Goal: Information Seeking & Learning: Learn about a topic

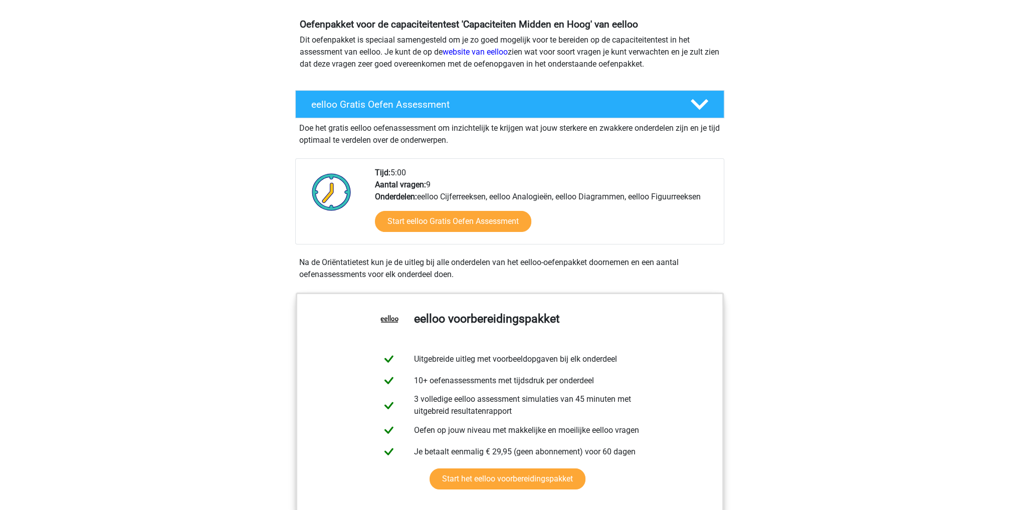
scroll to position [150, 0]
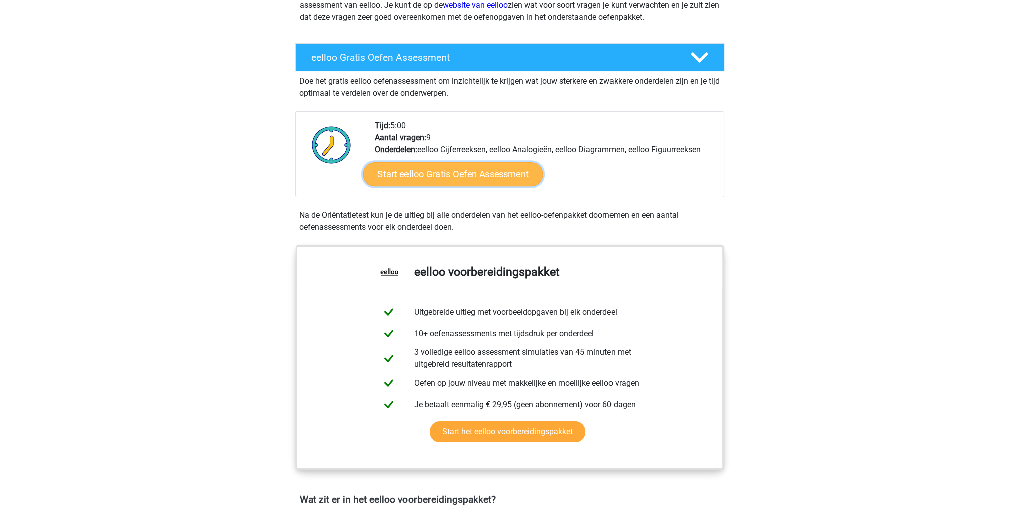
click at [463, 168] on link "Start eelloo Gratis Oefen Assessment" at bounding box center [453, 174] width 180 height 24
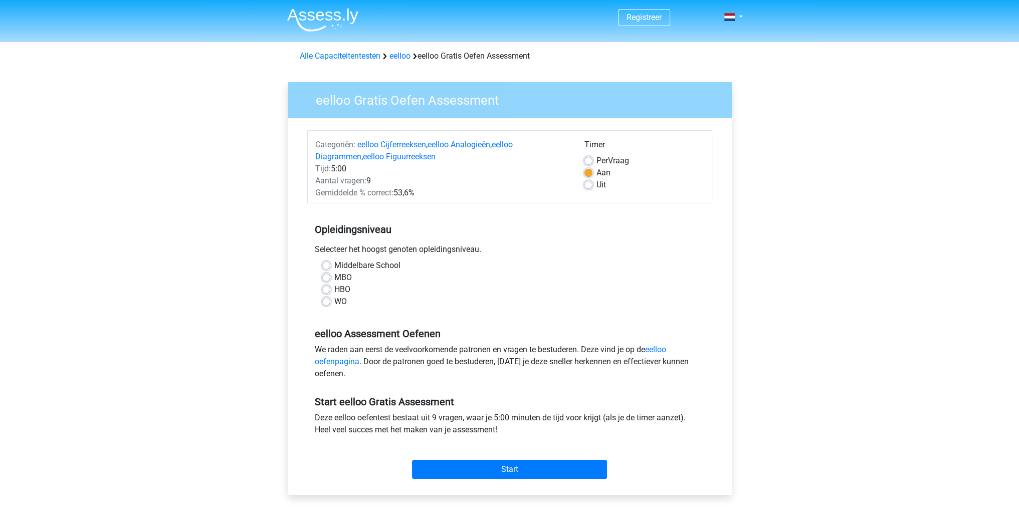
click at [334, 263] on label "Middelbare School" at bounding box center [367, 266] width 66 height 12
click at [325, 263] on input "Middelbare School" at bounding box center [326, 265] width 8 height 10
radio input "true"
click at [517, 461] on div "Start" at bounding box center [509, 461] width 405 height 35
click at [516, 471] on input "Start" at bounding box center [509, 469] width 195 height 19
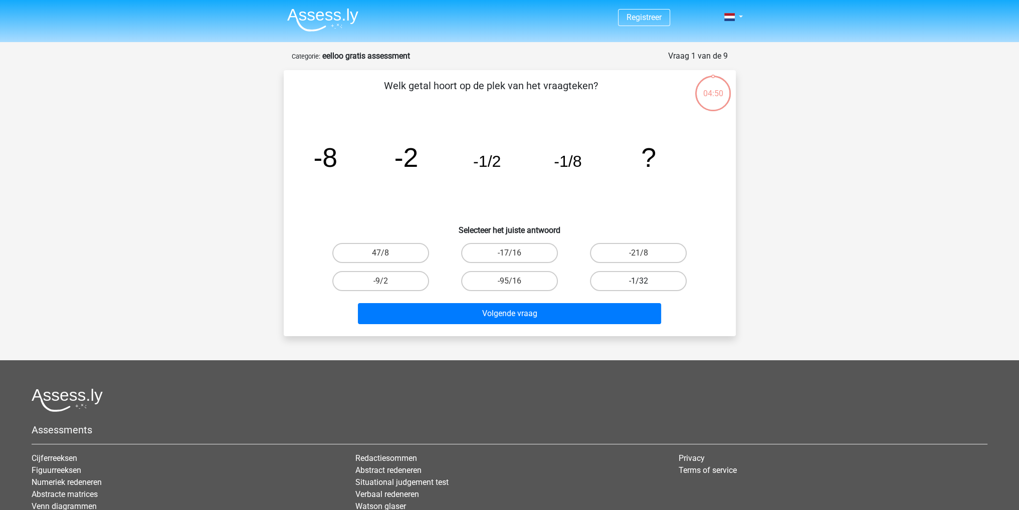
click at [631, 283] on label "-1/32" at bounding box center [638, 281] width 97 height 20
click at [639, 283] on input "-1/32" at bounding box center [642, 284] width 7 height 7
radio input "true"
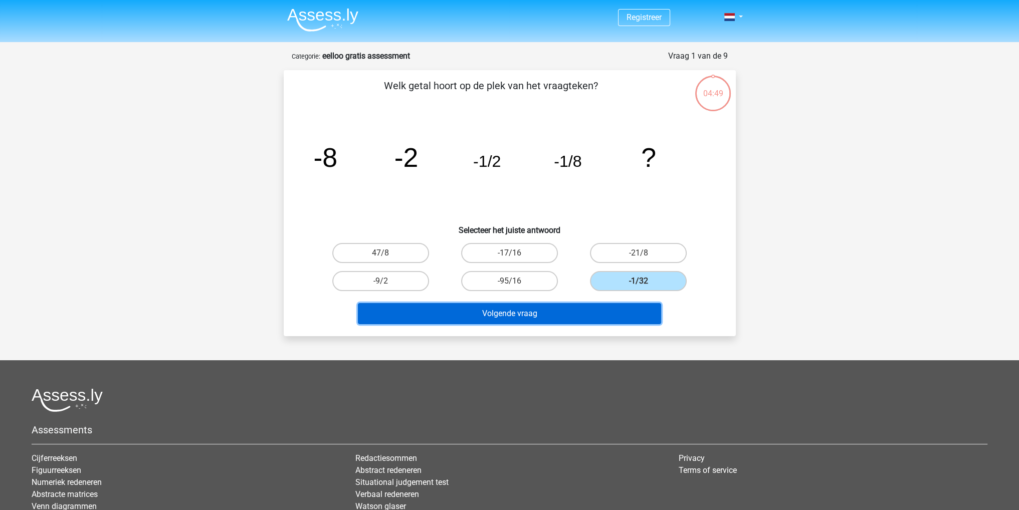
click at [594, 308] on button "Volgende vraag" at bounding box center [509, 313] width 303 height 21
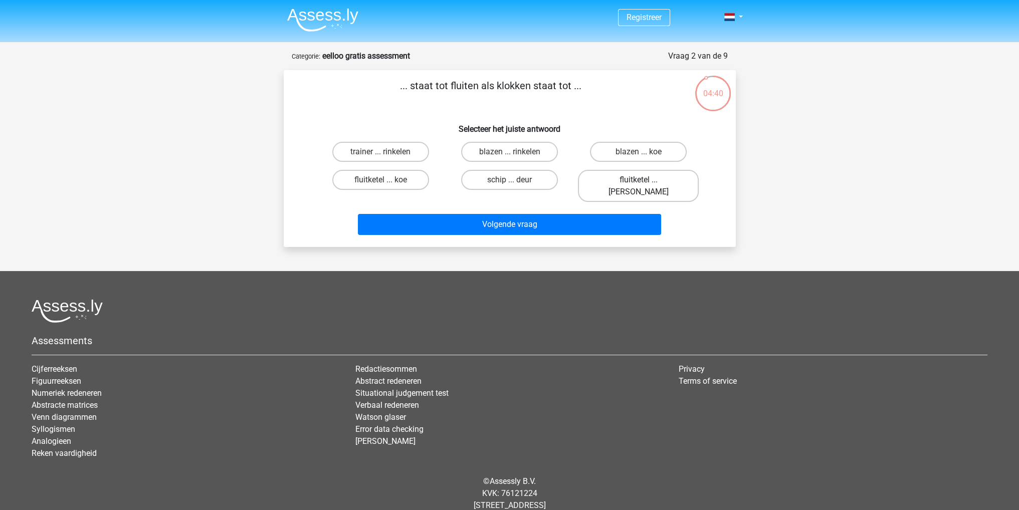
click at [644, 178] on label "fluitketel ... luiden" at bounding box center [638, 186] width 121 height 32
click at [644, 180] on input "fluitketel ... luiden" at bounding box center [642, 183] width 7 height 7
radio input "true"
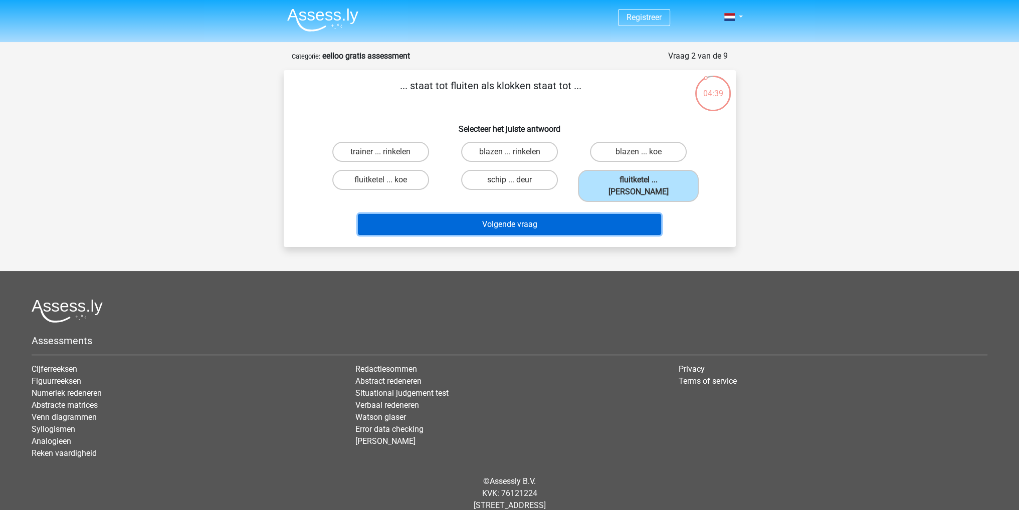
click at [584, 214] on button "Volgende vraag" at bounding box center [509, 224] width 303 height 21
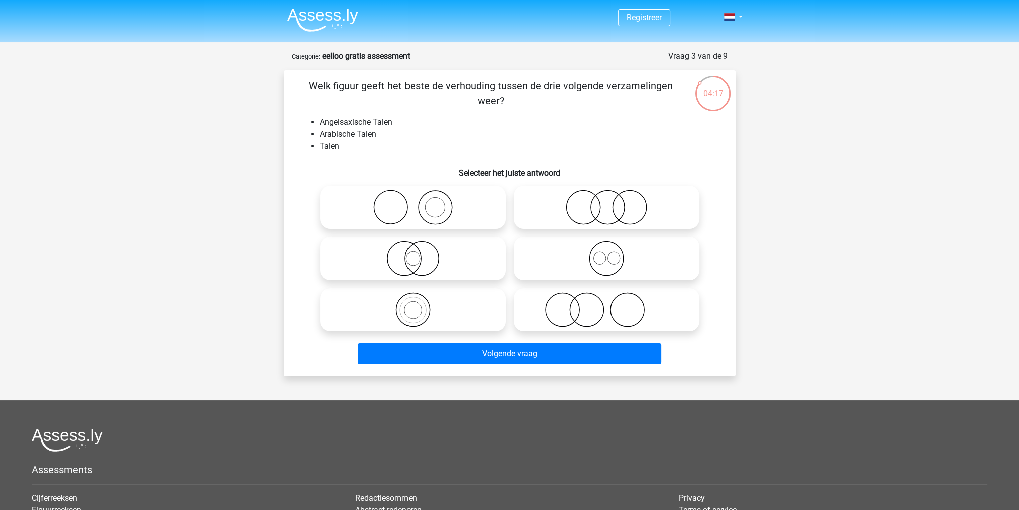
click at [555, 267] on icon at bounding box center [606, 258] width 177 height 35
click at [606, 254] on input "radio" at bounding box center [609, 250] width 7 height 7
radio input "true"
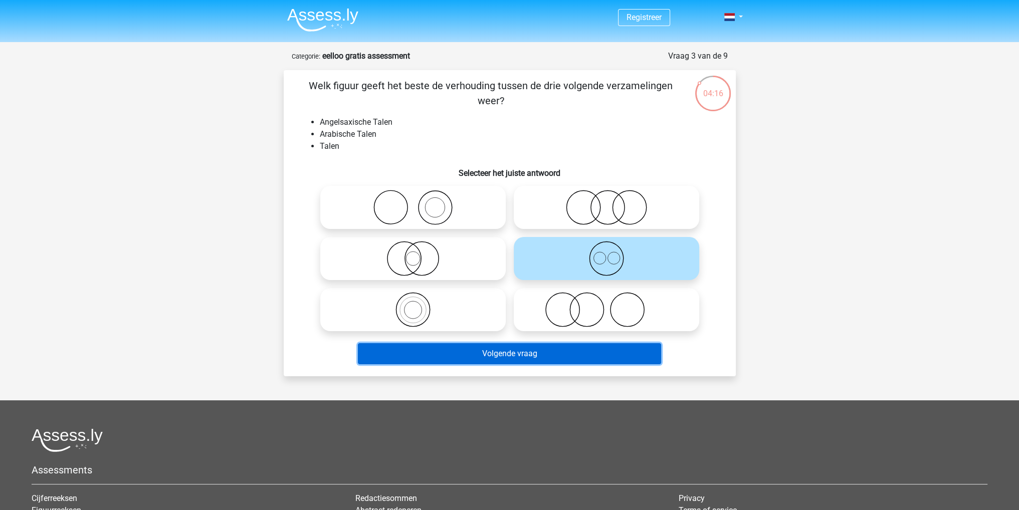
click at [517, 354] on button "Volgende vraag" at bounding box center [509, 353] width 303 height 21
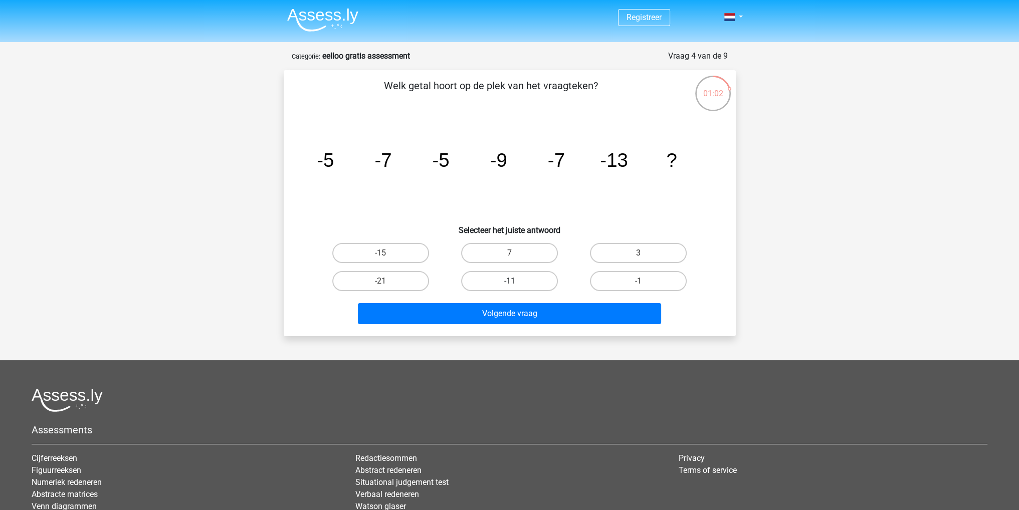
click at [550, 279] on label "-11" at bounding box center [509, 281] width 97 height 20
click at [516, 281] on input "-11" at bounding box center [512, 284] width 7 height 7
radio input "true"
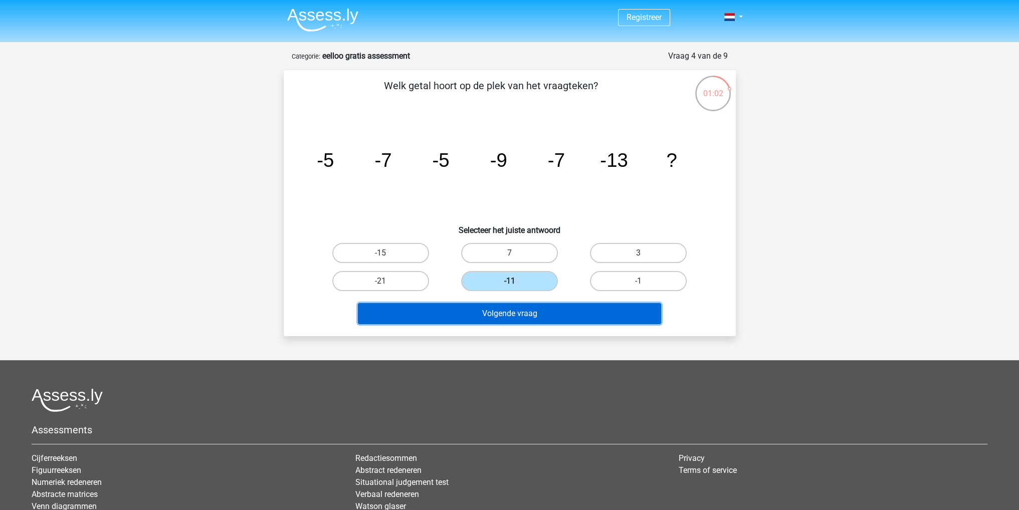
click at [539, 303] on button "Volgende vraag" at bounding box center [509, 313] width 303 height 21
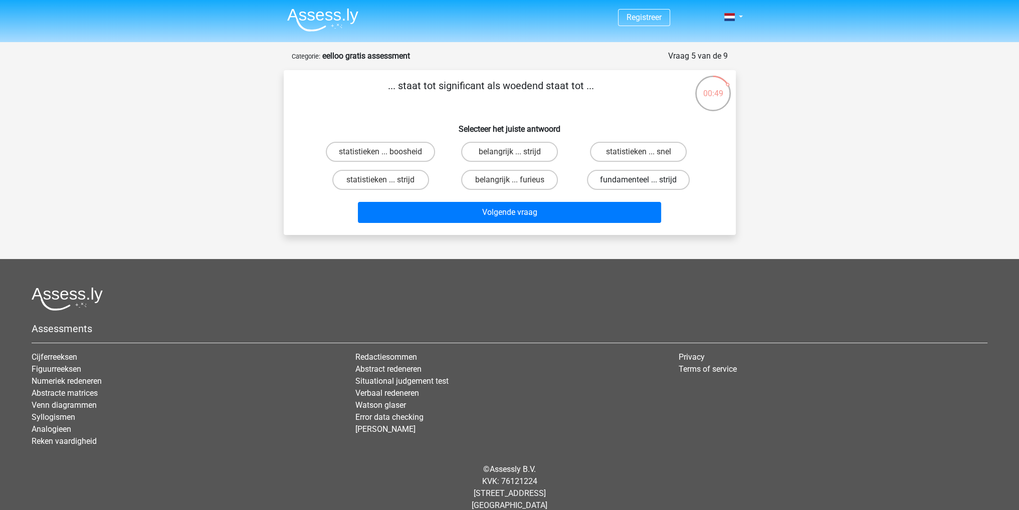
click at [595, 179] on label "fundamenteel ... strijd" at bounding box center [638, 180] width 103 height 20
click at [639, 180] on input "fundamenteel ... strijd" at bounding box center [642, 183] width 7 height 7
radio input "true"
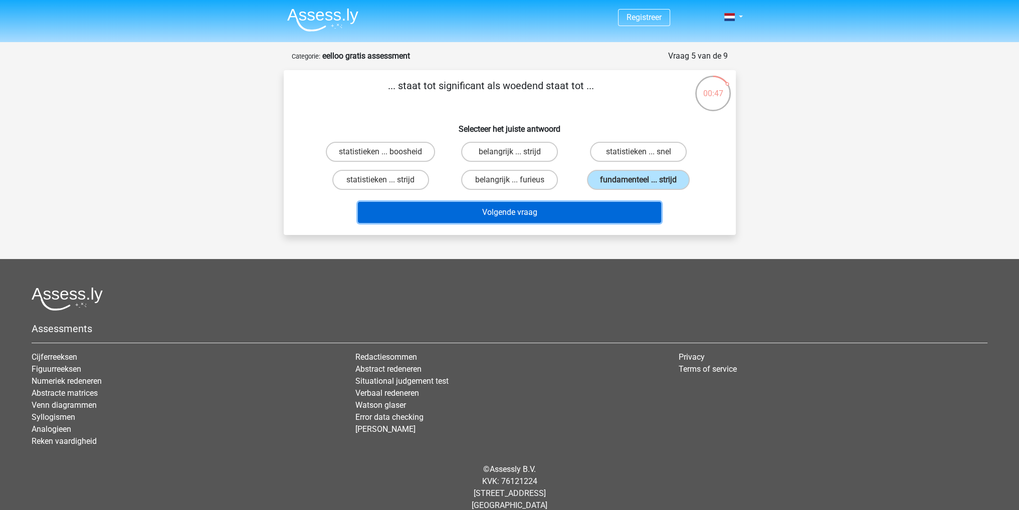
click at [567, 205] on button "Volgende vraag" at bounding box center [509, 212] width 303 height 21
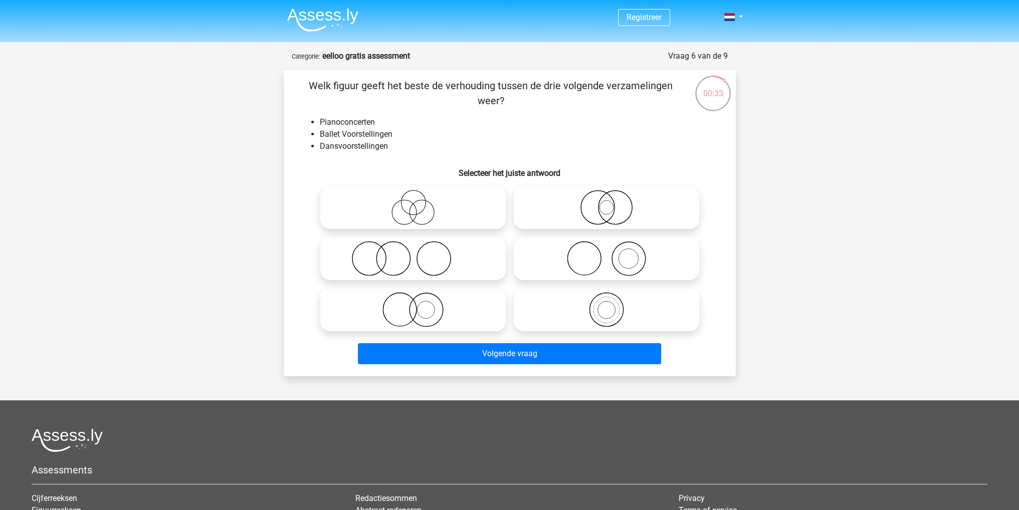
click at [603, 253] on icon at bounding box center [606, 258] width 177 height 35
click at [606, 253] on input "radio" at bounding box center [609, 250] width 7 height 7
radio input "true"
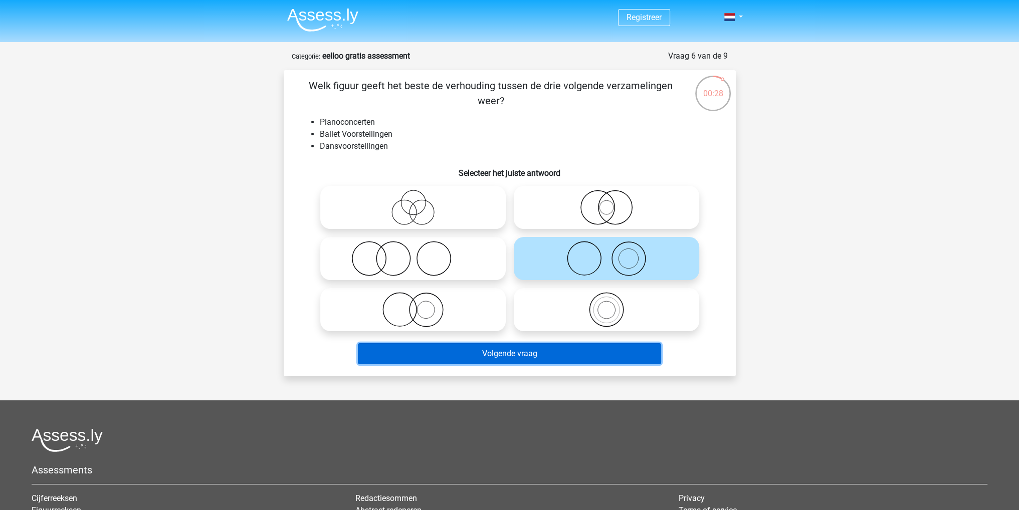
click at [523, 351] on button "Volgende vraag" at bounding box center [509, 353] width 303 height 21
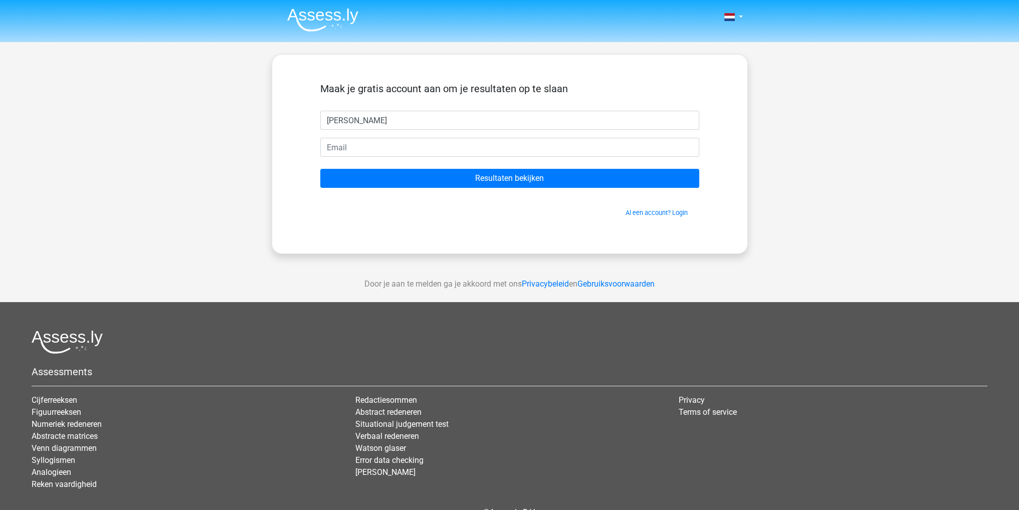
type input "[PERSON_NAME]"
type input "[EMAIL_ADDRESS][PERSON_NAME][DOMAIN_NAME]"
click at [320, 169] on input "Resultaten bekijken" at bounding box center [509, 178] width 379 height 19
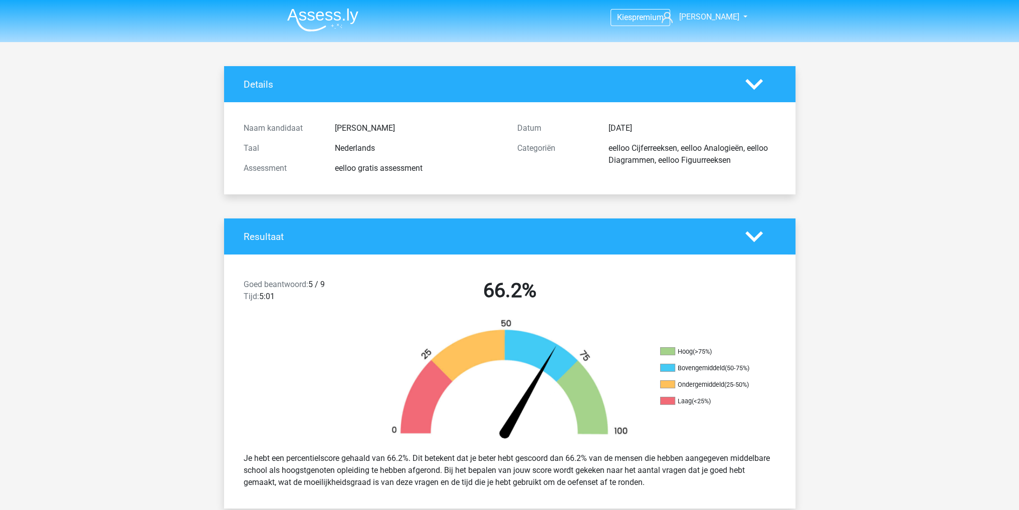
click at [340, 18] on img at bounding box center [322, 20] width 71 height 24
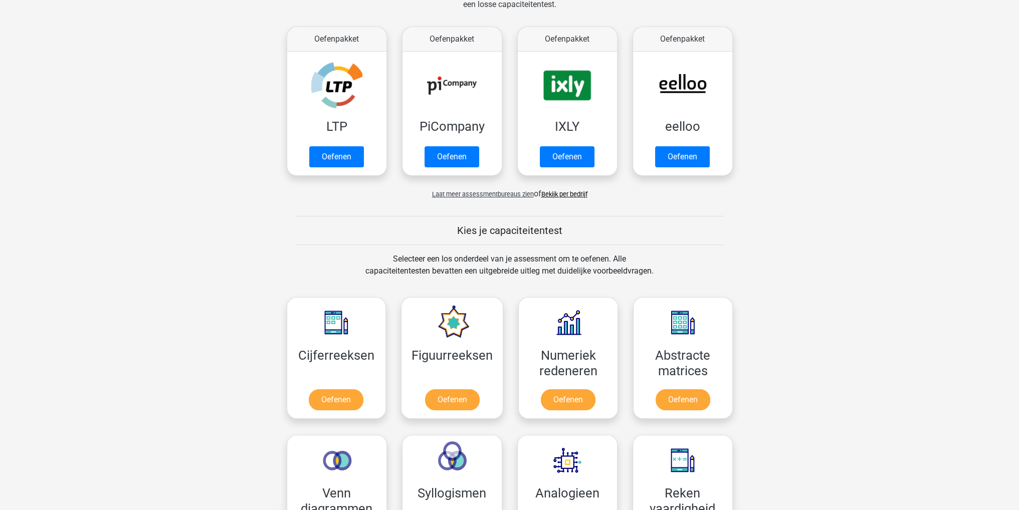
scroll to position [251, 0]
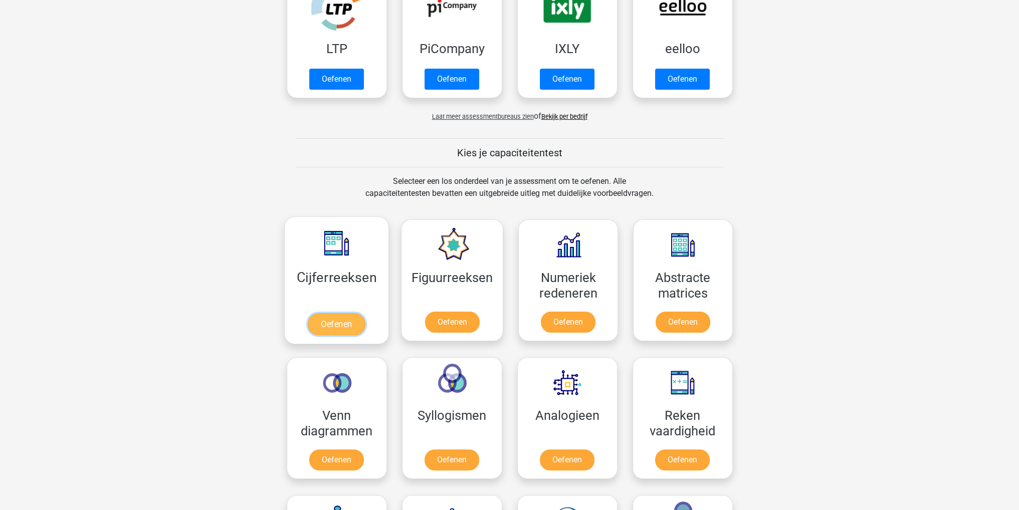
click at [328, 319] on link "Oefenen" at bounding box center [336, 324] width 57 height 22
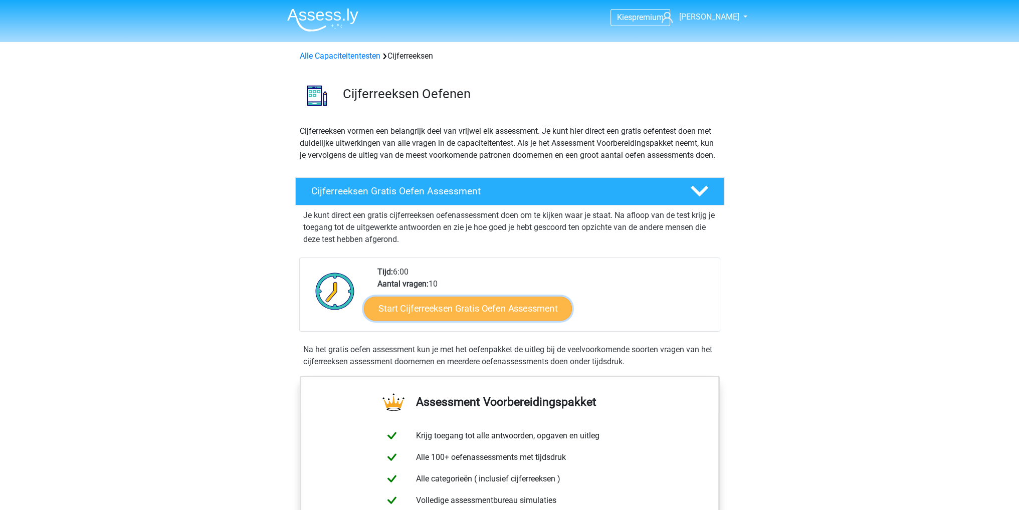
click at [422, 320] on link "Start Cijferreeksen Gratis Oefen Assessment" at bounding box center [468, 308] width 208 height 24
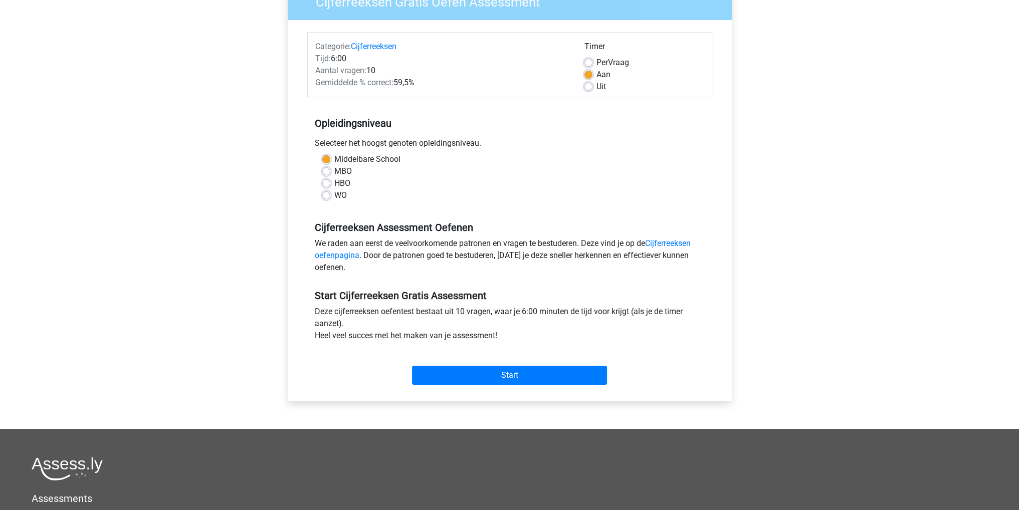
scroll to position [100, 0]
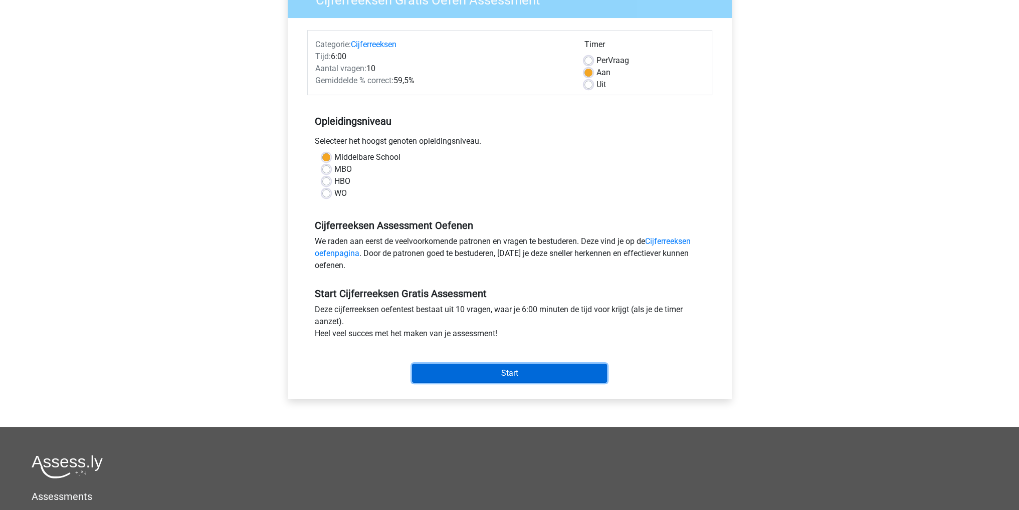
click at [513, 370] on input "Start" at bounding box center [509, 373] width 195 height 19
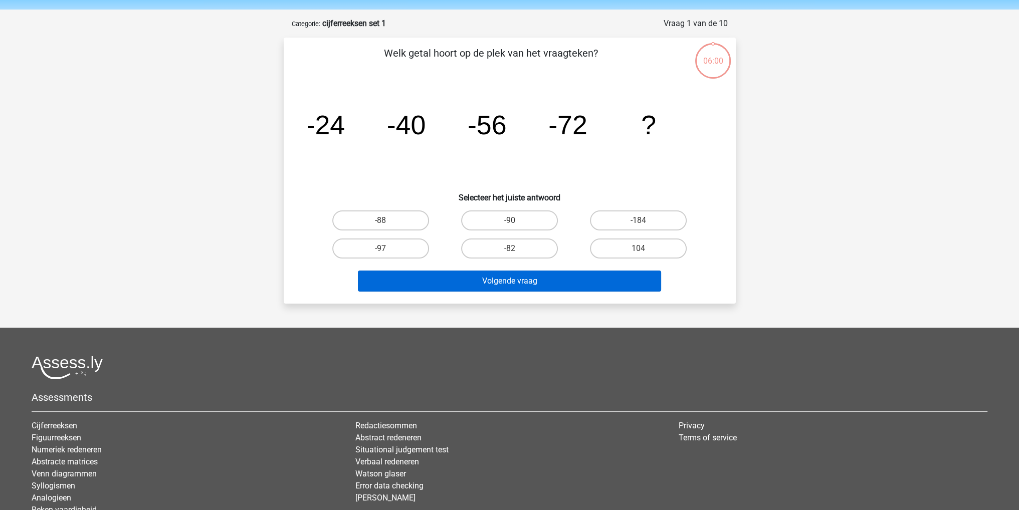
scroll to position [50, 0]
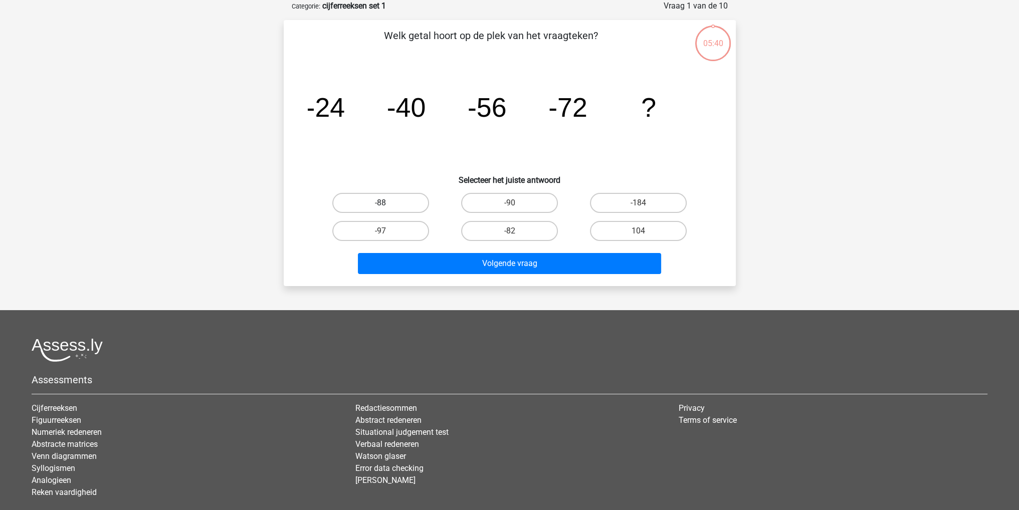
click at [398, 203] on label "-88" at bounding box center [380, 203] width 97 height 20
click at [387, 203] on input "-88" at bounding box center [383, 206] width 7 height 7
radio input "true"
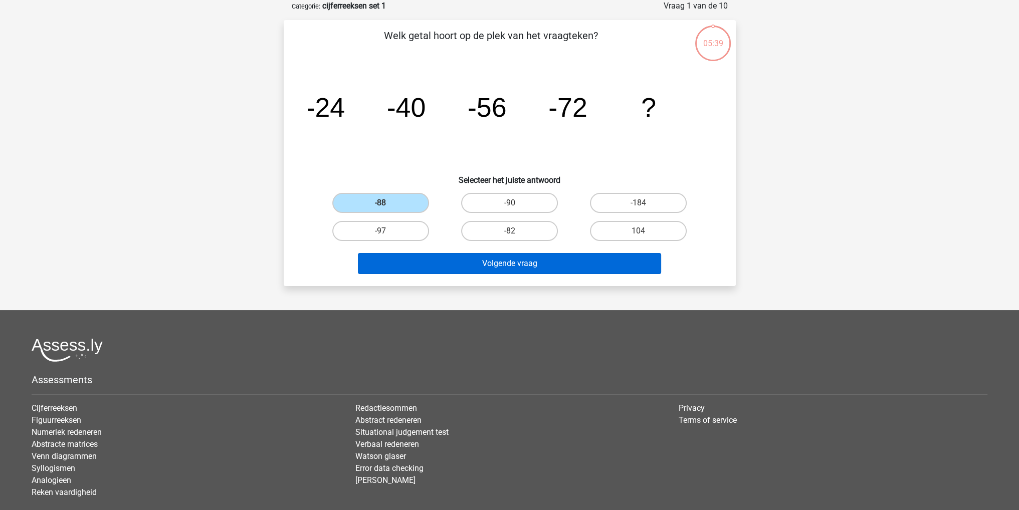
click at [497, 253] on div "Volgende vraag" at bounding box center [510, 261] width 420 height 33
click at [497, 259] on button "Volgende vraag" at bounding box center [509, 263] width 303 height 21
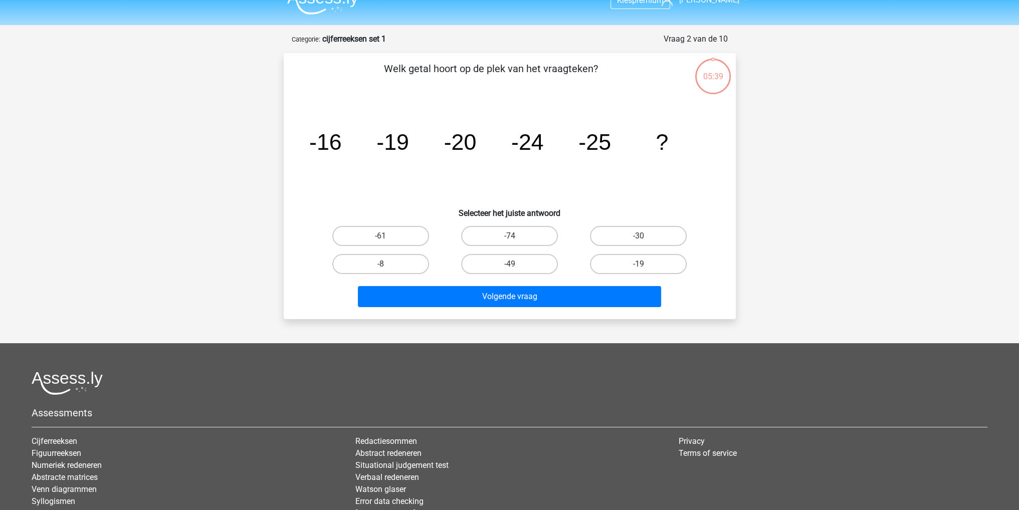
scroll to position [0, 0]
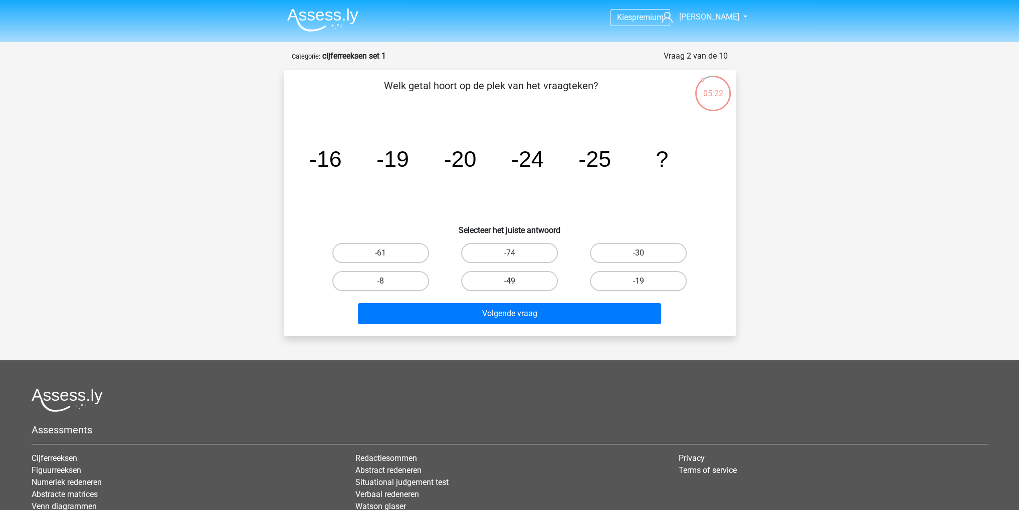
click at [650, 241] on div "-30" at bounding box center [638, 253] width 129 height 28
click at [649, 249] on label "-30" at bounding box center [638, 253] width 97 height 20
click at [645, 253] on input "-30" at bounding box center [642, 256] width 7 height 7
radio input "true"
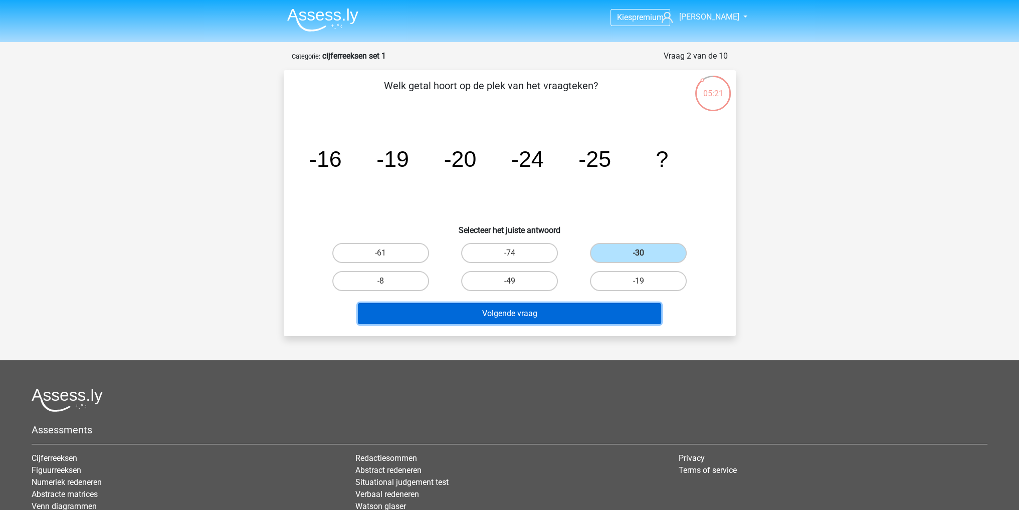
click at [566, 307] on button "Volgende vraag" at bounding box center [509, 313] width 303 height 21
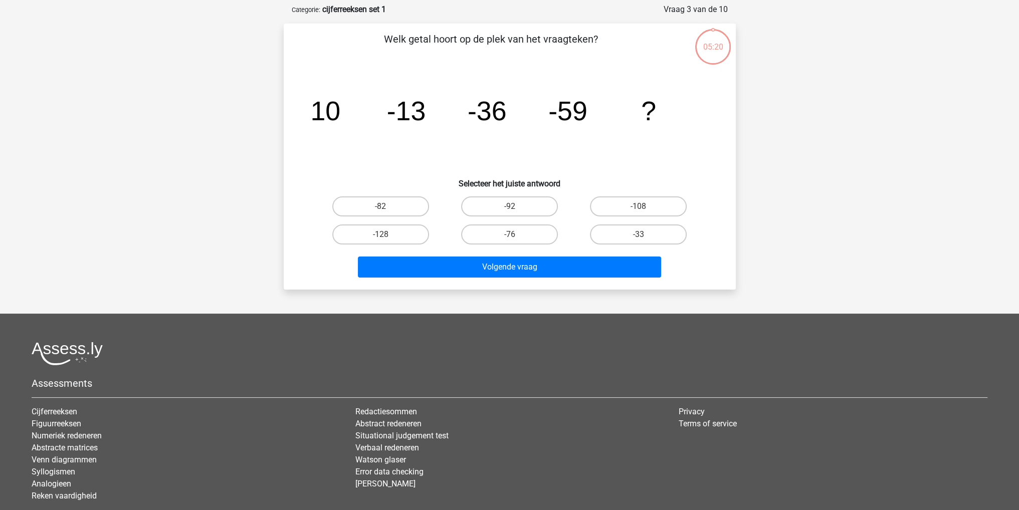
scroll to position [50, 0]
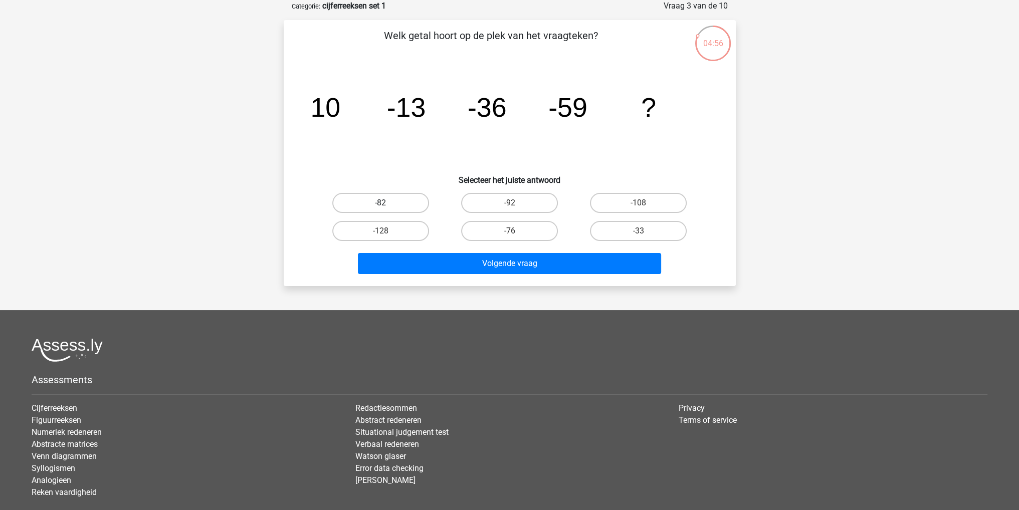
click at [398, 197] on label "-82" at bounding box center [380, 203] width 97 height 20
click at [387, 203] on input "-82" at bounding box center [383, 206] width 7 height 7
radio input "true"
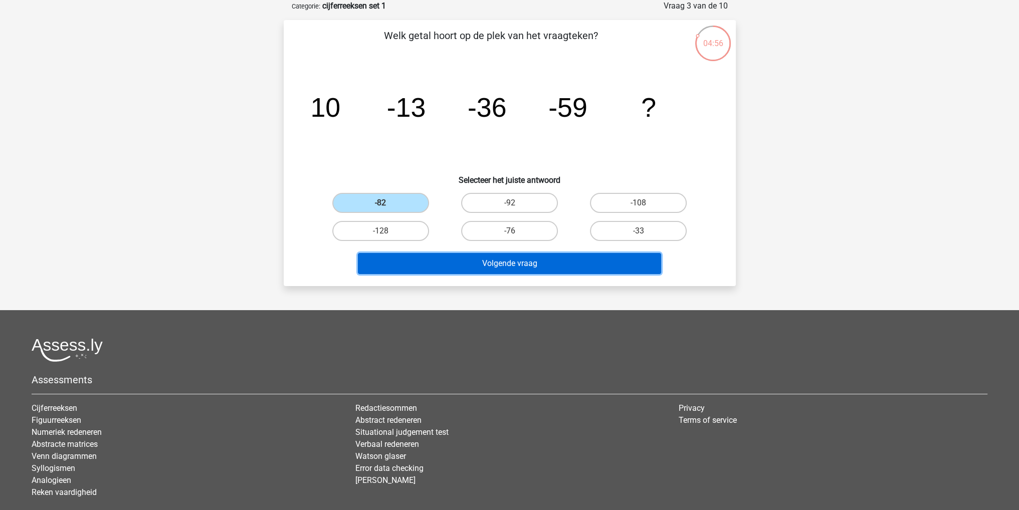
click at [523, 259] on button "Volgende vraag" at bounding box center [509, 263] width 303 height 21
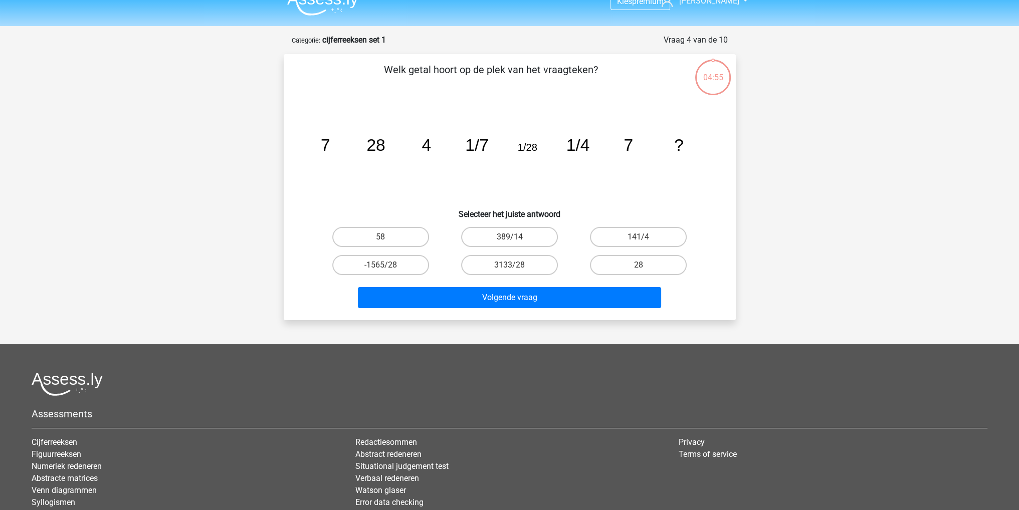
scroll to position [0, 0]
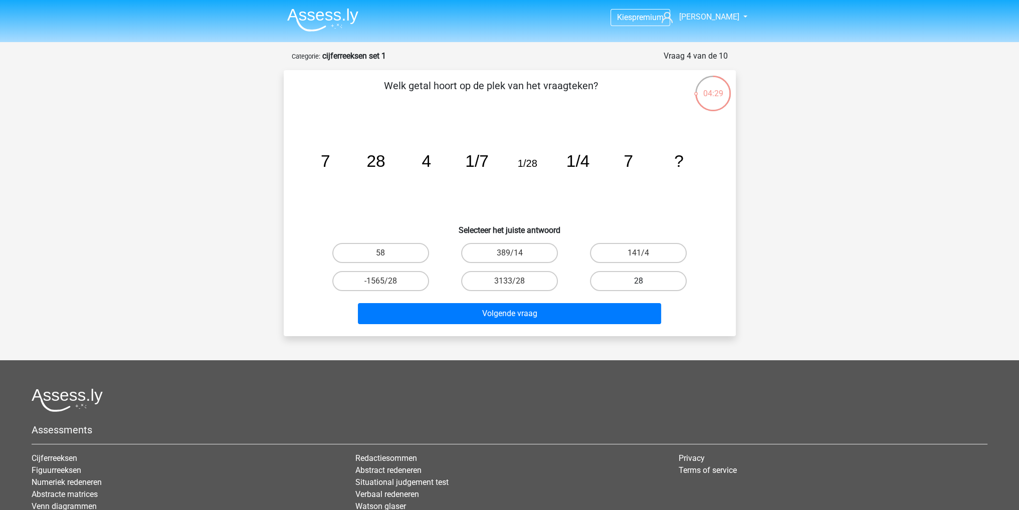
click at [627, 285] on label "28" at bounding box center [638, 281] width 97 height 20
click at [639, 285] on input "28" at bounding box center [642, 284] width 7 height 7
radio input "true"
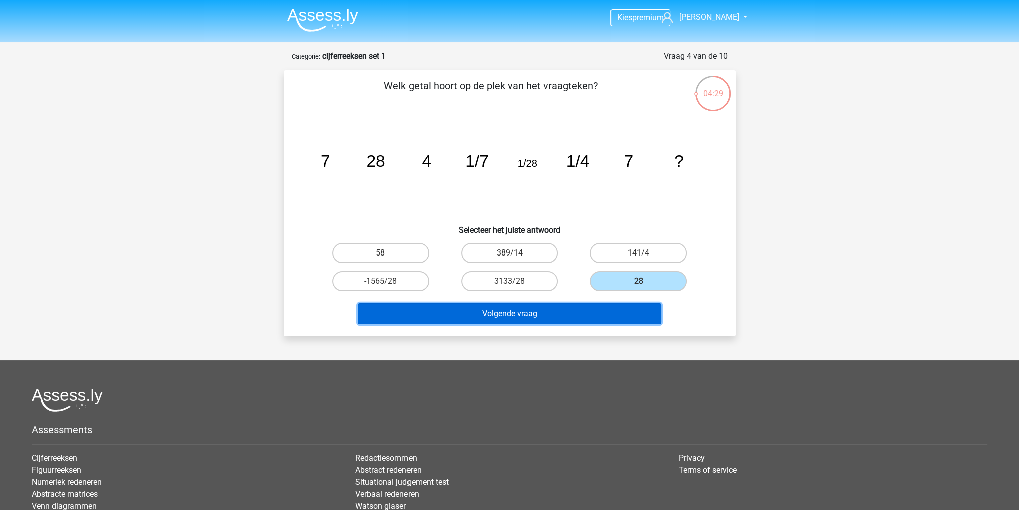
click at [607, 309] on button "Volgende vraag" at bounding box center [509, 313] width 303 height 21
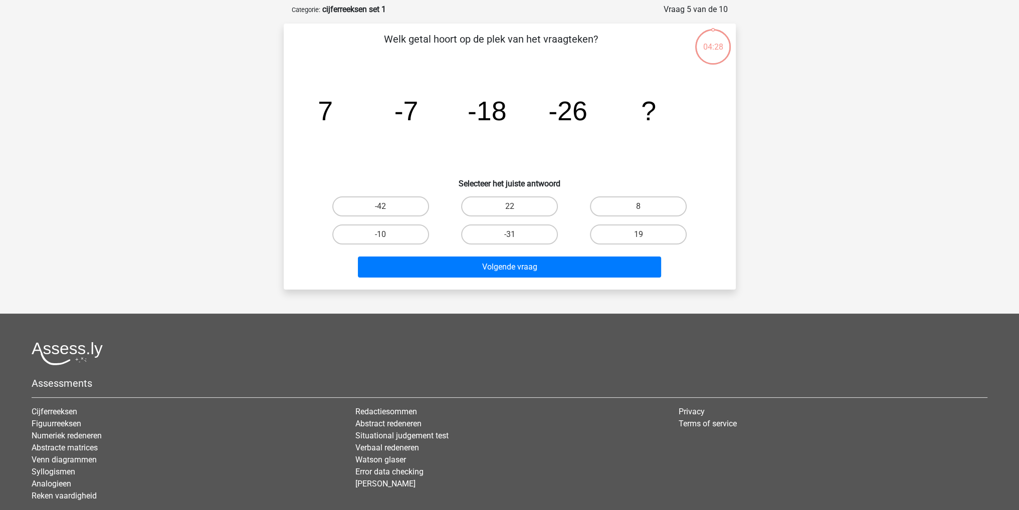
scroll to position [50, 0]
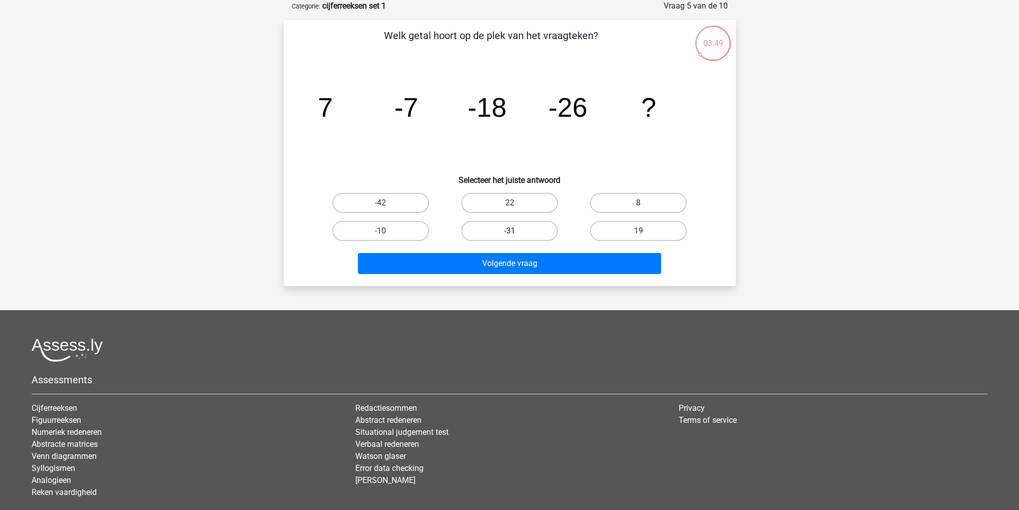
click at [520, 235] on label "-31" at bounding box center [509, 231] width 97 height 20
click at [516, 235] on input "-31" at bounding box center [512, 234] width 7 height 7
radio input "true"
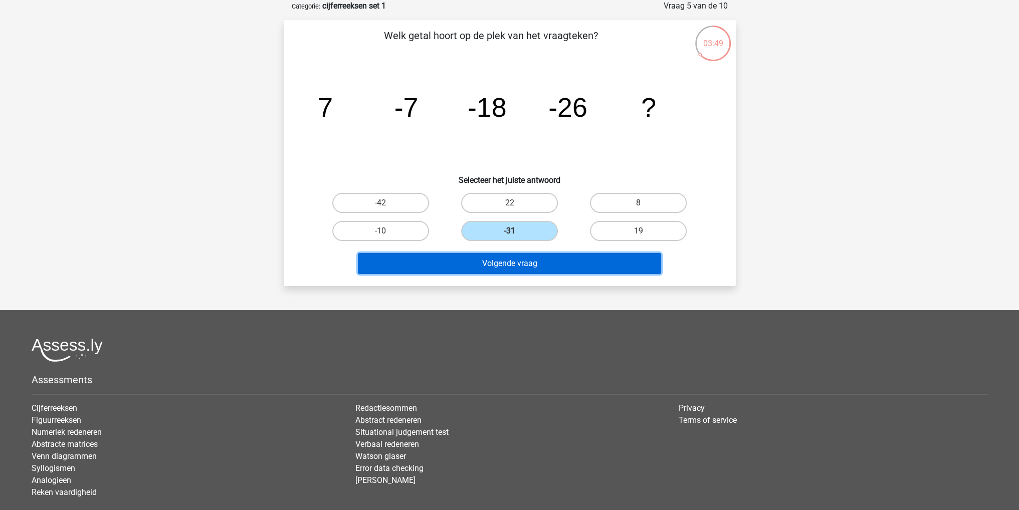
click at [524, 264] on button "Volgende vraag" at bounding box center [509, 263] width 303 height 21
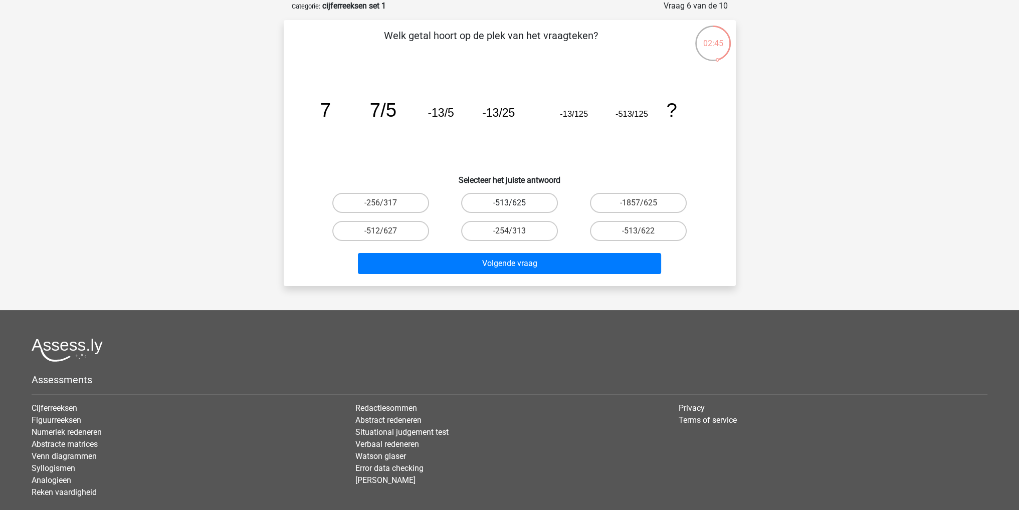
click at [528, 201] on label "-513/625" at bounding box center [509, 203] width 97 height 20
click at [516, 203] on input "-513/625" at bounding box center [512, 206] width 7 height 7
radio input "true"
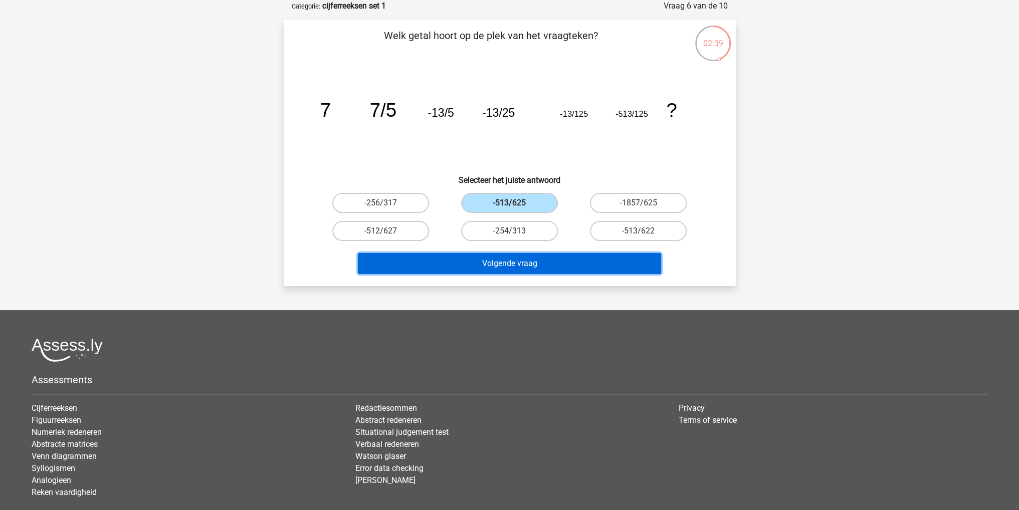
click at [543, 262] on button "Volgende vraag" at bounding box center [509, 263] width 303 height 21
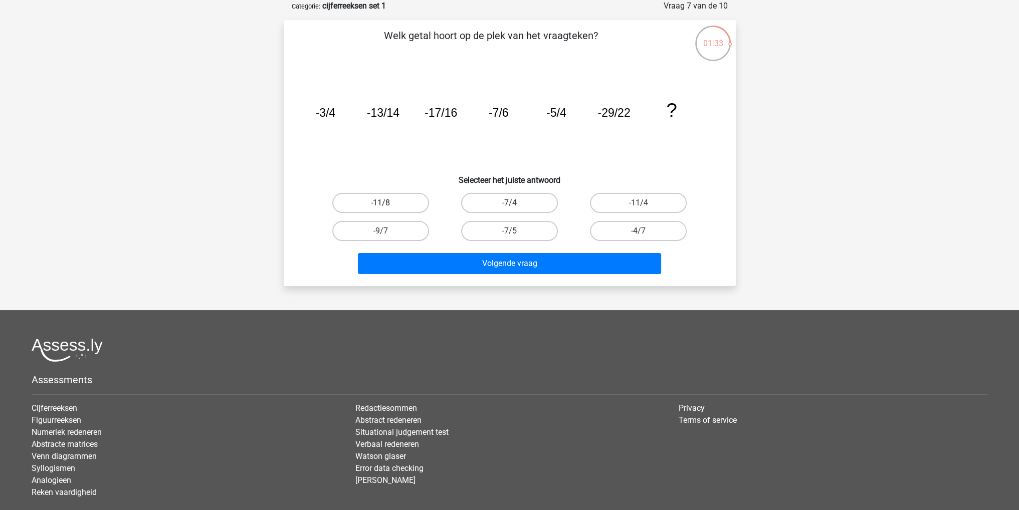
click at [403, 201] on label "-11/8" at bounding box center [380, 203] width 97 height 20
click at [387, 203] on input "-11/8" at bounding box center [383, 206] width 7 height 7
radio input "true"
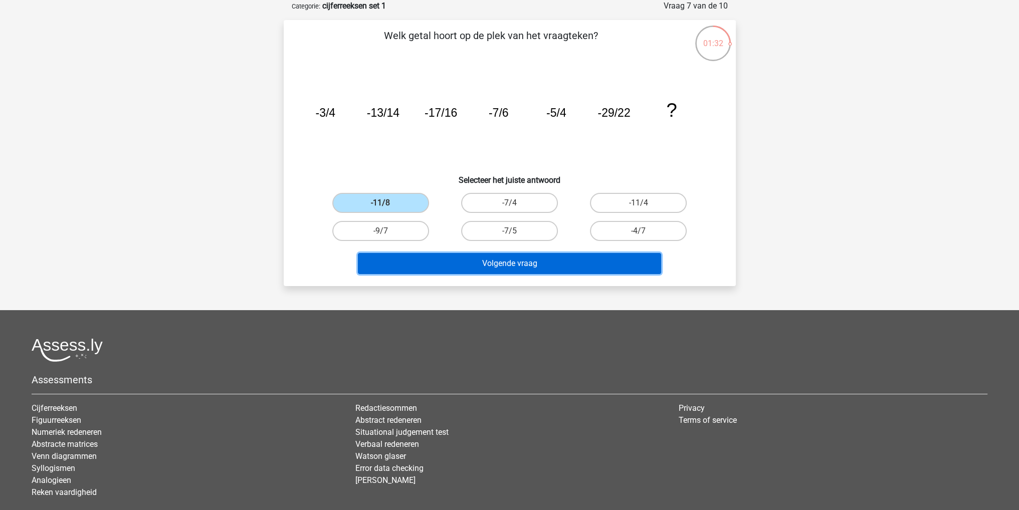
click at [532, 264] on button "Volgende vraag" at bounding box center [509, 263] width 303 height 21
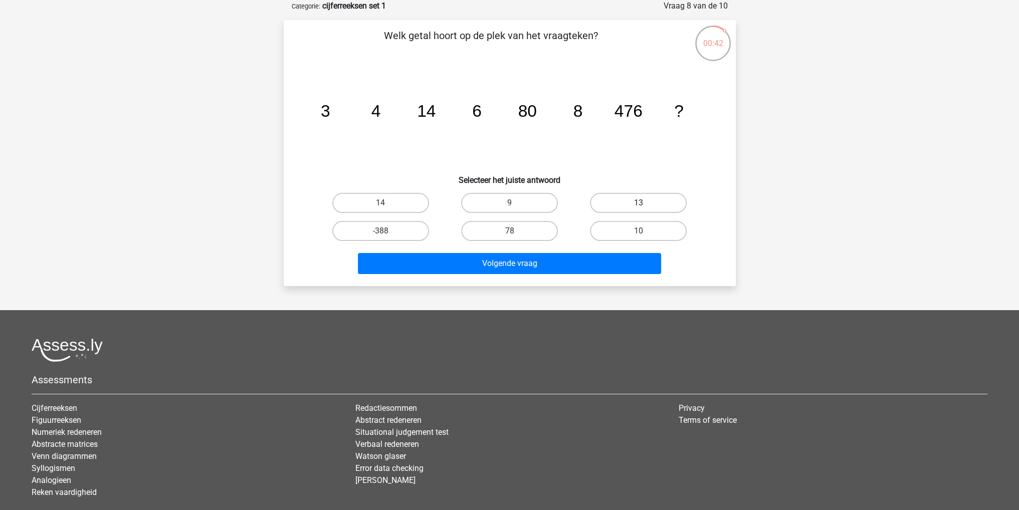
click at [659, 199] on label "13" at bounding box center [638, 203] width 97 height 20
click at [645, 203] on input "13" at bounding box center [642, 206] width 7 height 7
radio input "true"
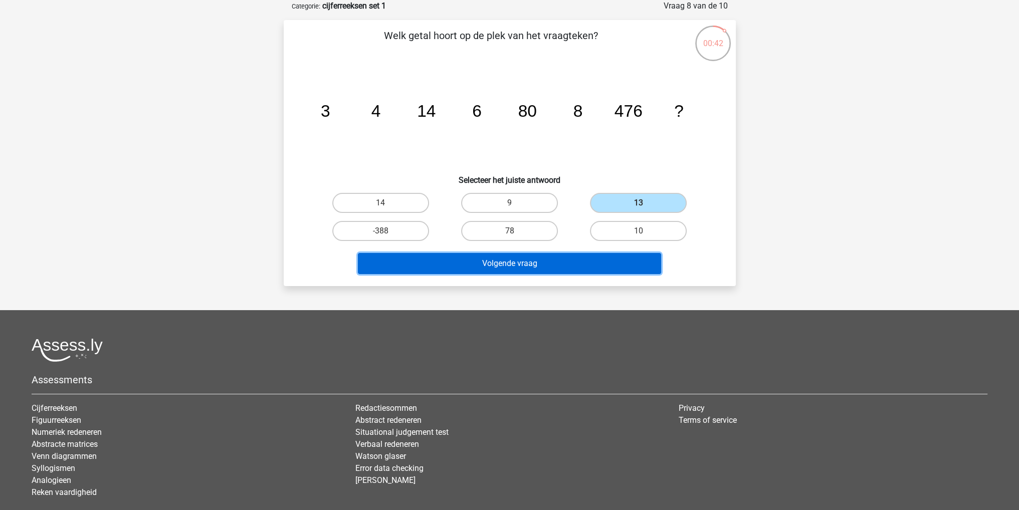
click at [604, 259] on button "Volgende vraag" at bounding box center [509, 263] width 303 height 21
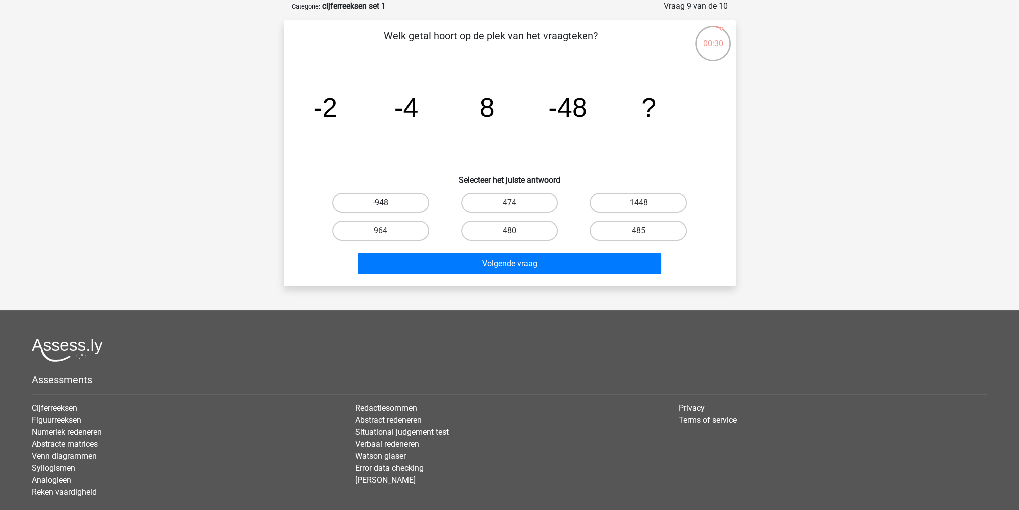
click at [392, 196] on label "-948" at bounding box center [380, 203] width 97 height 20
click at [387, 203] on input "-948" at bounding box center [383, 206] width 7 height 7
radio input "true"
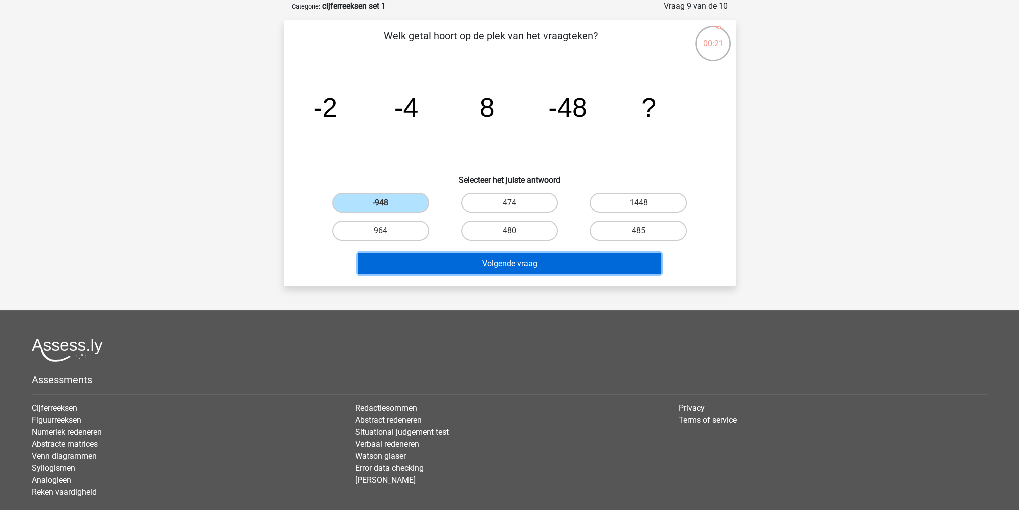
click at [519, 261] on button "Volgende vraag" at bounding box center [509, 263] width 303 height 21
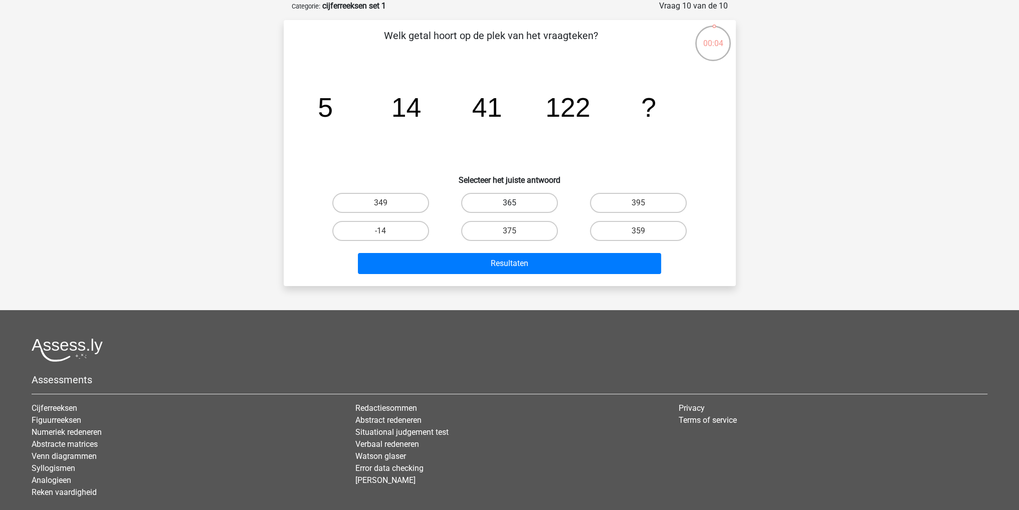
click at [522, 201] on label "365" at bounding box center [509, 203] width 97 height 20
click at [516, 203] on input "365" at bounding box center [512, 206] width 7 height 7
radio input "true"
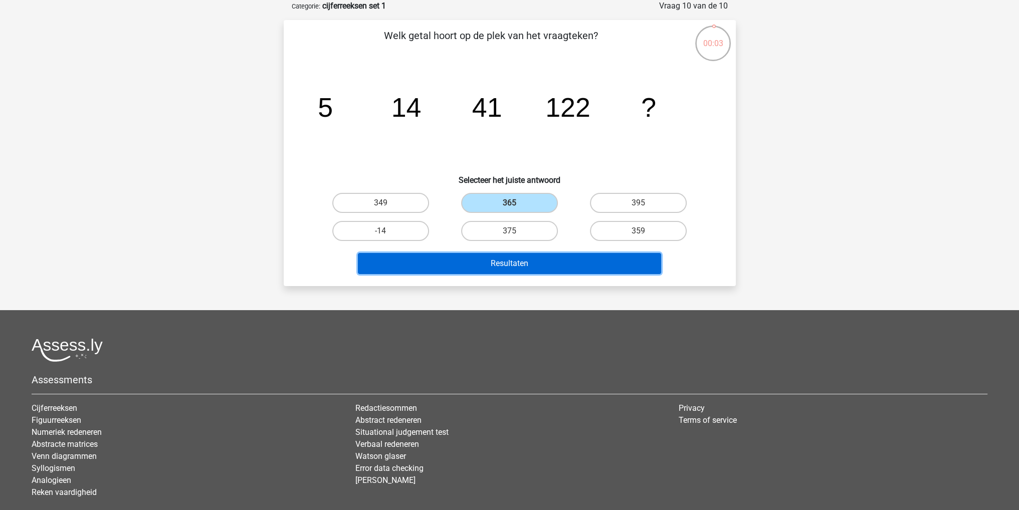
click at [518, 254] on button "Resultaten" at bounding box center [509, 263] width 303 height 21
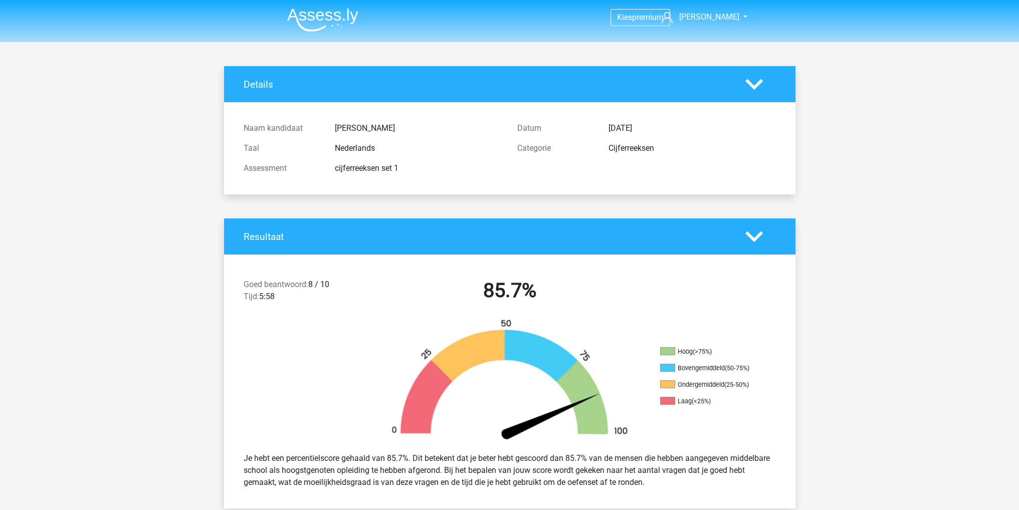
click at [313, 15] on img at bounding box center [322, 20] width 71 height 24
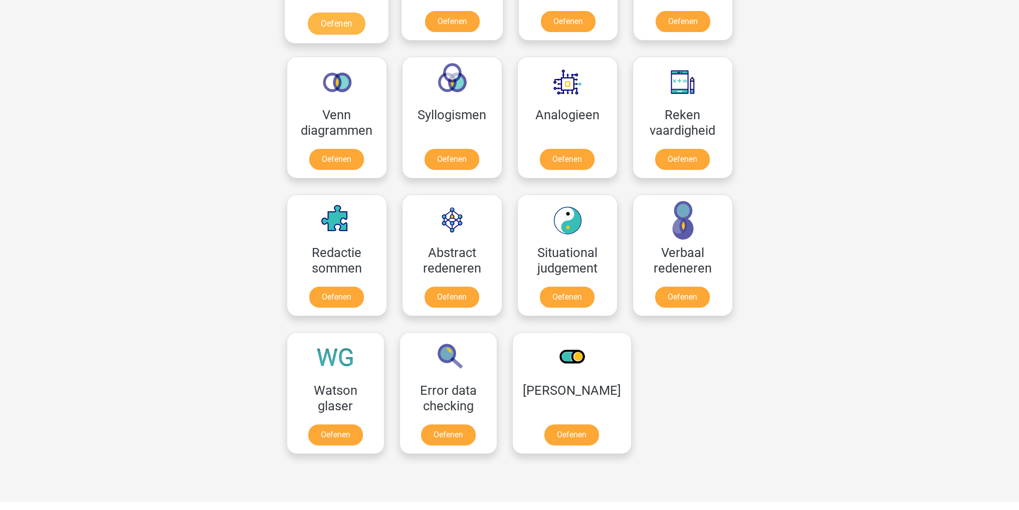
scroll to position [351, 0]
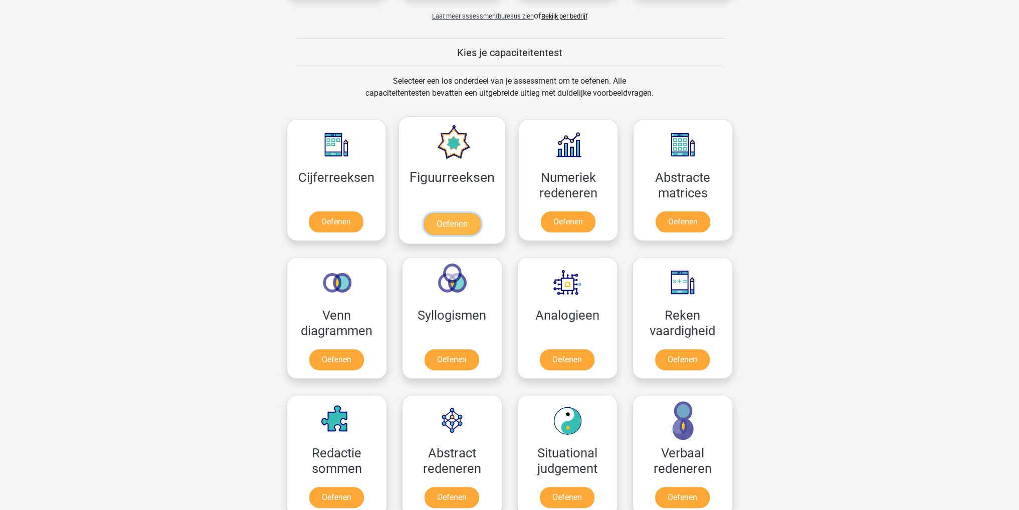
click at [443, 223] on link "Oefenen" at bounding box center [452, 224] width 57 height 22
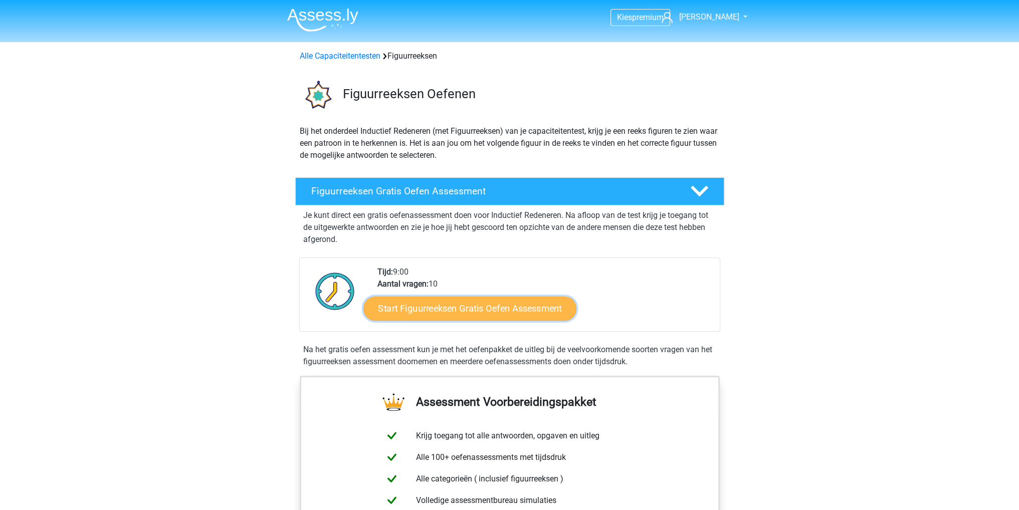
click at [446, 306] on link "Start Figuurreeksen Gratis Oefen Assessment" at bounding box center [469, 308] width 213 height 24
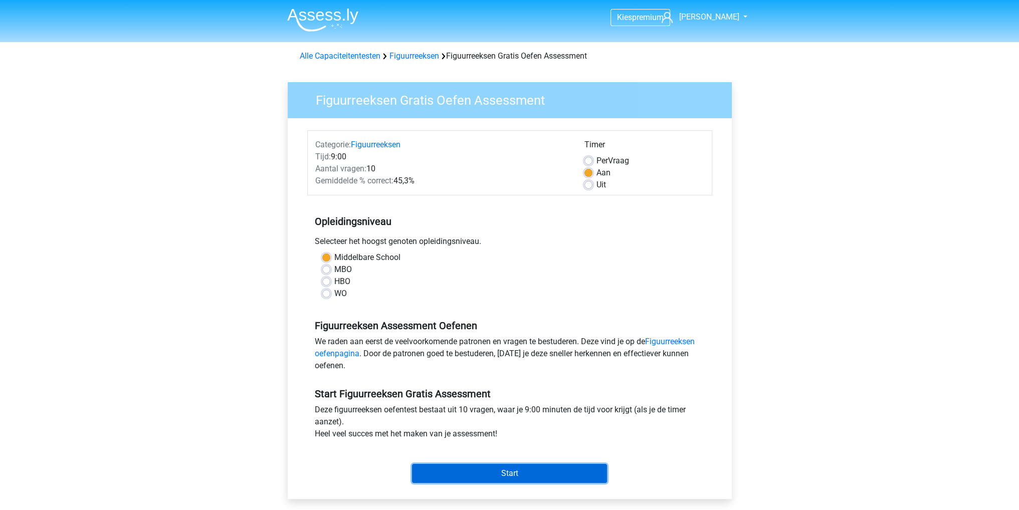
click at [533, 472] on input "Start" at bounding box center [509, 473] width 195 height 19
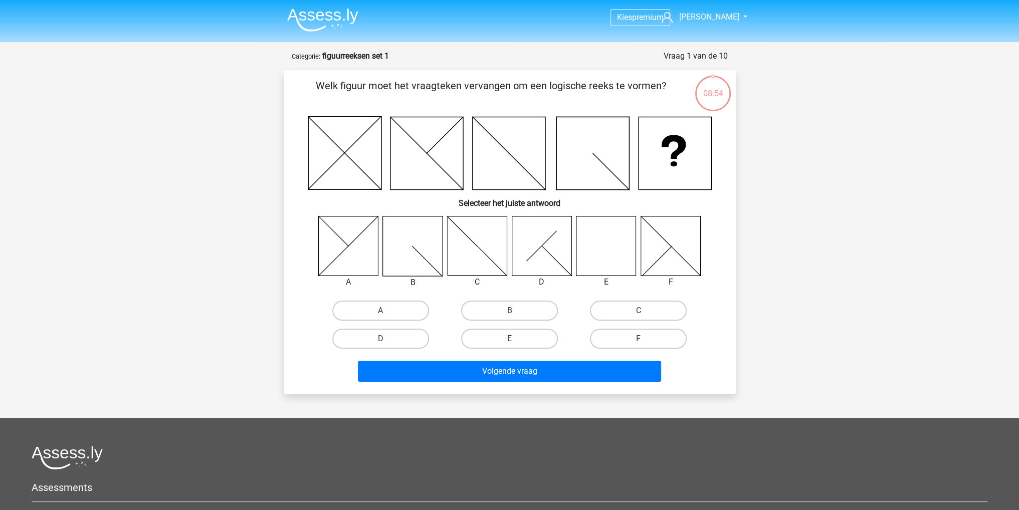
click at [517, 339] on label "E" at bounding box center [509, 339] width 97 height 20
click at [516, 339] on input "E" at bounding box center [512, 342] width 7 height 7
radio input "true"
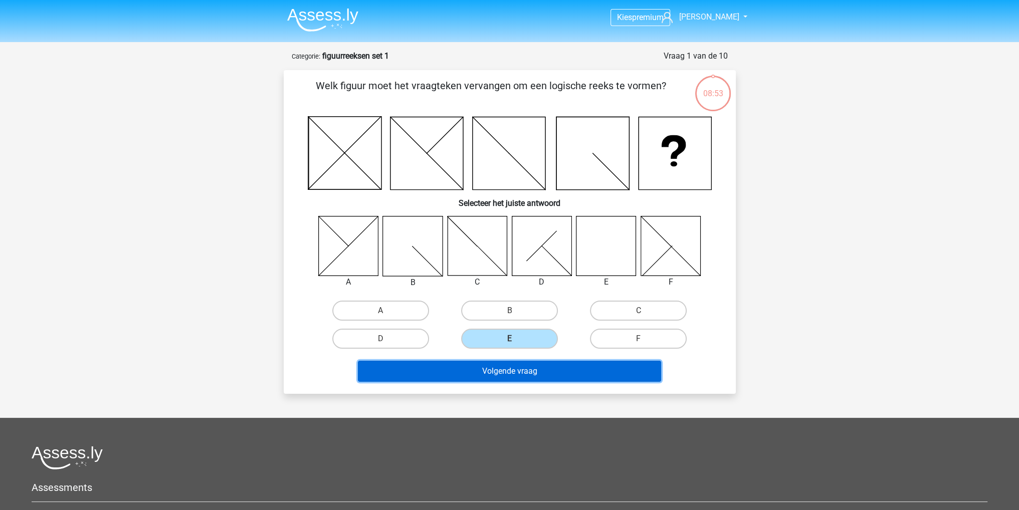
click at [541, 373] on button "Volgende vraag" at bounding box center [509, 371] width 303 height 21
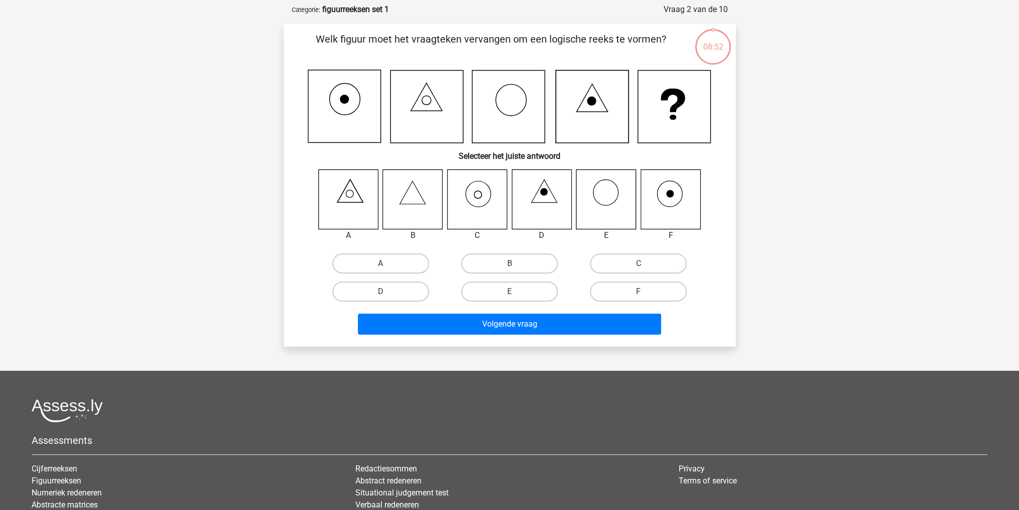
scroll to position [50, 0]
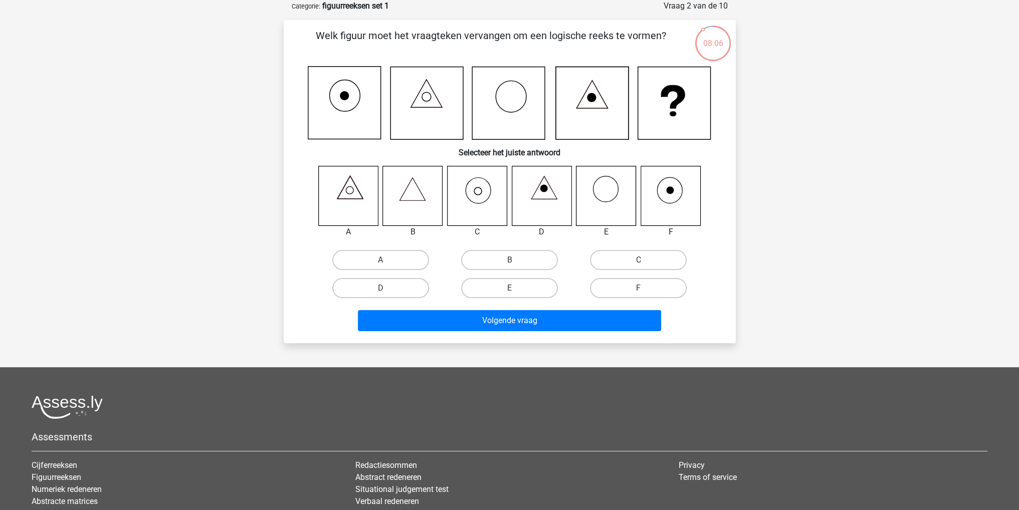
click at [487, 203] on icon at bounding box center [477, 196] width 60 height 60
click at [607, 260] on label "C" at bounding box center [638, 260] width 97 height 20
click at [639, 260] on input "C" at bounding box center [642, 263] width 7 height 7
radio input "true"
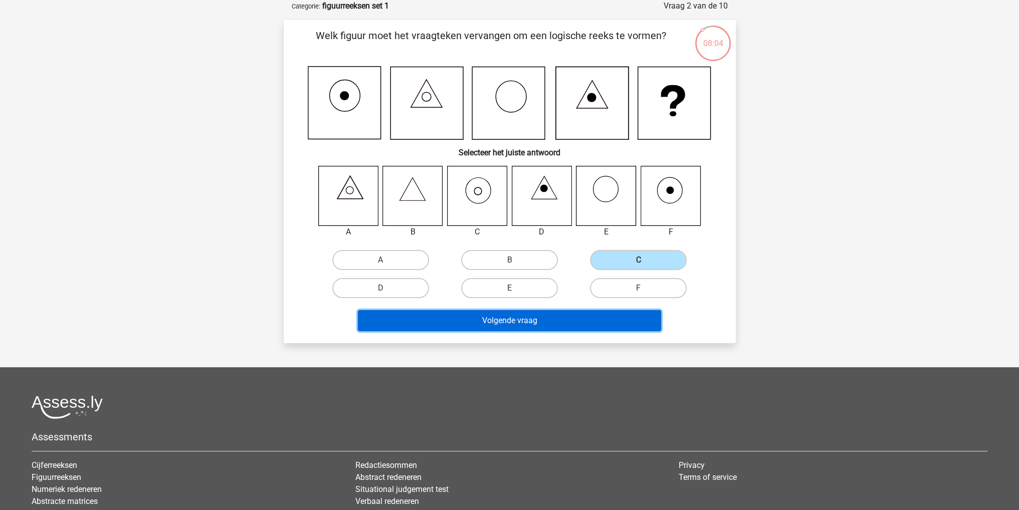
click at [535, 316] on button "Volgende vraag" at bounding box center [509, 320] width 303 height 21
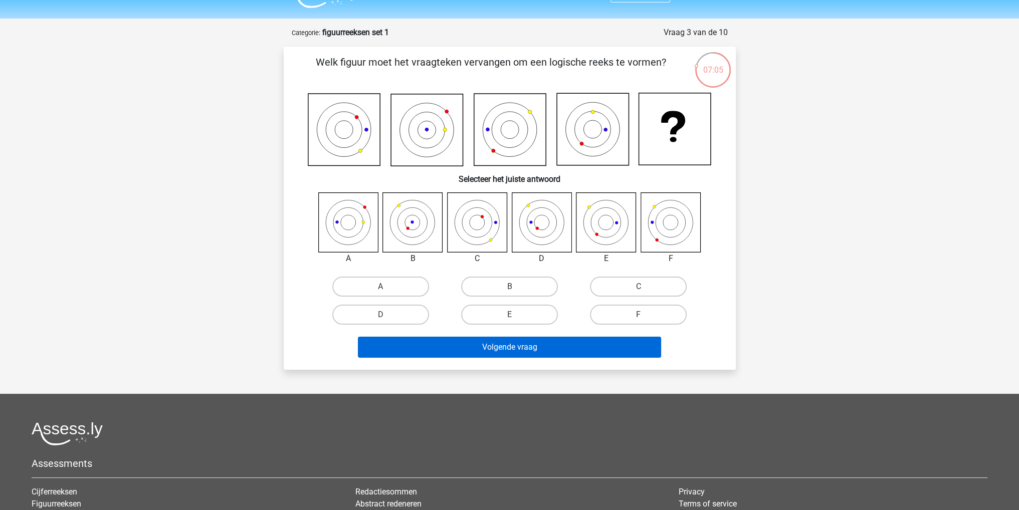
scroll to position [0, 0]
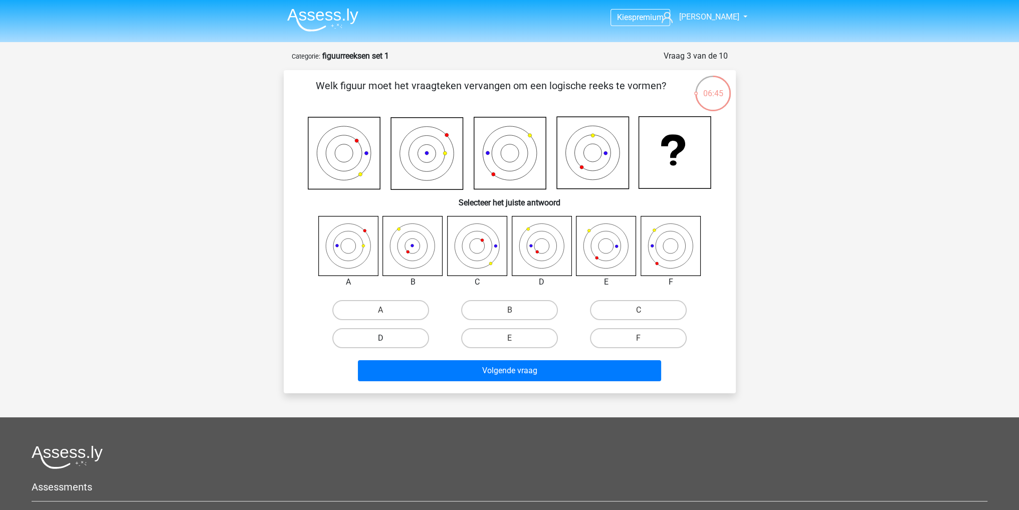
click at [401, 335] on label "D" at bounding box center [380, 338] width 97 height 20
click at [387, 338] on input "D" at bounding box center [383, 341] width 7 height 7
radio input "true"
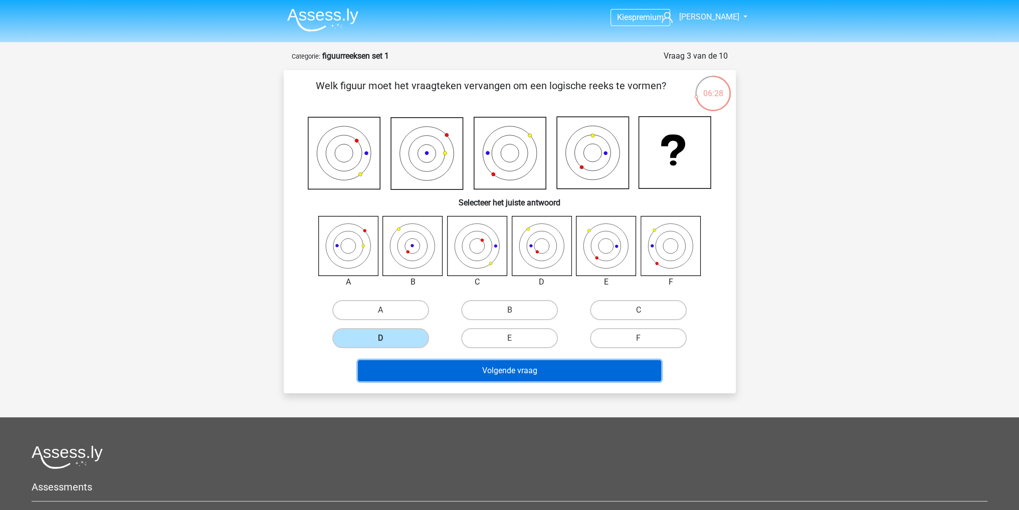
click at [525, 363] on button "Volgende vraag" at bounding box center [509, 370] width 303 height 21
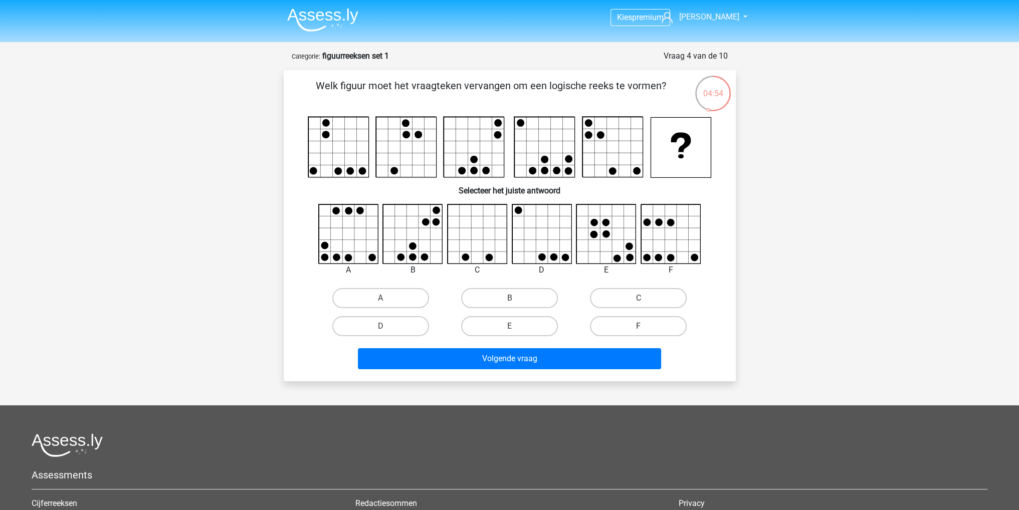
click at [627, 319] on label "F" at bounding box center [638, 326] width 97 height 20
click at [639, 326] on input "F" at bounding box center [642, 329] width 7 height 7
radio input "true"
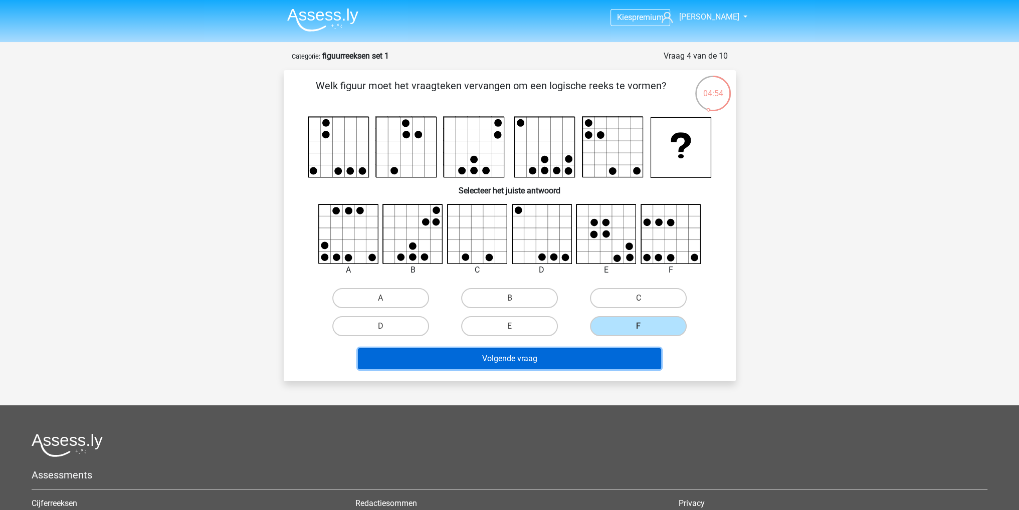
click at [602, 358] on button "Volgende vraag" at bounding box center [509, 358] width 303 height 21
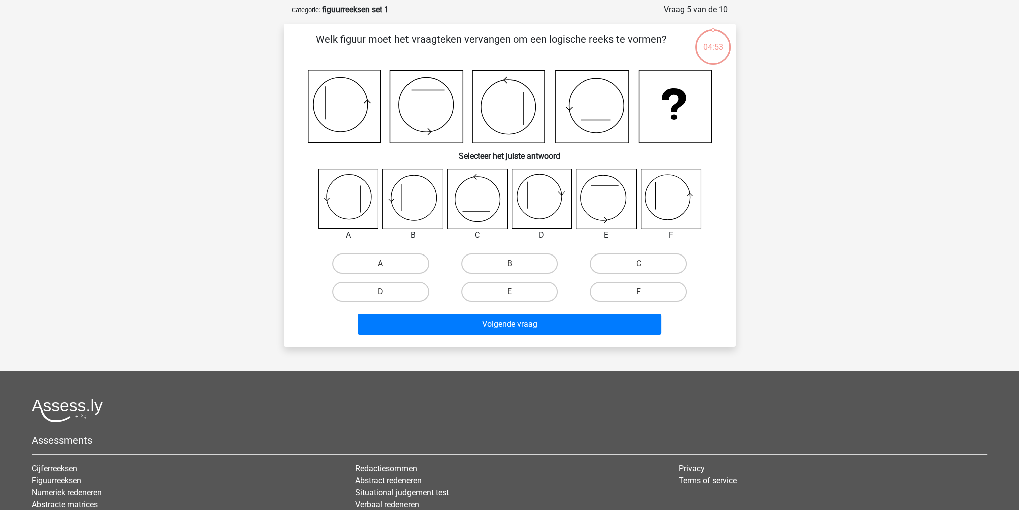
scroll to position [50, 0]
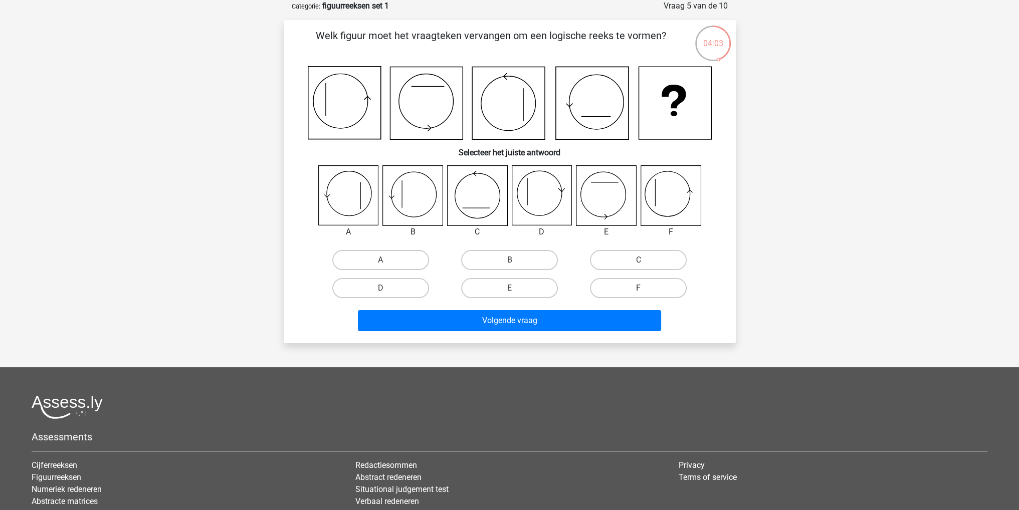
click at [656, 283] on label "F" at bounding box center [638, 288] width 97 height 20
click at [645, 288] on input "F" at bounding box center [642, 291] width 7 height 7
radio input "true"
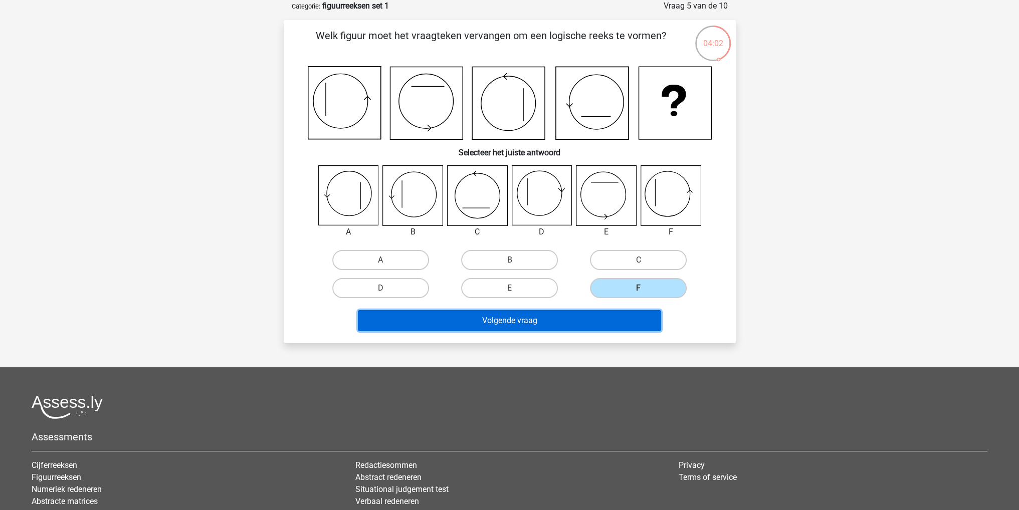
click at [620, 317] on button "Volgende vraag" at bounding box center [509, 320] width 303 height 21
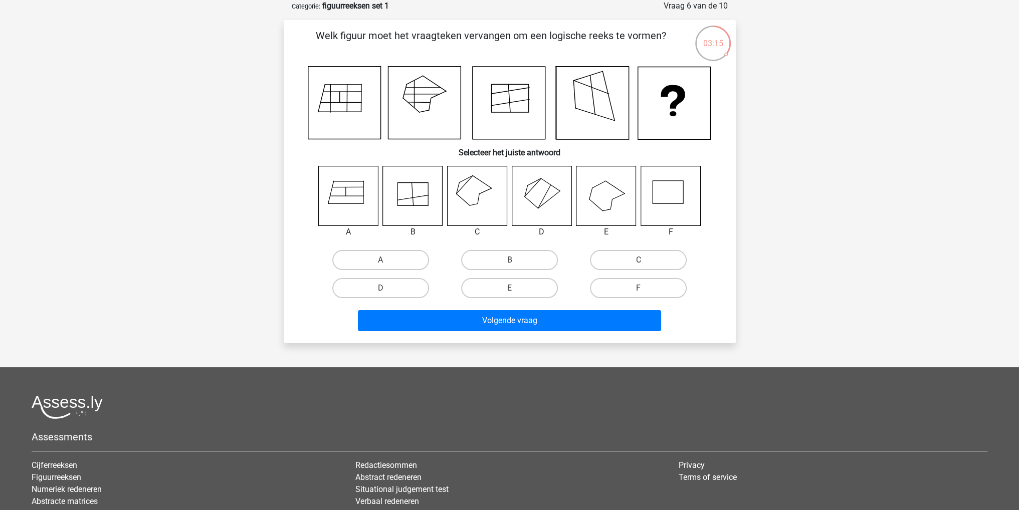
click at [422, 215] on icon at bounding box center [413, 196] width 60 height 60
click at [497, 252] on label "B" at bounding box center [509, 260] width 97 height 20
click at [509, 260] on input "B" at bounding box center [512, 263] width 7 height 7
radio input "true"
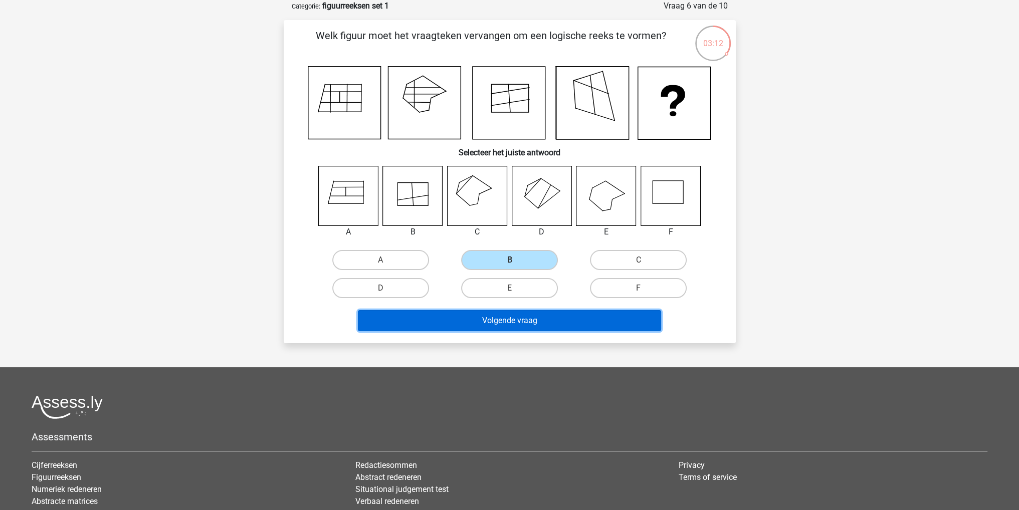
click at [449, 316] on button "Volgende vraag" at bounding box center [509, 320] width 303 height 21
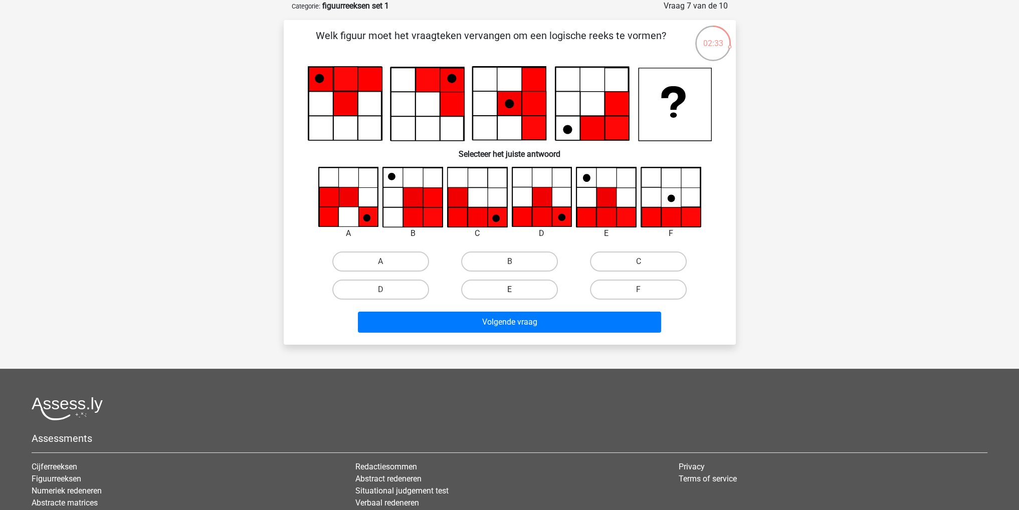
click at [500, 289] on label "E" at bounding box center [509, 290] width 97 height 20
click at [509, 290] on input "E" at bounding box center [512, 293] width 7 height 7
radio input "true"
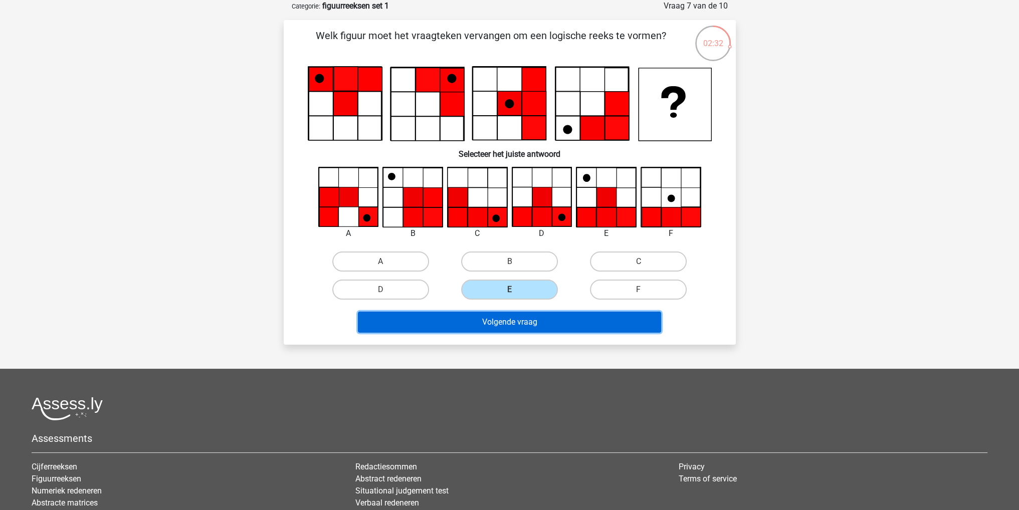
click at [515, 321] on button "Volgende vraag" at bounding box center [509, 322] width 303 height 21
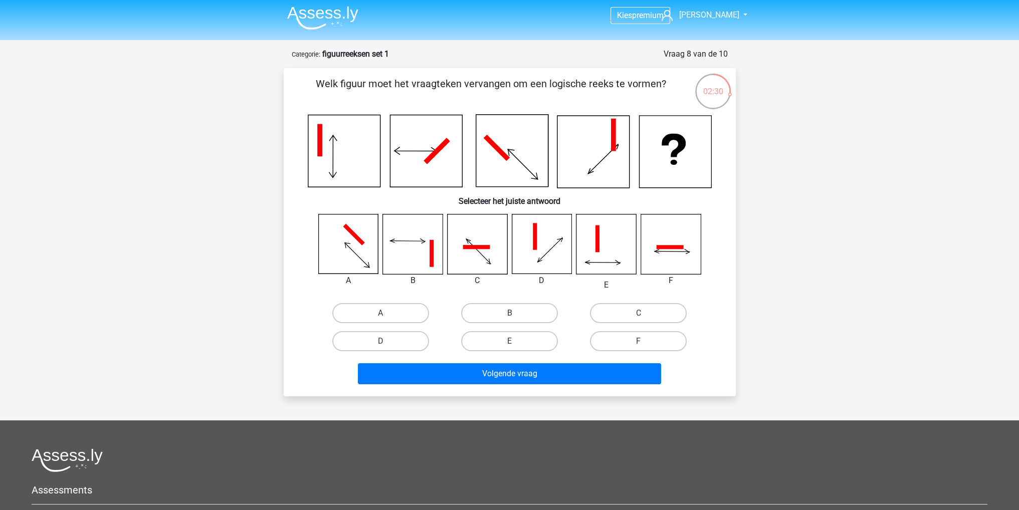
scroll to position [0, 0]
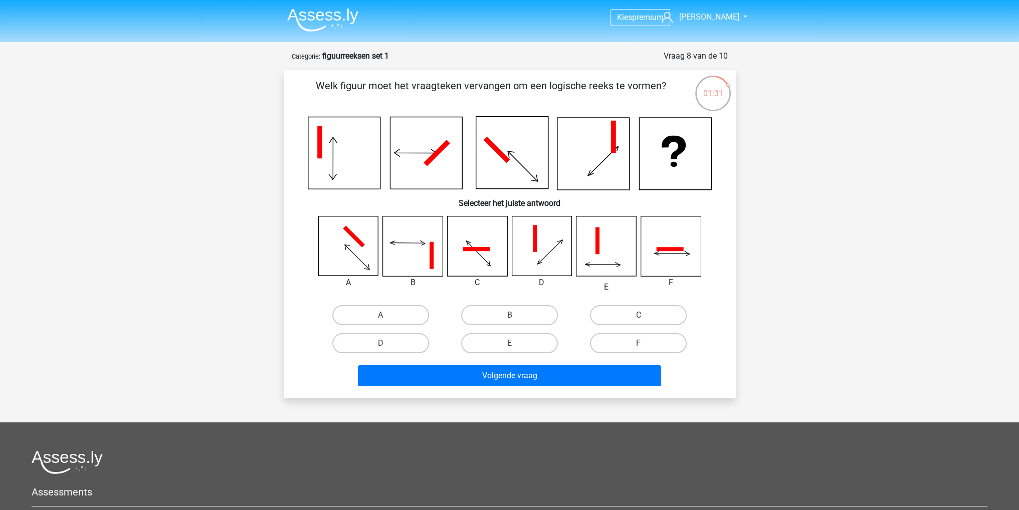
click at [385, 316] on input "A" at bounding box center [383, 318] width 7 height 7
radio input "true"
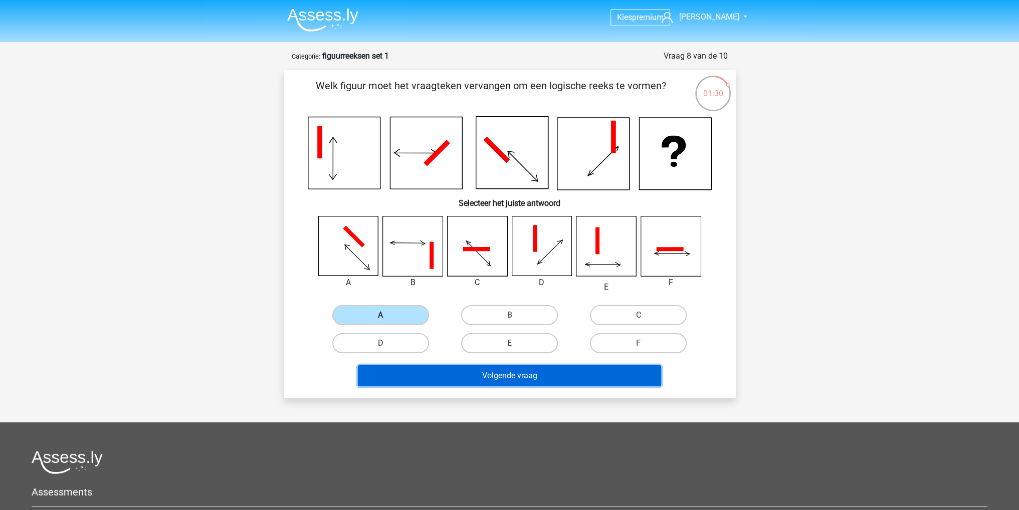
click at [445, 368] on button "Volgende vraag" at bounding box center [509, 375] width 303 height 21
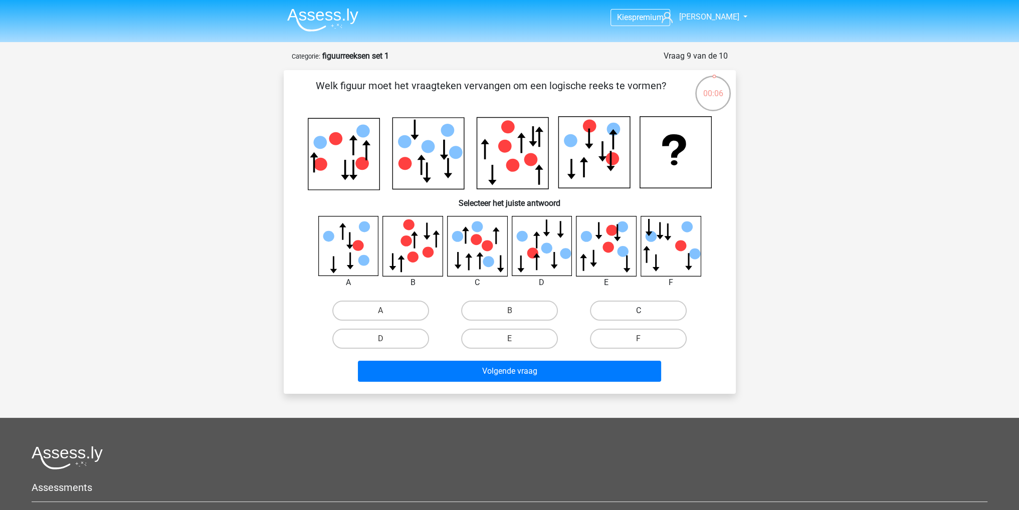
click at [622, 316] on label "C" at bounding box center [638, 311] width 97 height 20
click at [639, 316] on input "C" at bounding box center [642, 314] width 7 height 7
radio input "true"
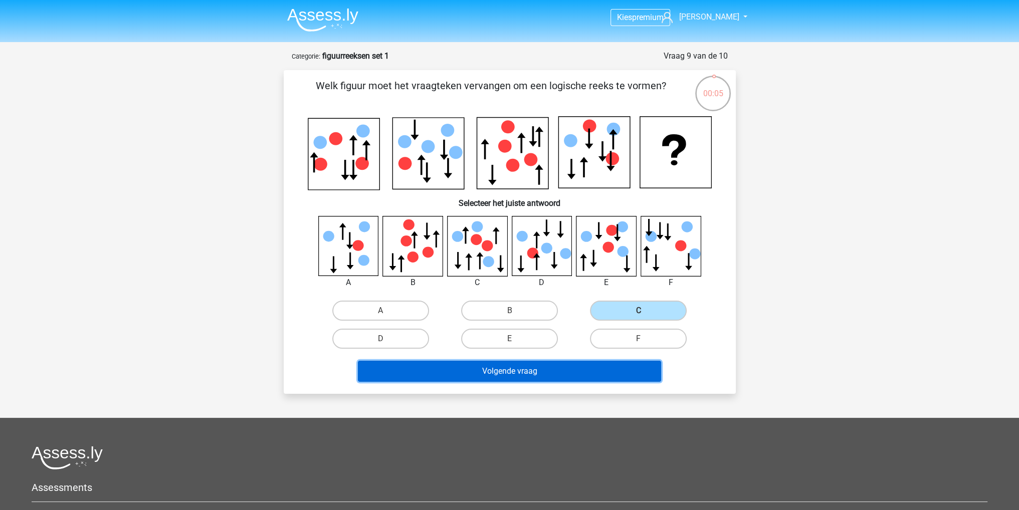
click at [576, 375] on button "Volgende vraag" at bounding box center [509, 371] width 303 height 21
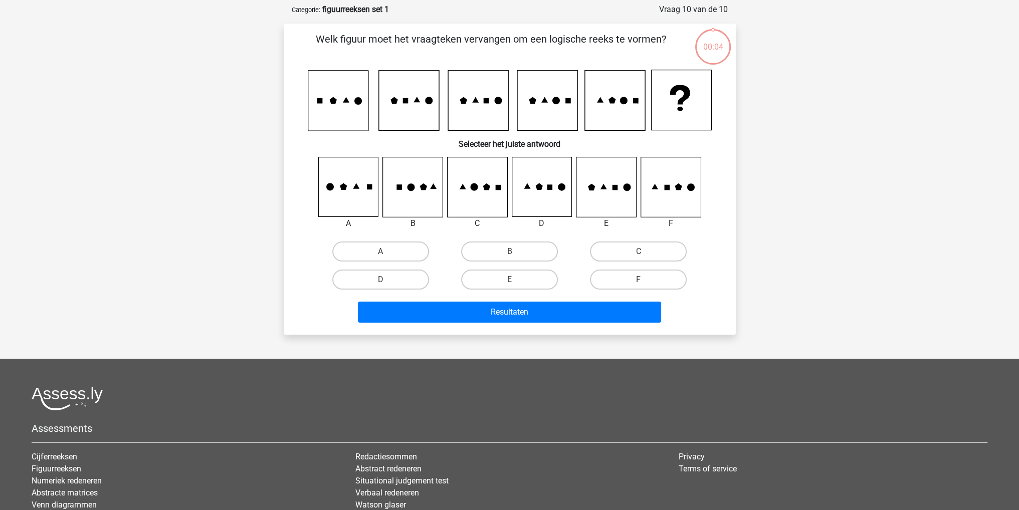
scroll to position [50, 0]
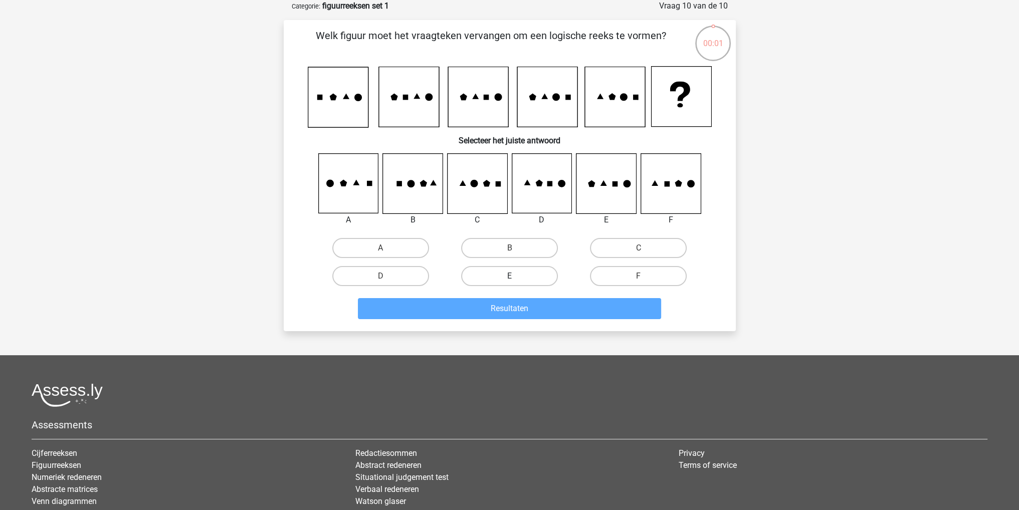
click at [541, 280] on label "E" at bounding box center [509, 276] width 97 height 20
click at [516, 280] on input "E" at bounding box center [512, 279] width 7 height 7
radio input "true"
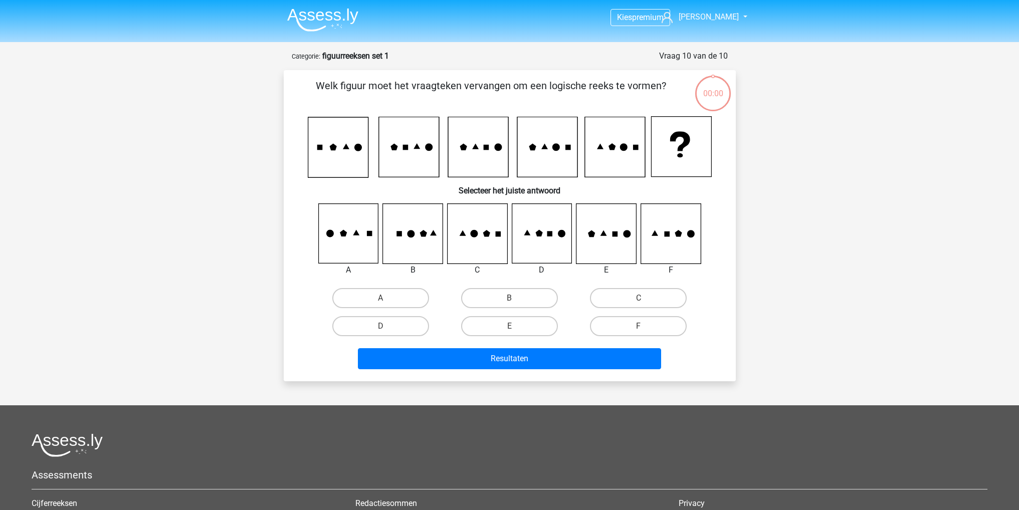
scroll to position [50, 0]
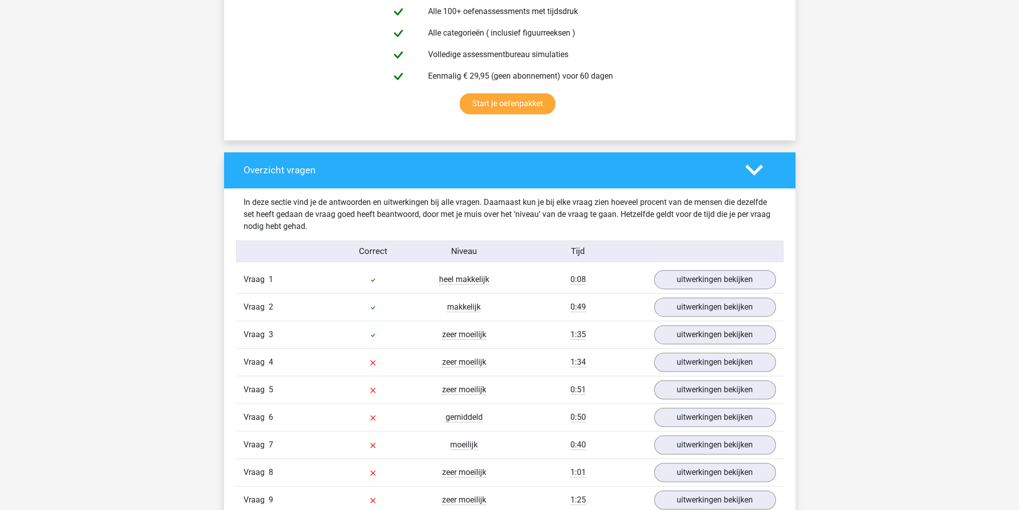
scroll to position [652, 0]
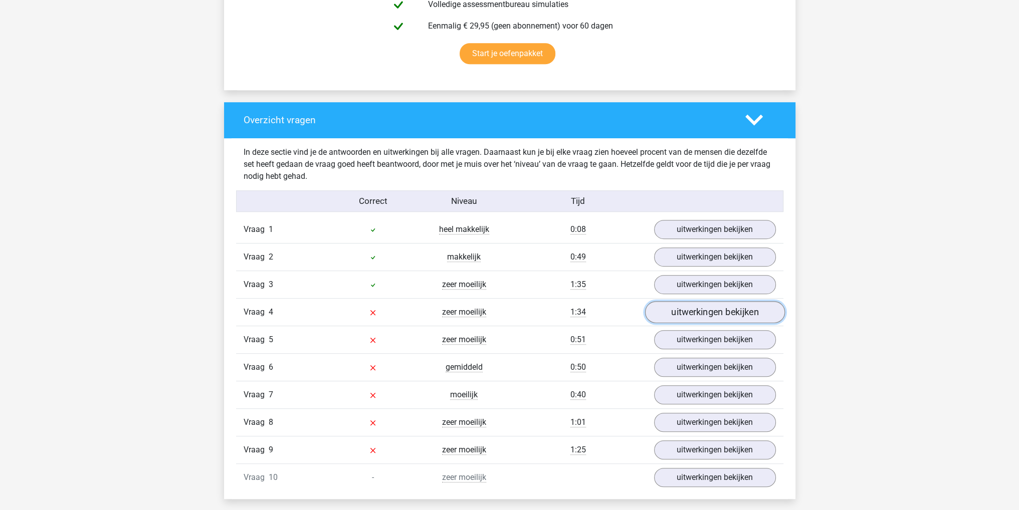
click at [683, 310] on link "uitwerkingen bekijken" at bounding box center [715, 313] width 140 height 22
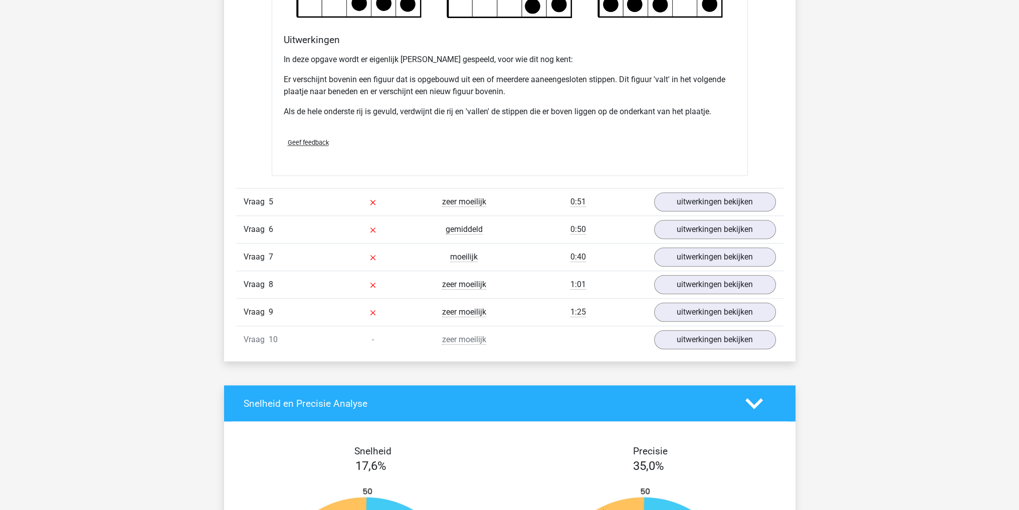
scroll to position [1403, 0]
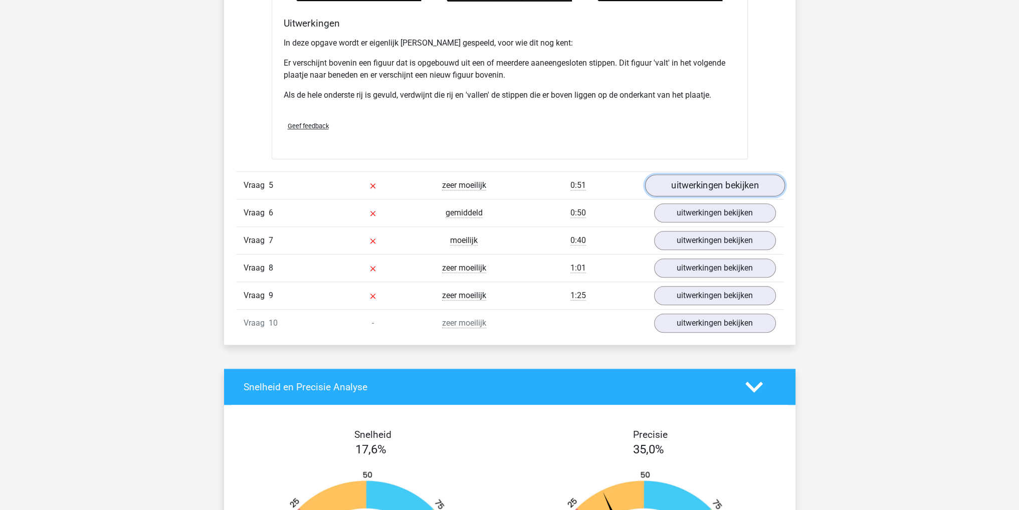
click at [686, 184] on link "uitwerkingen bekijken" at bounding box center [715, 185] width 140 height 22
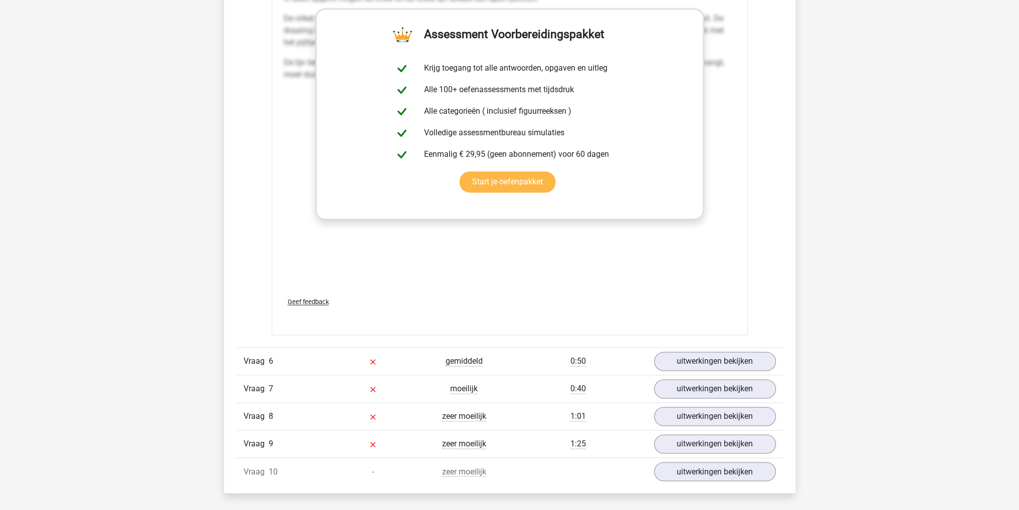
scroll to position [2205, 0]
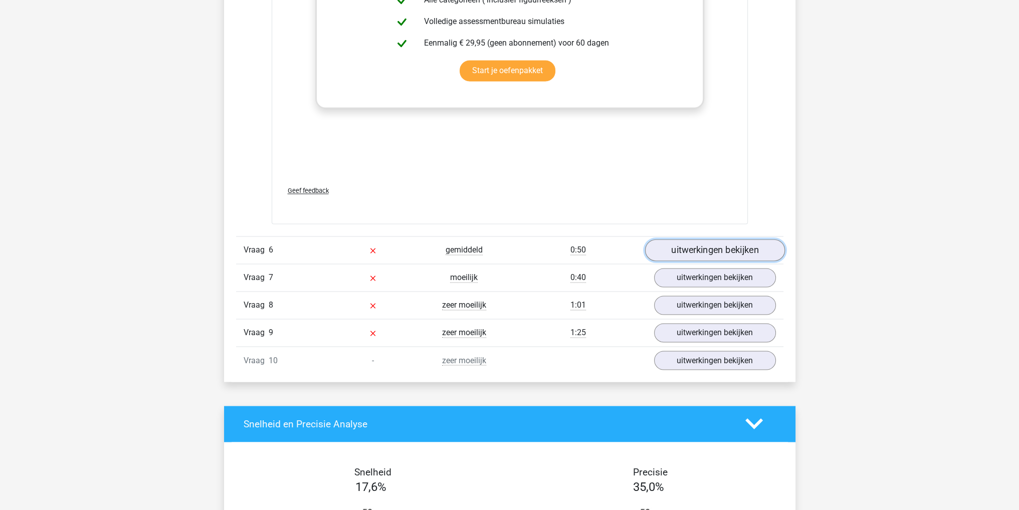
click at [683, 241] on link "uitwerkingen bekijken" at bounding box center [715, 250] width 140 height 22
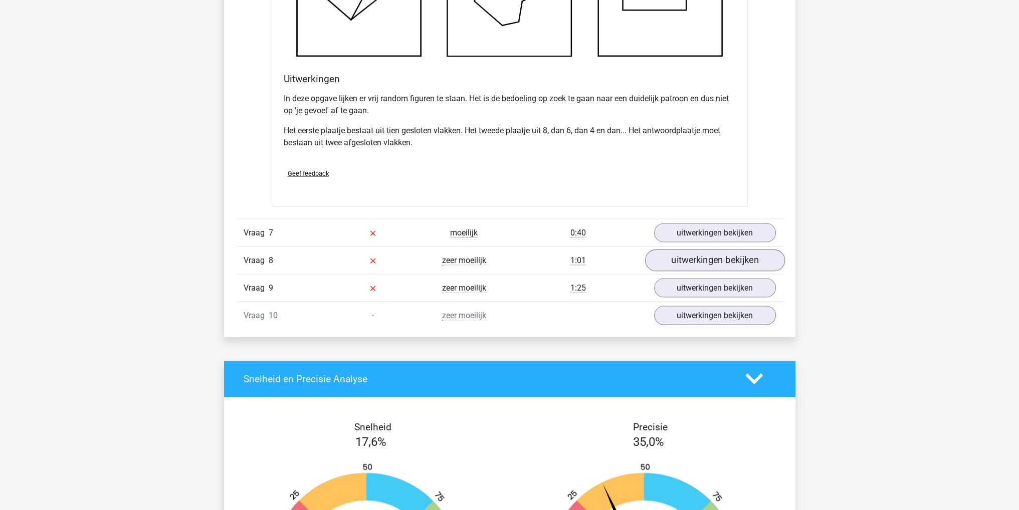
scroll to position [2857, 0]
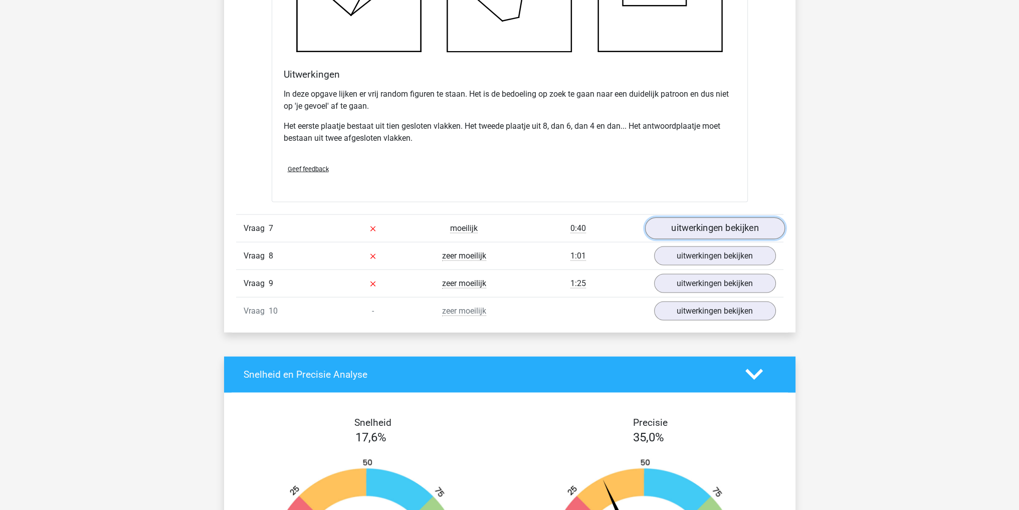
click at [684, 227] on link "uitwerkingen bekijken" at bounding box center [715, 229] width 140 height 22
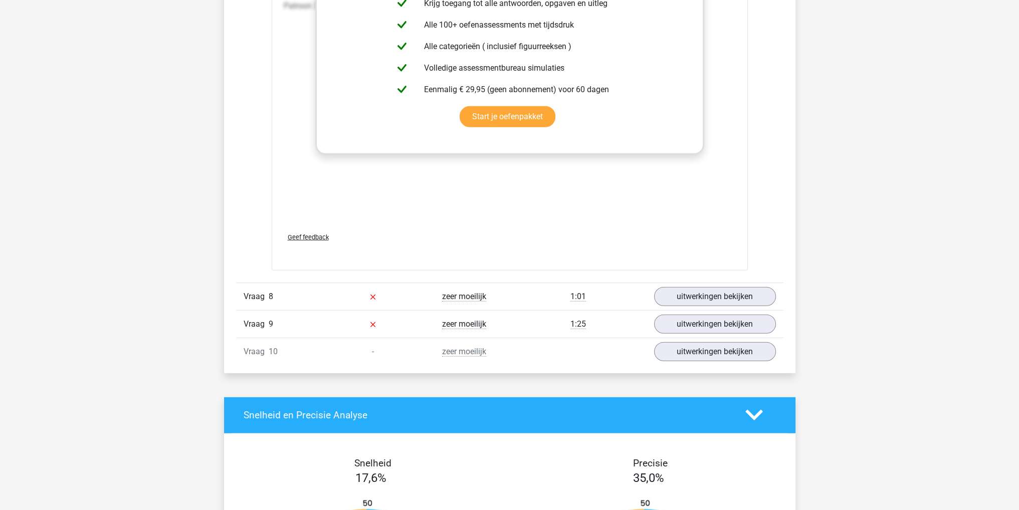
scroll to position [3659, 0]
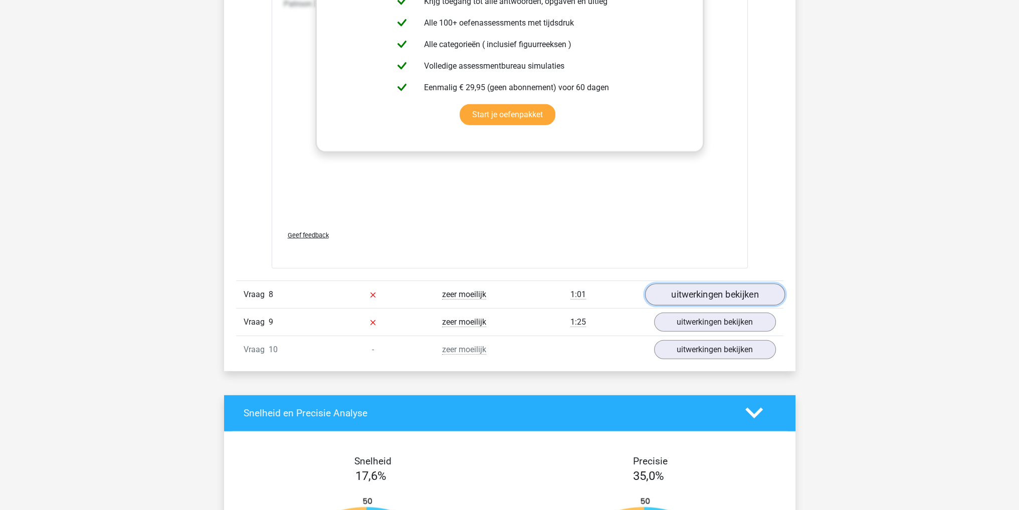
click at [676, 289] on link "uitwerkingen bekijken" at bounding box center [715, 295] width 140 height 22
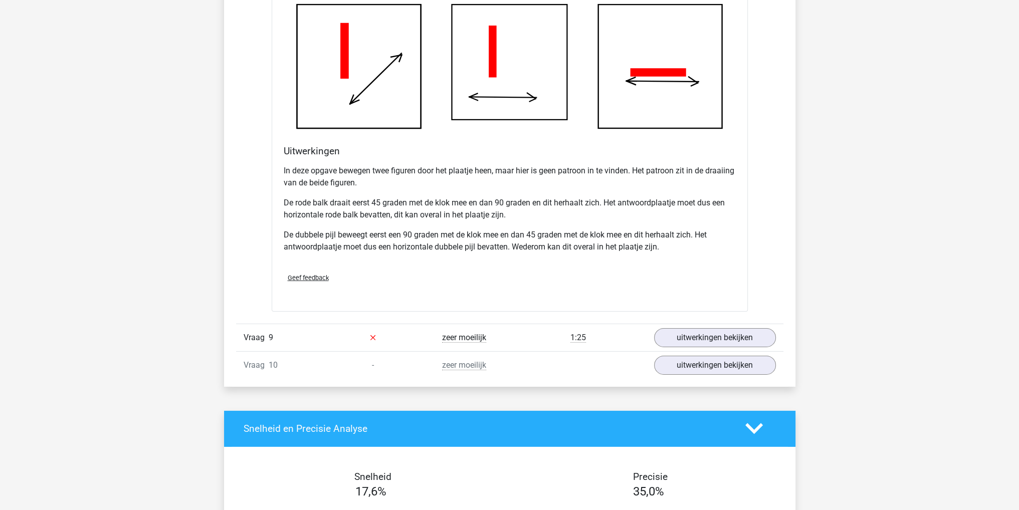
scroll to position [4461, 0]
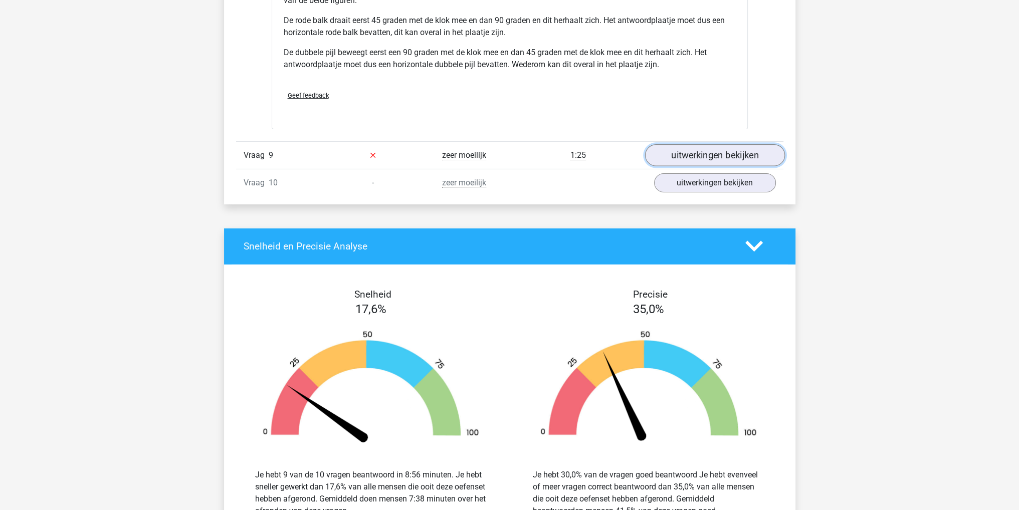
click at [708, 156] on link "uitwerkingen bekijken" at bounding box center [715, 155] width 140 height 22
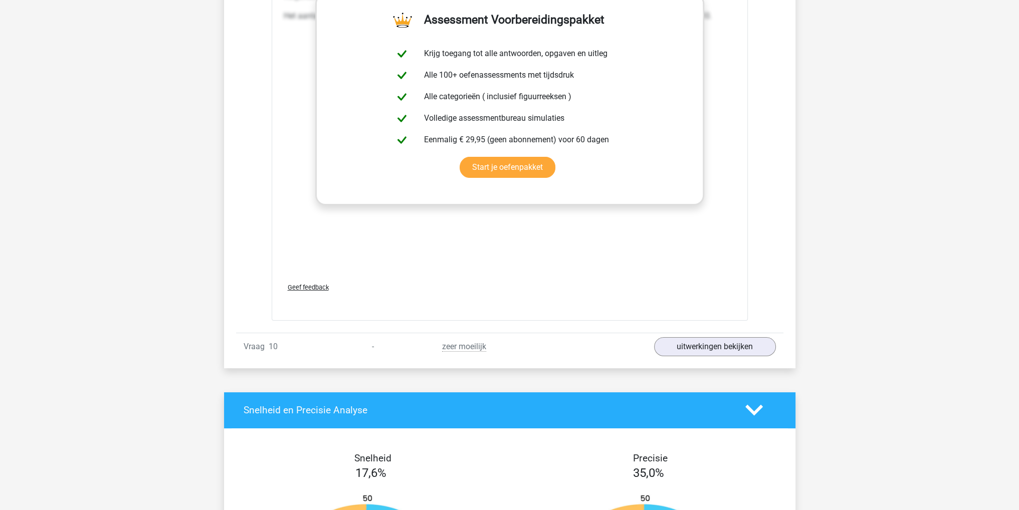
scroll to position [5212, 0]
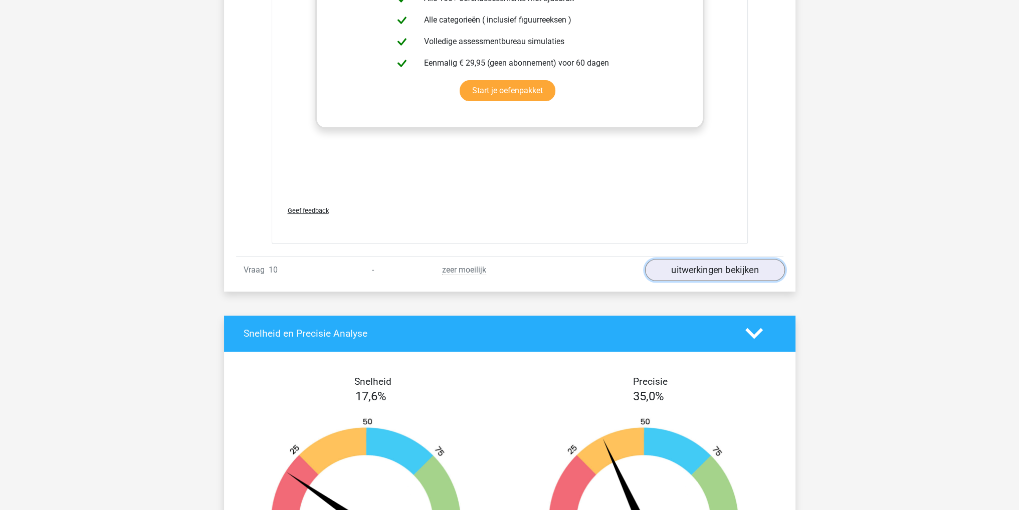
click at [695, 261] on link "uitwerkingen bekijken" at bounding box center [715, 270] width 140 height 22
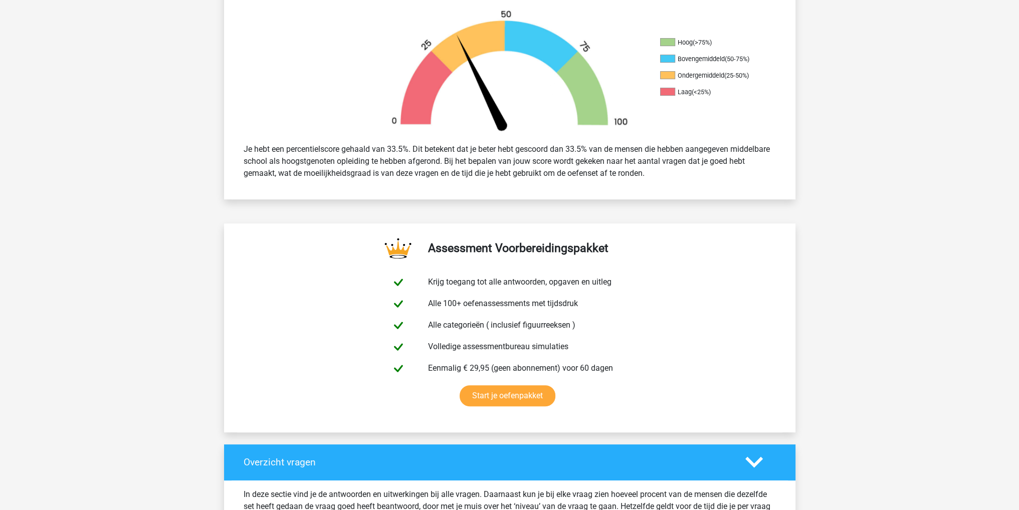
scroll to position [0, 0]
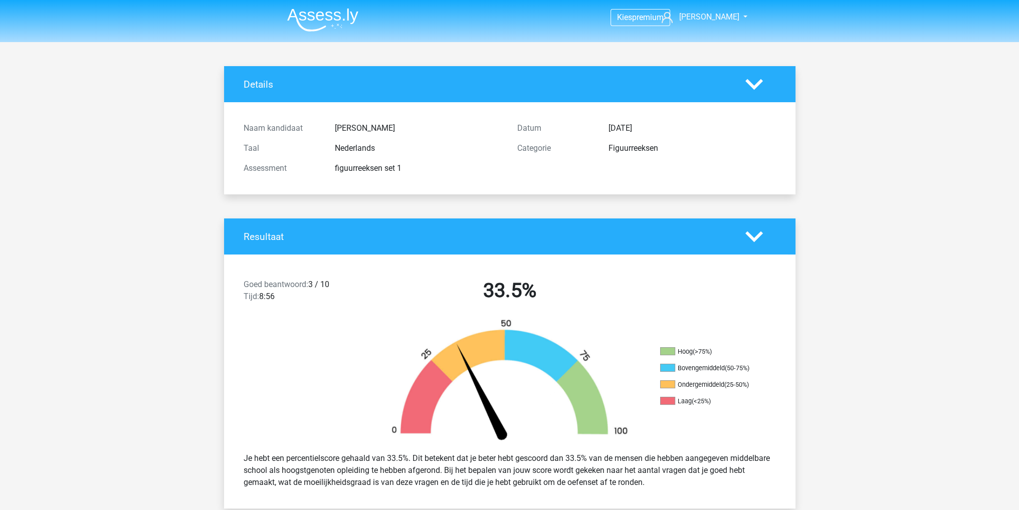
click at [319, 31] on img at bounding box center [322, 20] width 71 height 24
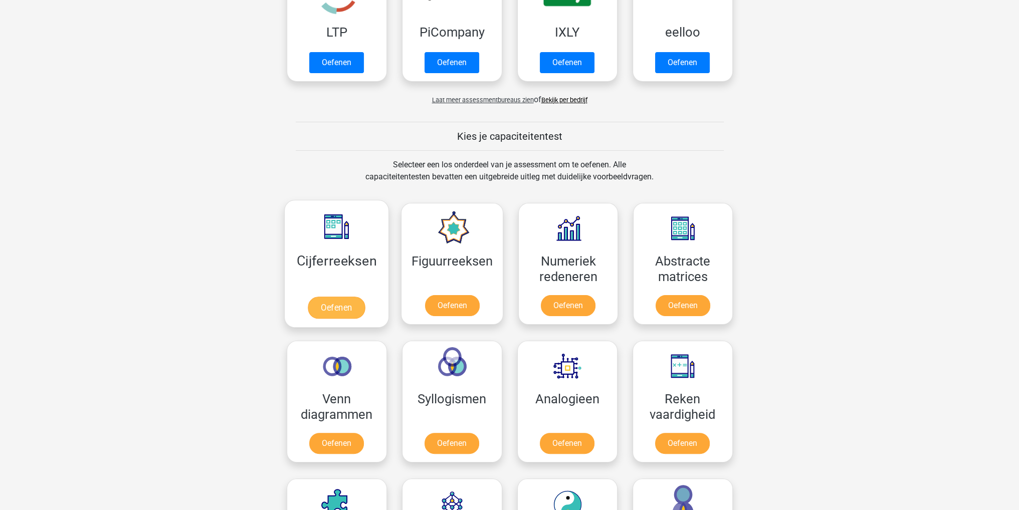
scroll to position [351, 0]
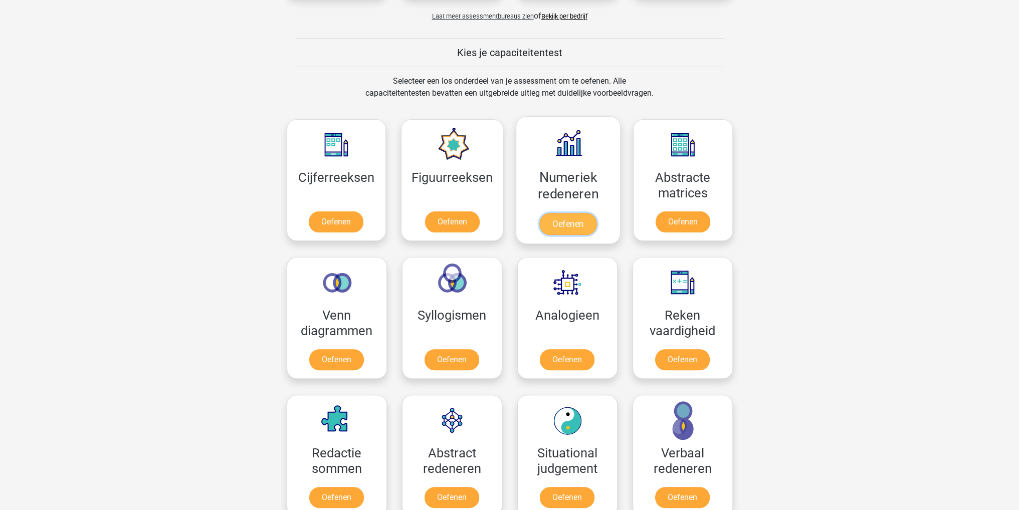
click at [560, 221] on link "Oefenen" at bounding box center [567, 224] width 57 height 22
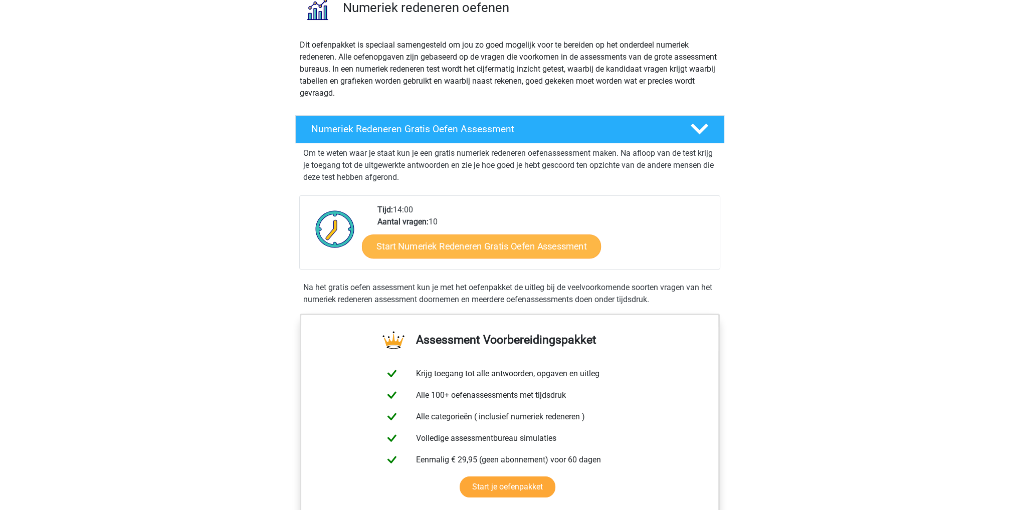
scroll to position [100, 0]
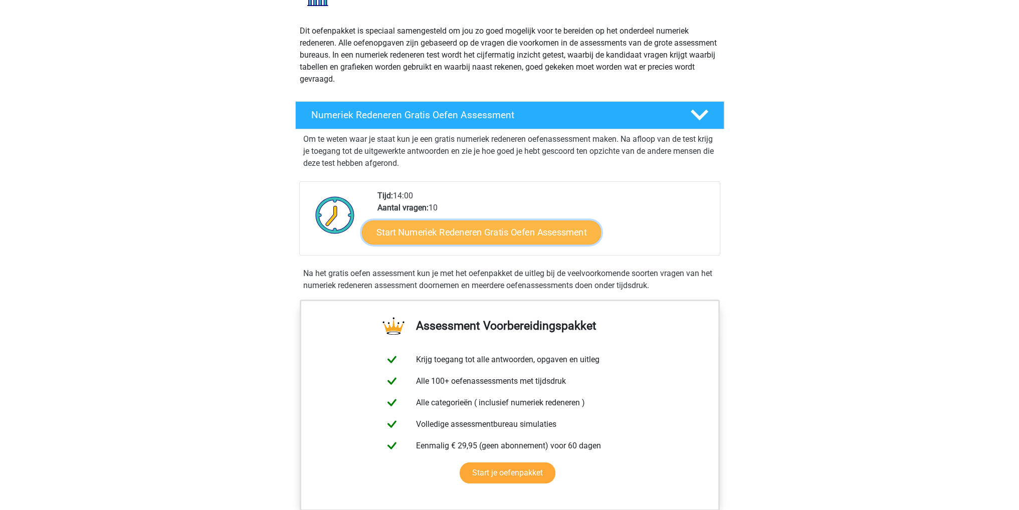
click at [548, 227] on link "Start Numeriek Redeneren Gratis Oefen Assessment" at bounding box center [481, 232] width 239 height 24
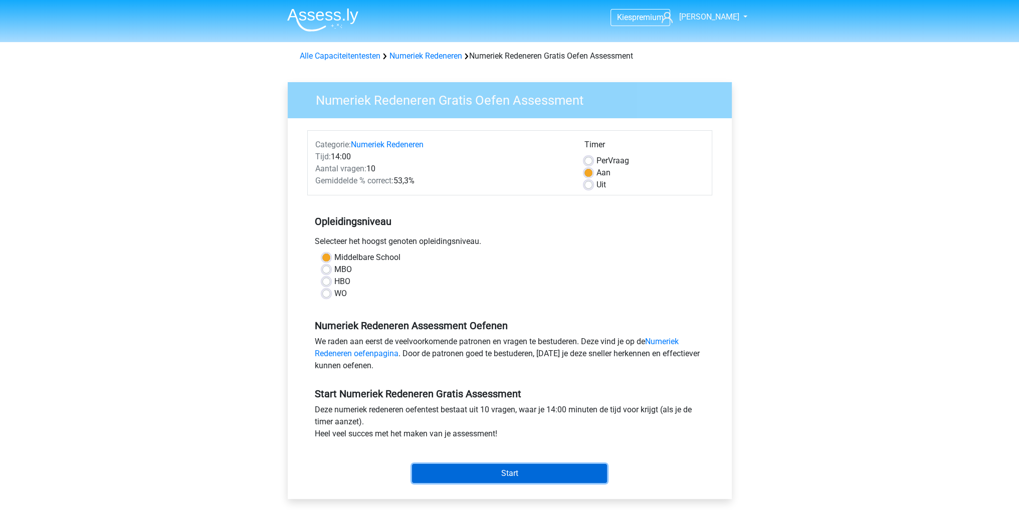
click at [524, 472] on input "Start" at bounding box center [509, 473] width 195 height 19
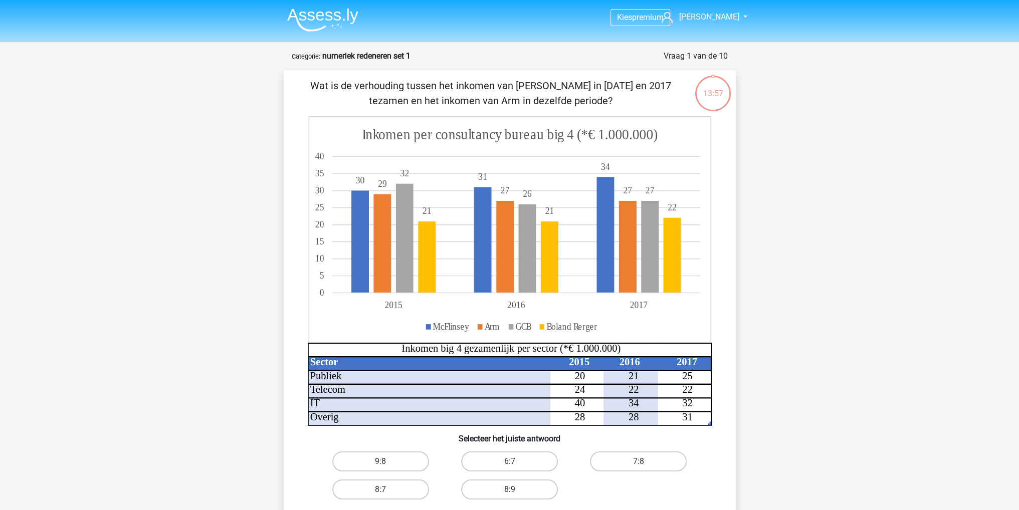
click at [319, 24] on img at bounding box center [322, 20] width 71 height 24
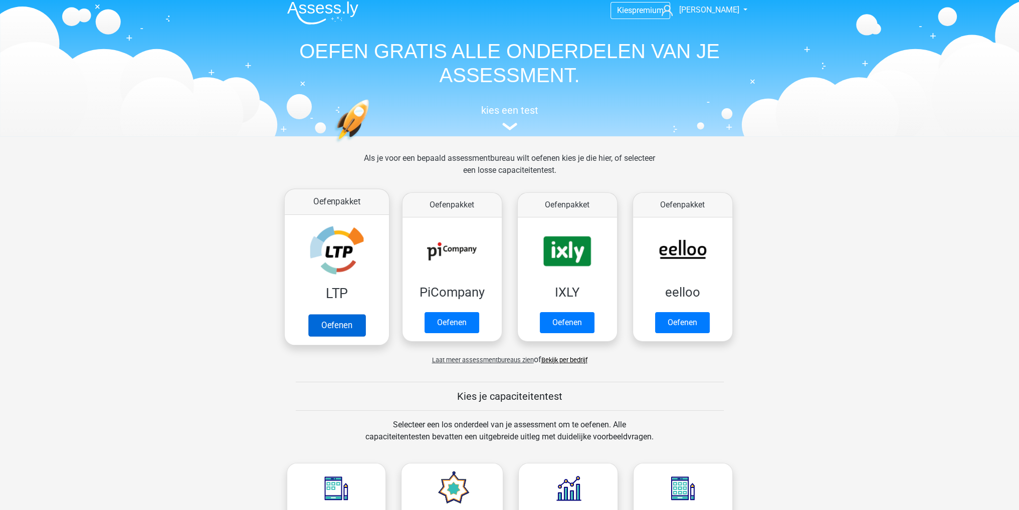
scroll to position [150, 0]
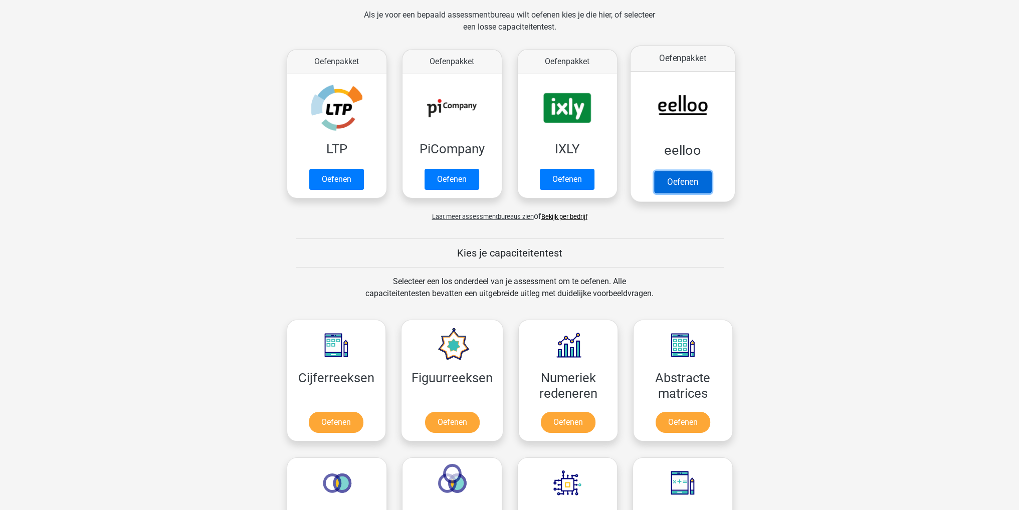
click at [687, 179] on link "Oefenen" at bounding box center [682, 182] width 57 height 22
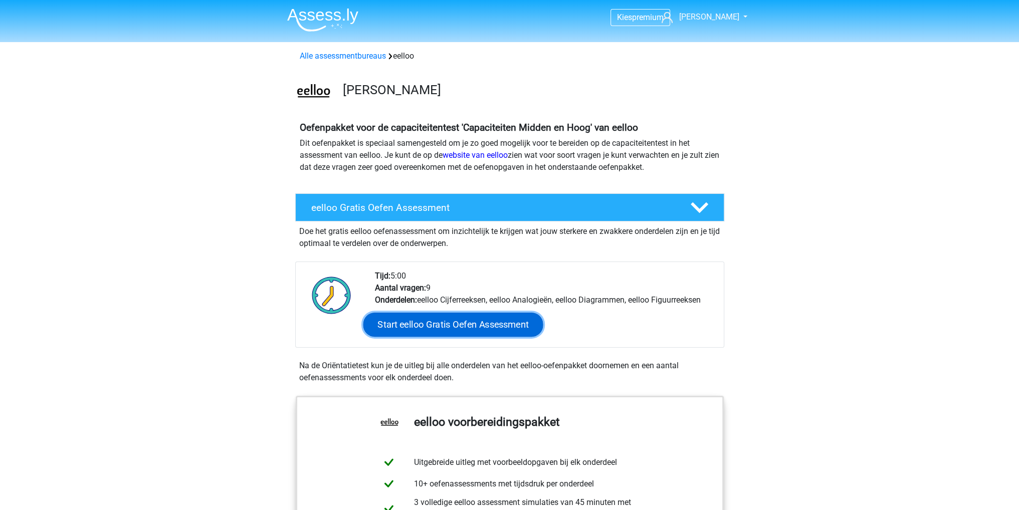
click at [487, 320] on link "Start eelloo Gratis Oefen Assessment" at bounding box center [453, 325] width 180 height 24
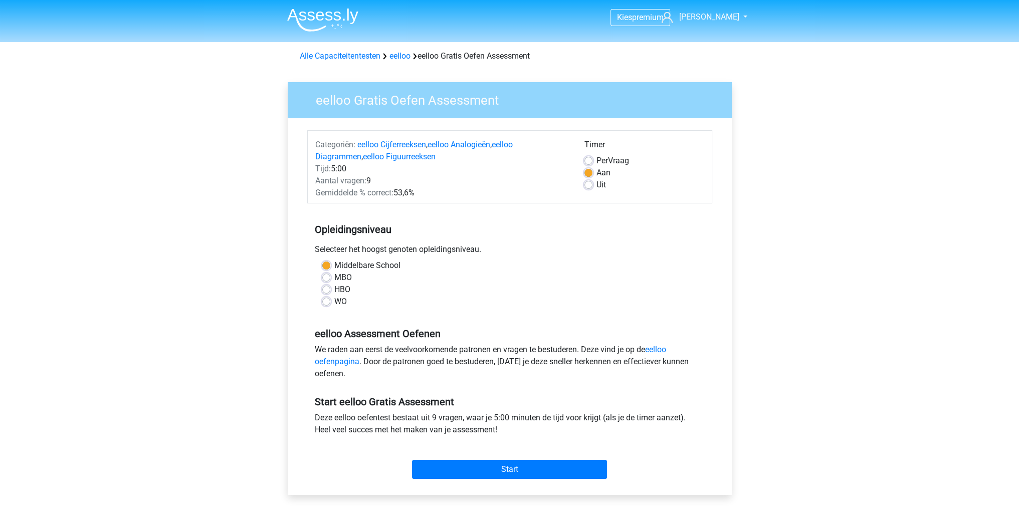
scroll to position [50, 0]
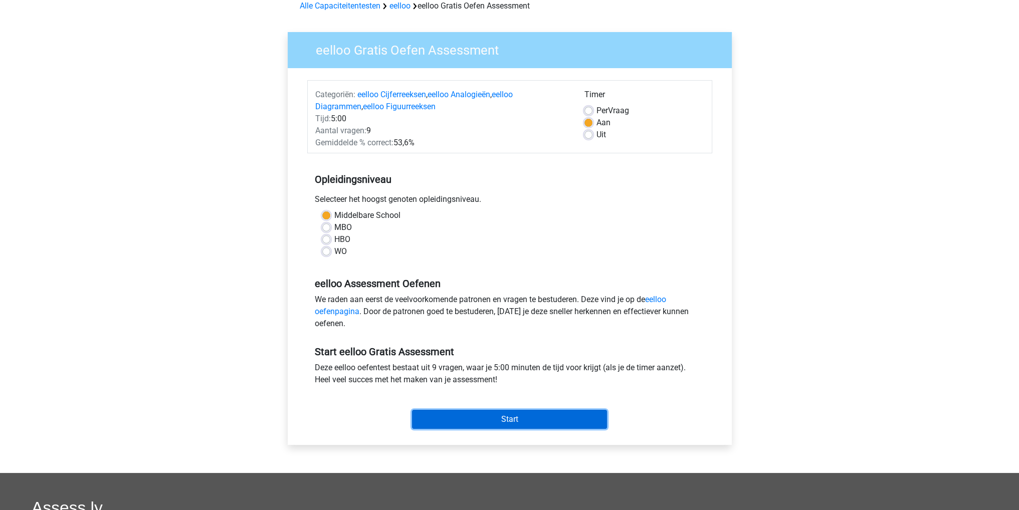
click at [504, 416] on input "Start" at bounding box center [509, 419] width 195 height 19
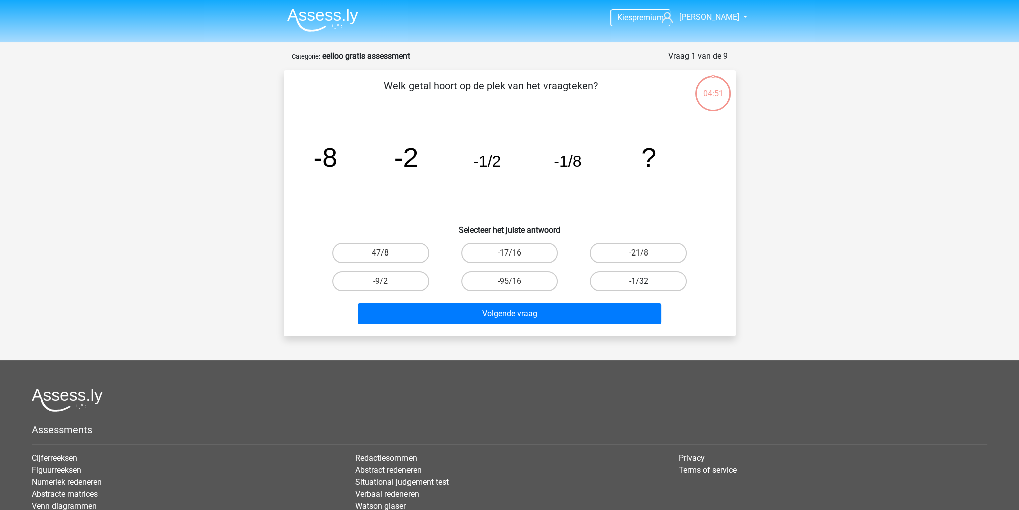
click at [610, 280] on label "-1/32" at bounding box center [638, 281] width 97 height 20
click at [639, 281] on input "-1/32" at bounding box center [642, 284] width 7 height 7
radio input "true"
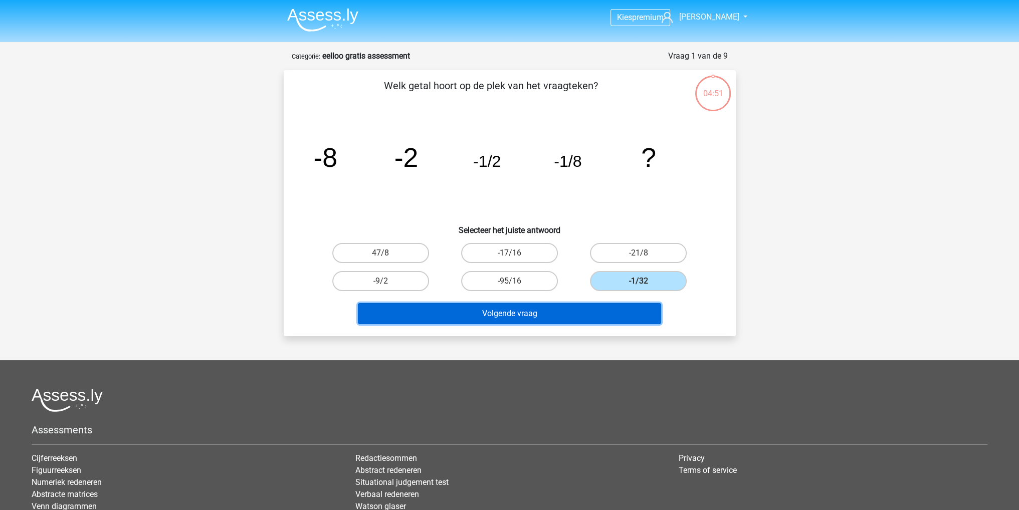
click at [579, 308] on button "Volgende vraag" at bounding box center [509, 313] width 303 height 21
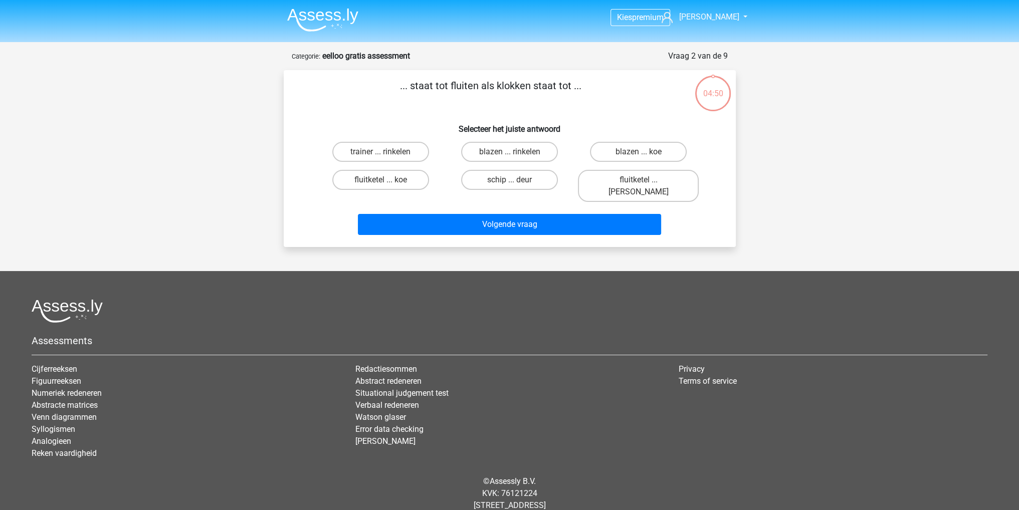
scroll to position [13, 0]
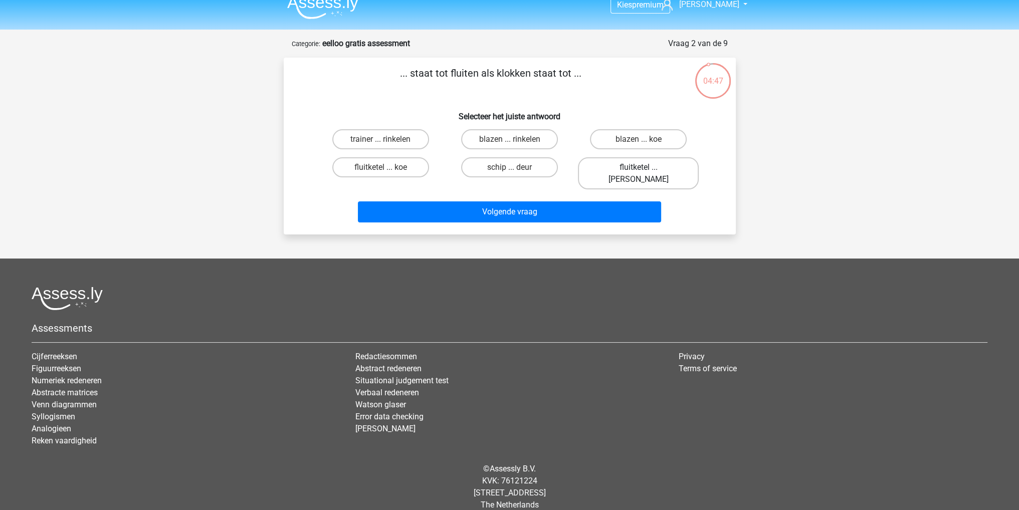
click at [646, 165] on label "fluitketel ... [PERSON_NAME]" at bounding box center [638, 173] width 121 height 32
click at [645, 167] on input "fluitketel ... [PERSON_NAME]" at bounding box center [642, 170] width 7 height 7
radio input "true"
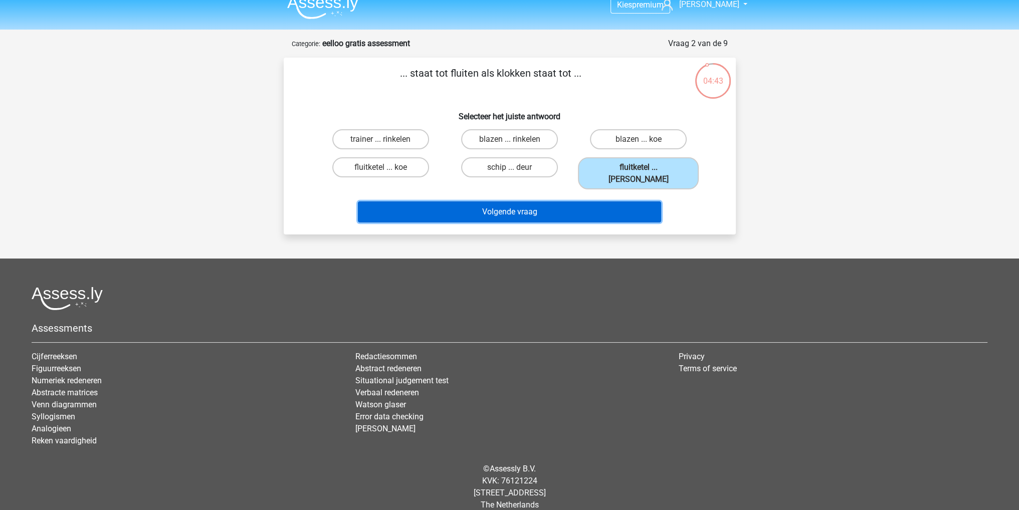
click at [588, 201] on button "Volgende vraag" at bounding box center [509, 211] width 303 height 21
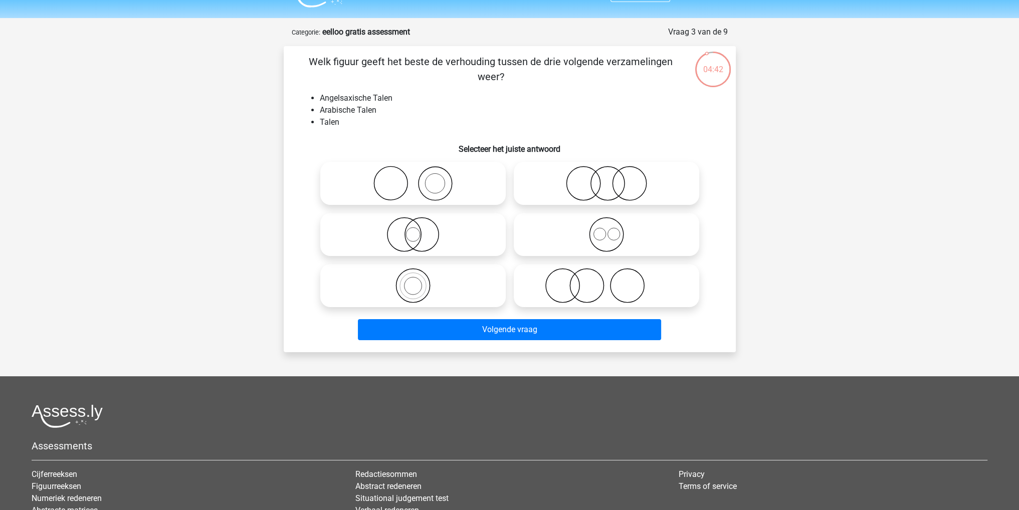
scroll to position [0, 0]
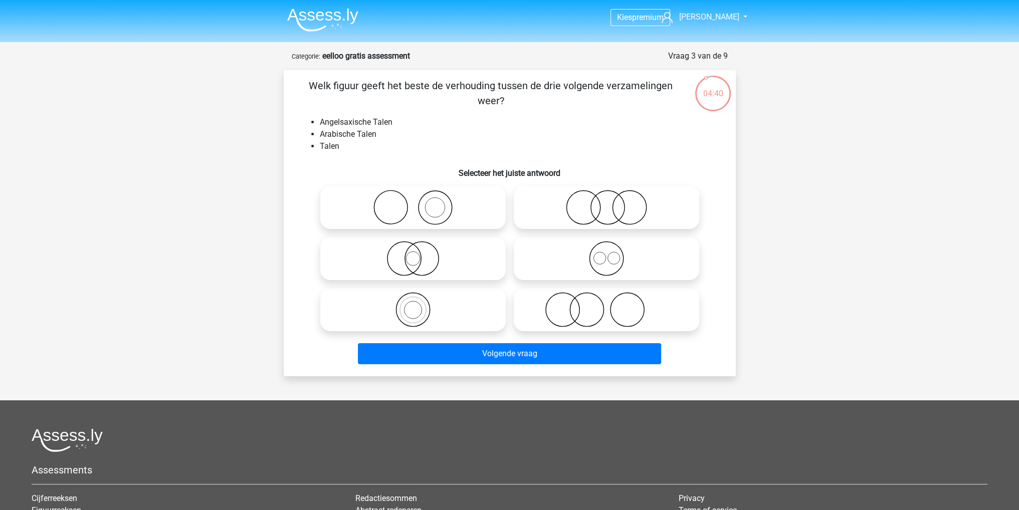
click at [613, 251] on icon at bounding box center [606, 258] width 177 height 35
click at [613, 251] on input "radio" at bounding box center [609, 250] width 7 height 7
radio input "true"
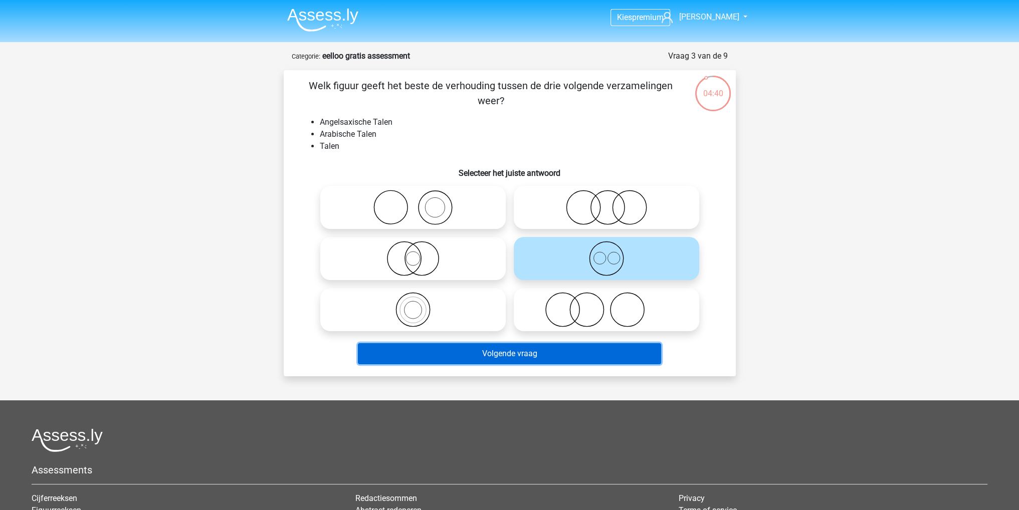
click at [561, 353] on button "Volgende vraag" at bounding box center [509, 353] width 303 height 21
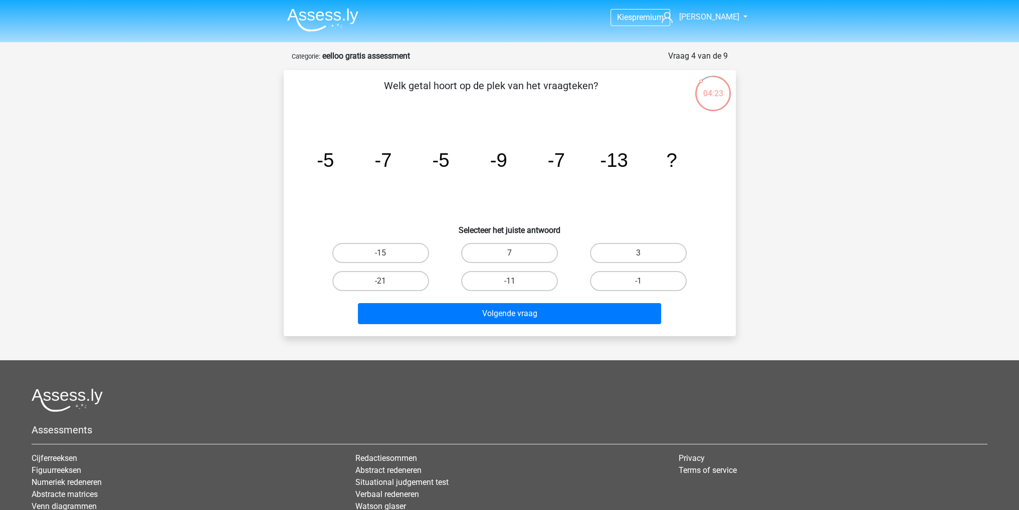
click at [515, 284] on input "-11" at bounding box center [512, 284] width 7 height 7
radio input "true"
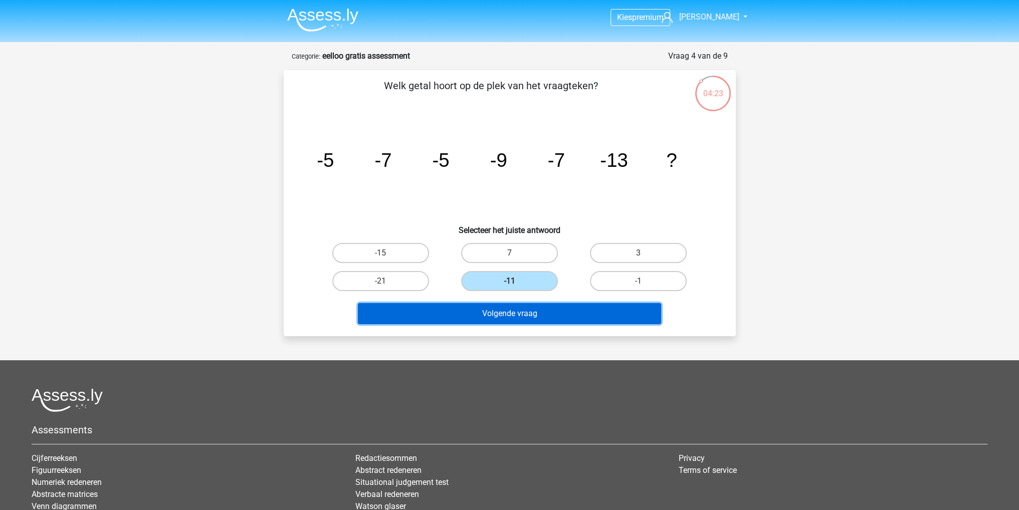
click at [509, 308] on button "Volgende vraag" at bounding box center [509, 313] width 303 height 21
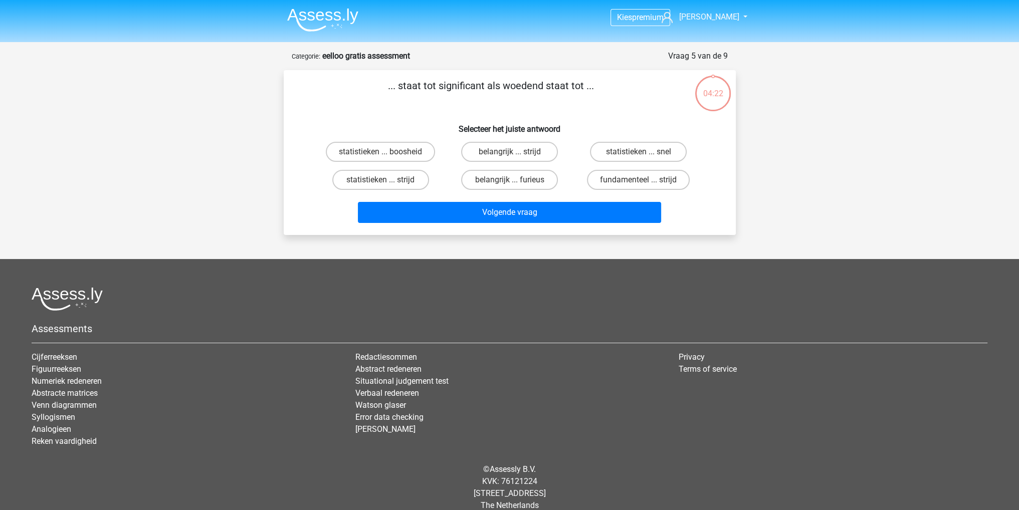
scroll to position [13, 0]
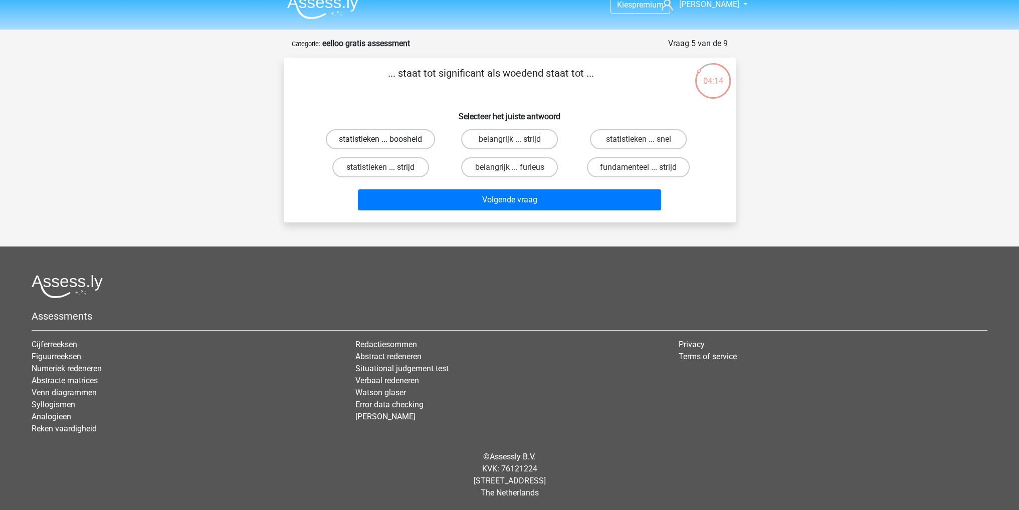
click at [396, 139] on label "statistieken ... boosheid" at bounding box center [380, 139] width 109 height 20
click at [387, 139] on input "statistieken ... boosheid" at bounding box center [383, 142] width 7 height 7
radio input "true"
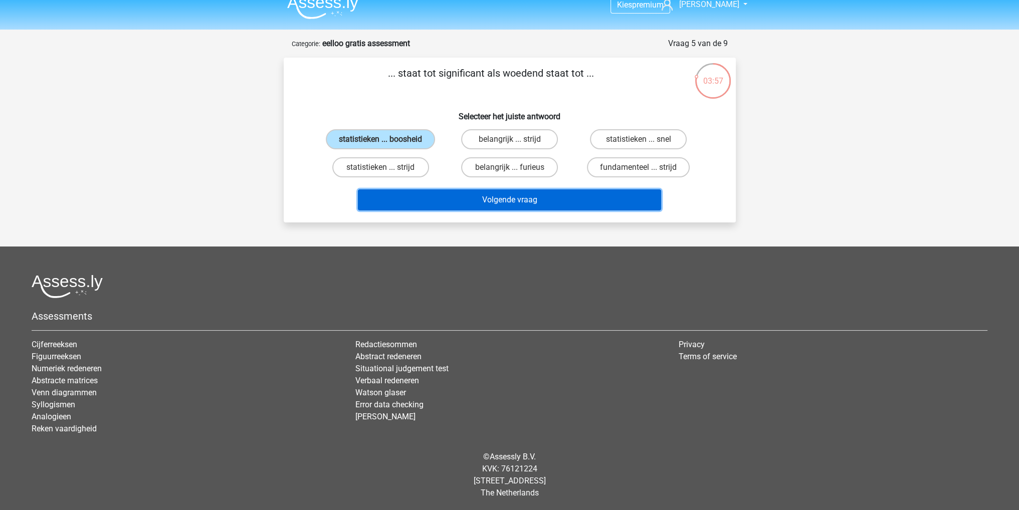
click at [429, 198] on button "Volgende vraag" at bounding box center [509, 199] width 303 height 21
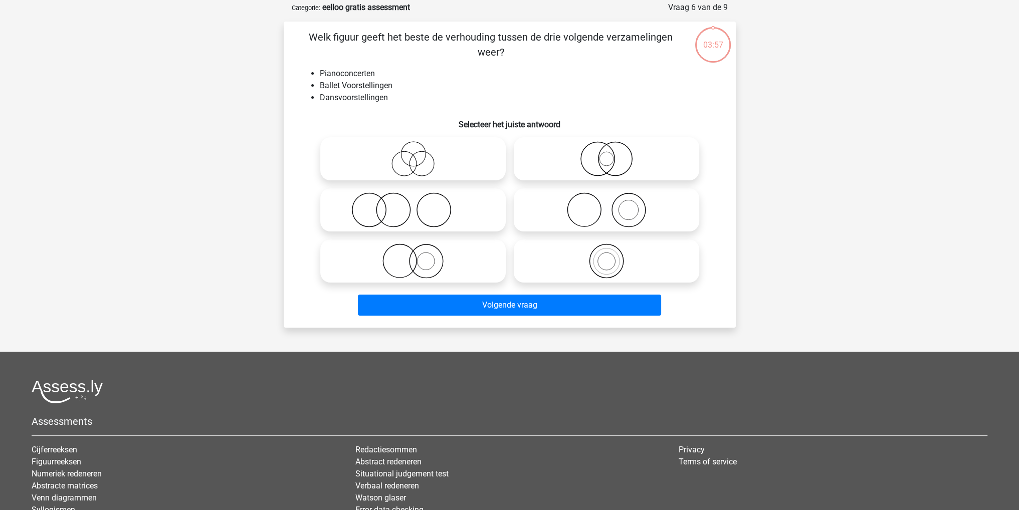
scroll to position [50, 0]
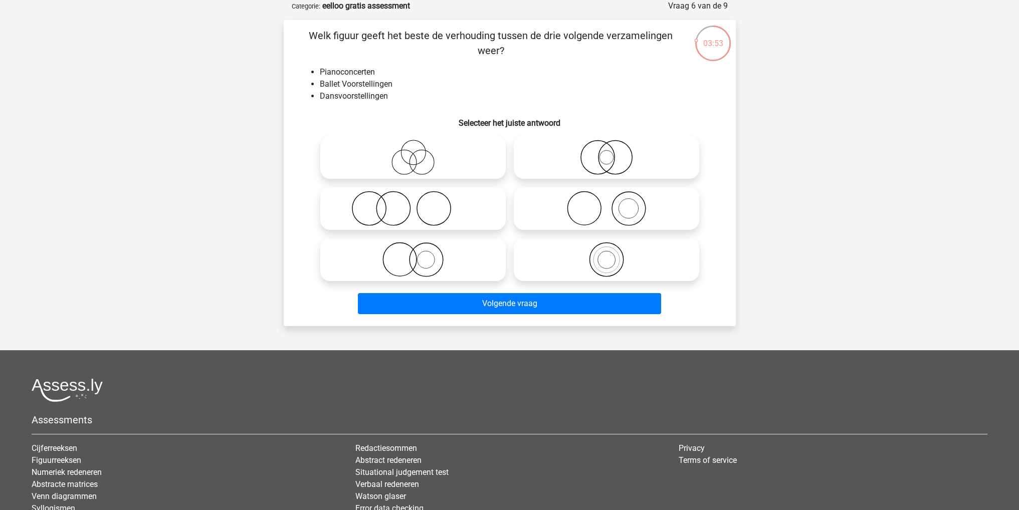
click at [623, 209] on icon at bounding box center [606, 208] width 177 height 35
click at [613, 203] on input "radio" at bounding box center [609, 200] width 7 height 7
radio input "true"
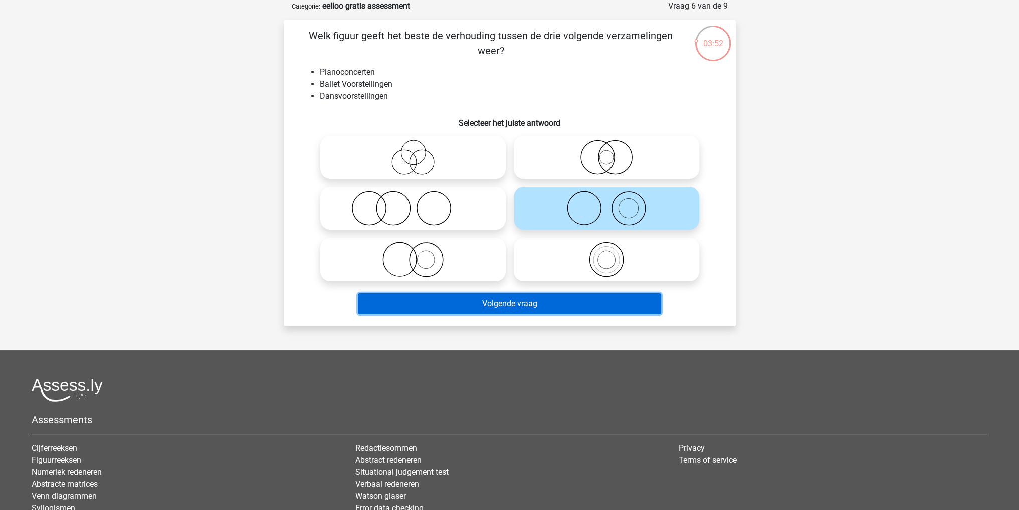
click at [477, 311] on button "Volgende vraag" at bounding box center [509, 303] width 303 height 21
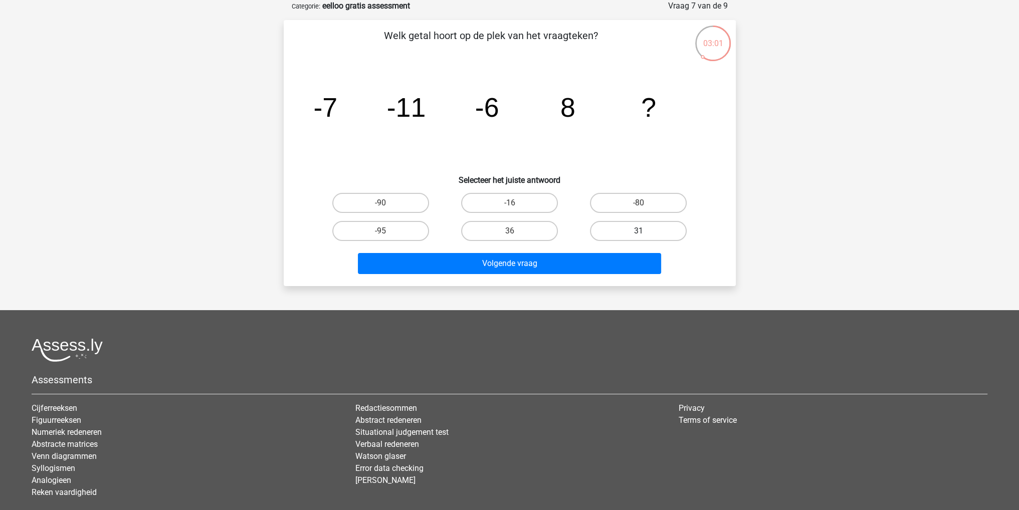
click at [605, 225] on label "31" at bounding box center [638, 231] width 97 height 20
click at [639, 231] on input "31" at bounding box center [642, 234] width 7 height 7
radio input "true"
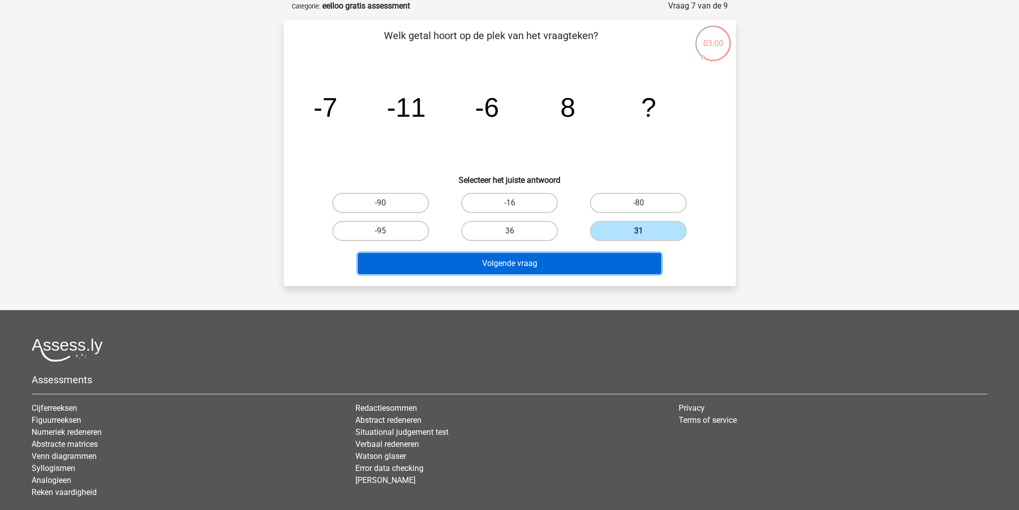
click at [585, 262] on button "Volgende vraag" at bounding box center [509, 263] width 303 height 21
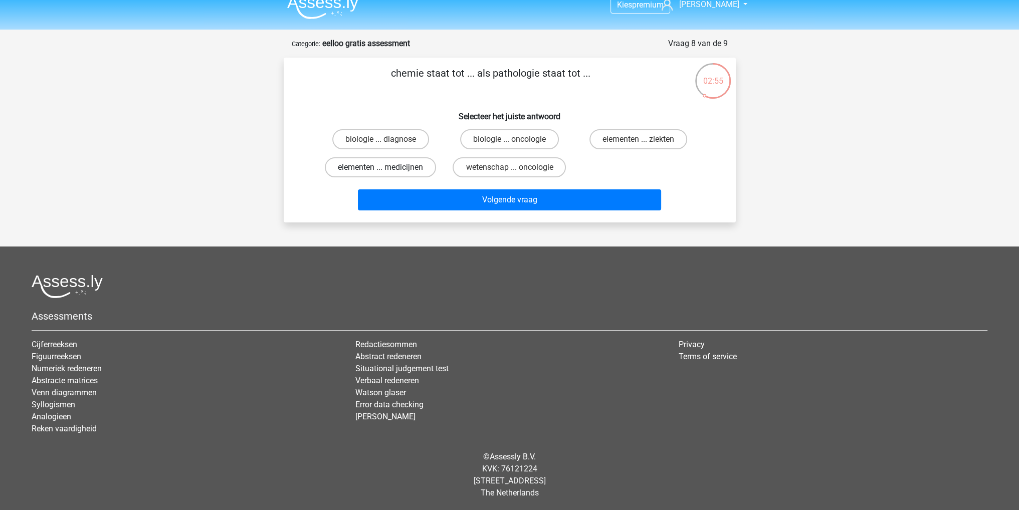
click at [361, 168] on label "elementen ... medicijnen" at bounding box center [380, 167] width 111 height 20
click at [380, 168] on input "elementen ... medicijnen" at bounding box center [383, 170] width 7 height 7
radio input "true"
click at [634, 139] on label "elementen ... ziekten" at bounding box center [638, 139] width 98 height 20
click at [639, 139] on input "elementen ... ziekten" at bounding box center [642, 142] width 7 height 7
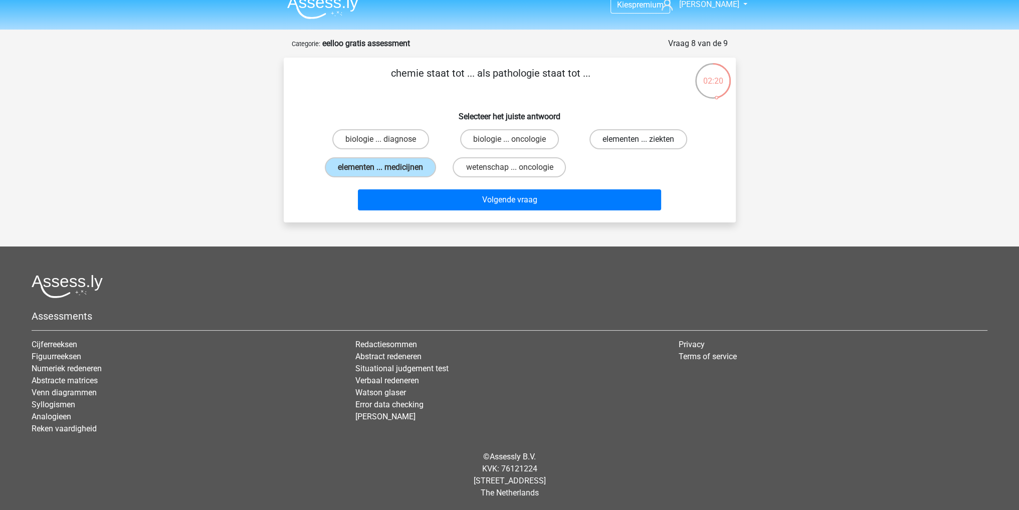
radio input "true"
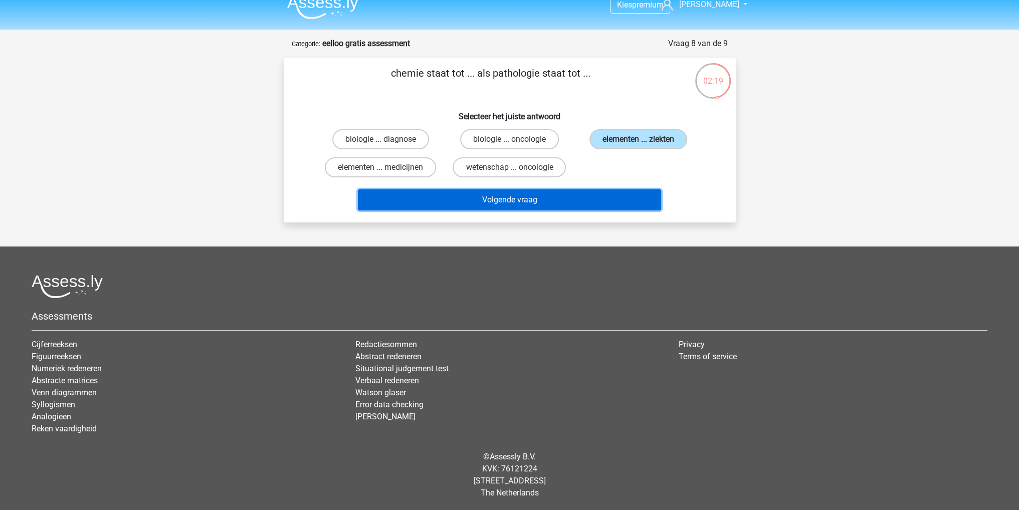
click at [560, 202] on button "Volgende vraag" at bounding box center [509, 199] width 303 height 21
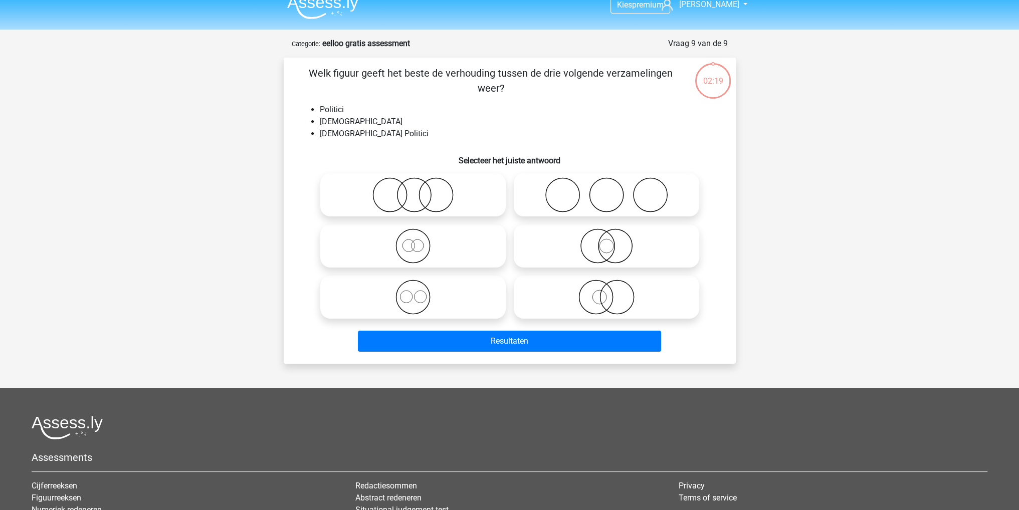
scroll to position [50, 0]
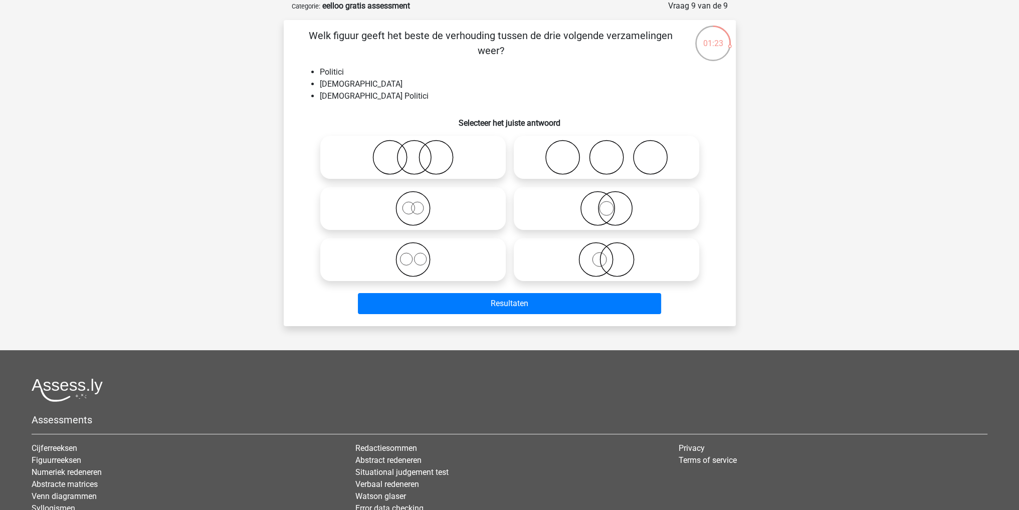
click at [455, 166] on icon at bounding box center [412, 157] width 177 height 35
click at [420, 152] on input "radio" at bounding box center [416, 149] width 7 height 7
radio input "true"
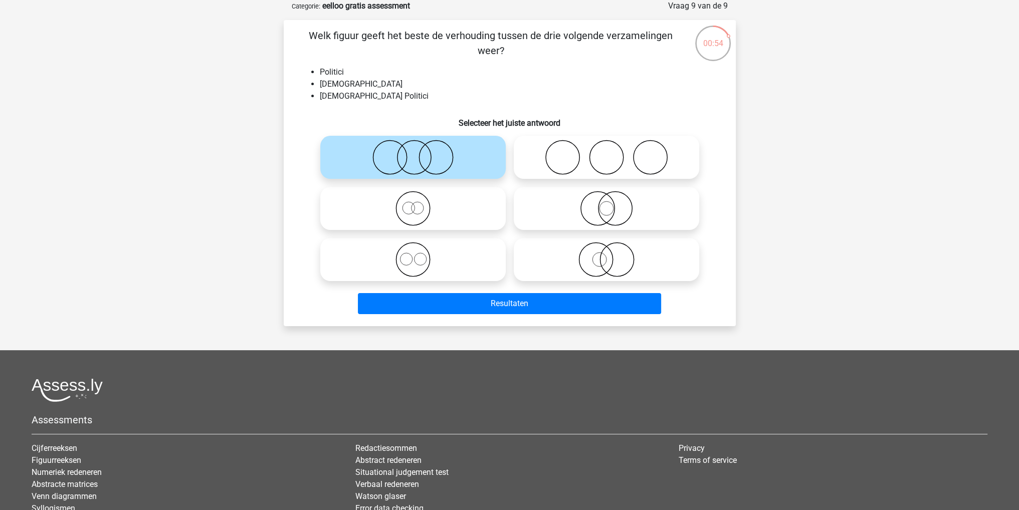
click at [561, 217] on icon at bounding box center [606, 208] width 177 height 35
click at [606, 203] on input "radio" at bounding box center [609, 200] width 7 height 7
radio input "true"
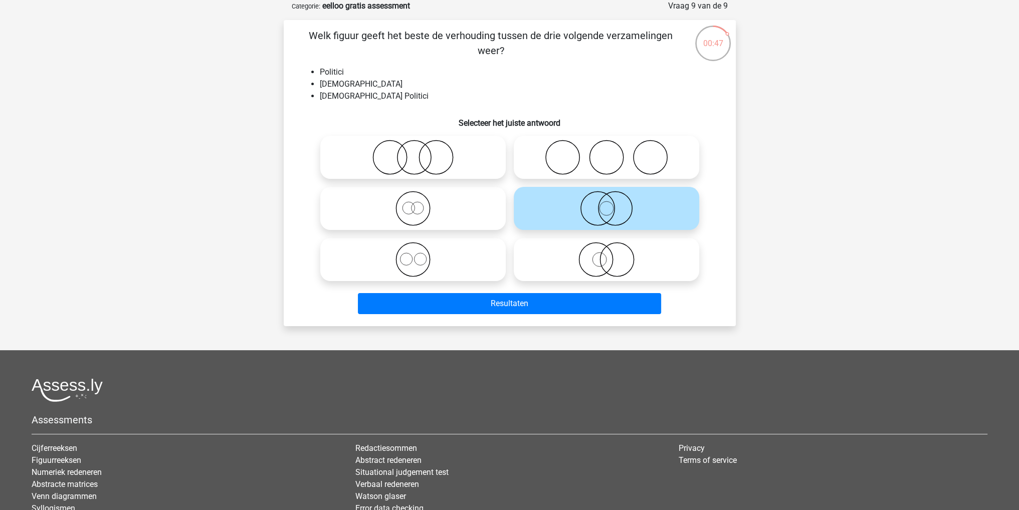
click at [547, 216] on icon at bounding box center [606, 208] width 177 height 35
click at [606, 203] on input "radio" at bounding box center [609, 200] width 7 height 7
click at [556, 157] on icon at bounding box center [606, 157] width 177 height 35
click at [606, 152] on input "radio" at bounding box center [609, 149] width 7 height 7
radio input "true"
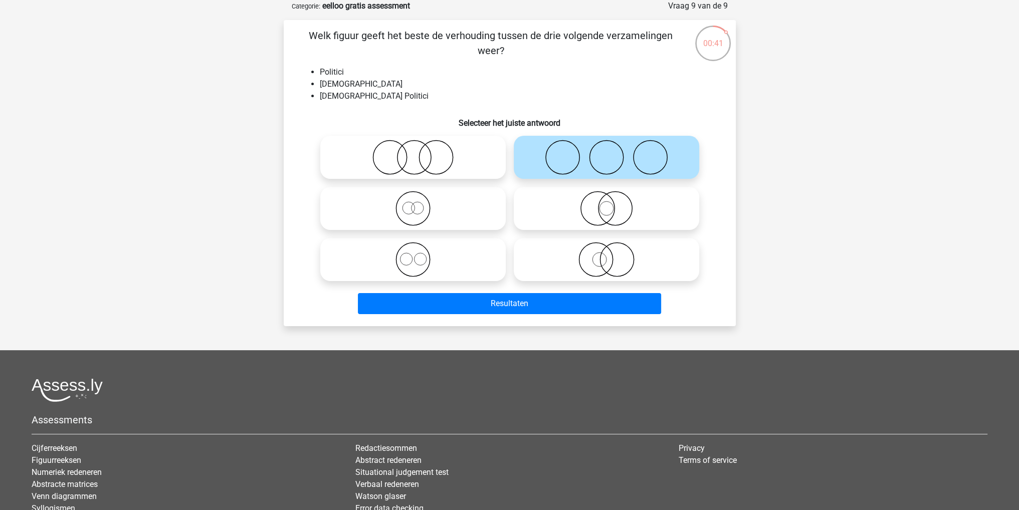
click at [529, 206] on icon at bounding box center [606, 208] width 177 height 35
click at [606, 203] on input "radio" at bounding box center [609, 200] width 7 height 7
radio input "true"
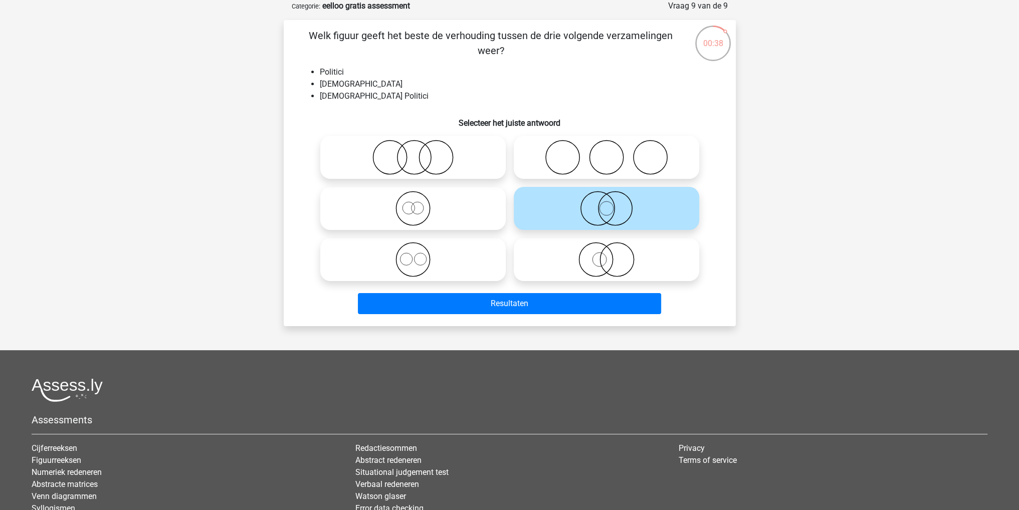
click at [543, 257] on icon at bounding box center [606, 259] width 177 height 35
click at [606, 255] on input "radio" at bounding box center [609, 251] width 7 height 7
radio input "true"
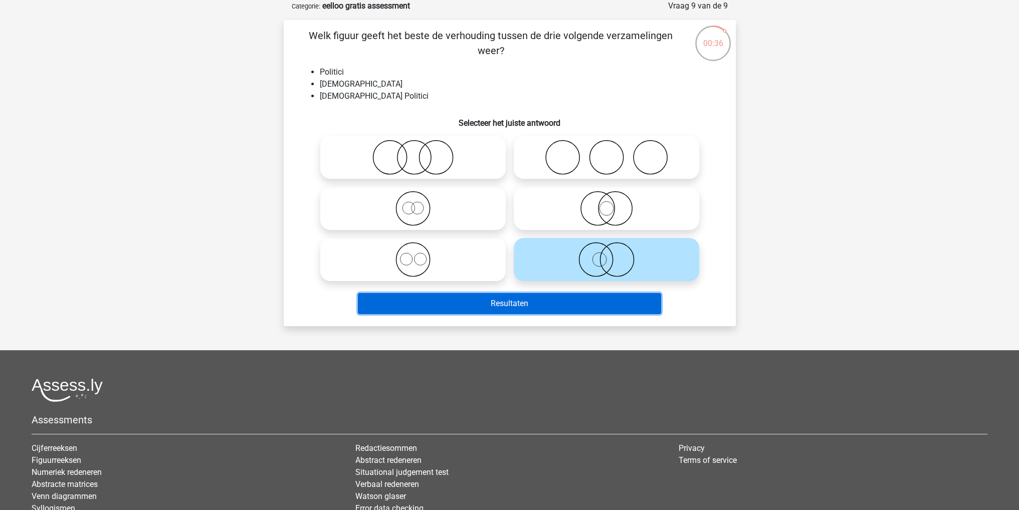
click at [532, 299] on button "Resultaten" at bounding box center [509, 303] width 303 height 21
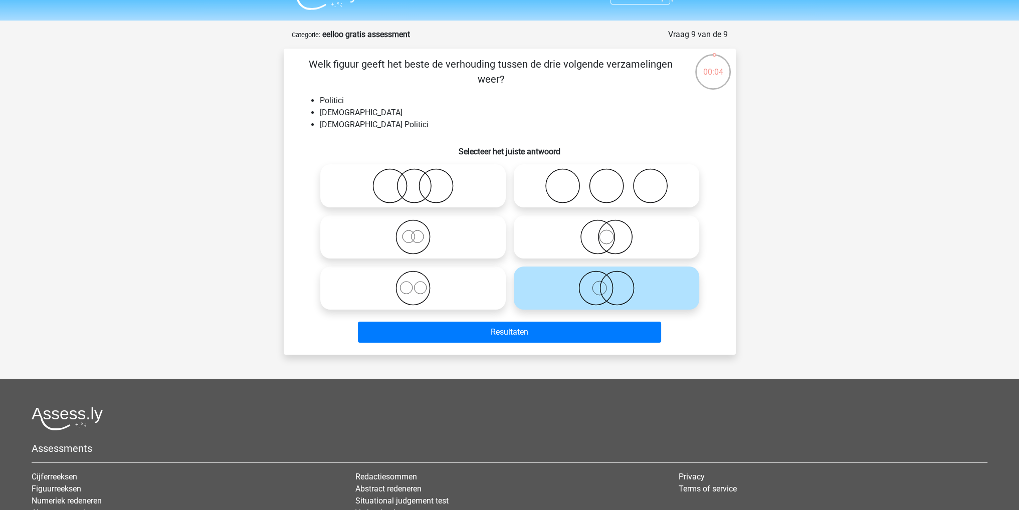
scroll to position [0, 0]
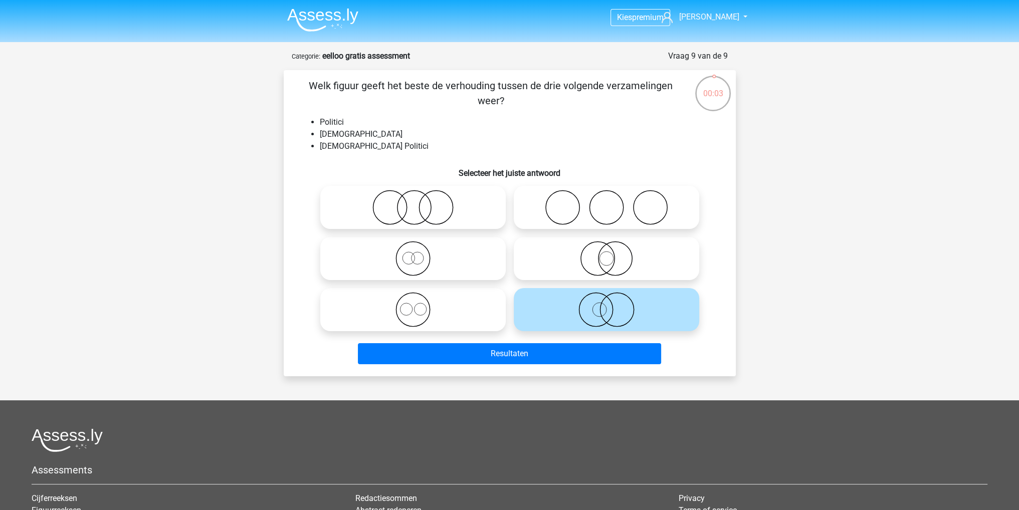
click at [300, 11] on img at bounding box center [322, 20] width 71 height 24
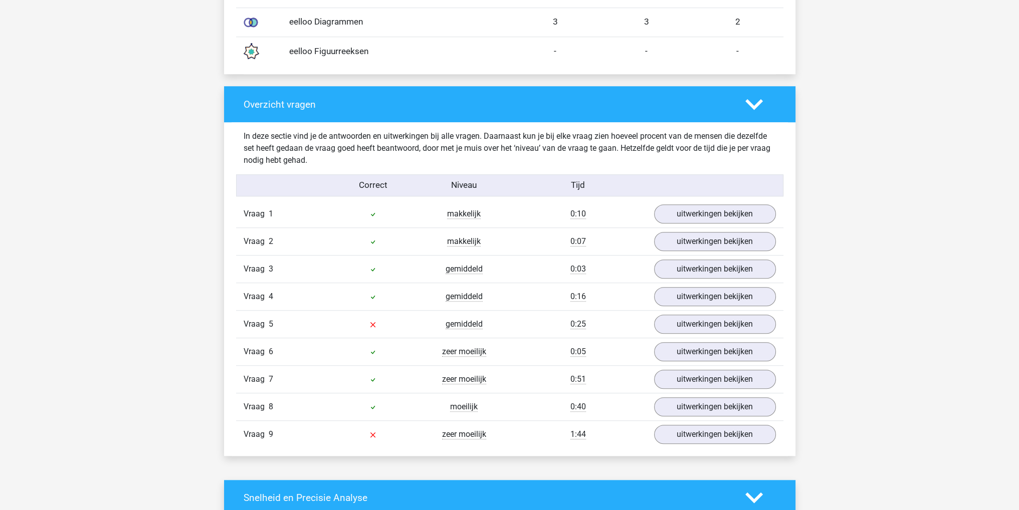
scroll to position [952, 0]
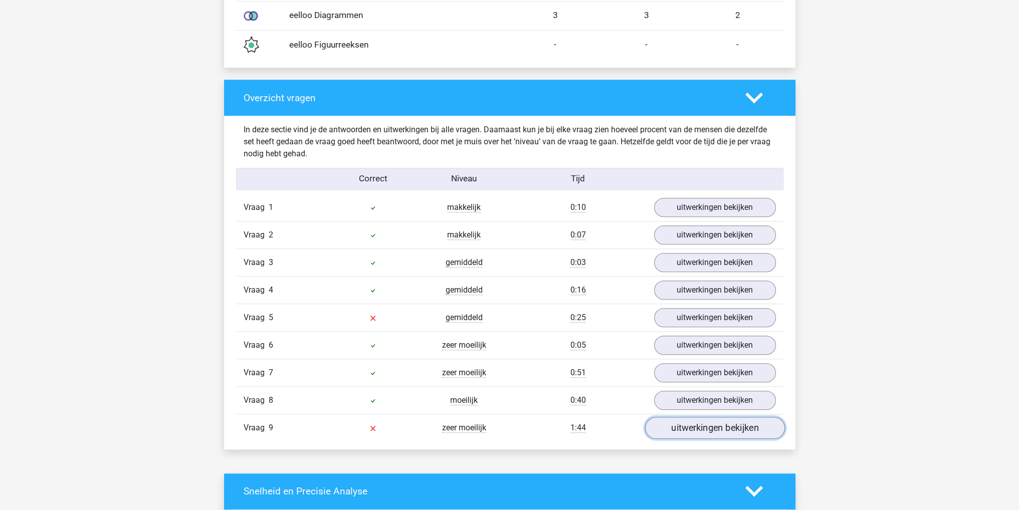
click at [735, 427] on link "uitwerkingen bekijken" at bounding box center [715, 428] width 140 height 22
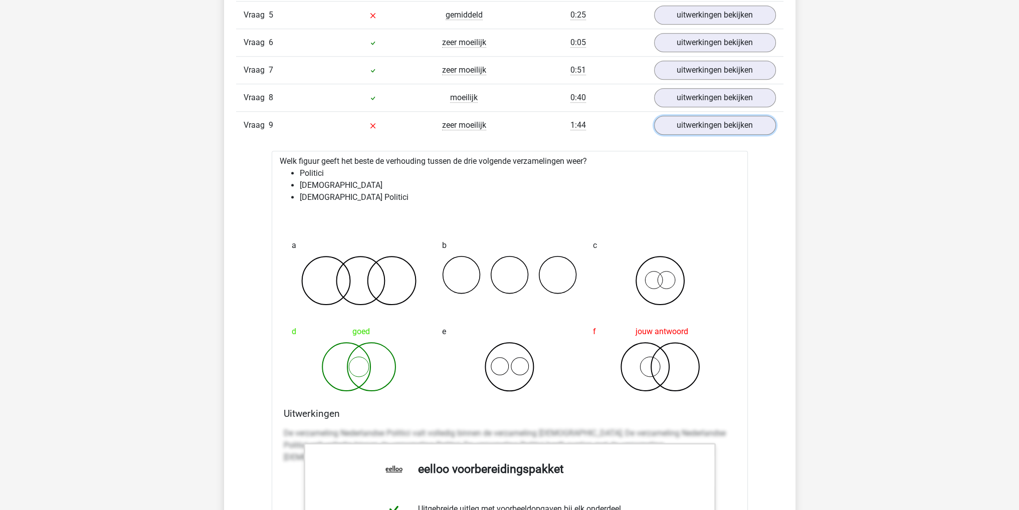
scroll to position [1103, 0]
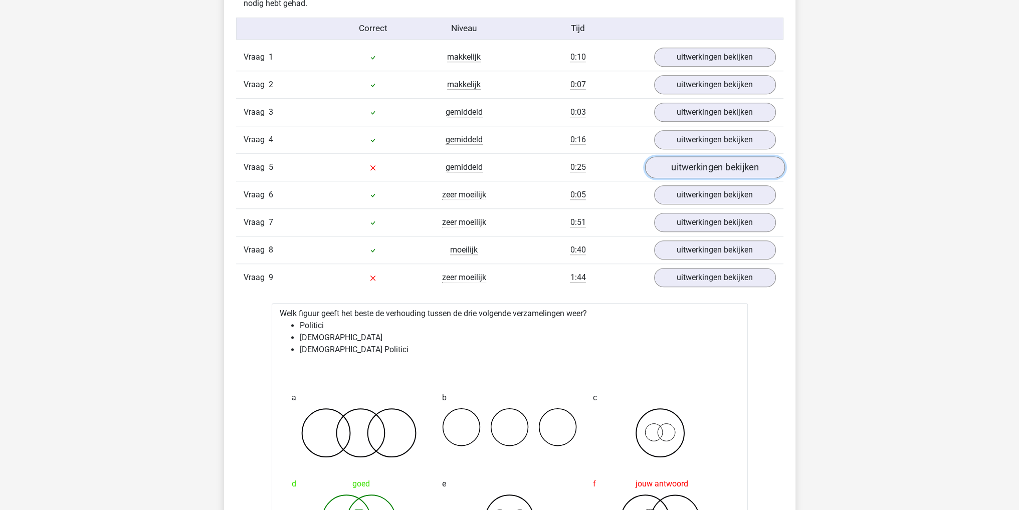
click at [726, 163] on link "uitwerkingen bekijken" at bounding box center [715, 167] width 140 height 22
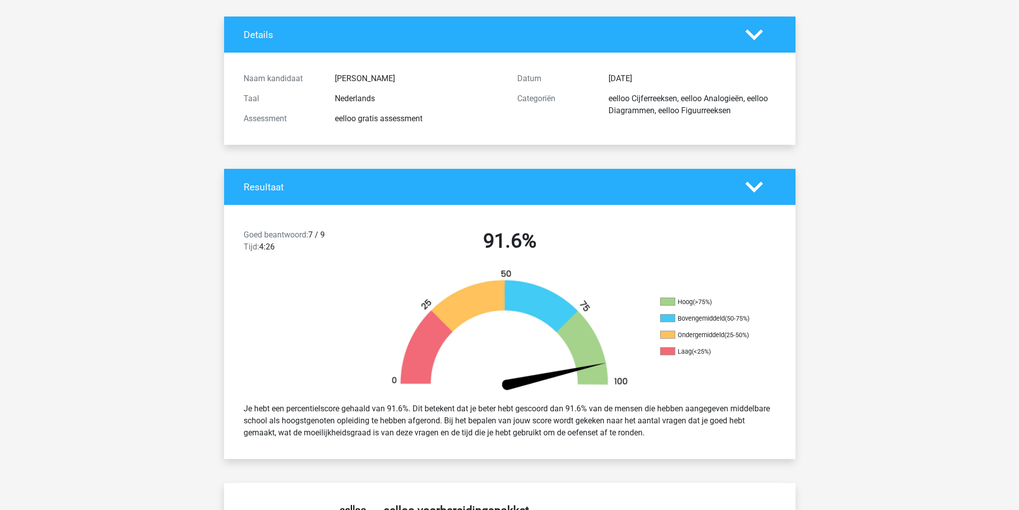
scroll to position [0, 0]
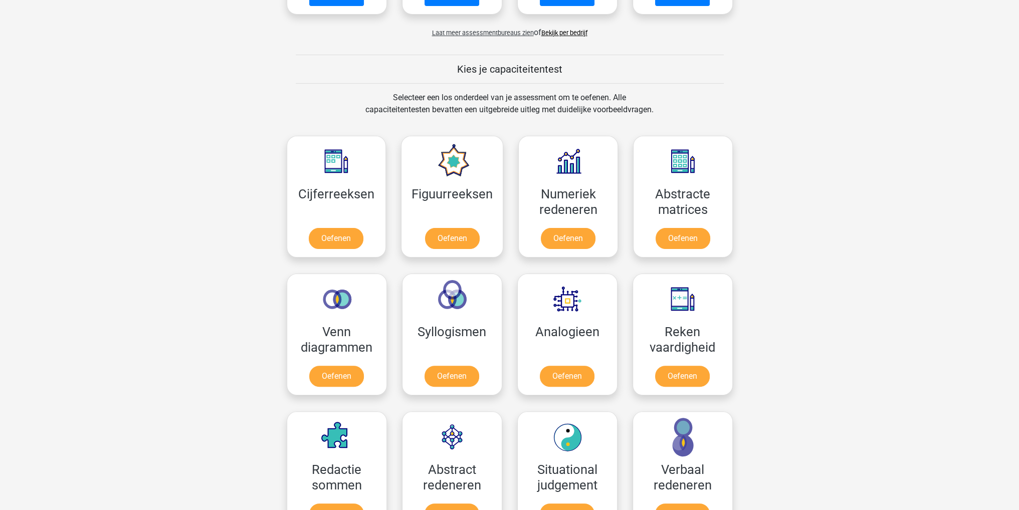
scroll to position [301, 0]
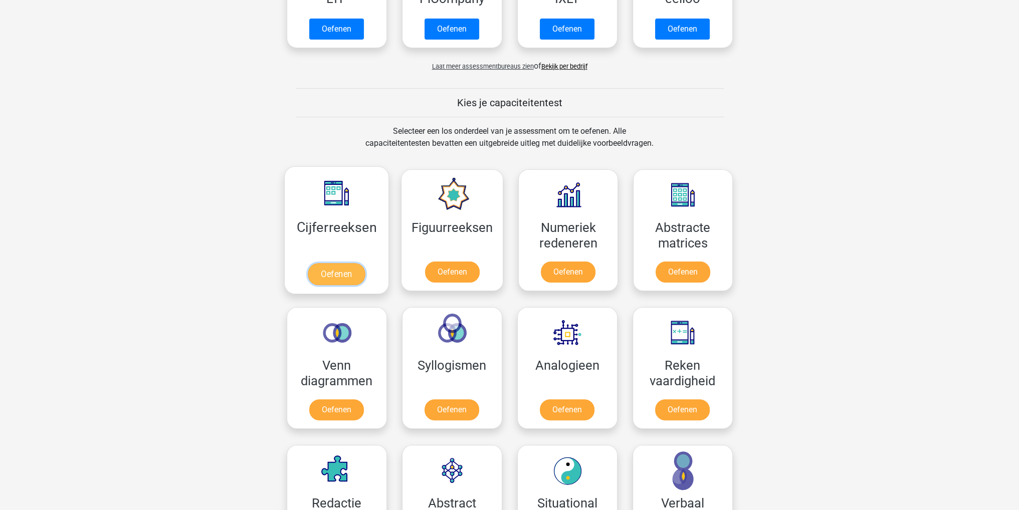
click at [358, 271] on link "Oefenen" at bounding box center [336, 274] width 57 height 22
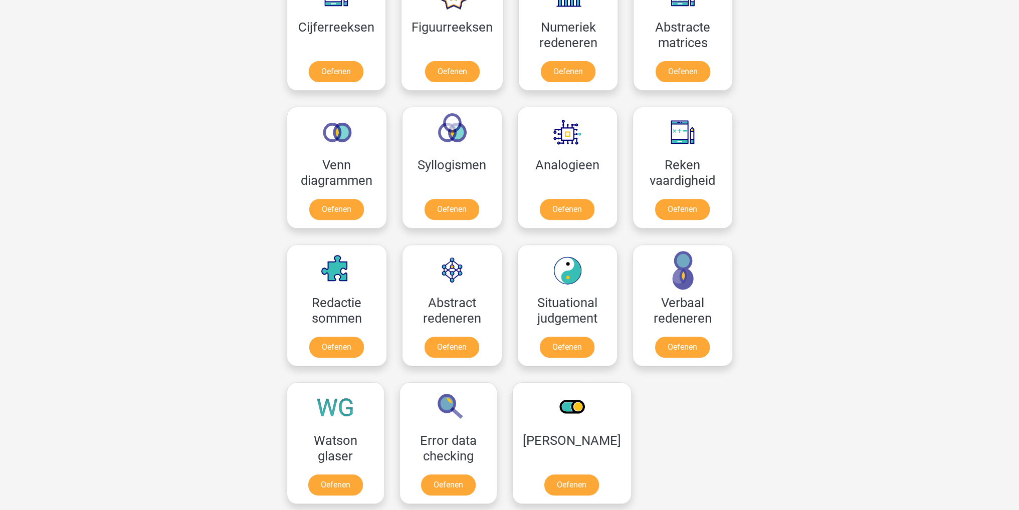
scroll to position [601, 0]
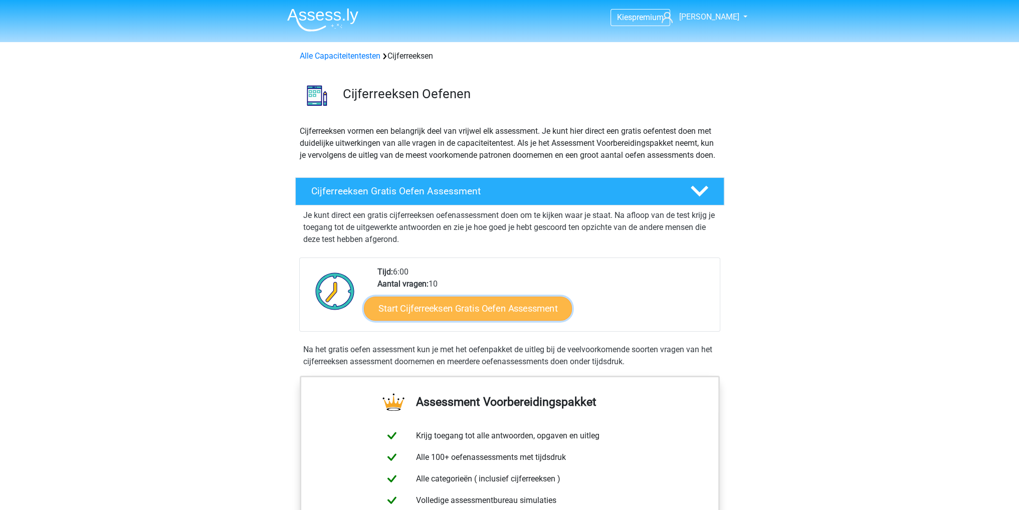
click at [461, 318] on link "Start Cijferreeksen Gratis Oefen Assessment" at bounding box center [468, 308] width 208 height 24
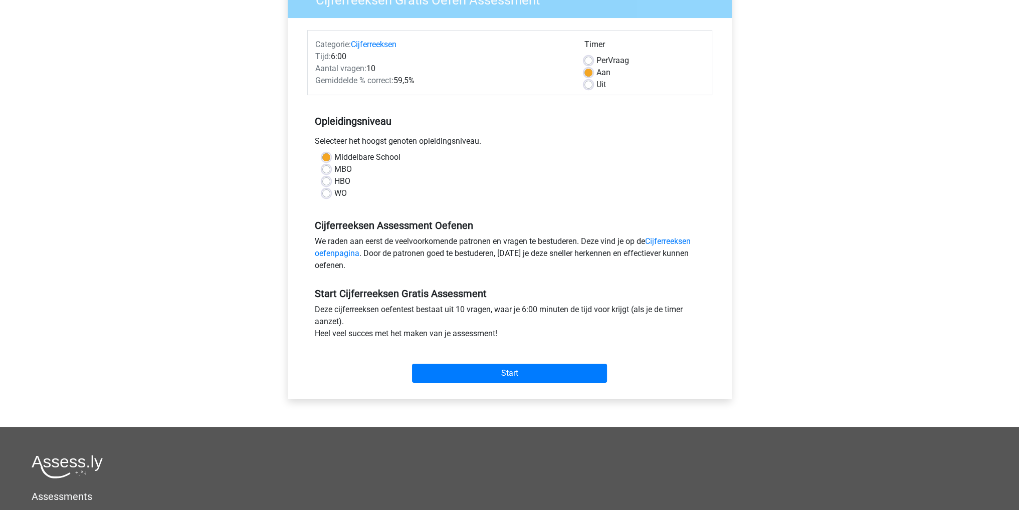
scroll to position [50, 0]
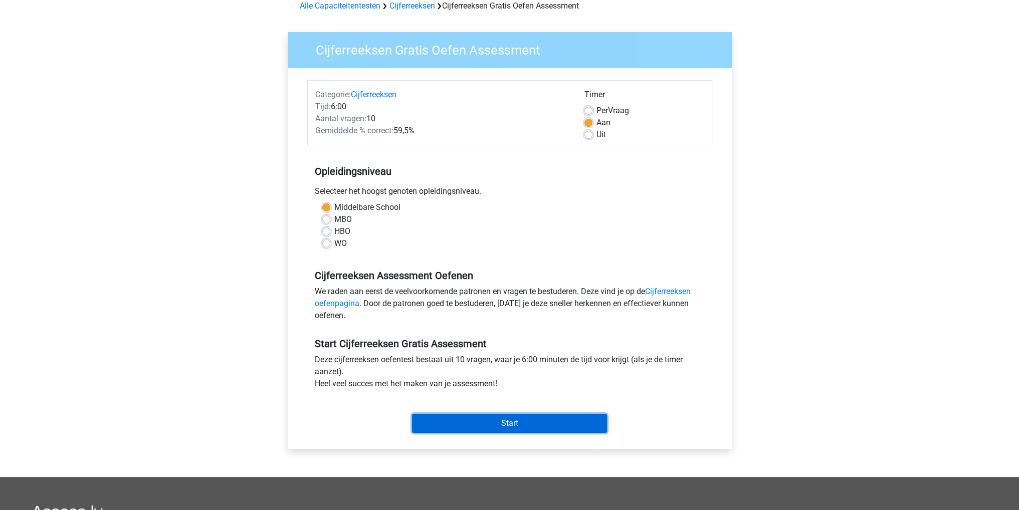
click at [500, 422] on input "Start" at bounding box center [509, 423] width 195 height 19
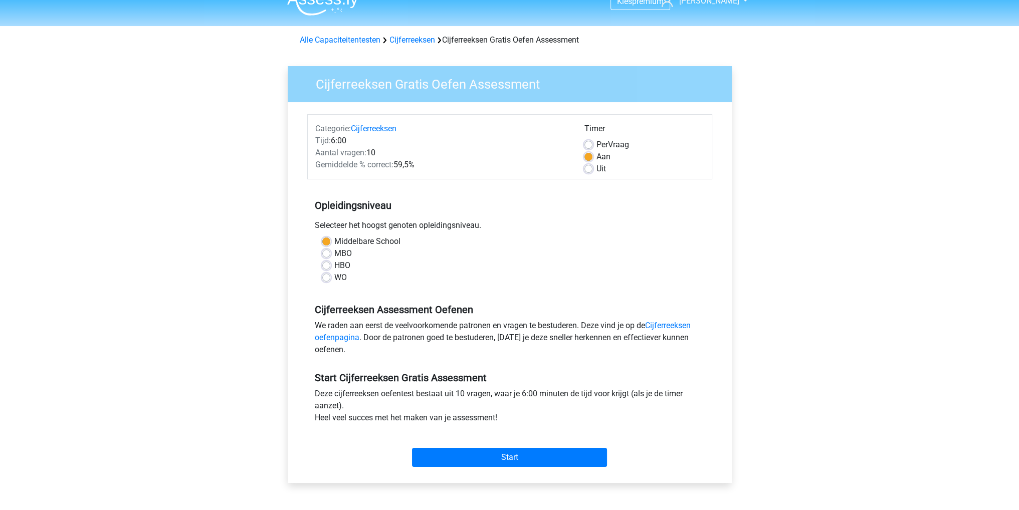
scroll to position [0, 0]
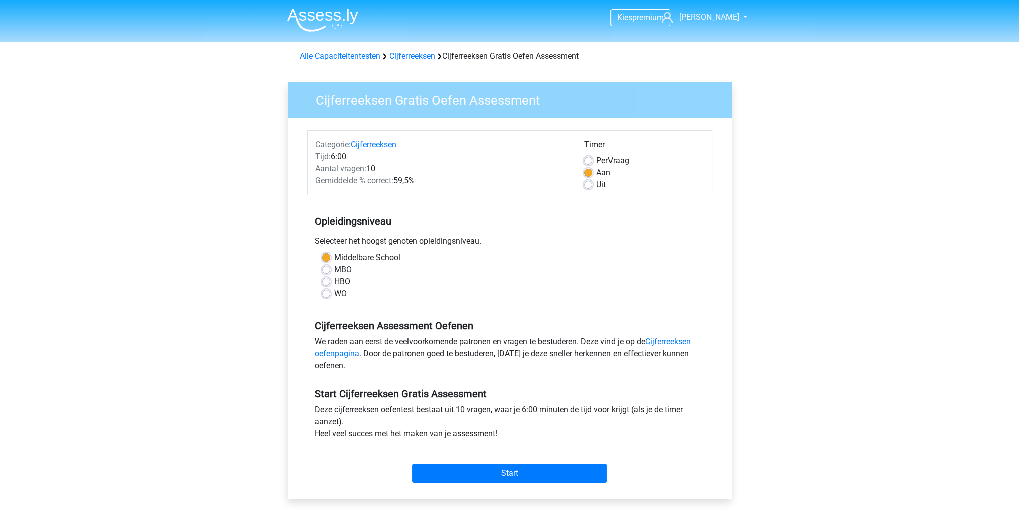
click at [318, 20] on img at bounding box center [322, 20] width 71 height 24
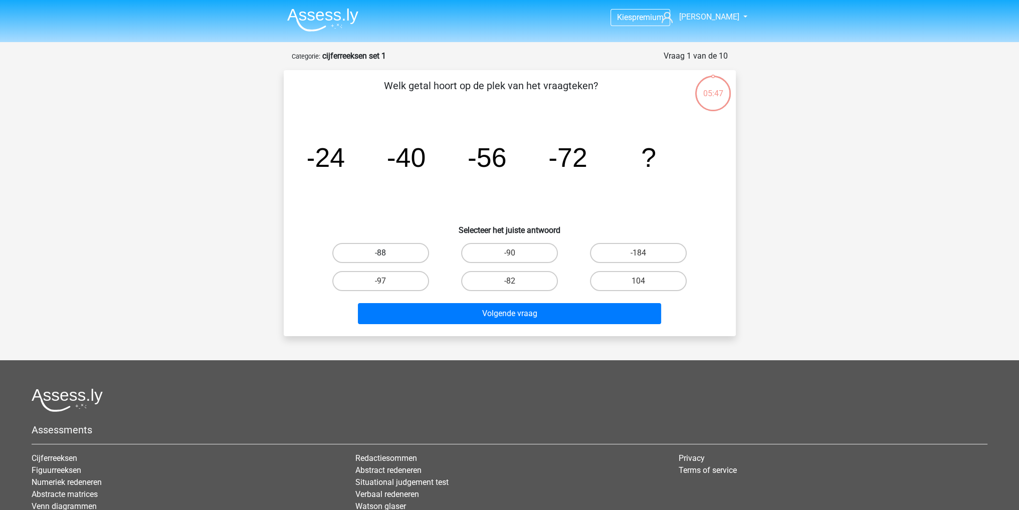
click at [398, 262] on label "-88" at bounding box center [380, 253] width 97 height 20
click at [387, 260] on input "-88" at bounding box center [383, 256] width 7 height 7
radio input "true"
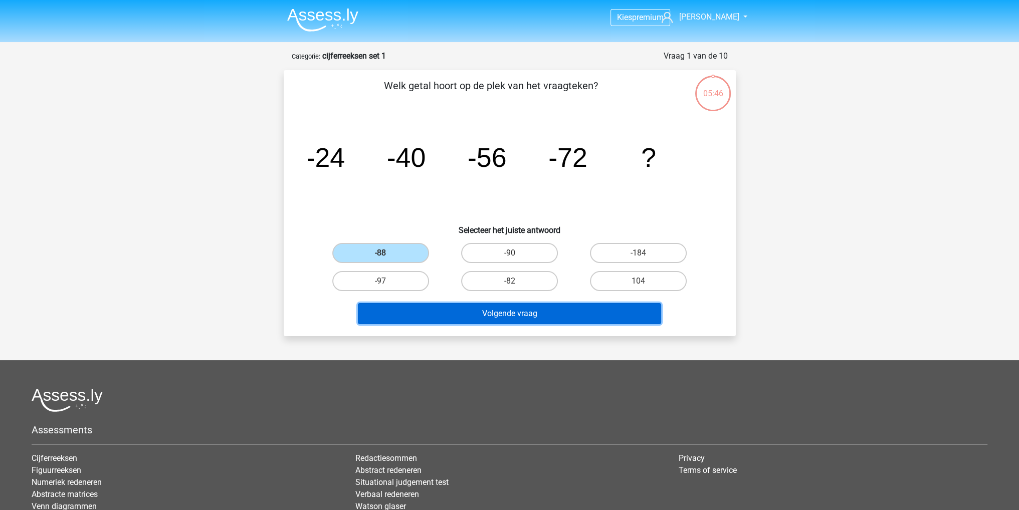
click at [464, 306] on button "Volgende vraag" at bounding box center [509, 313] width 303 height 21
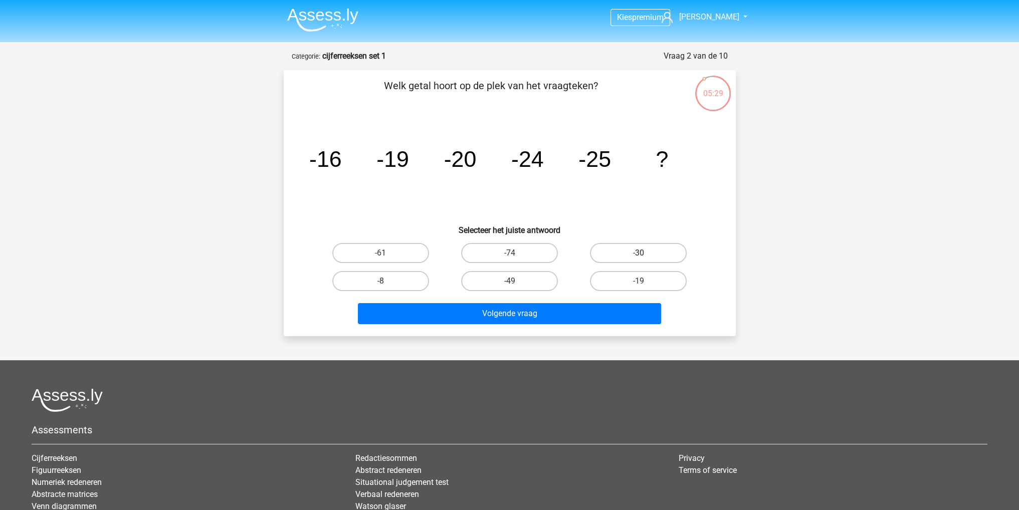
click at [651, 249] on label "-30" at bounding box center [638, 253] width 97 height 20
click at [645, 253] on input "-30" at bounding box center [642, 256] width 7 height 7
radio input "true"
click at [577, 301] on div "Volgende vraag" at bounding box center [510, 311] width 420 height 33
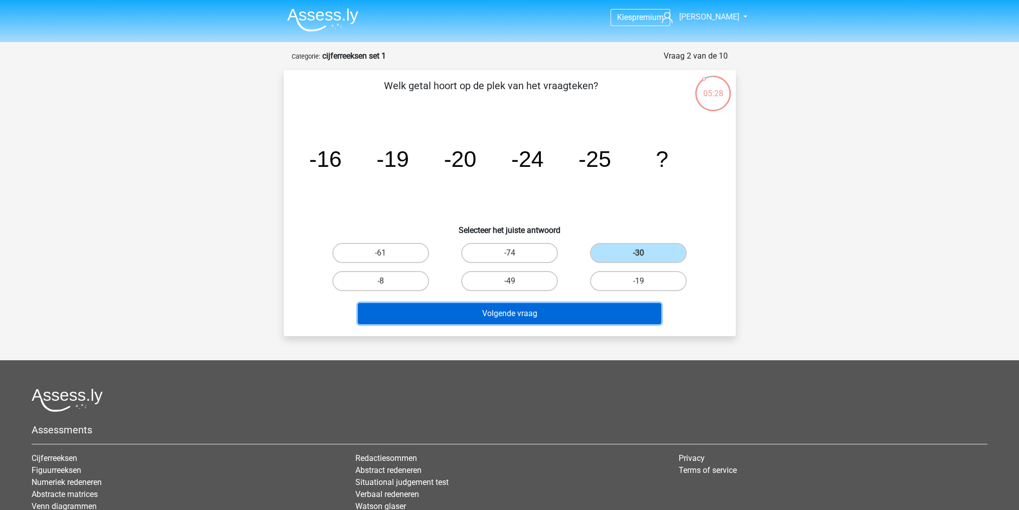
click at [574, 309] on button "Volgende vraag" at bounding box center [509, 313] width 303 height 21
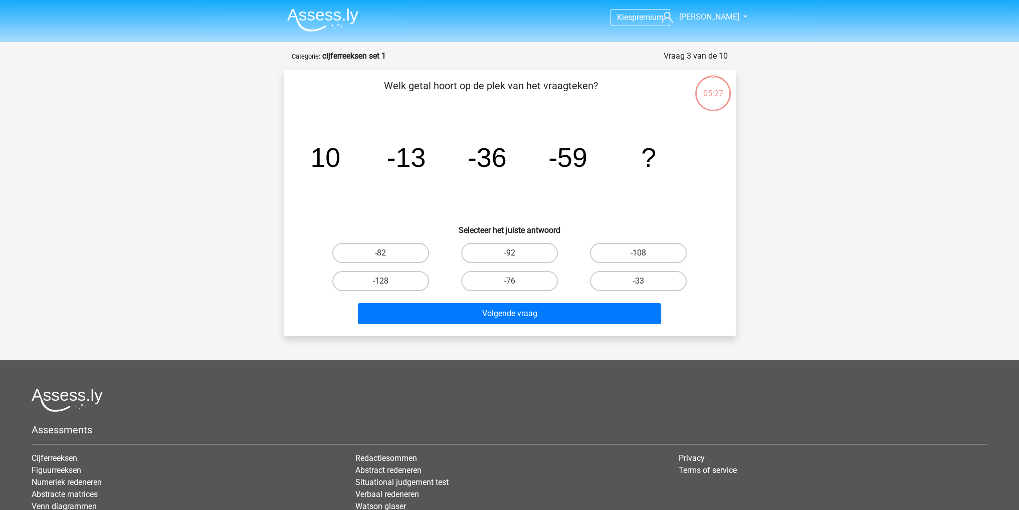
scroll to position [50, 0]
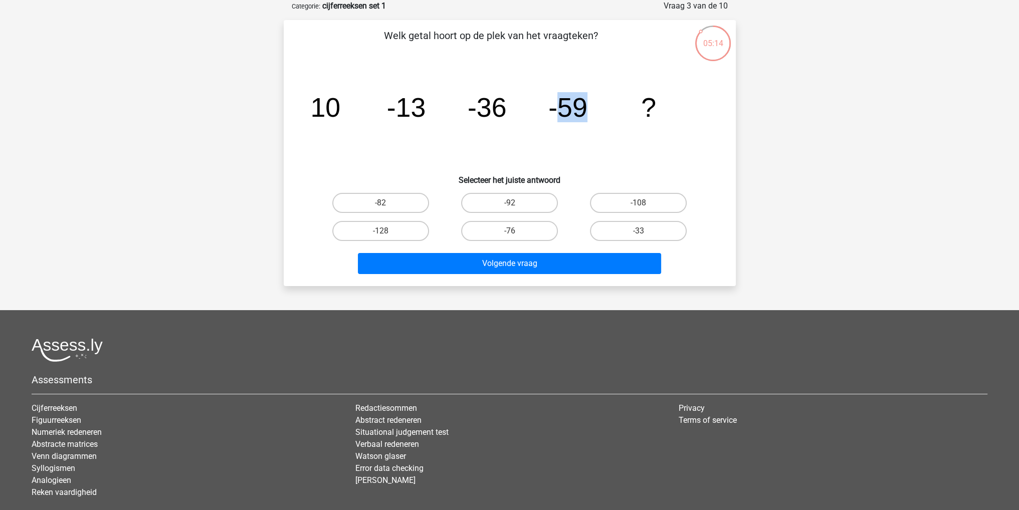
drag, startPoint x: 559, startPoint y: 115, endPoint x: 584, endPoint y: 112, distance: 25.2
click at [584, 112] on tspan "-59" at bounding box center [567, 107] width 39 height 30
click at [383, 196] on label "-82" at bounding box center [380, 203] width 97 height 20
click at [383, 203] on input "-82" at bounding box center [383, 206] width 7 height 7
radio input "true"
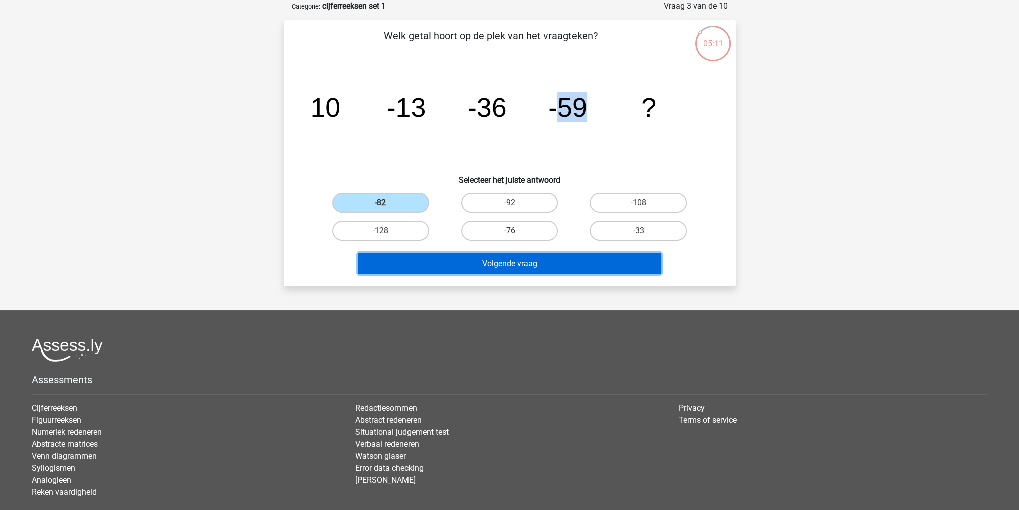
click at [483, 253] on button "Volgende vraag" at bounding box center [509, 263] width 303 height 21
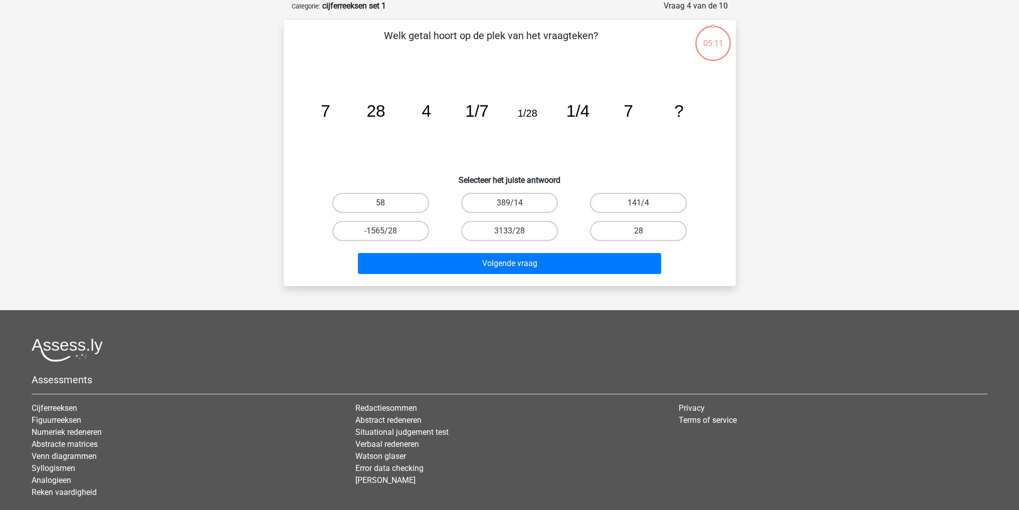
click at [443, 138] on icon "image/svg+xml 7 28 4 1/7 1/28 1/4 7 ?" at bounding box center [510, 116] width 404 height 101
click at [639, 231] on input "28" at bounding box center [642, 234] width 7 height 7
radio input "true"
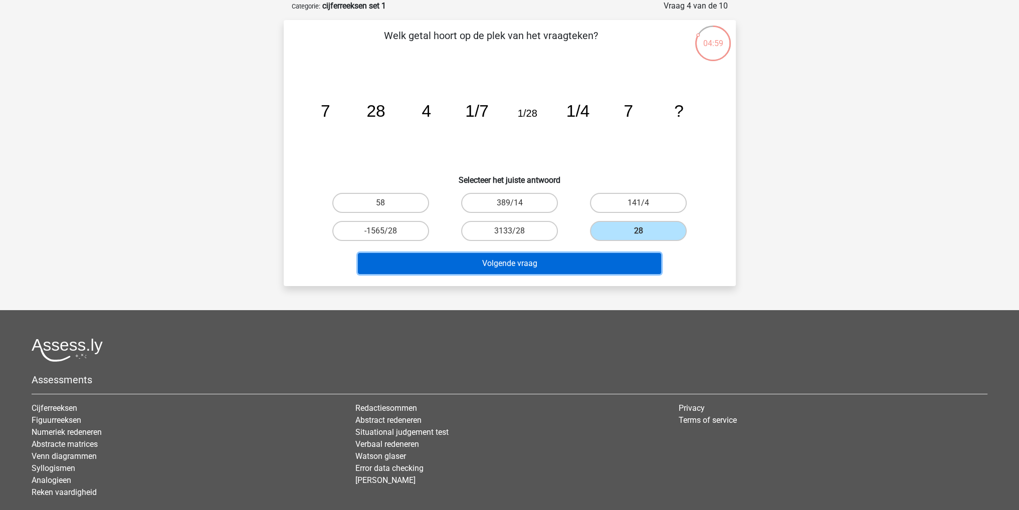
click at [593, 257] on button "Volgende vraag" at bounding box center [509, 263] width 303 height 21
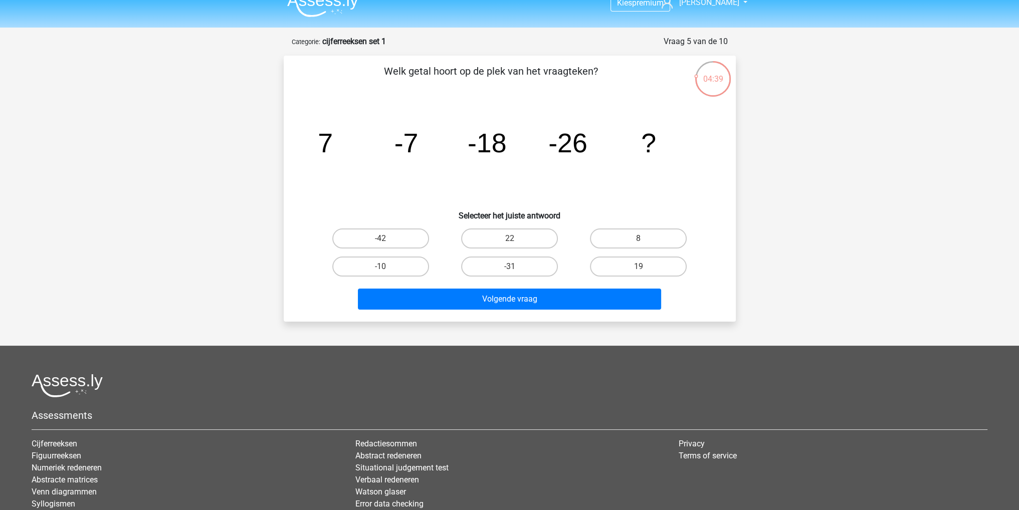
scroll to position [0, 0]
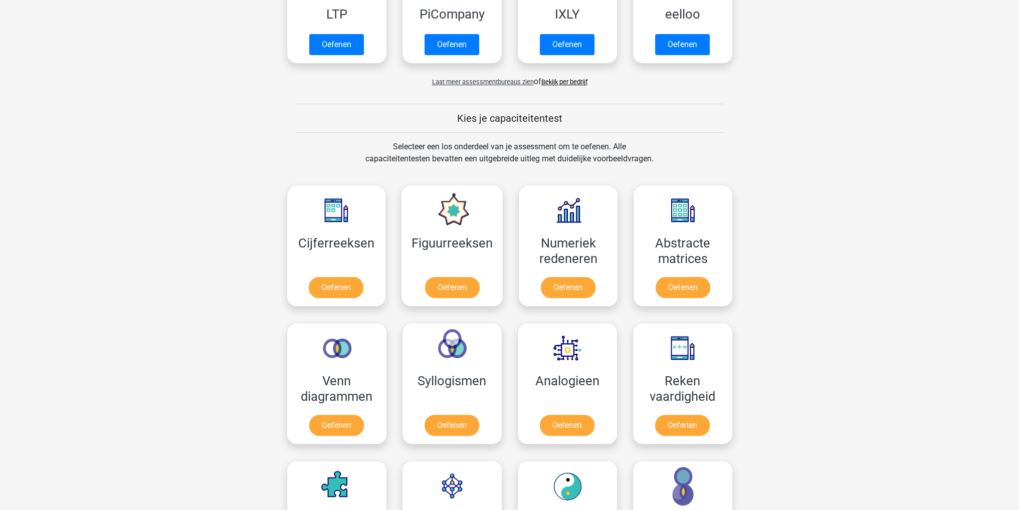
scroll to position [301, 0]
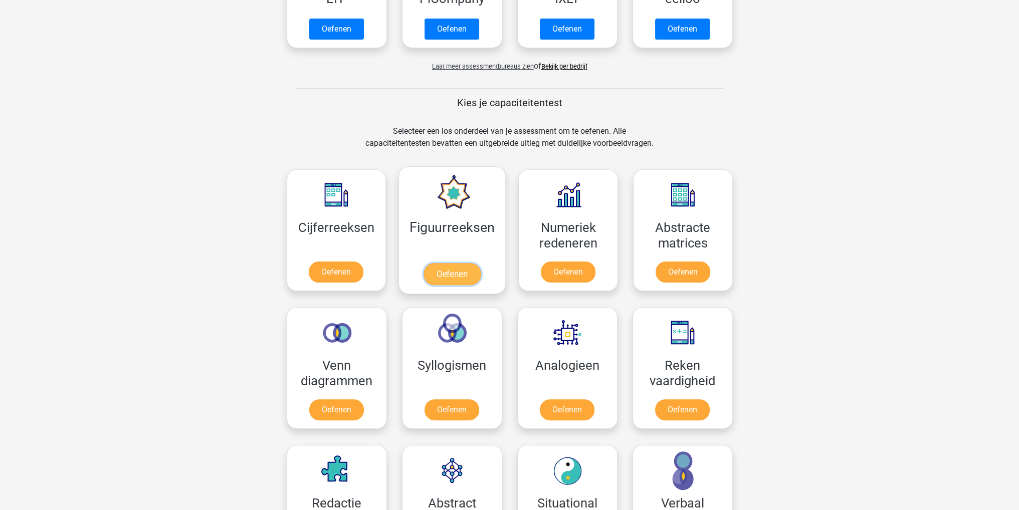
click at [467, 269] on link "Oefenen" at bounding box center [452, 274] width 57 height 22
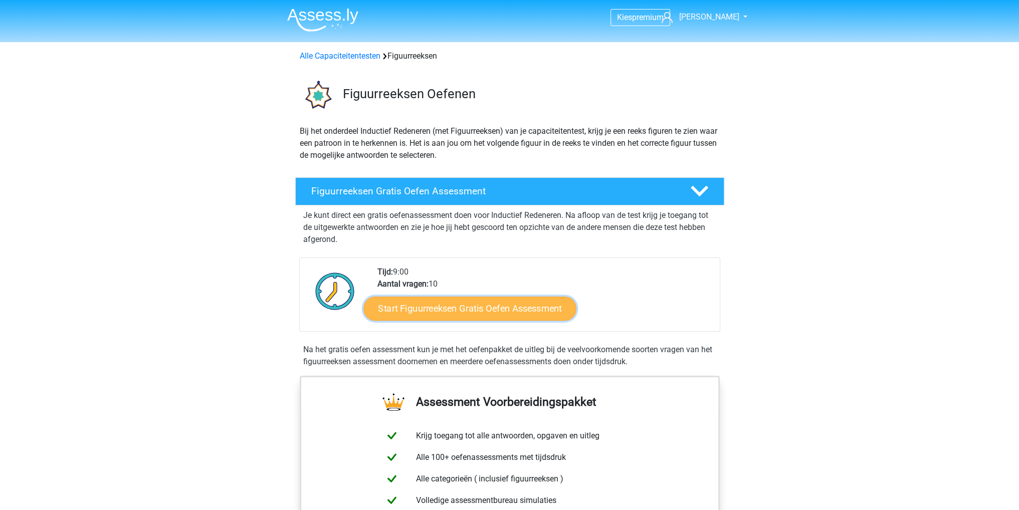
click at [480, 301] on link "Start Figuurreeksen Gratis Oefen Assessment" at bounding box center [469, 308] width 213 height 24
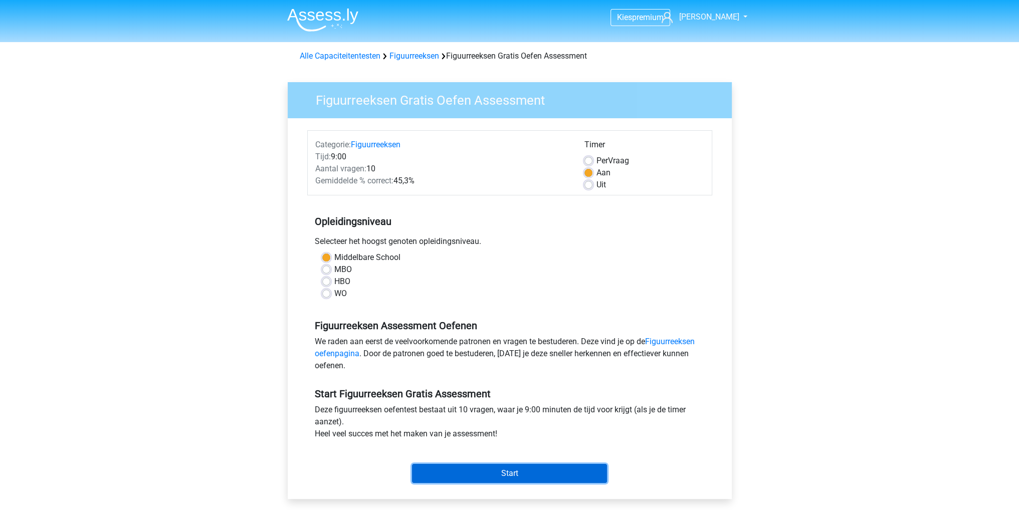
click at [534, 471] on input "Start" at bounding box center [509, 473] width 195 height 19
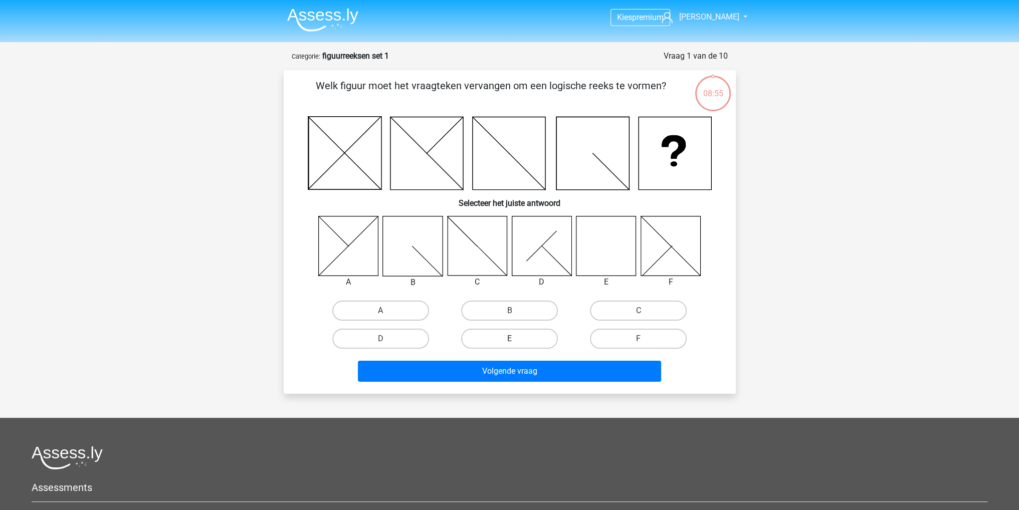
click at [499, 338] on label "E" at bounding box center [509, 339] width 97 height 20
click at [509, 339] on input "E" at bounding box center [512, 342] width 7 height 7
radio input "true"
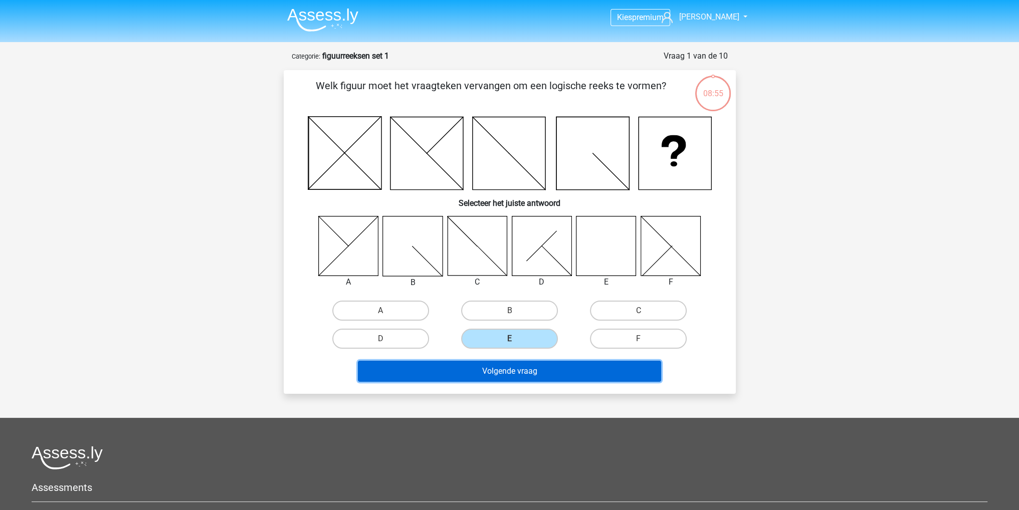
click at [505, 371] on button "Volgende vraag" at bounding box center [509, 371] width 303 height 21
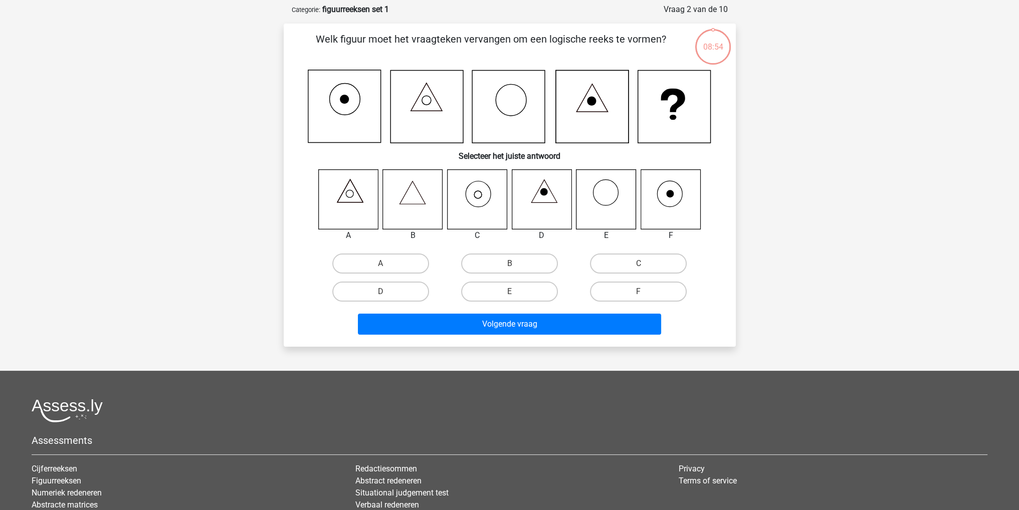
scroll to position [50, 0]
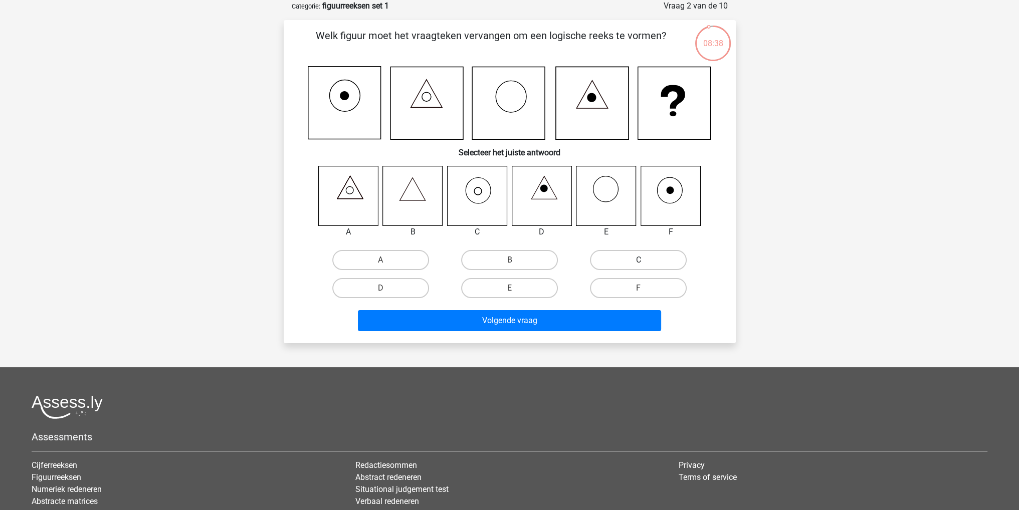
click at [621, 259] on label "C" at bounding box center [638, 260] width 97 height 20
click at [639, 260] on input "C" at bounding box center [642, 263] width 7 height 7
radio input "true"
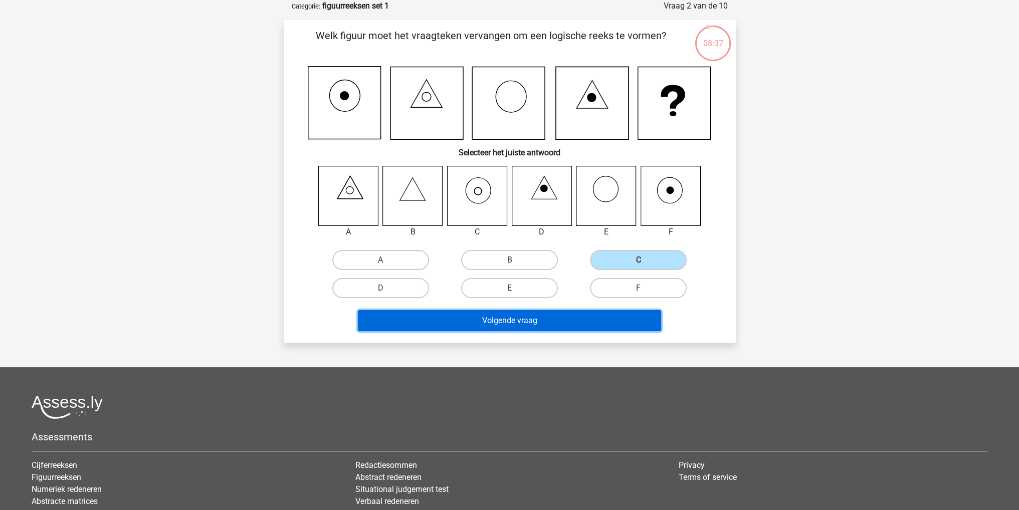
click at [560, 322] on button "Volgende vraag" at bounding box center [509, 320] width 303 height 21
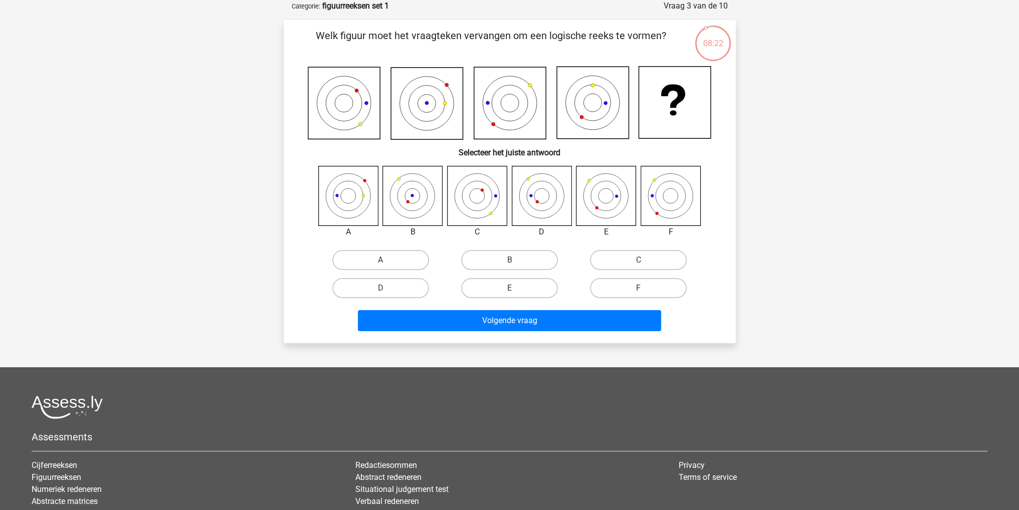
click at [409, 210] on icon at bounding box center [413, 196] width 60 height 60
click at [404, 286] on label "D" at bounding box center [380, 288] width 97 height 20
click at [387, 288] on input "D" at bounding box center [383, 291] width 7 height 7
radio input "true"
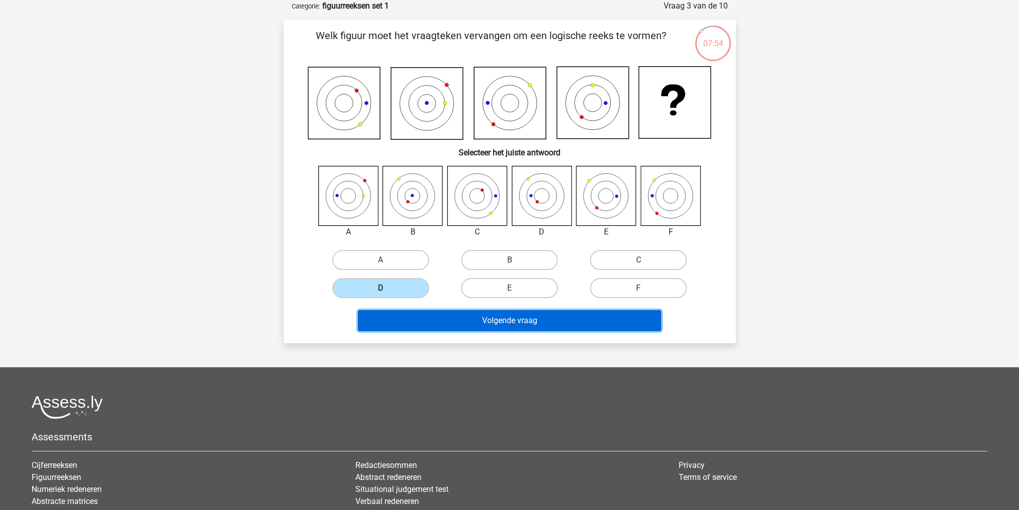
click at [470, 313] on button "Volgende vraag" at bounding box center [509, 320] width 303 height 21
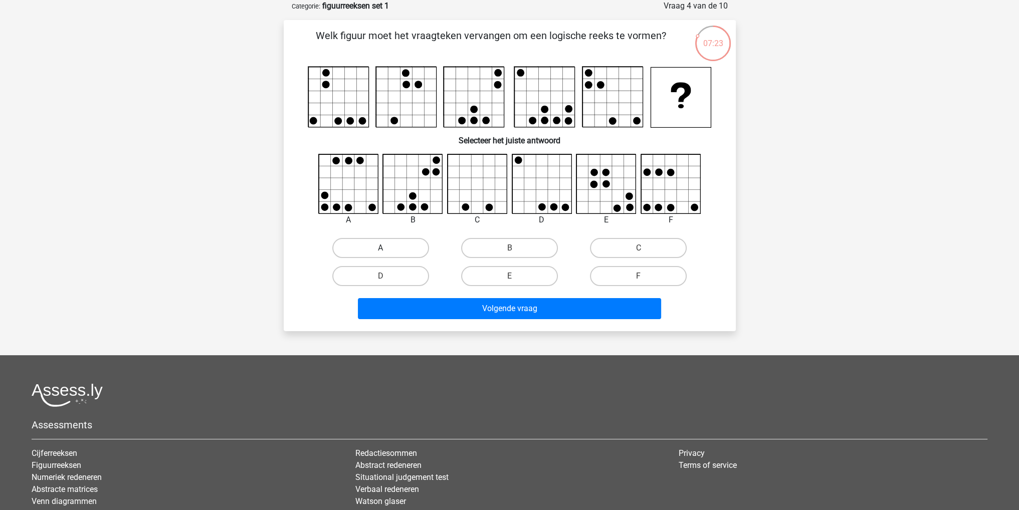
click at [357, 241] on label "A" at bounding box center [380, 248] width 97 height 20
click at [380, 248] on input "A" at bounding box center [383, 251] width 7 height 7
radio input "true"
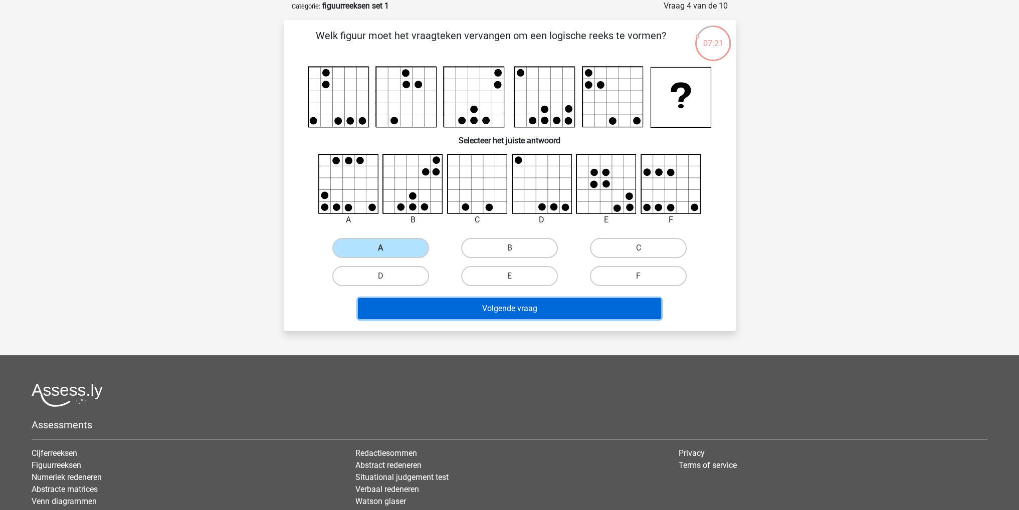
click at [415, 313] on button "Volgende vraag" at bounding box center [509, 308] width 303 height 21
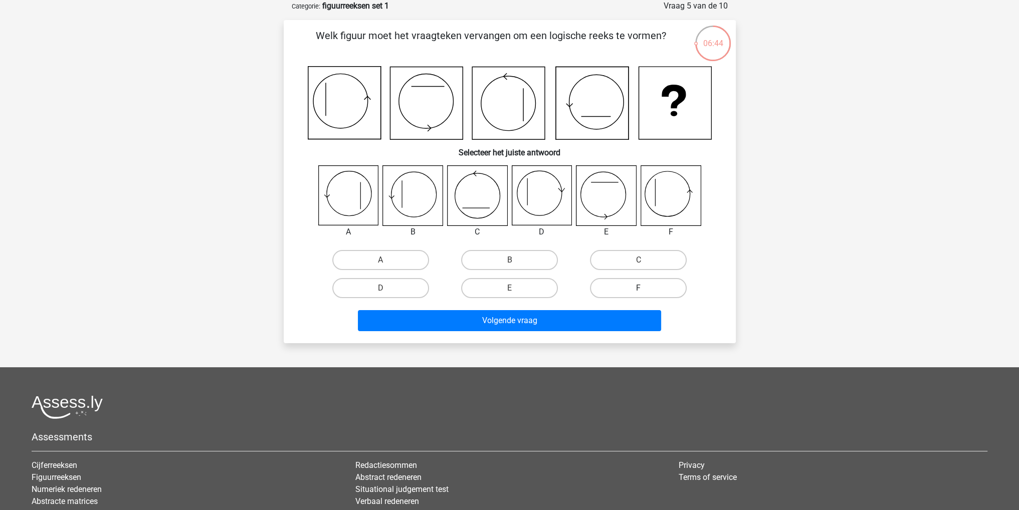
click at [610, 289] on label "F" at bounding box center [638, 288] width 97 height 20
click at [639, 289] on input "F" at bounding box center [642, 291] width 7 height 7
radio input "true"
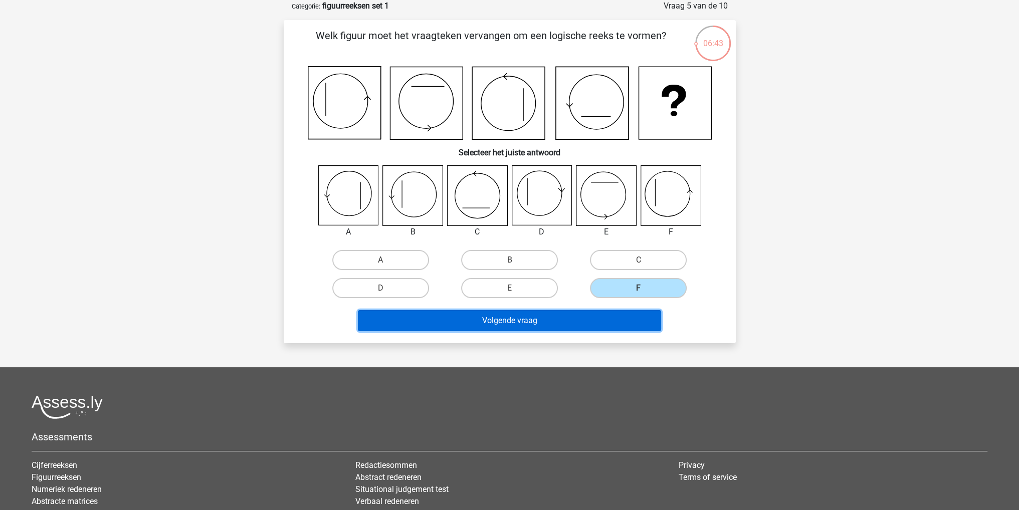
click at [583, 323] on button "Volgende vraag" at bounding box center [509, 320] width 303 height 21
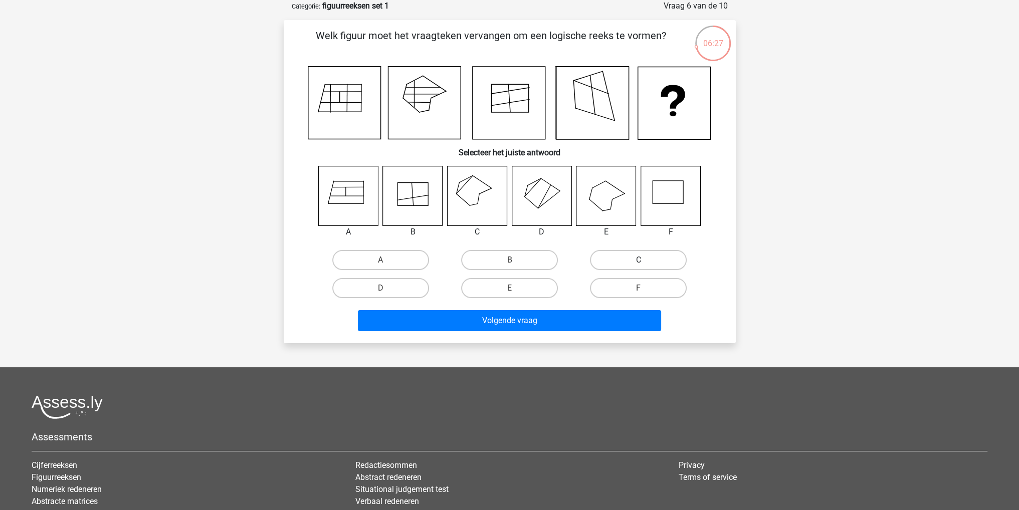
click at [611, 259] on label "C" at bounding box center [638, 260] width 97 height 20
click at [639, 260] on input "C" at bounding box center [642, 263] width 7 height 7
radio input "true"
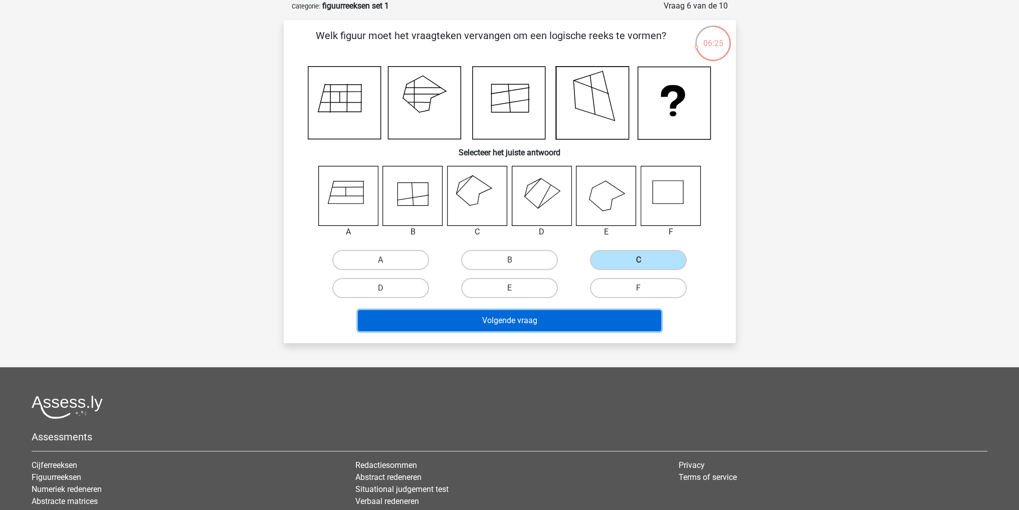
click at [563, 317] on button "Volgende vraag" at bounding box center [509, 320] width 303 height 21
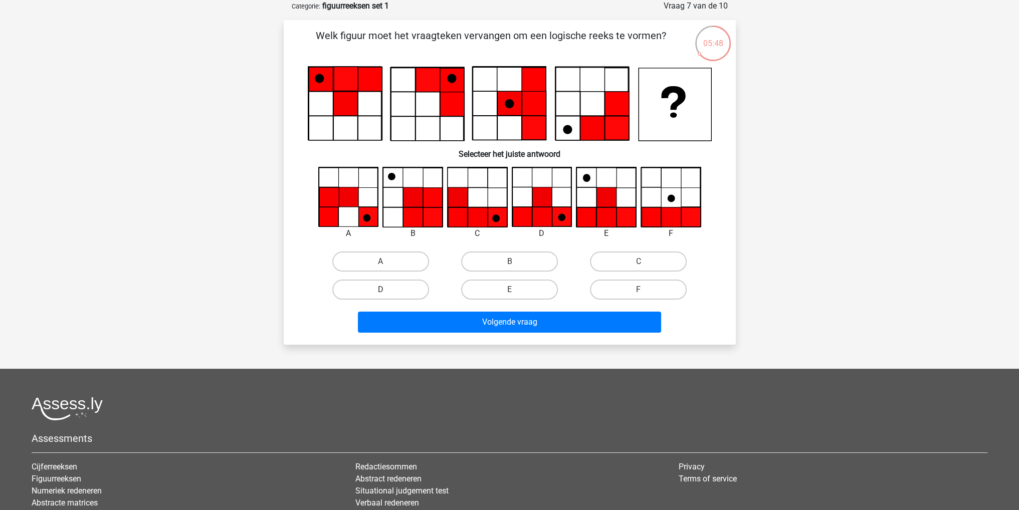
click at [408, 289] on label "D" at bounding box center [380, 290] width 97 height 20
click at [387, 290] on input "D" at bounding box center [383, 293] width 7 height 7
radio input "true"
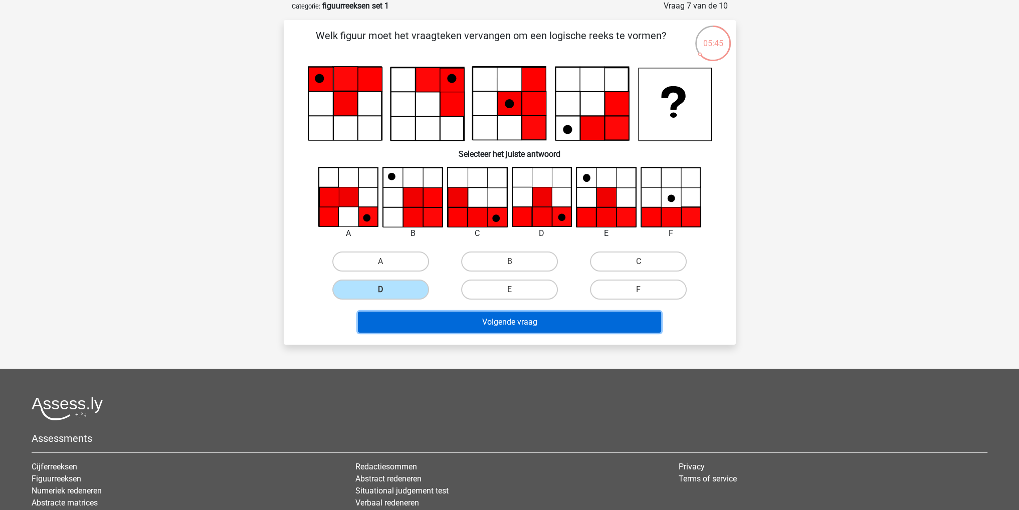
click at [526, 329] on button "Volgende vraag" at bounding box center [509, 322] width 303 height 21
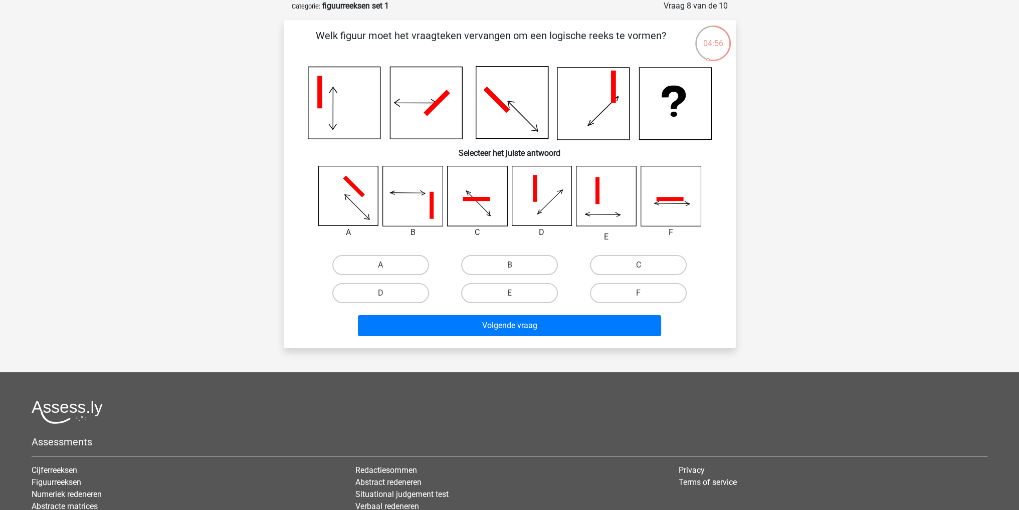
click at [669, 212] on icon at bounding box center [671, 196] width 60 height 60
click at [639, 295] on input "F" at bounding box center [642, 296] width 7 height 7
radio input "true"
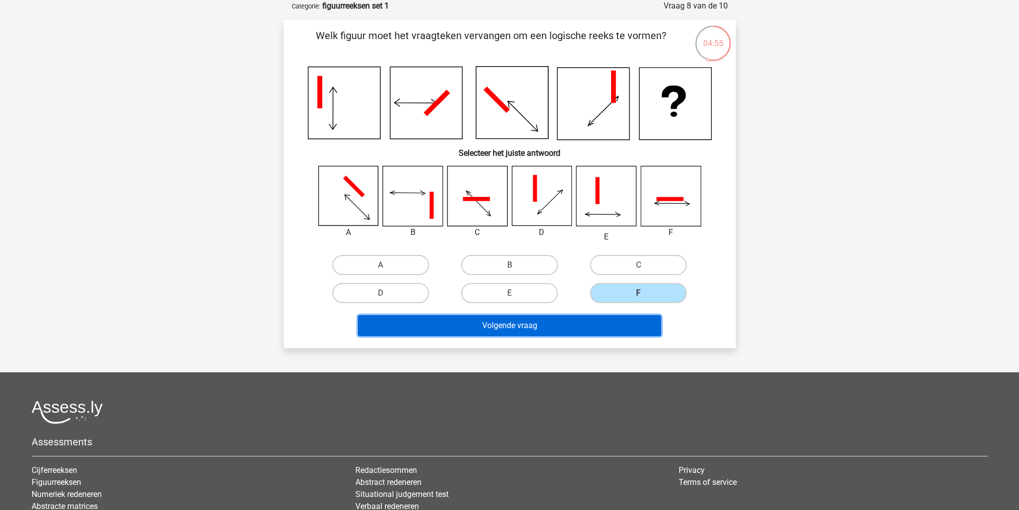
click at [622, 326] on button "Volgende vraag" at bounding box center [509, 325] width 303 height 21
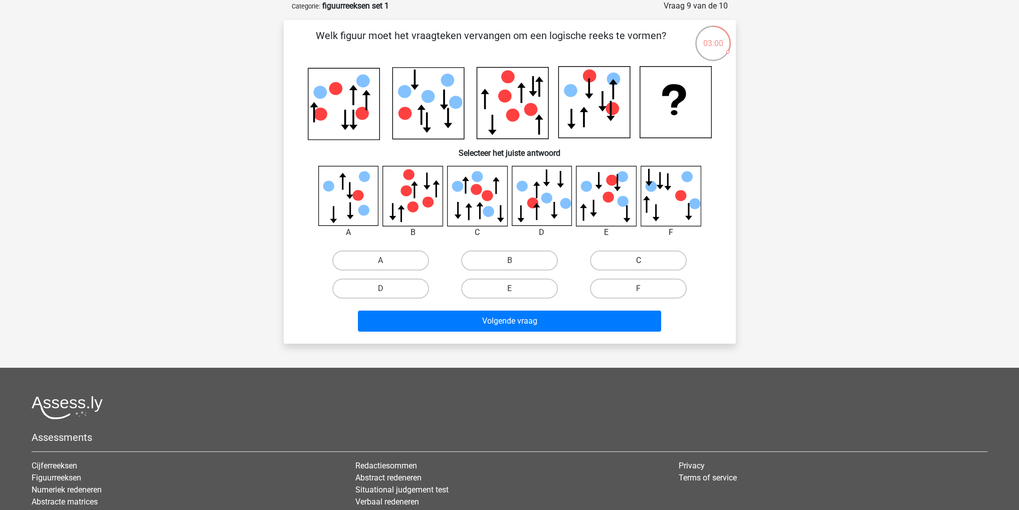
click at [630, 259] on label "C" at bounding box center [638, 261] width 97 height 20
click at [639, 261] on input "C" at bounding box center [642, 264] width 7 height 7
radio input "true"
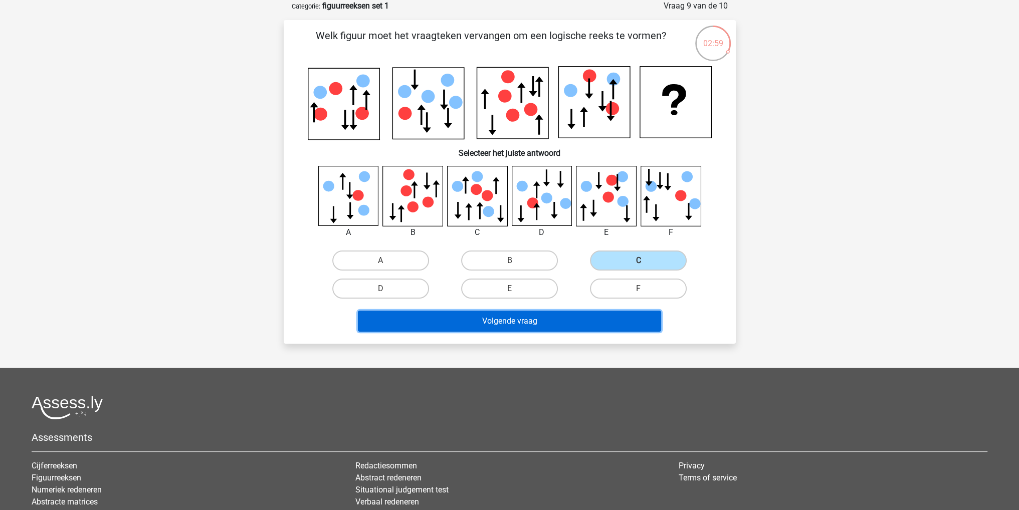
click at [579, 327] on button "Volgende vraag" at bounding box center [509, 321] width 303 height 21
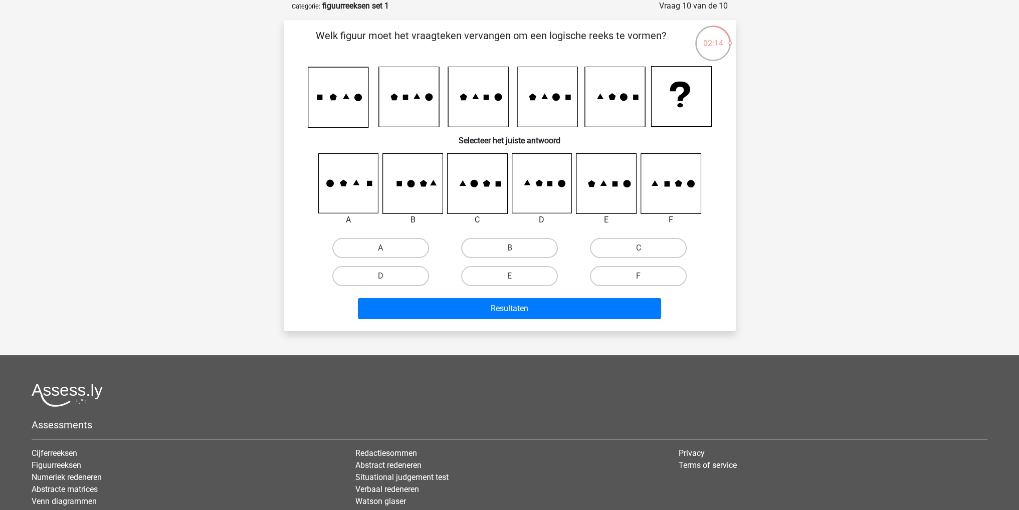
click at [644, 252] on input "C" at bounding box center [642, 251] width 7 height 7
radio input "true"
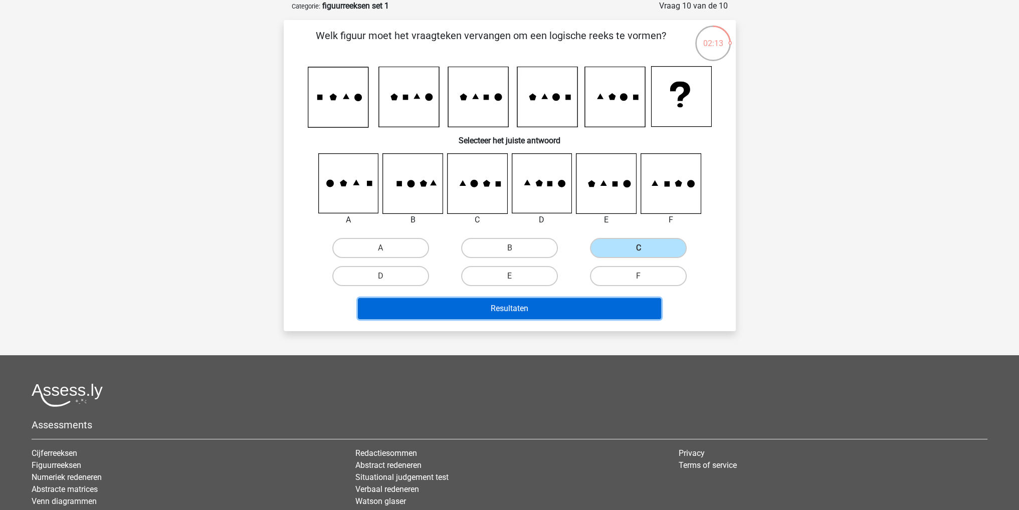
click at [595, 304] on button "Resultaten" at bounding box center [509, 308] width 303 height 21
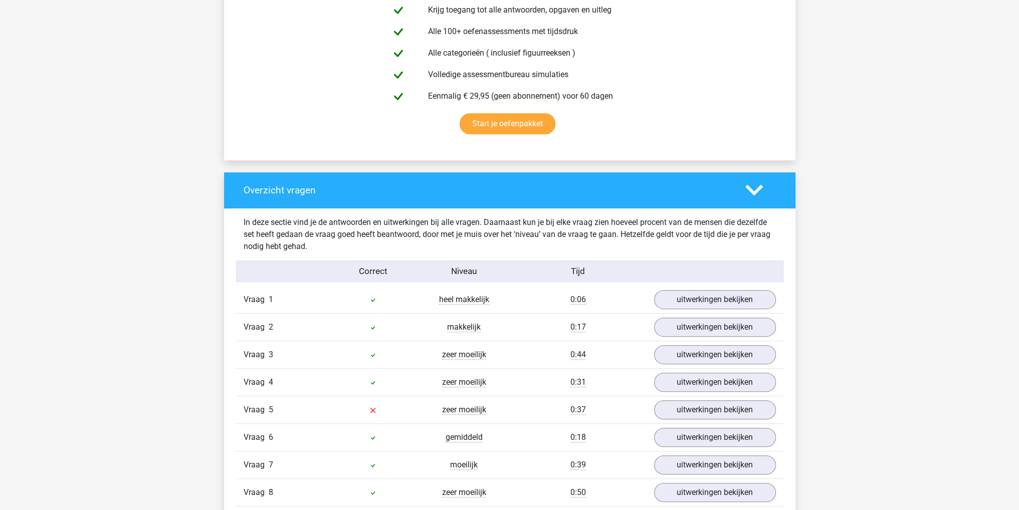
scroll to position [702, 0]
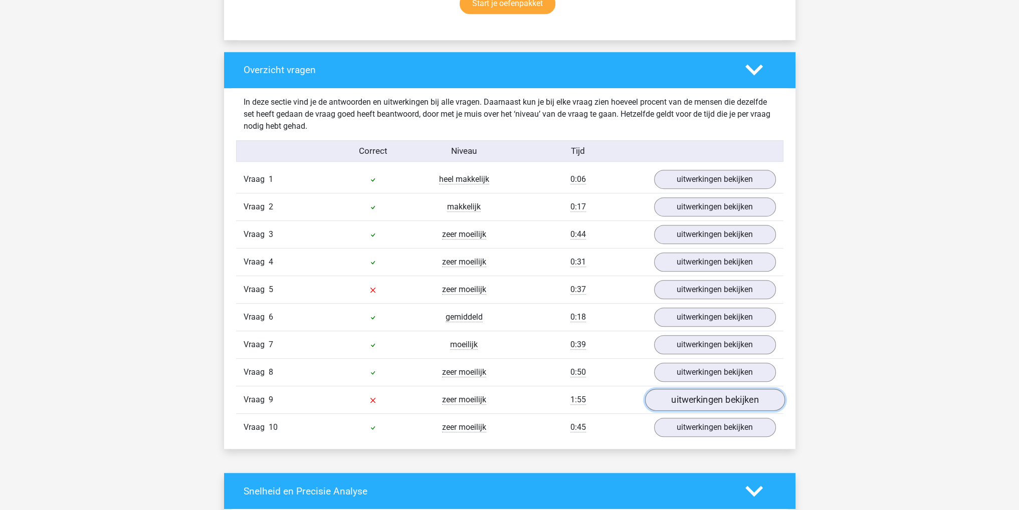
click at [664, 393] on link "uitwerkingen bekijken" at bounding box center [715, 400] width 140 height 22
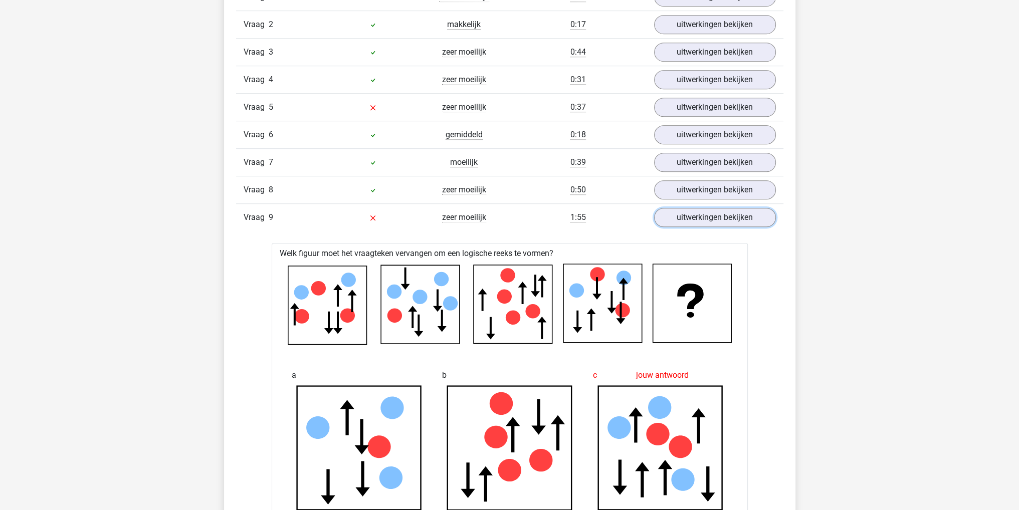
scroll to position [802, 0]
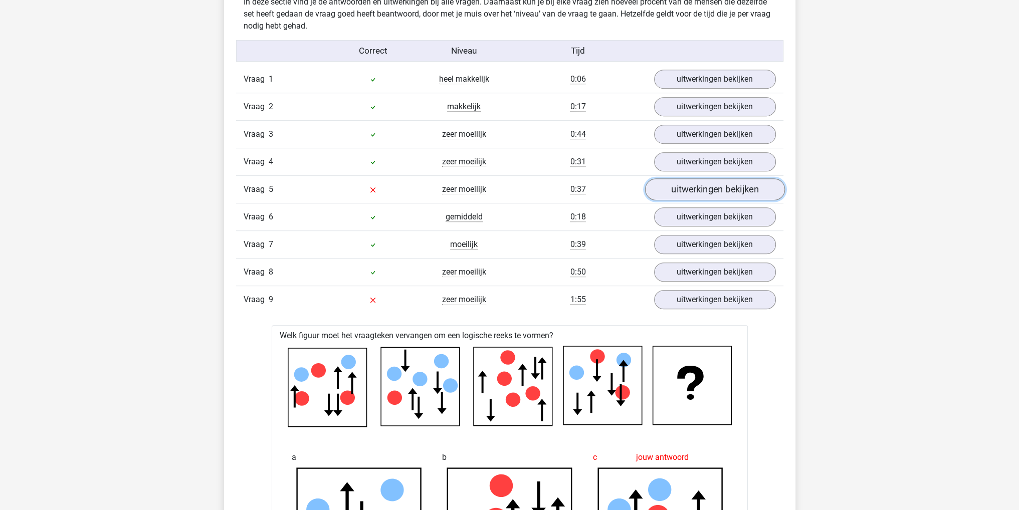
click at [673, 183] on link "uitwerkingen bekijken" at bounding box center [715, 190] width 140 height 22
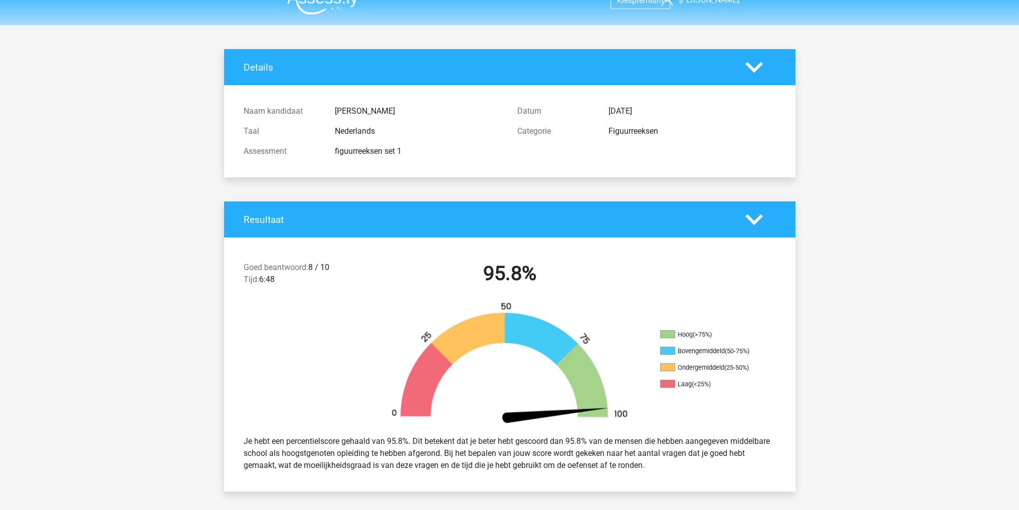
scroll to position [0, 0]
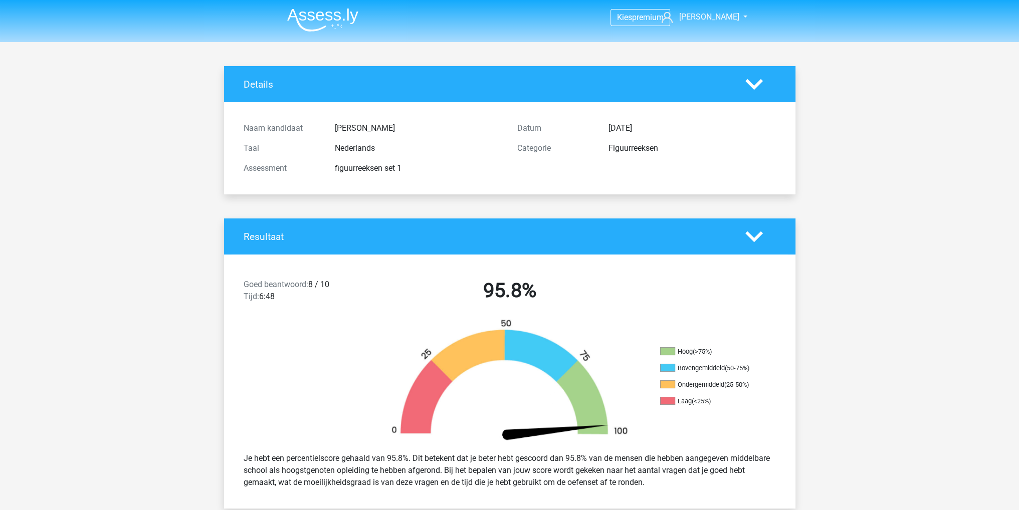
click at [325, 17] on img at bounding box center [322, 20] width 71 height 24
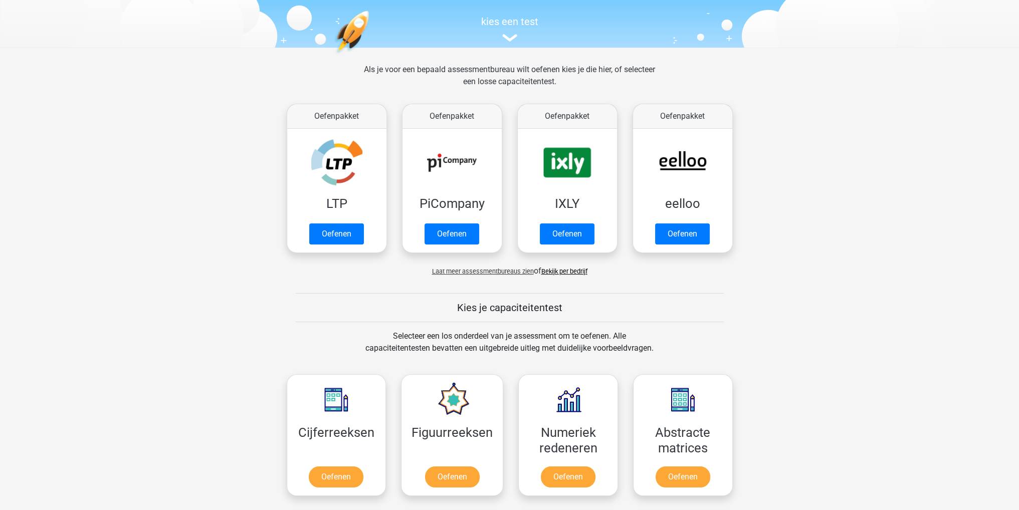
scroll to position [251, 0]
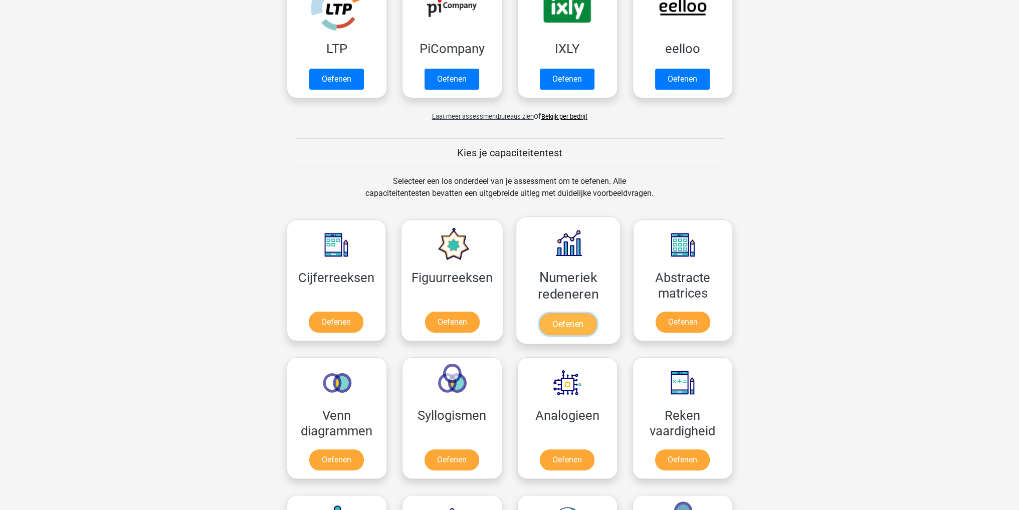
click at [587, 322] on link "Oefenen" at bounding box center [567, 324] width 57 height 22
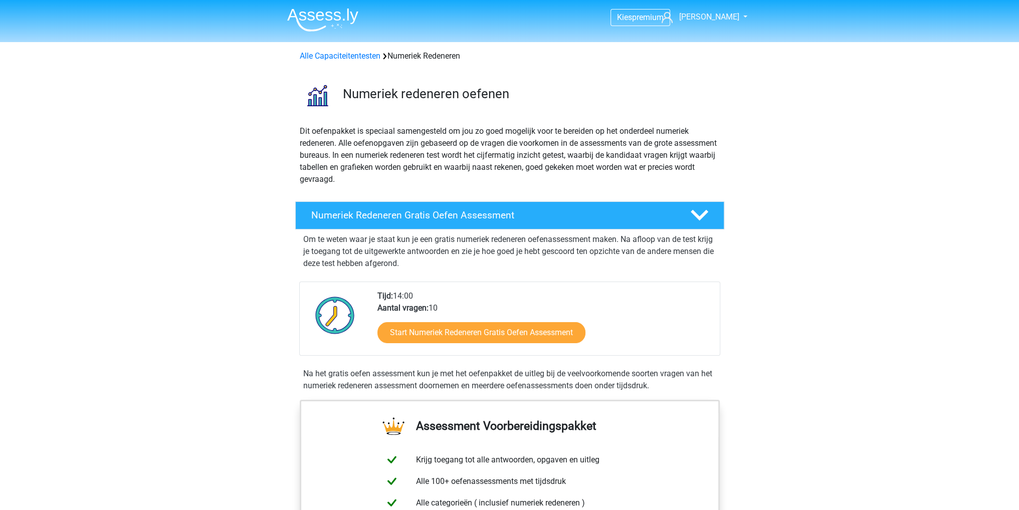
click at [509, 344] on div "Start Numeriek Redeneren Gratis Oefen Assessment" at bounding box center [544, 334] width 334 height 41
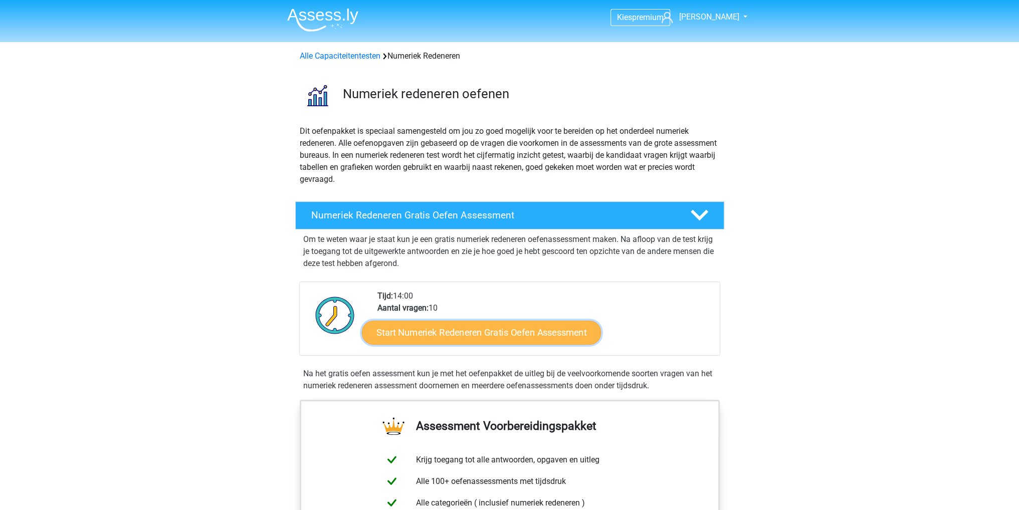
click at [509, 340] on link "Start Numeriek Redeneren Gratis Oefen Assessment" at bounding box center [481, 332] width 239 height 24
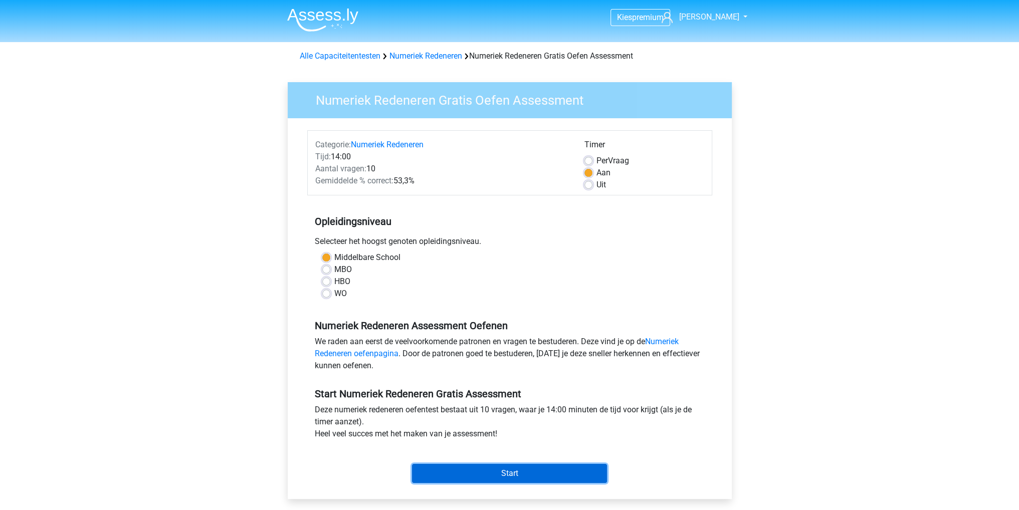
click at [516, 476] on input "Start" at bounding box center [509, 473] width 195 height 19
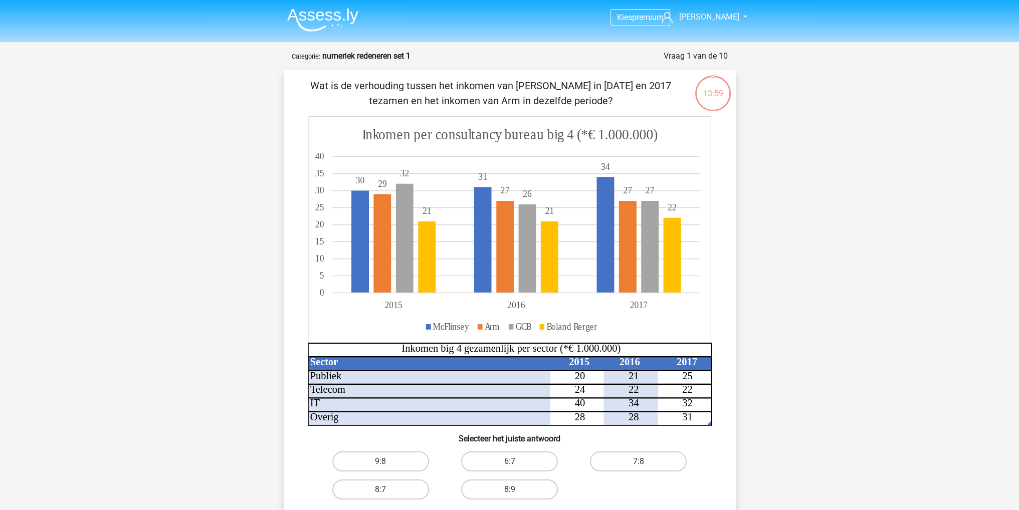
click at [315, 2] on nav "Kies premium lars larst.klooster@gmail.com" at bounding box center [509, 18] width 461 height 33
click at [315, 11] on img at bounding box center [322, 20] width 71 height 24
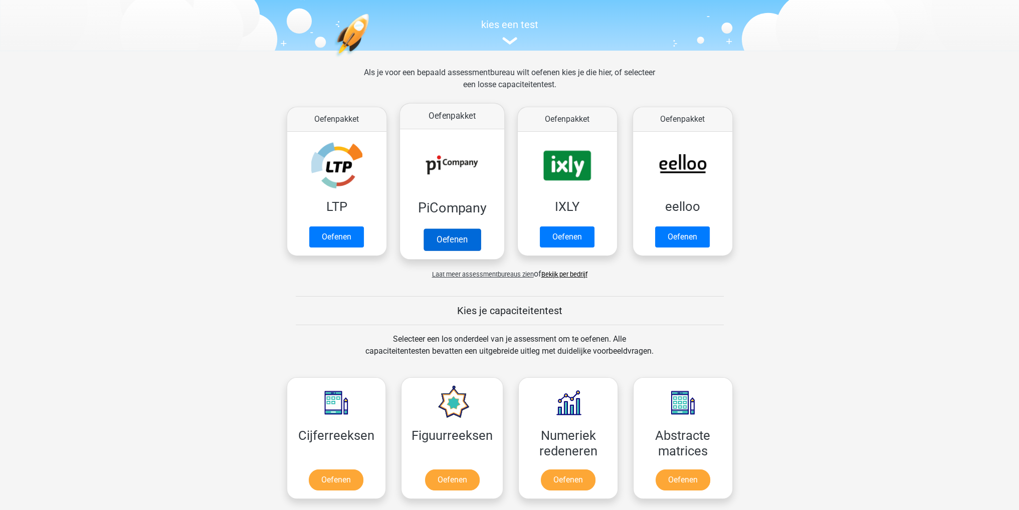
scroll to position [200, 0]
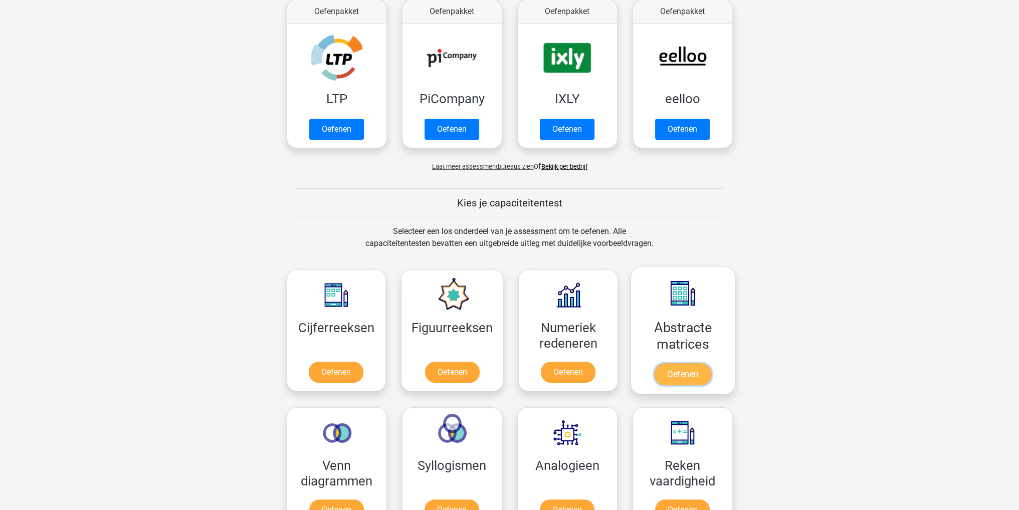
click at [672, 367] on link "Oefenen" at bounding box center [682, 374] width 57 height 22
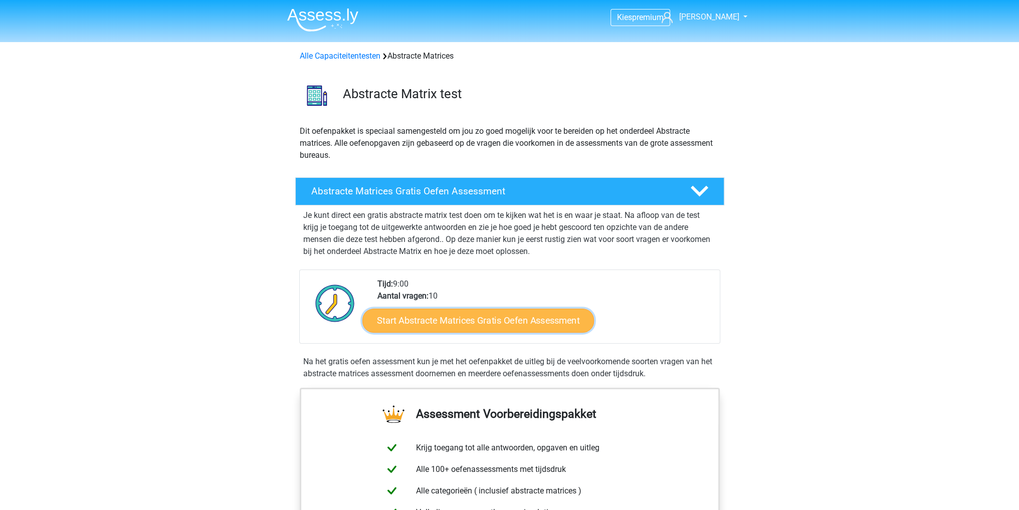
click at [512, 329] on link "Start Abstracte Matrices Gratis Oefen Assessment" at bounding box center [478, 320] width 232 height 24
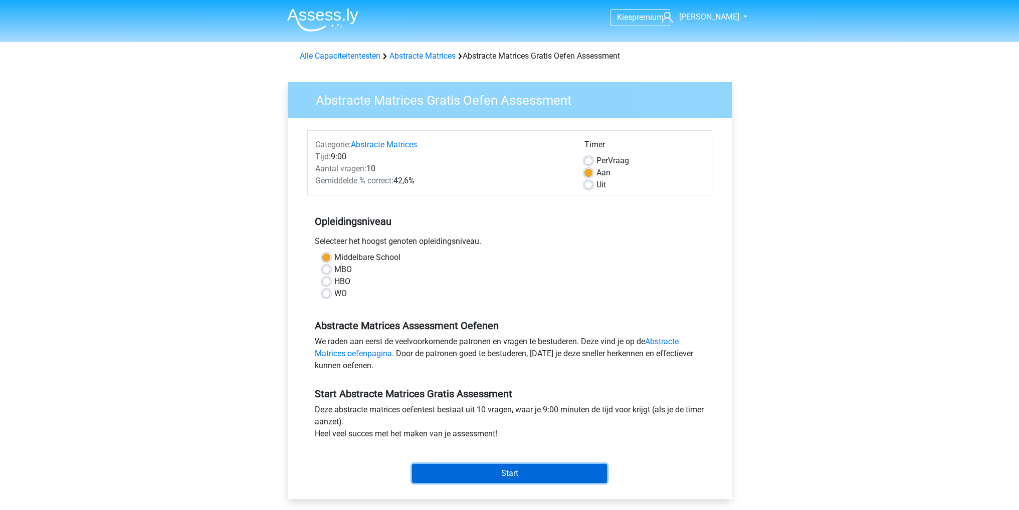
click at [528, 470] on input "Start" at bounding box center [509, 473] width 195 height 19
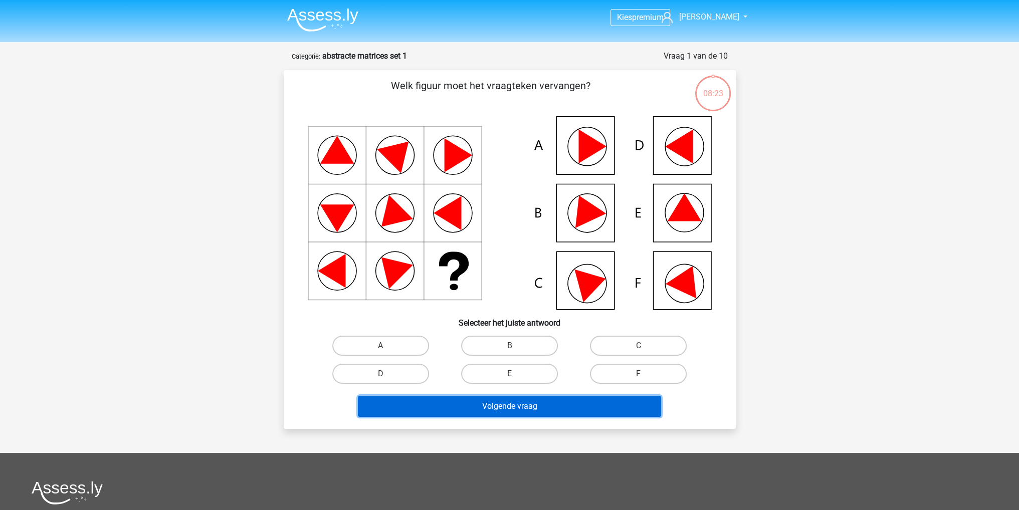
click at [535, 414] on button "Volgende vraag" at bounding box center [509, 406] width 303 height 21
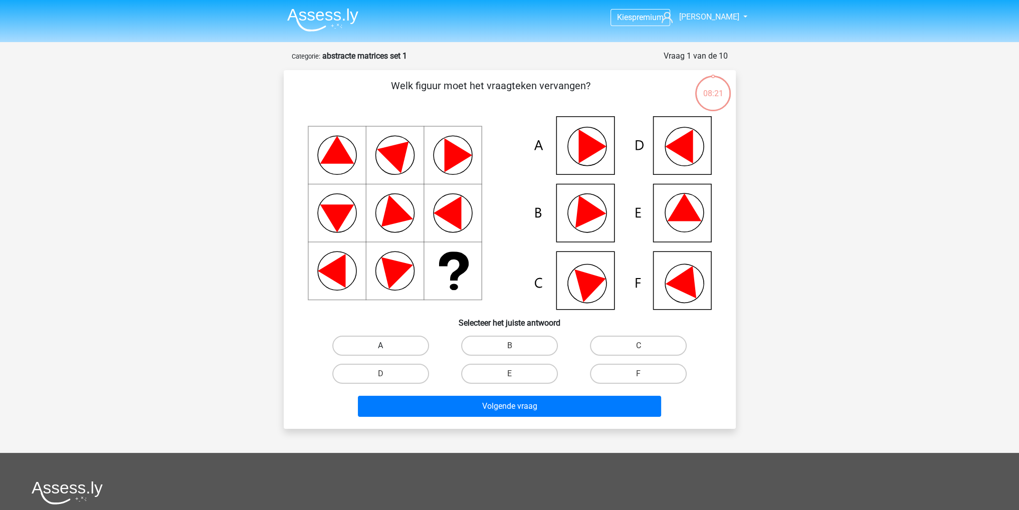
click at [389, 350] on label "A" at bounding box center [380, 346] width 97 height 20
click at [387, 350] on input "A" at bounding box center [383, 349] width 7 height 7
radio input "true"
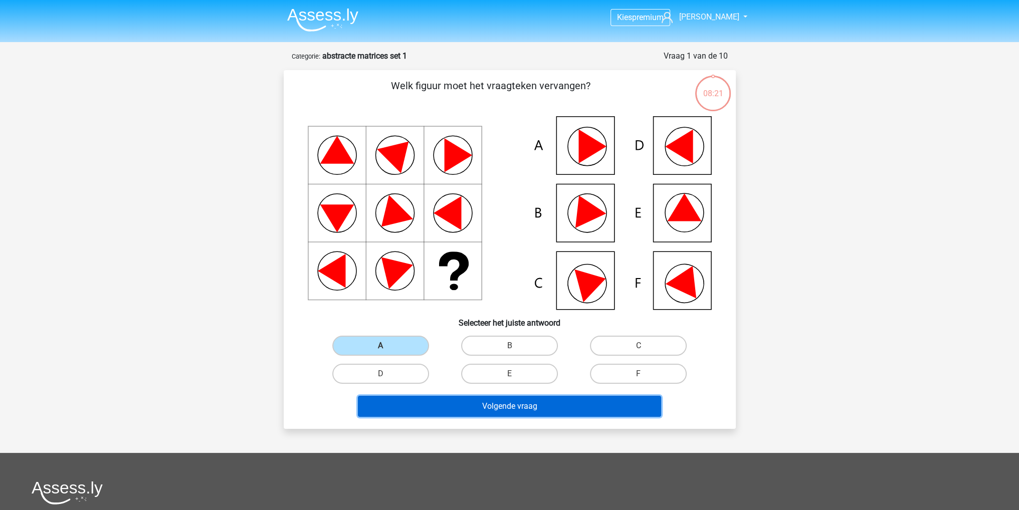
click at [445, 415] on button "Volgende vraag" at bounding box center [509, 406] width 303 height 21
click at [444, 406] on button "Volgende vraag" at bounding box center [509, 406] width 303 height 21
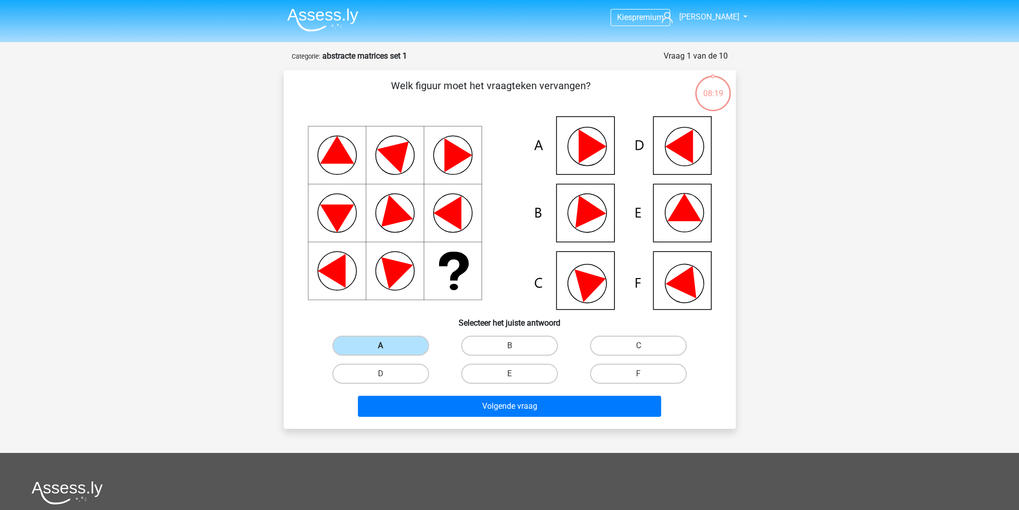
click at [395, 344] on label "A" at bounding box center [380, 346] width 97 height 20
click at [387, 346] on input "A" at bounding box center [383, 349] width 7 height 7
click at [477, 417] on div "Volgende vraag" at bounding box center [509, 408] width 387 height 25
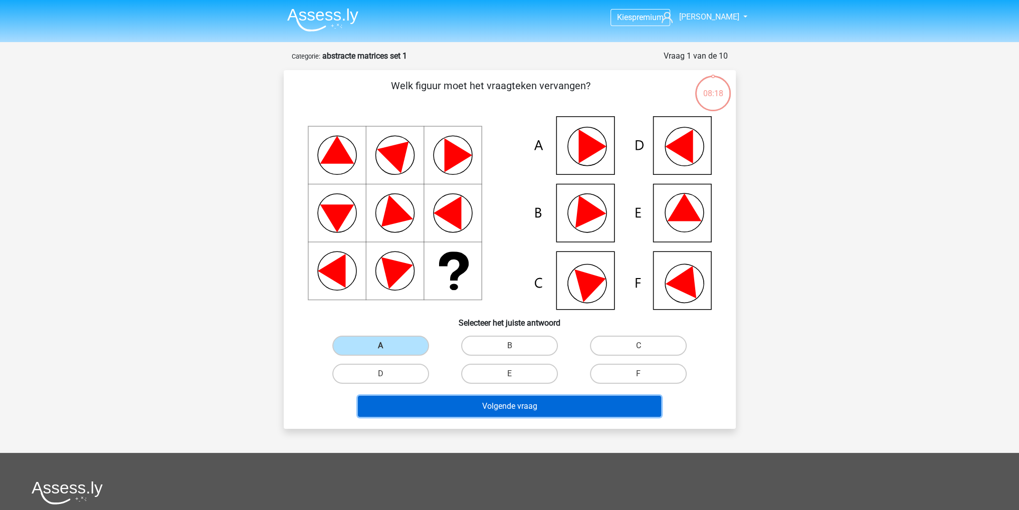
click at [479, 413] on button "Volgende vraag" at bounding box center [509, 406] width 303 height 21
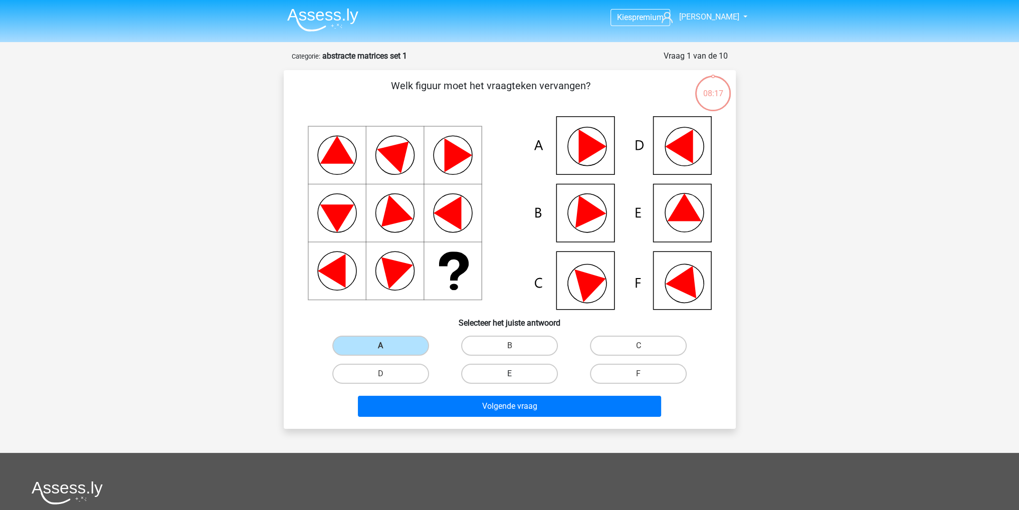
click at [493, 372] on label "E" at bounding box center [509, 374] width 97 height 20
click at [509, 374] on input "E" at bounding box center [512, 377] width 7 height 7
radio input "true"
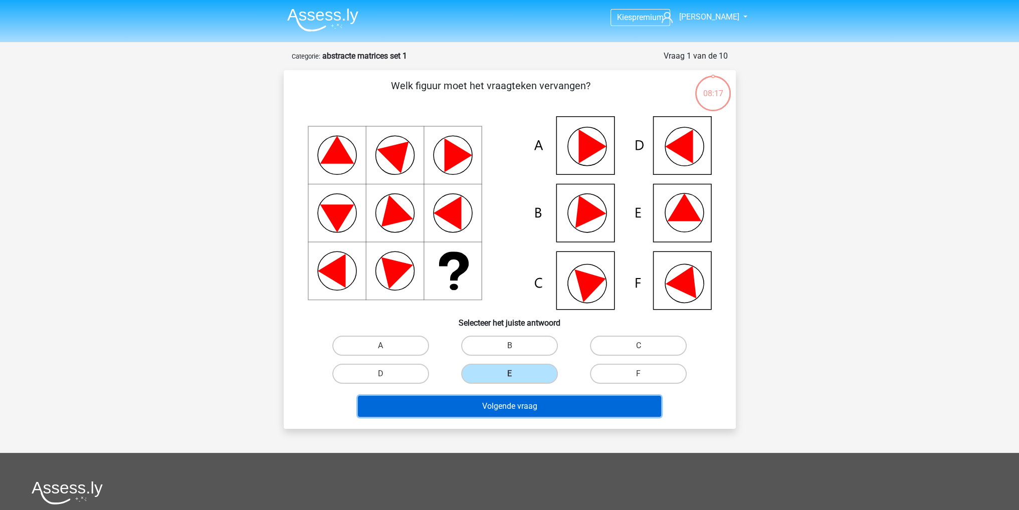
click at [484, 403] on button "Volgende vraag" at bounding box center [509, 406] width 303 height 21
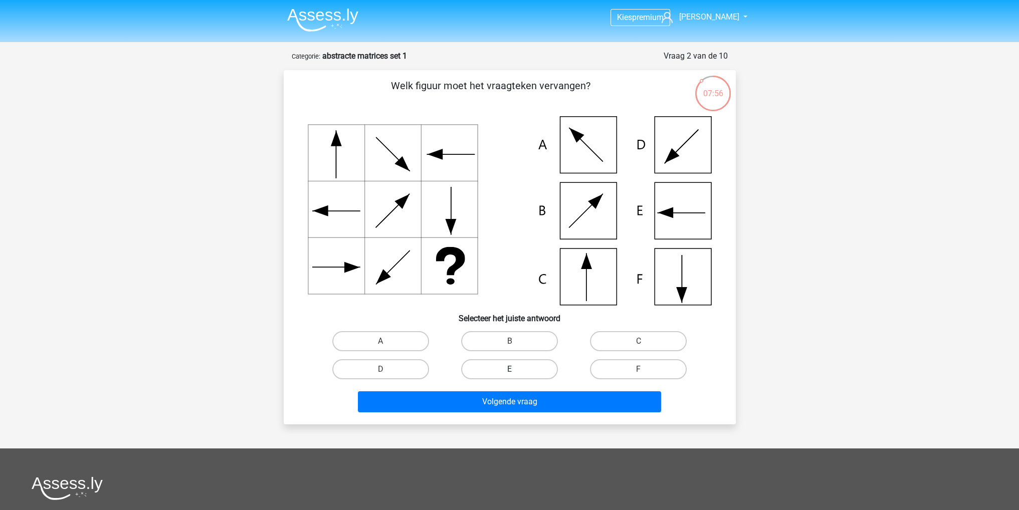
click at [518, 375] on label "E" at bounding box center [509, 369] width 97 height 20
click at [516, 375] on input "E" at bounding box center [512, 372] width 7 height 7
radio input "true"
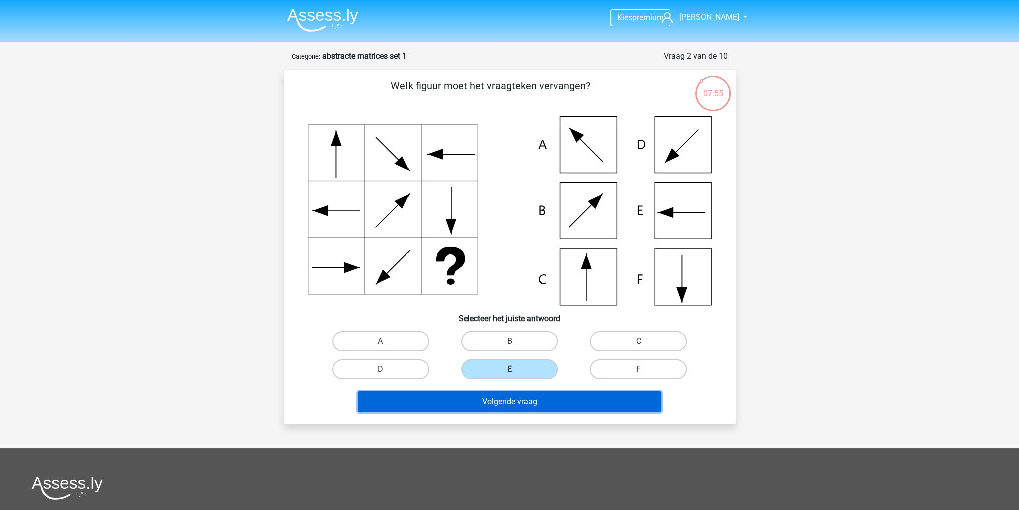
click at [523, 404] on button "Volgende vraag" at bounding box center [509, 401] width 303 height 21
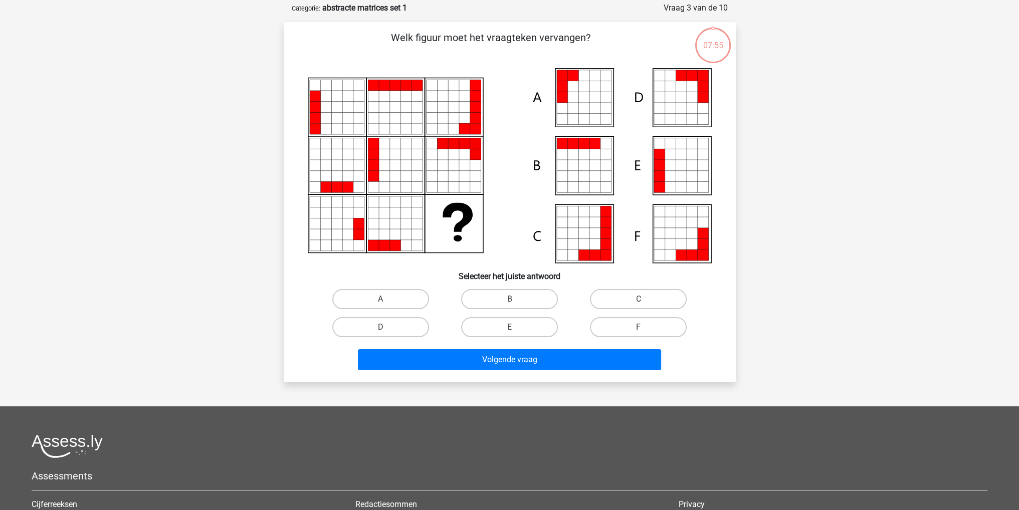
scroll to position [50, 0]
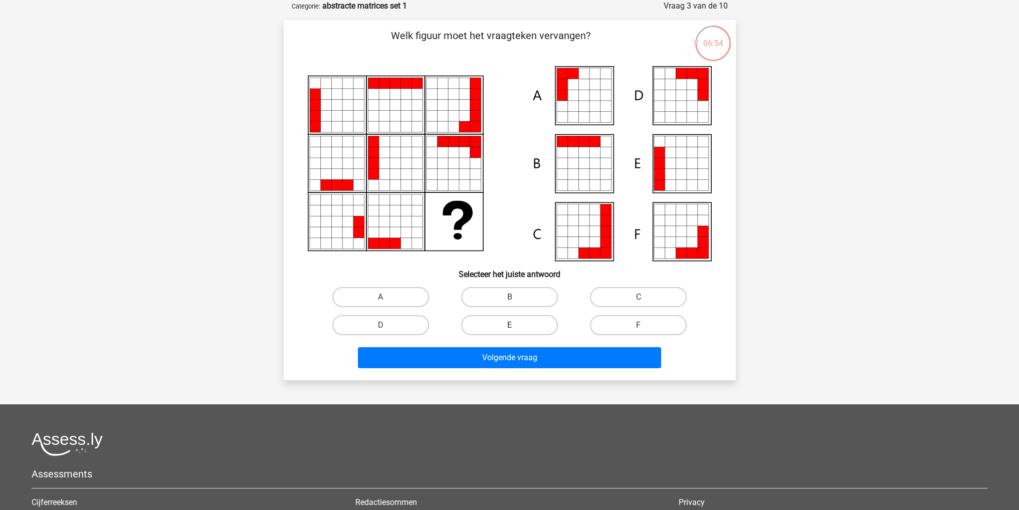
click at [494, 323] on label "E" at bounding box center [509, 325] width 97 height 20
click at [509, 325] on input "E" at bounding box center [512, 328] width 7 height 7
radio input "true"
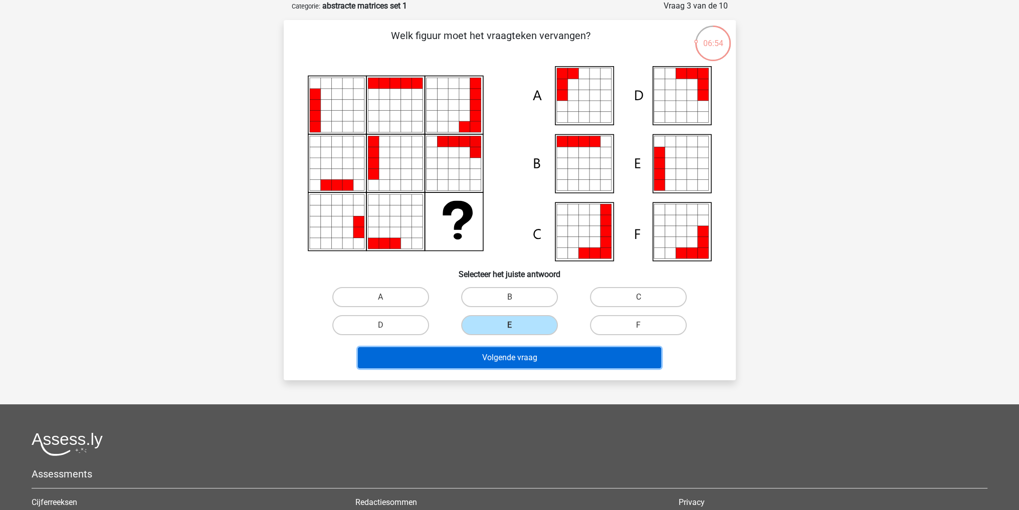
click at [491, 355] on button "Volgende vraag" at bounding box center [509, 357] width 303 height 21
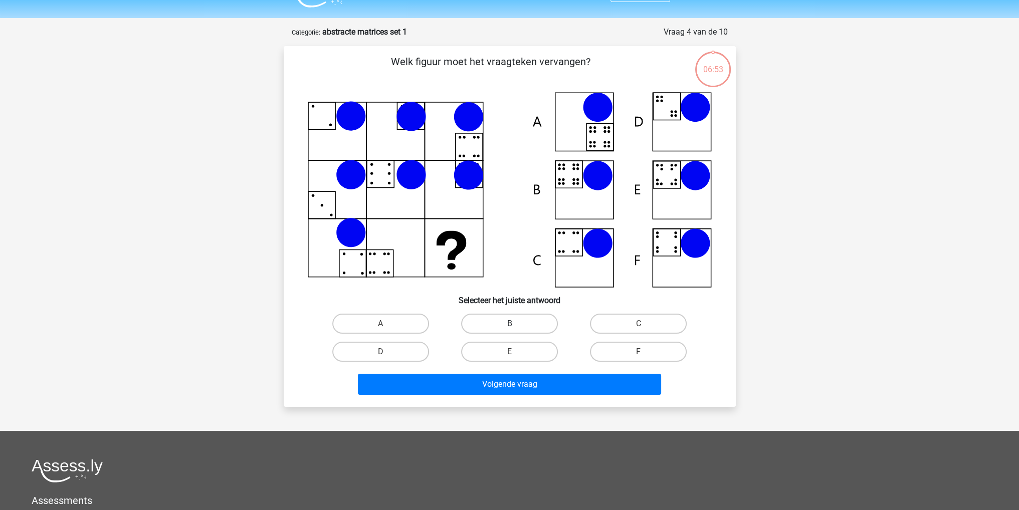
scroll to position [0, 0]
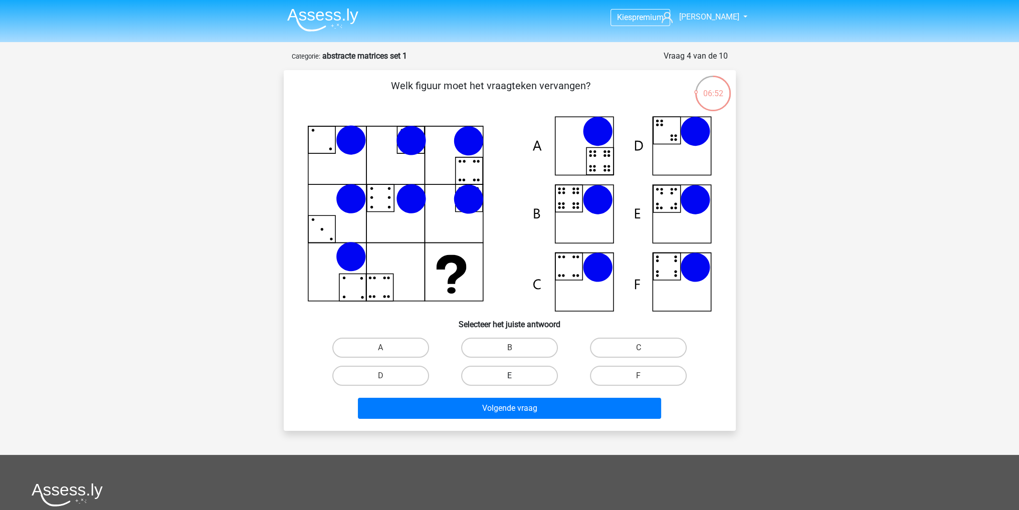
click at [494, 368] on label "E" at bounding box center [509, 376] width 97 height 20
click at [509, 376] on input "E" at bounding box center [512, 379] width 7 height 7
radio input "true"
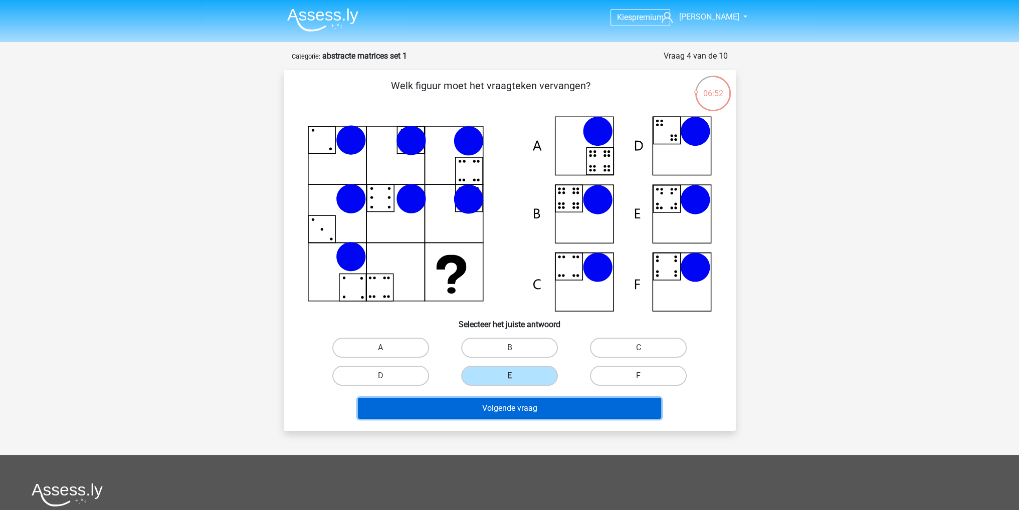
click at [505, 403] on button "Volgende vraag" at bounding box center [509, 408] width 303 height 21
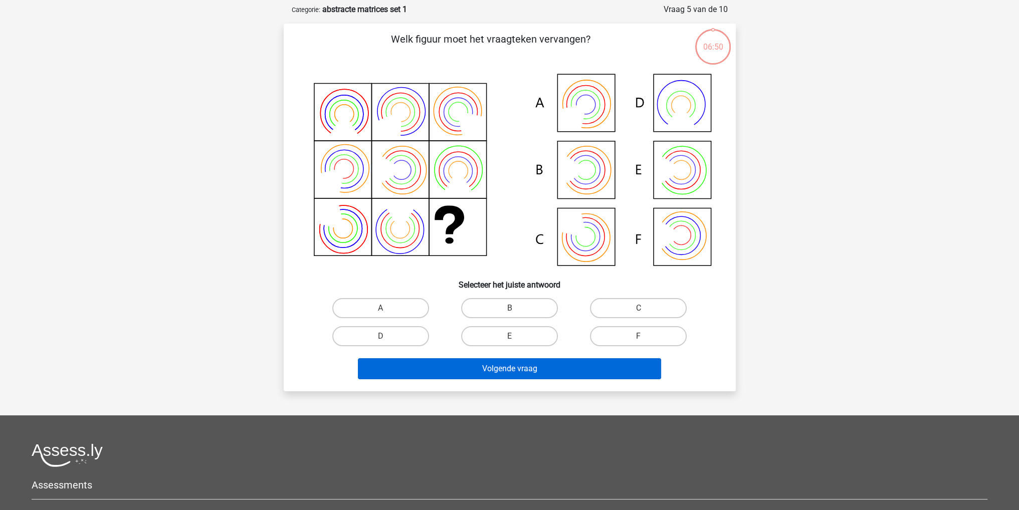
scroll to position [50, 0]
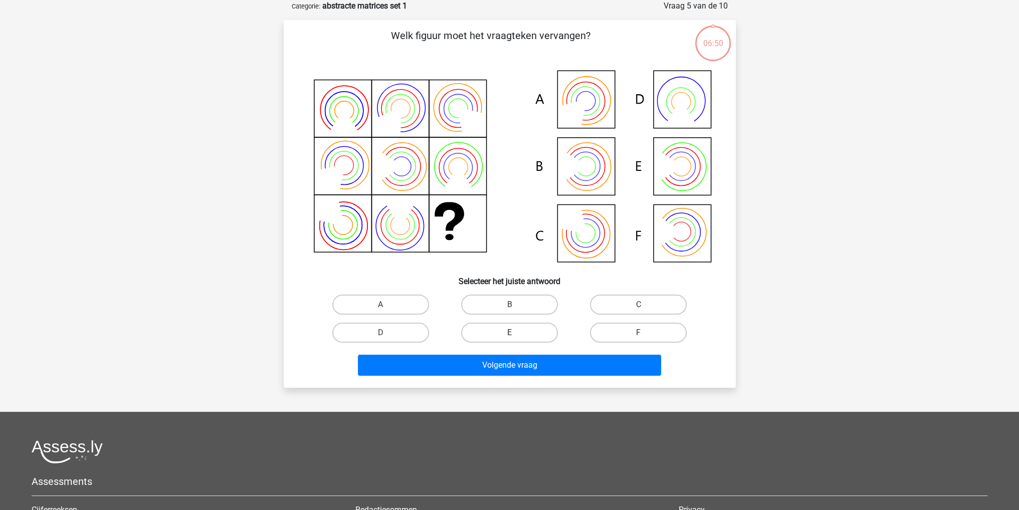
click at [514, 331] on label "E" at bounding box center [509, 333] width 97 height 20
click at [514, 333] on input "E" at bounding box center [512, 336] width 7 height 7
radio input "true"
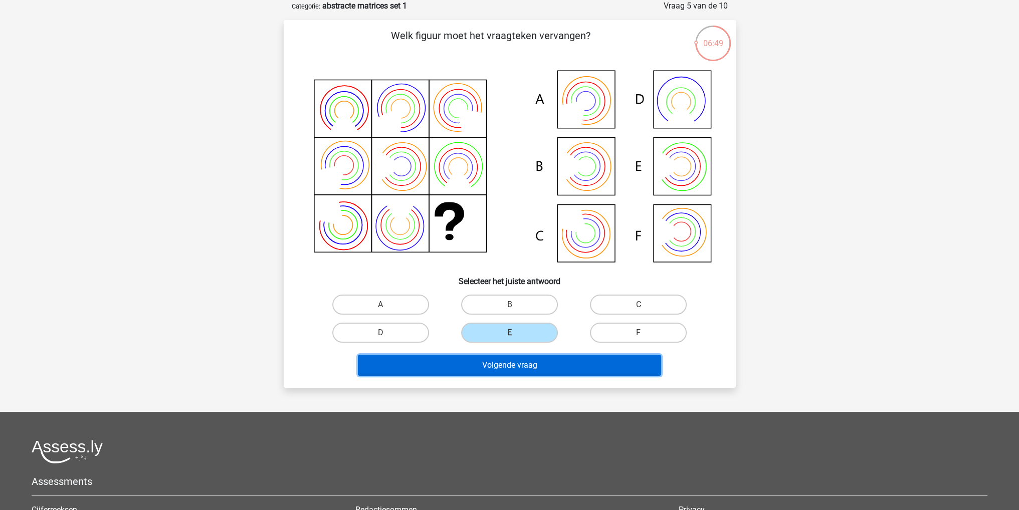
click at [509, 365] on button "Volgende vraag" at bounding box center [509, 365] width 303 height 21
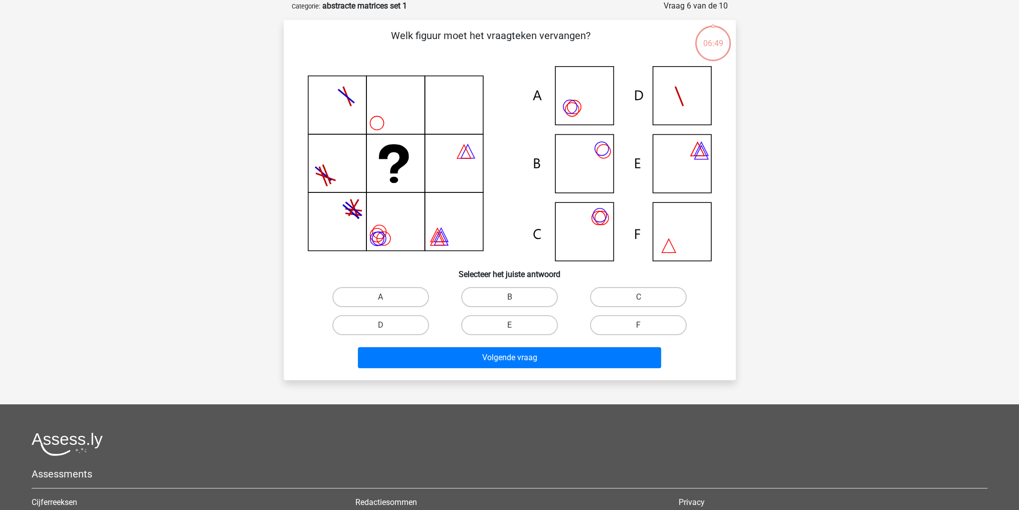
click at [511, 325] on input "E" at bounding box center [512, 328] width 7 height 7
radio input "true"
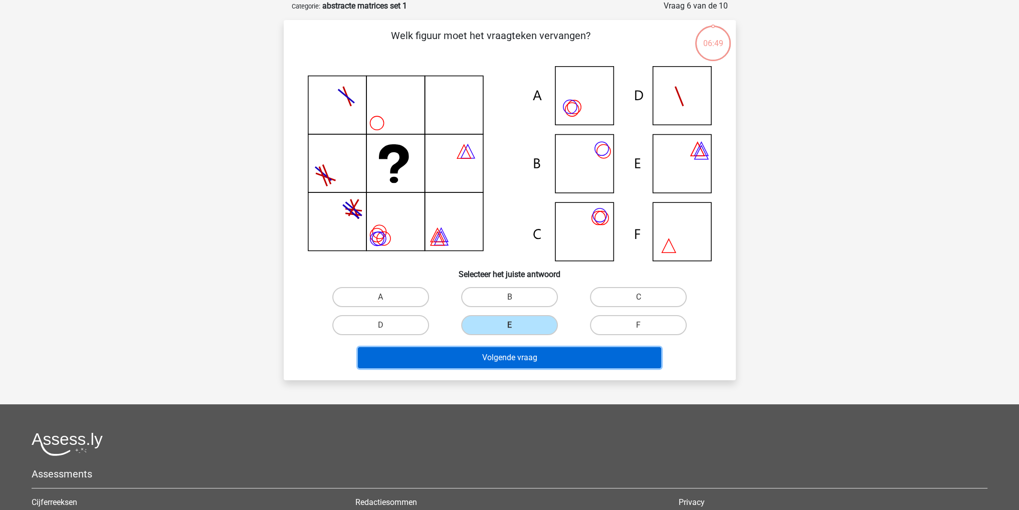
click at [505, 350] on button "Volgende vraag" at bounding box center [509, 357] width 303 height 21
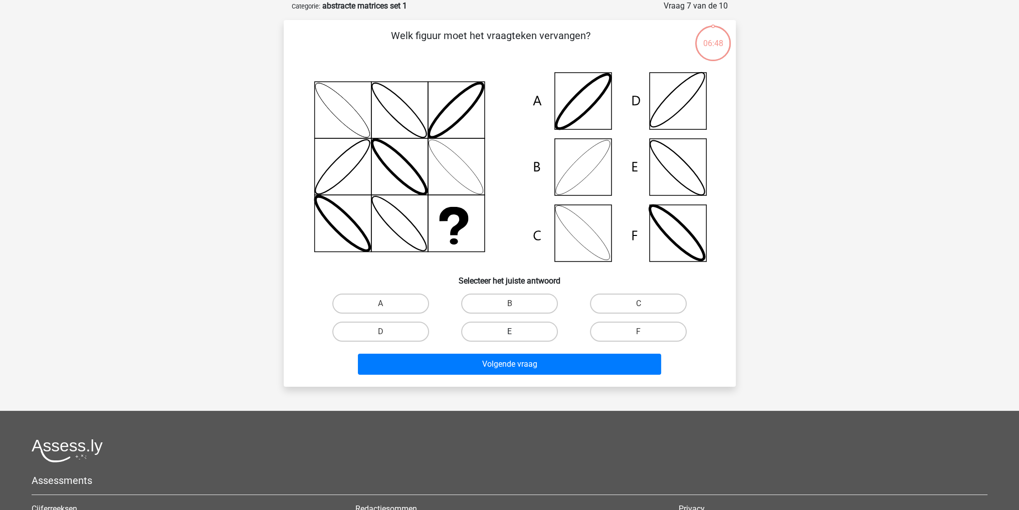
click at [510, 322] on label "E" at bounding box center [509, 332] width 97 height 20
click at [510, 332] on input "E" at bounding box center [512, 335] width 7 height 7
radio input "true"
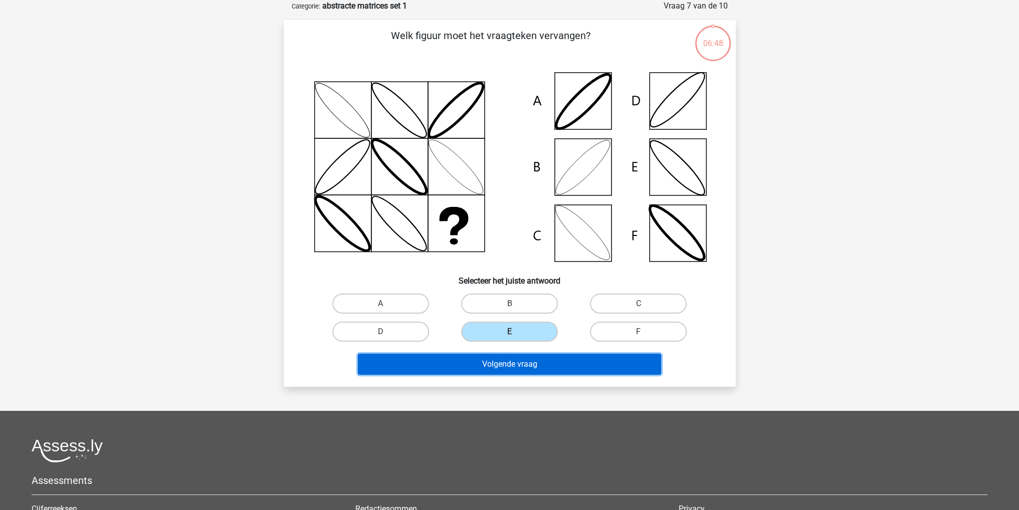
click at [504, 361] on button "Volgende vraag" at bounding box center [509, 364] width 303 height 21
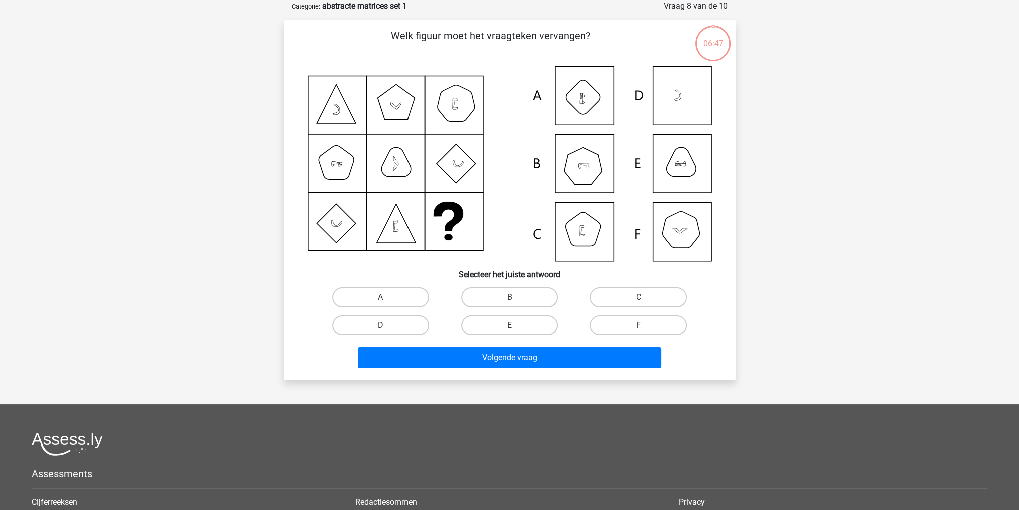
click at [511, 325] on input "E" at bounding box center [512, 328] width 7 height 7
radio input "true"
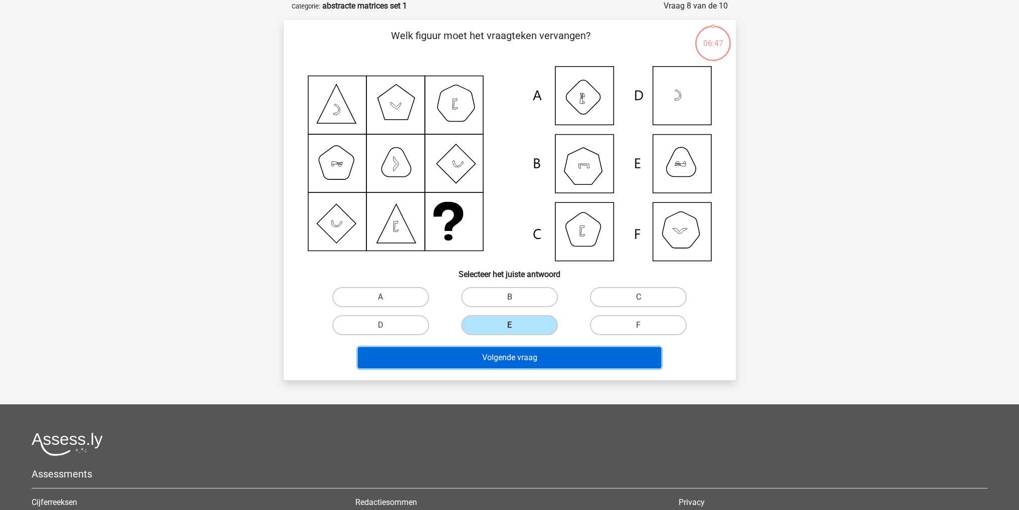
click at [510, 355] on button "Volgende vraag" at bounding box center [509, 357] width 303 height 21
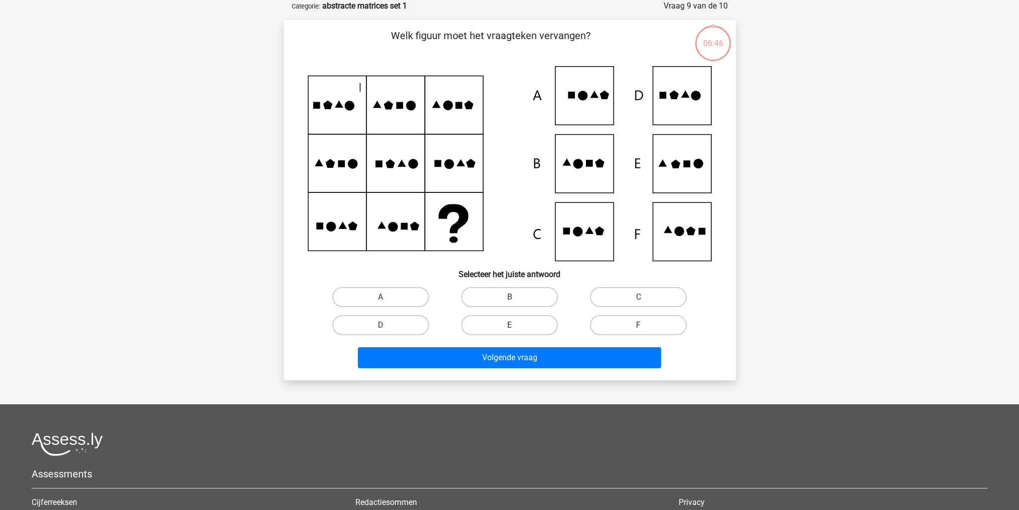
click at [511, 320] on label "E" at bounding box center [509, 325] width 97 height 20
click at [511, 325] on input "E" at bounding box center [512, 328] width 7 height 7
radio input "true"
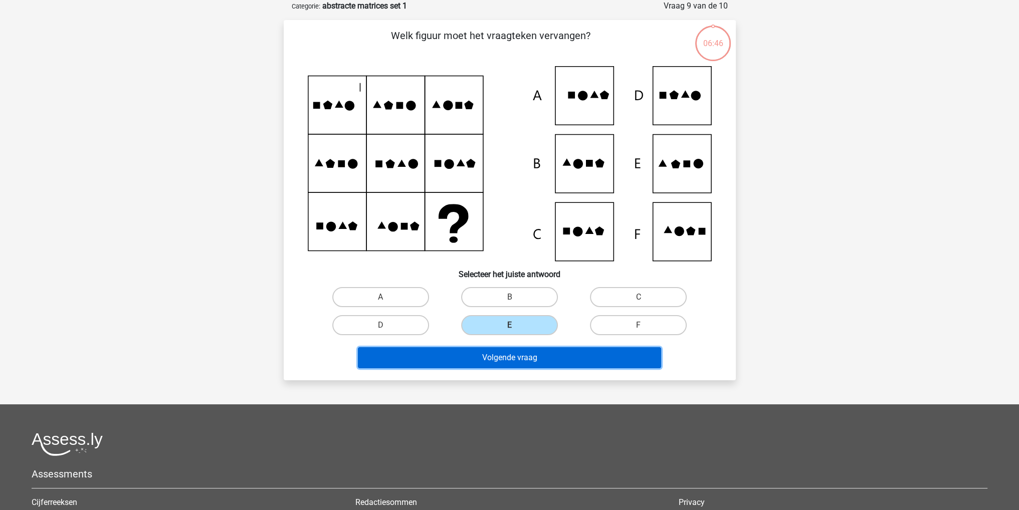
click at [507, 353] on button "Volgende vraag" at bounding box center [509, 357] width 303 height 21
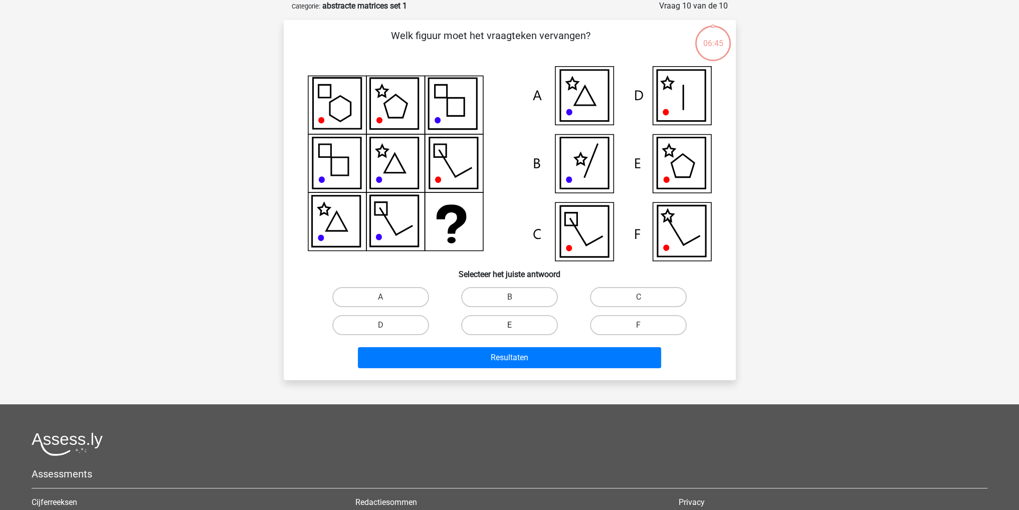
click at [510, 323] on label "E" at bounding box center [509, 325] width 97 height 20
click at [510, 325] on input "E" at bounding box center [512, 328] width 7 height 7
radio input "true"
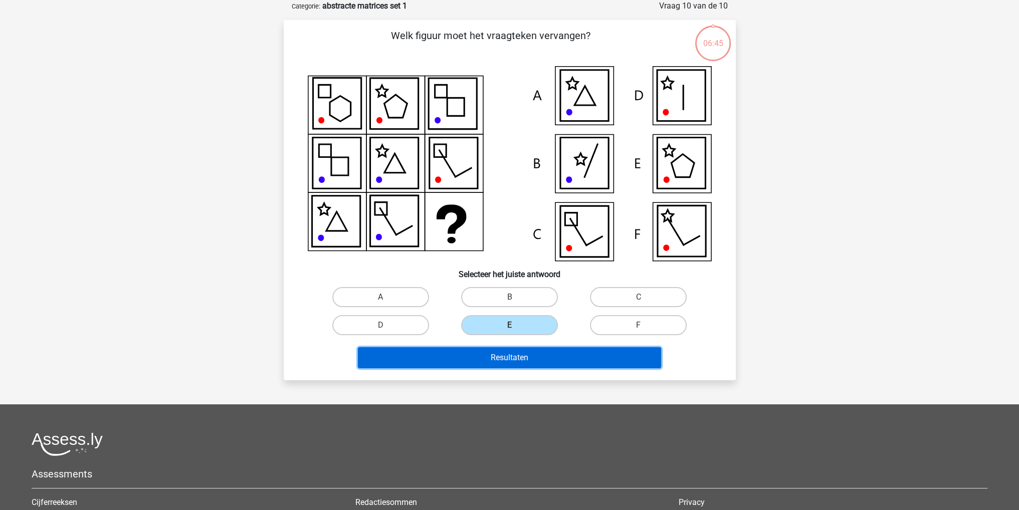
click at [500, 357] on button "Resultaten" at bounding box center [509, 357] width 303 height 21
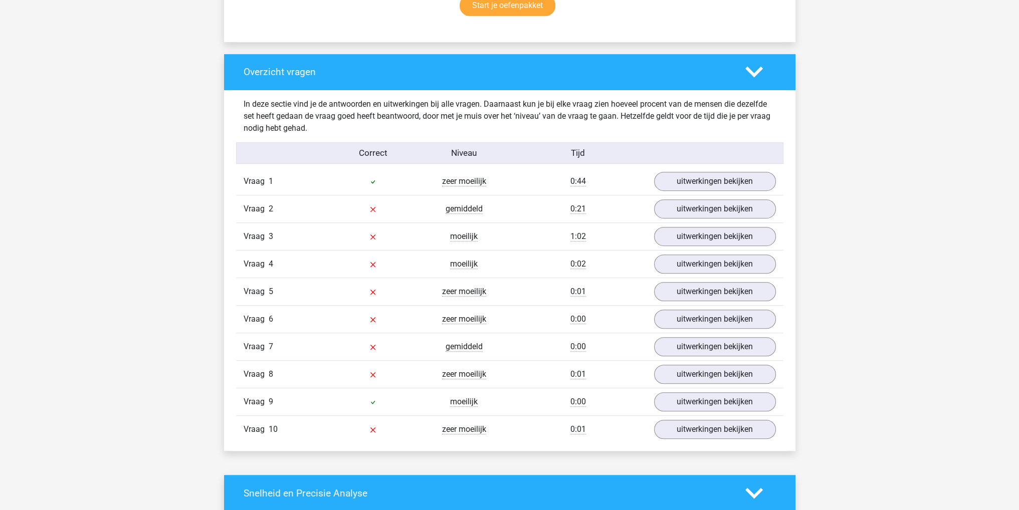
scroll to position [702, 0]
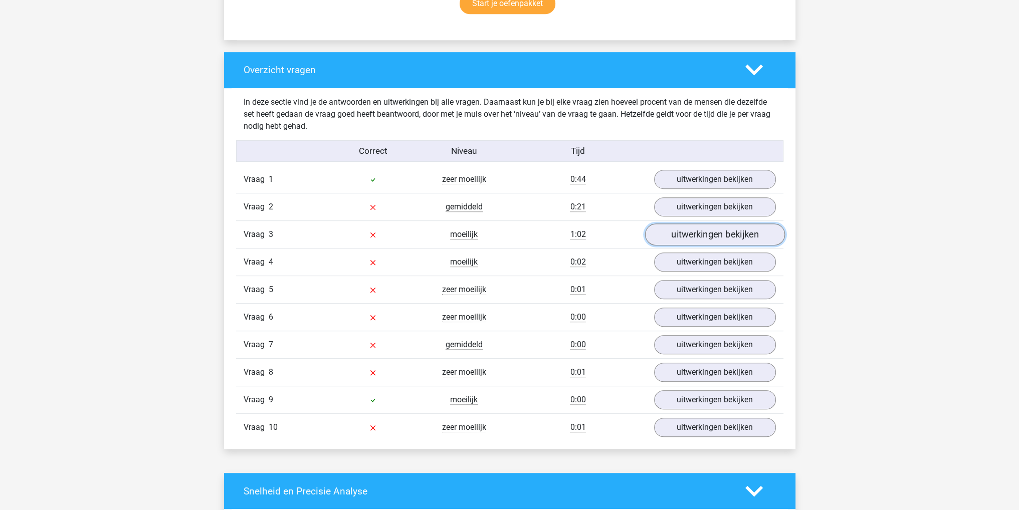
click at [695, 235] on link "uitwerkingen bekijken" at bounding box center [715, 235] width 140 height 22
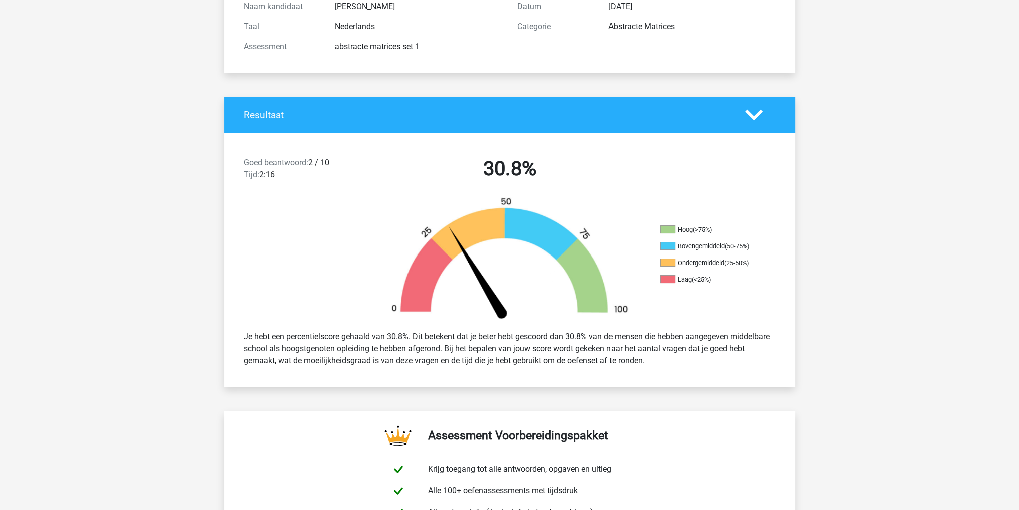
scroll to position [0, 0]
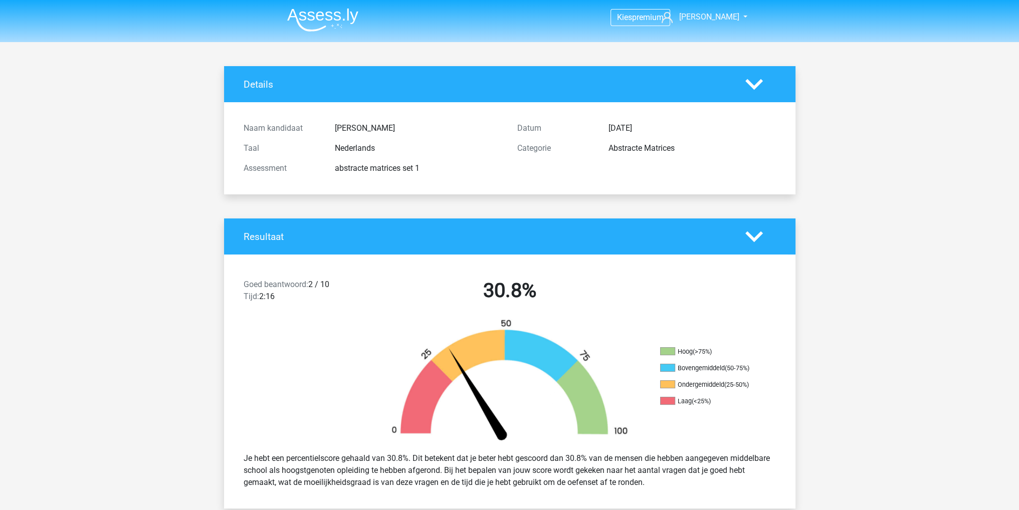
click at [355, 20] on img at bounding box center [322, 20] width 71 height 24
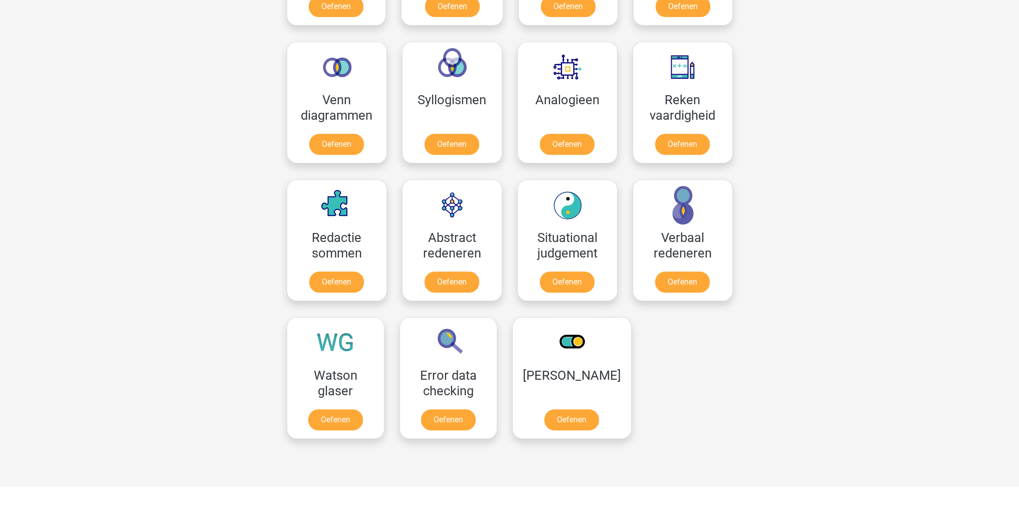
scroll to position [652, 0]
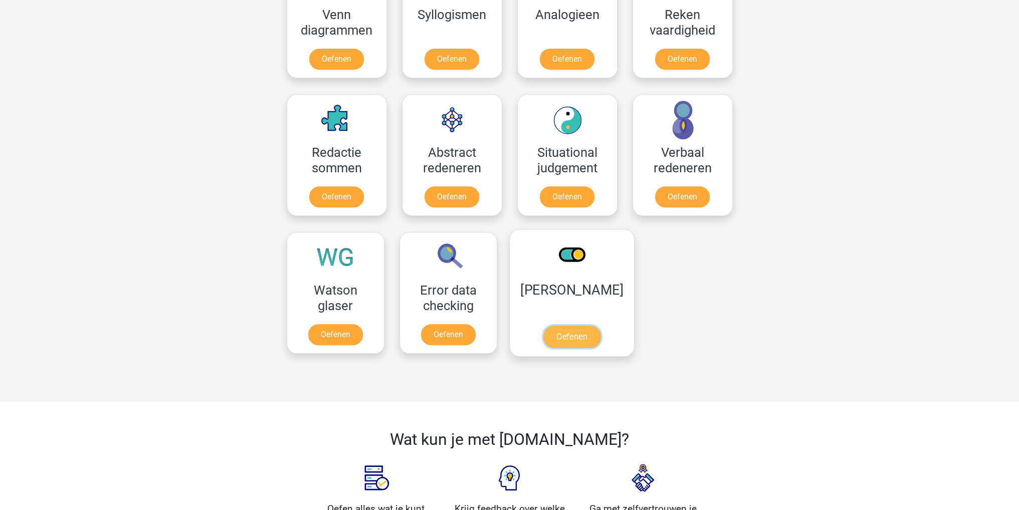
click at [559, 338] on link "Oefenen" at bounding box center [571, 337] width 57 height 22
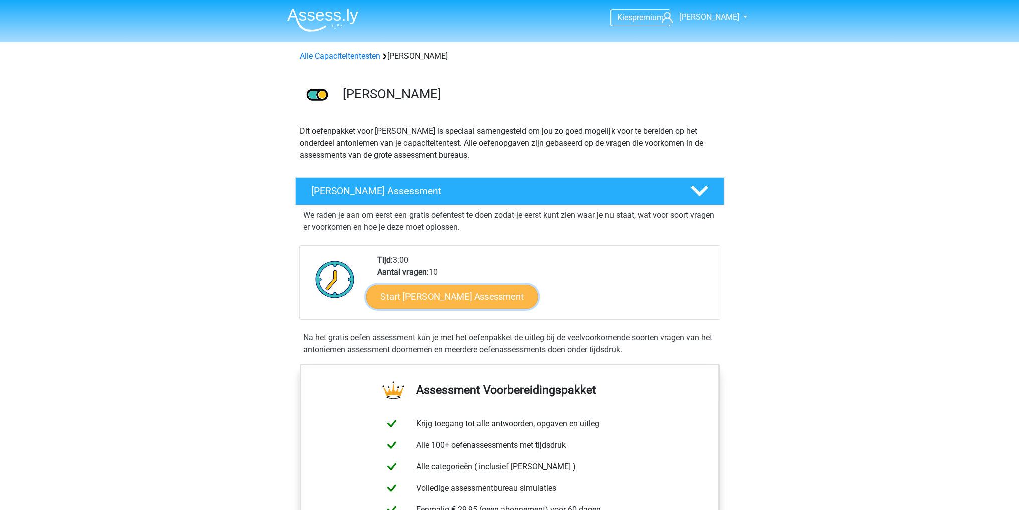
click at [518, 300] on link "Start [PERSON_NAME] Assessment" at bounding box center [452, 296] width 172 height 24
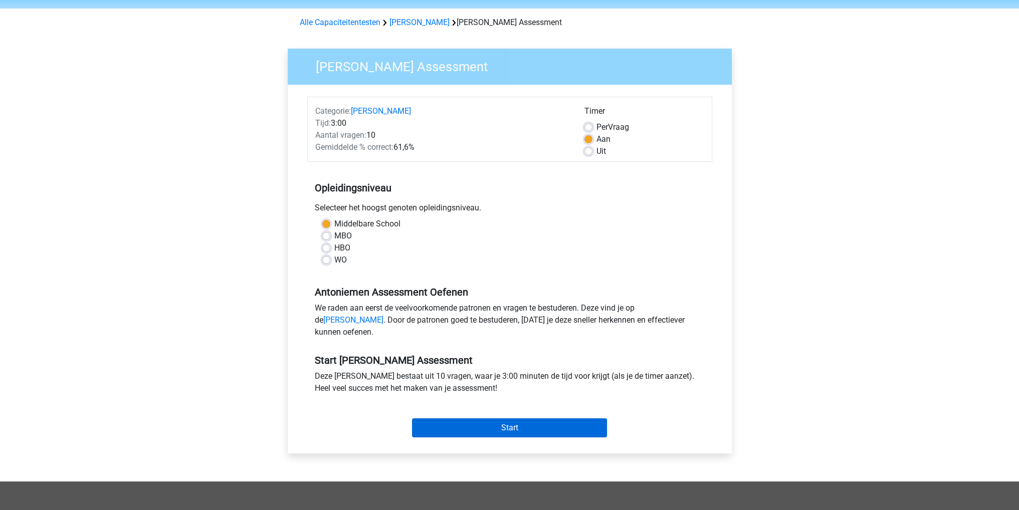
scroll to position [50, 0]
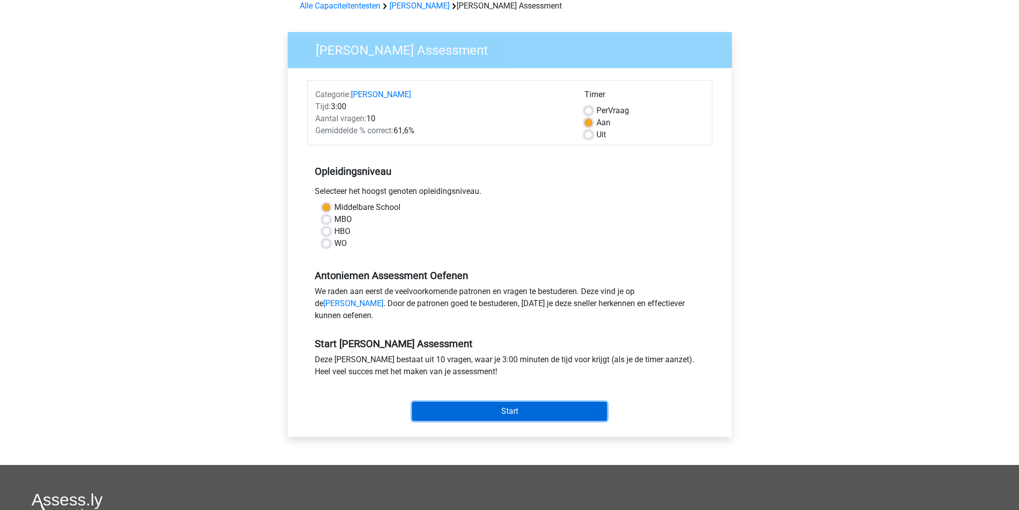
click at [502, 421] on input "Start" at bounding box center [509, 411] width 195 height 19
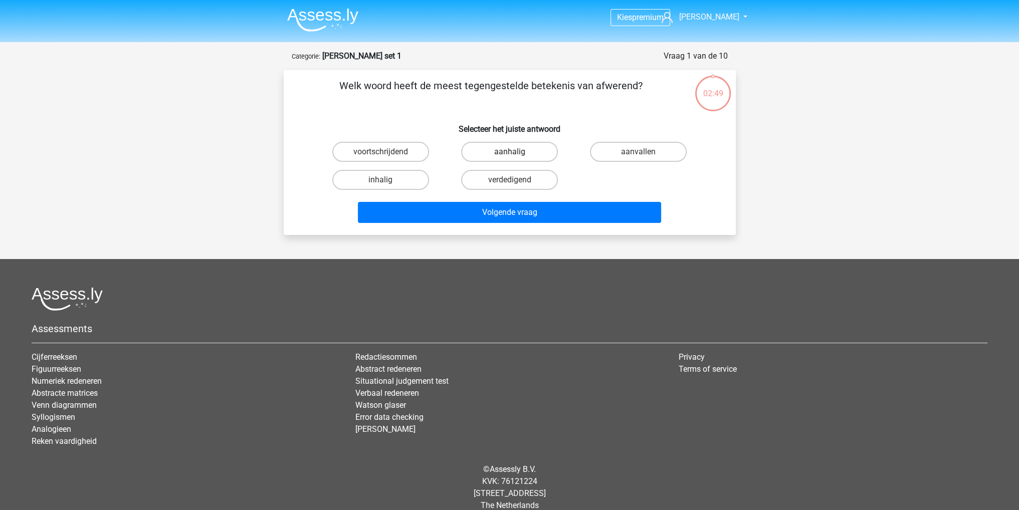
click at [477, 147] on label "aanhalig" at bounding box center [509, 152] width 97 height 20
click at [509, 152] on input "aanhalig" at bounding box center [512, 155] width 7 height 7
radio input "true"
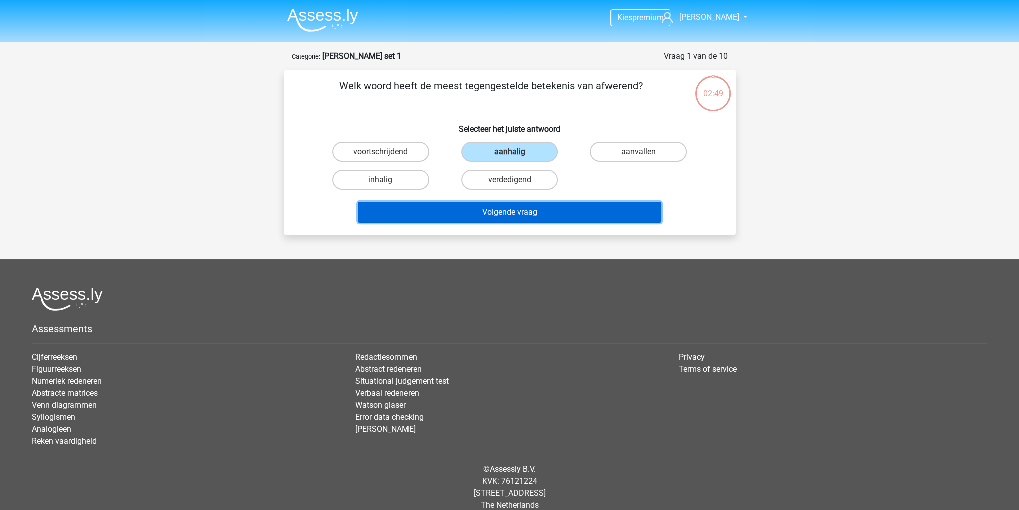
click at [513, 203] on button "Volgende vraag" at bounding box center [509, 212] width 303 height 21
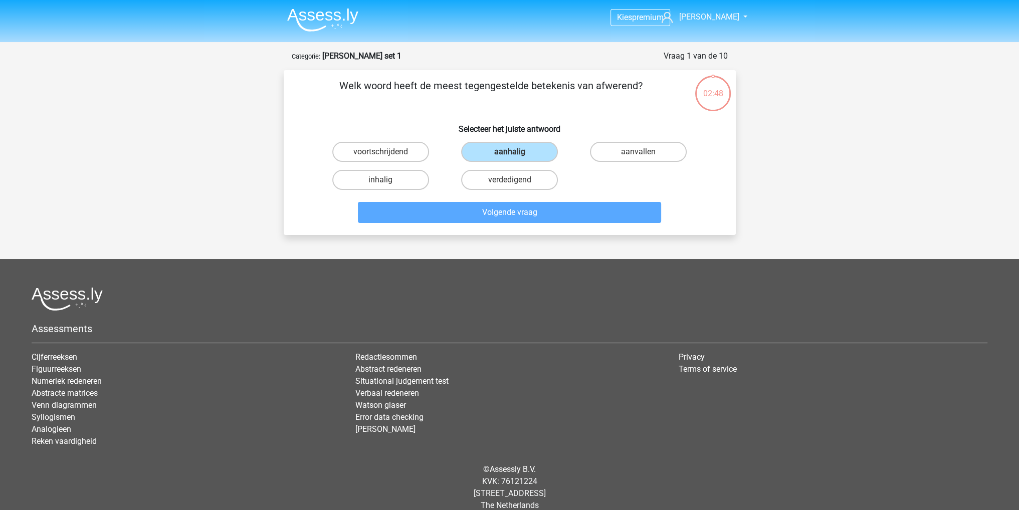
scroll to position [13, 0]
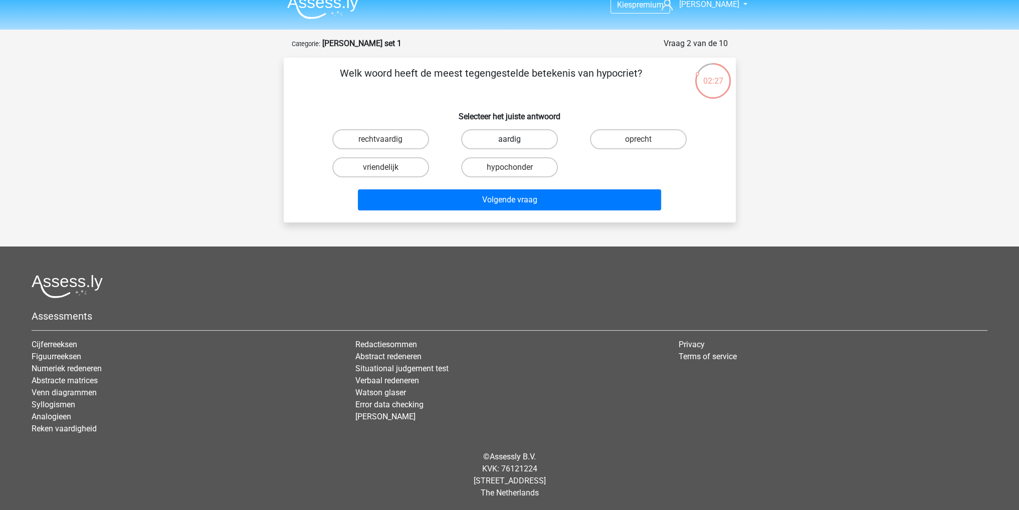
click at [503, 133] on label "aardig" at bounding box center [509, 139] width 97 height 20
click at [509, 139] on input "aardig" at bounding box center [512, 142] width 7 height 7
radio input "true"
click at [636, 139] on label "oprecht" at bounding box center [638, 139] width 97 height 20
click at [639, 139] on input "oprecht" at bounding box center [642, 142] width 7 height 7
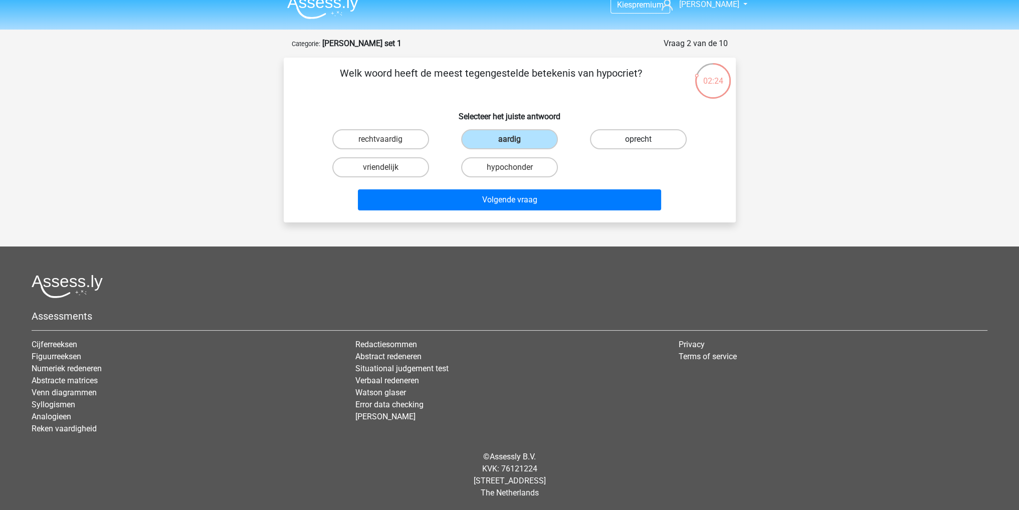
radio input "true"
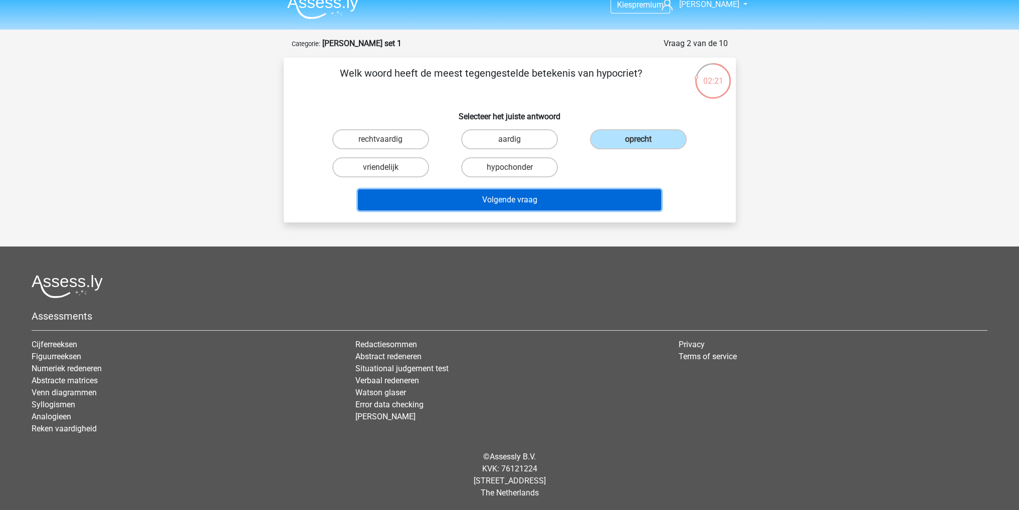
click at [576, 198] on button "Volgende vraag" at bounding box center [509, 199] width 303 height 21
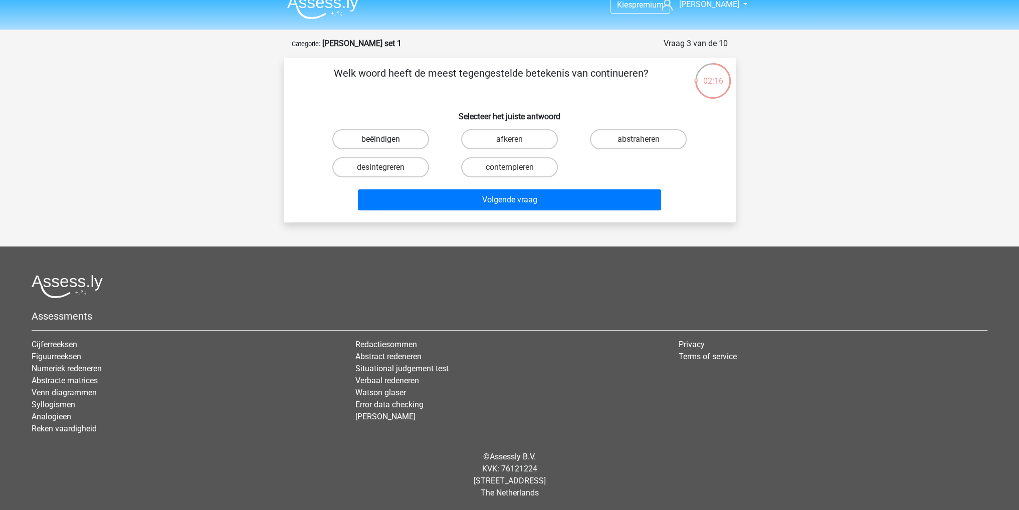
click at [404, 145] on label "beëindigen" at bounding box center [380, 139] width 97 height 20
click at [387, 145] on input "beëindigen" at bounding box center [383, 142] width 7 height 7
radio input "true"
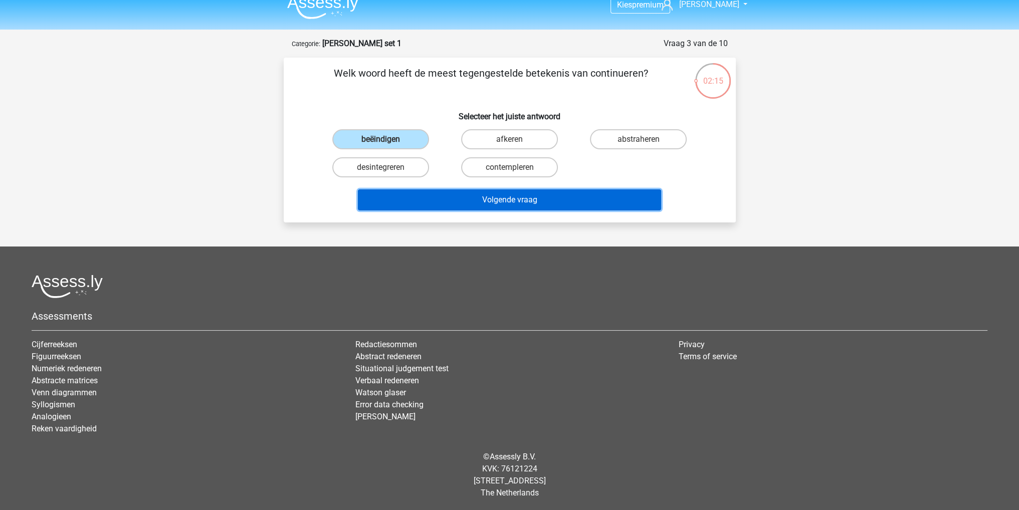
click at [526, 202] on button "Volgende vraag" at bounding box center [509, 199] width 303 height 21
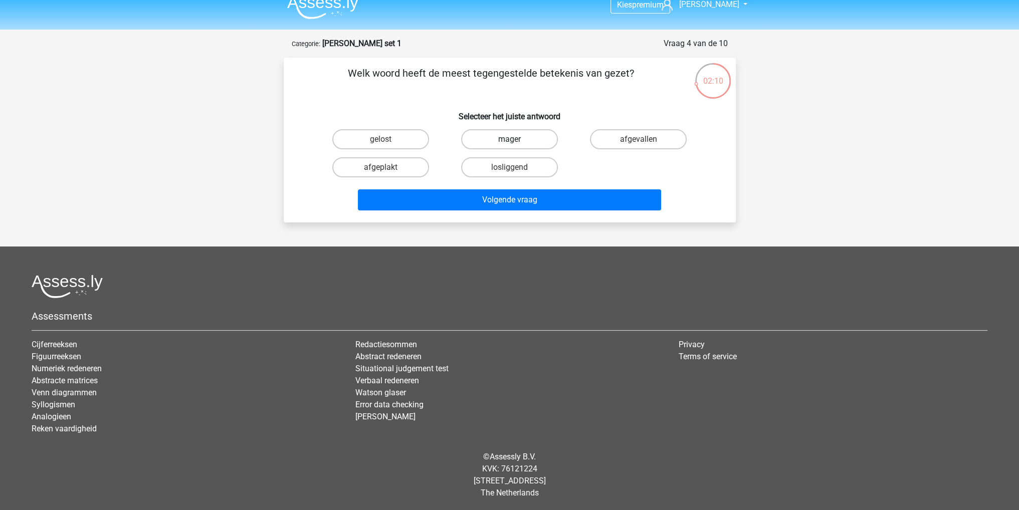
click at [519, 131] on label "mager" at bounding box center [509, 139] width 97 height 20
click at [516, 139] on input "mager" at bounding box center [512, 142] width 7 height 7
radio input "true"
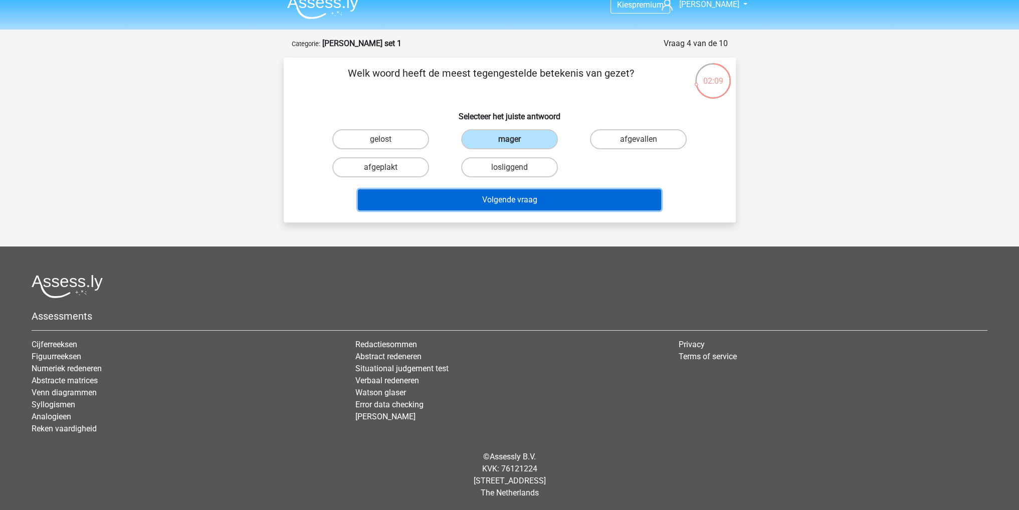
click at [563, 195] on button "Volgende vraag" at bounding box center [509, 199] width 303 height 21
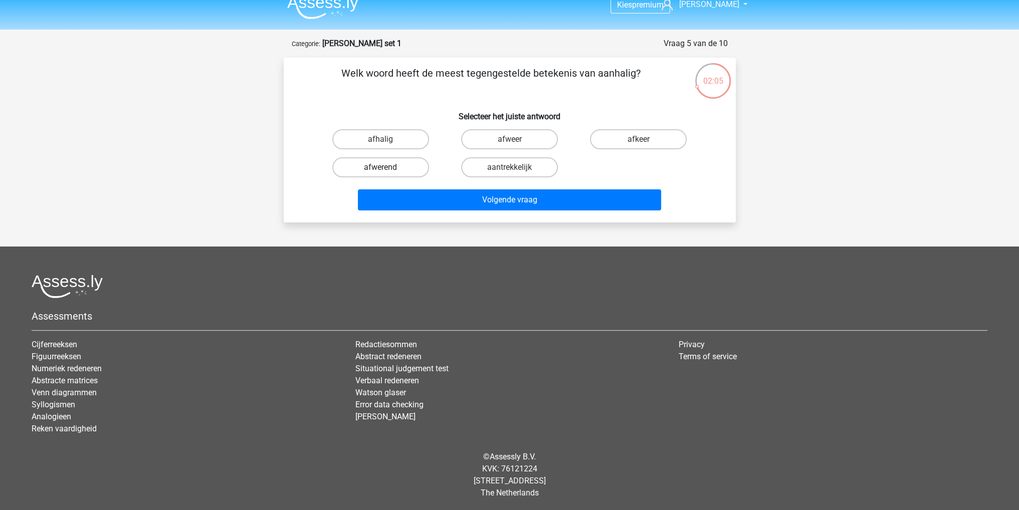
click at [400, 172] on label "afwerend" at bounding box center [380, 167] width 97 height 20
click at [387, 172] on input "afwerend" at bounding box center [383, 170] width 7 height 7
radio input "true"
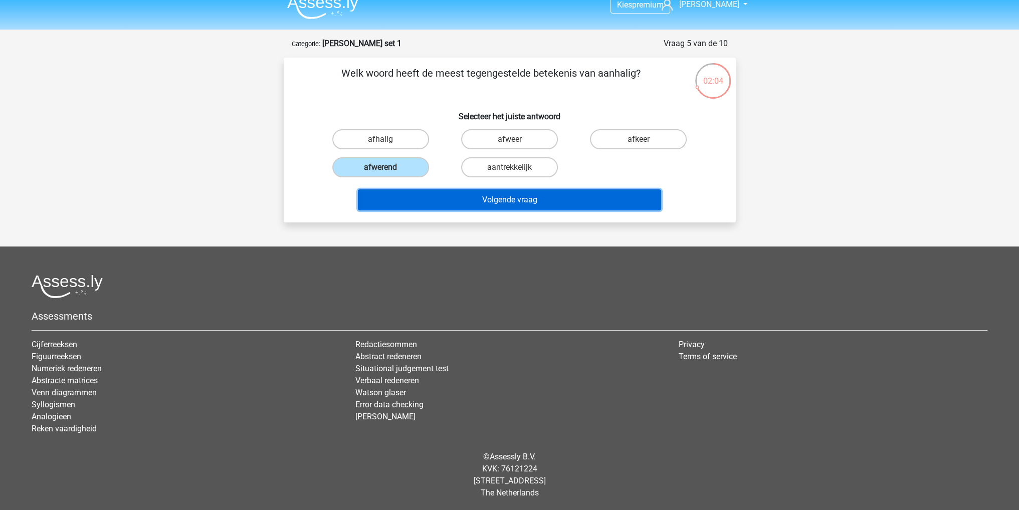
click at [460, 189] on button "Volgende vraag" at bounding box center [509, 199] width 303 height 21
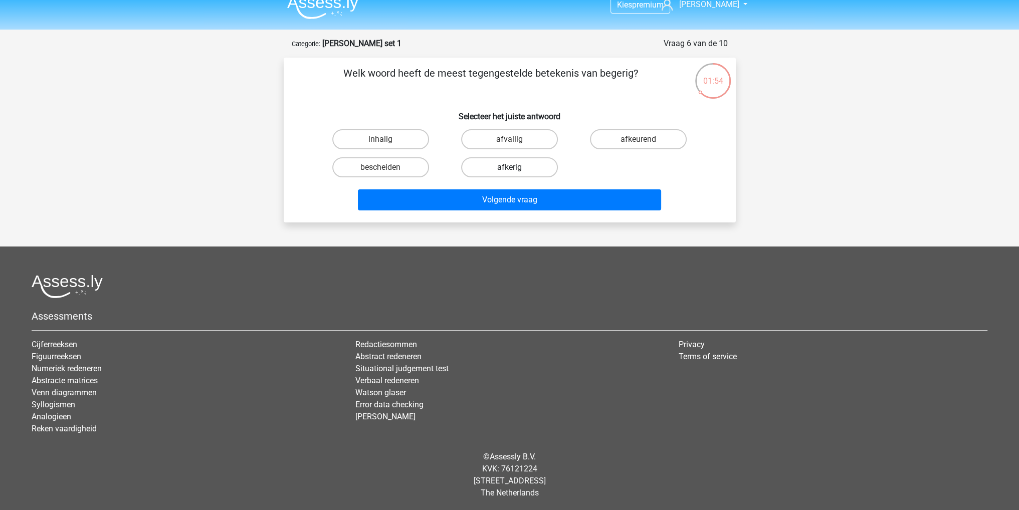
click at [481, 170] on label "afkerig" at bounding box center [509, 167] width 97 height 20
click at [509, 170] on input "afkerig" at bounding box center [512, 170] width 7 height 7
radio input "true"
click at [482, 186] on div "Volgende vraag" at bounding box center [510, 197] width 420 height 33
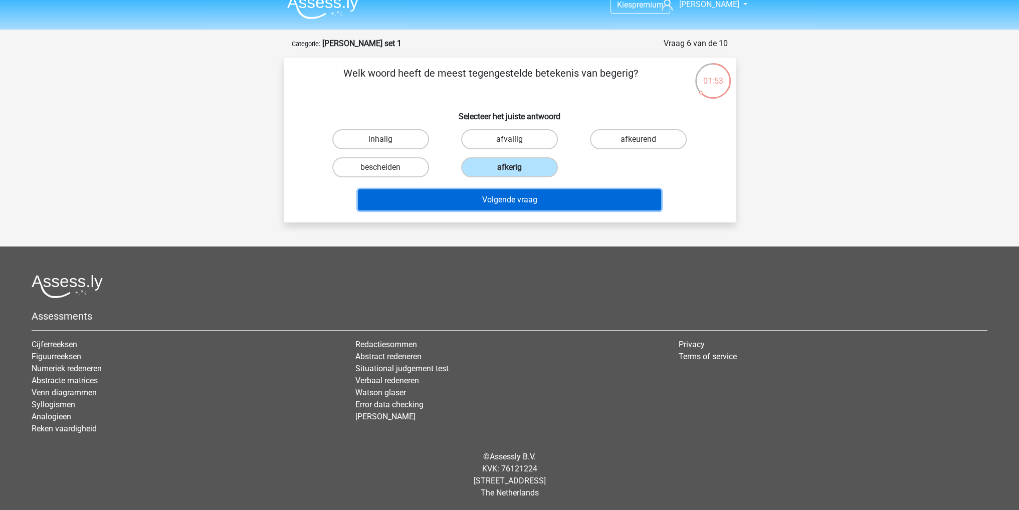
click at [485, 198] on button "Volgende vraag" at bounding box center [509, 199] width 303 height 21
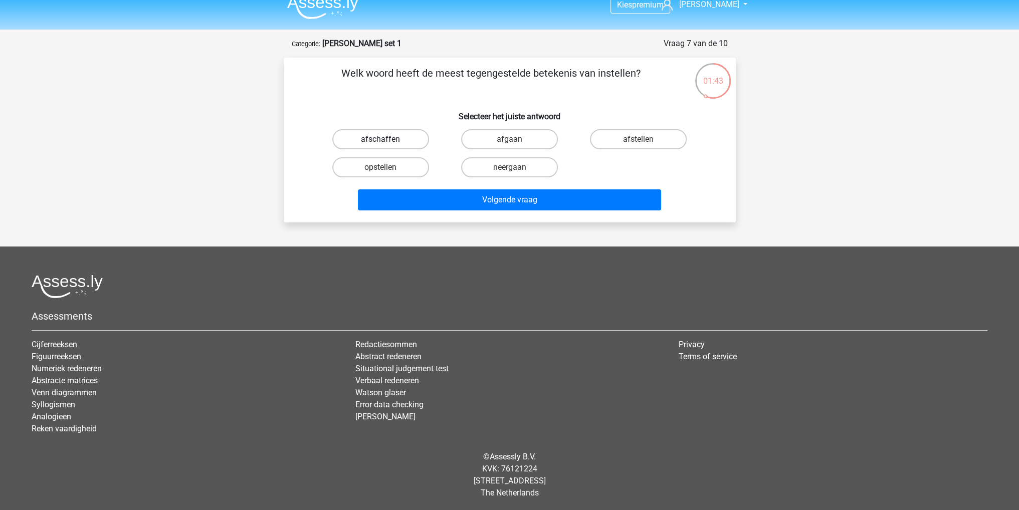
click at [411, 143] on label "afschaffen" at bounding box center [380, 139] width 97 height 20
click at [387, 143] on input "afschaffen" at bounding box center [383, 142] width 7 height 7
radio input "true"
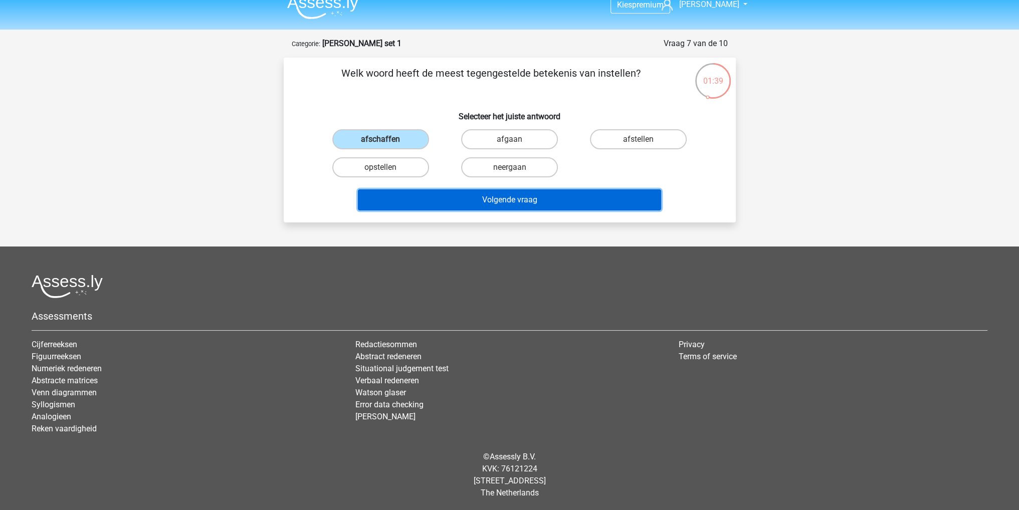
click at [459, 201] on button "Volgende vraag" at bounding box center [509, 199] width 303 height 21
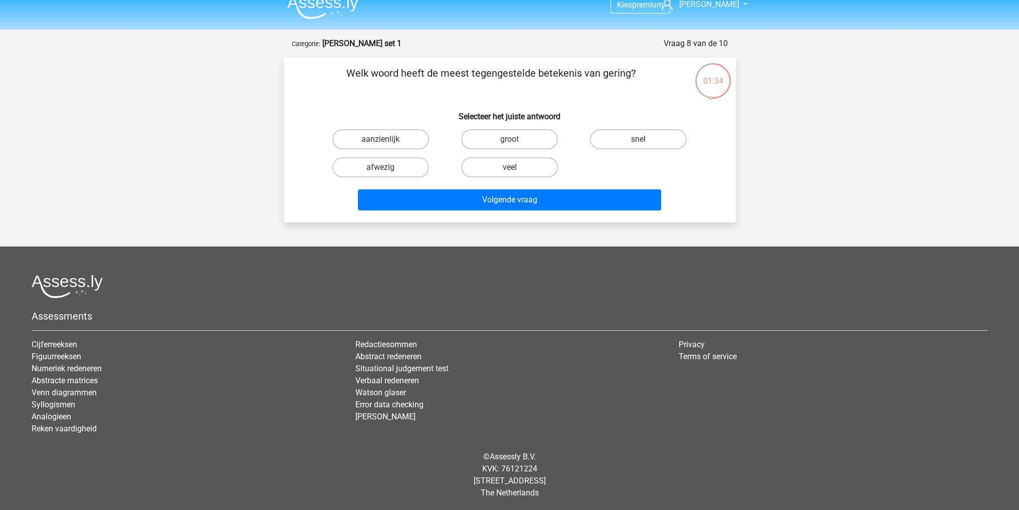
click at [511, 144] on input "groot" at bounding box center [512, 142] width 7 height 7
radio input "true"
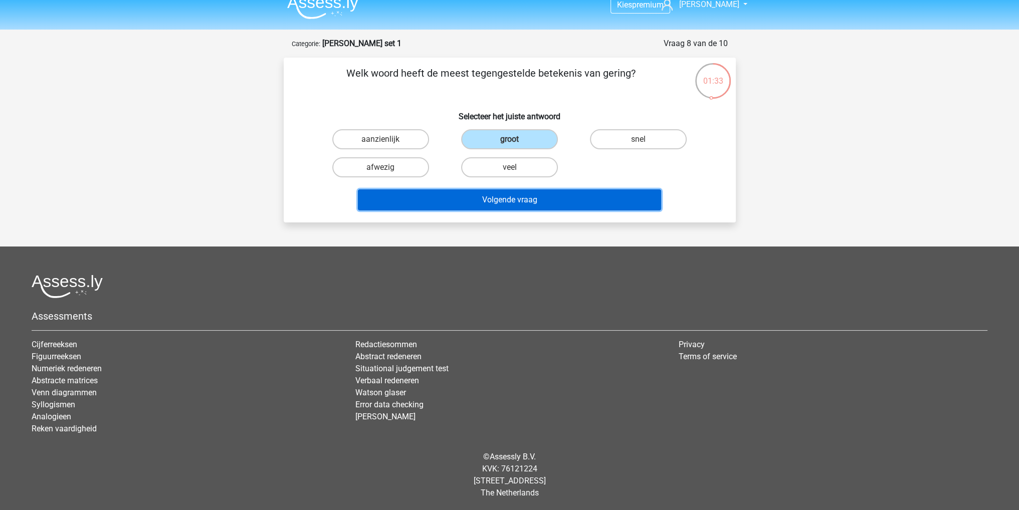
click at [514, 196] on button "Volgende vraag" at bounding box center [509, 199] width 303 height 21
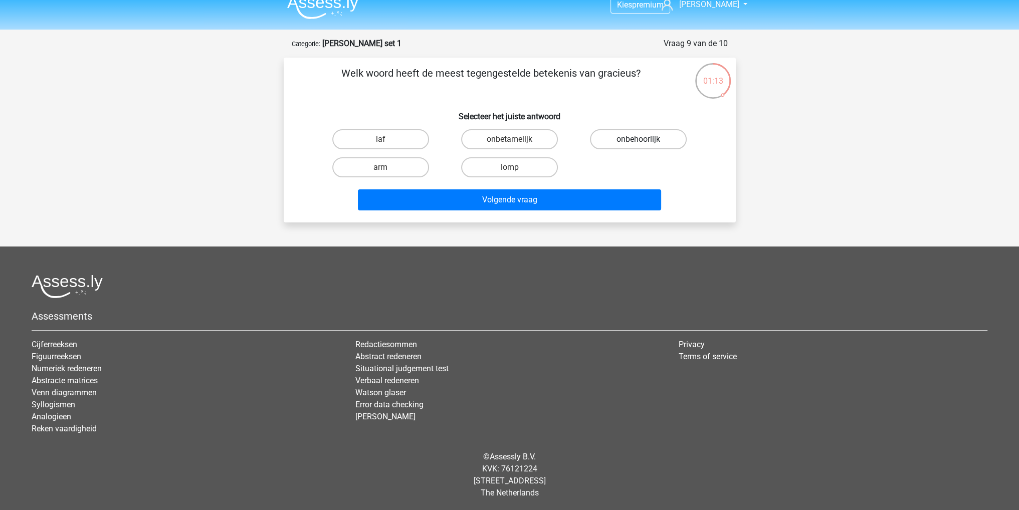
click at [610, 132] on label "onbehoorlijk" at bounding box center [638, 139] width 97 height 20
click at [639, 139] on input "onbehoorlijk" at bounding box center [642, 142] width 7 height 7
radio input "true"
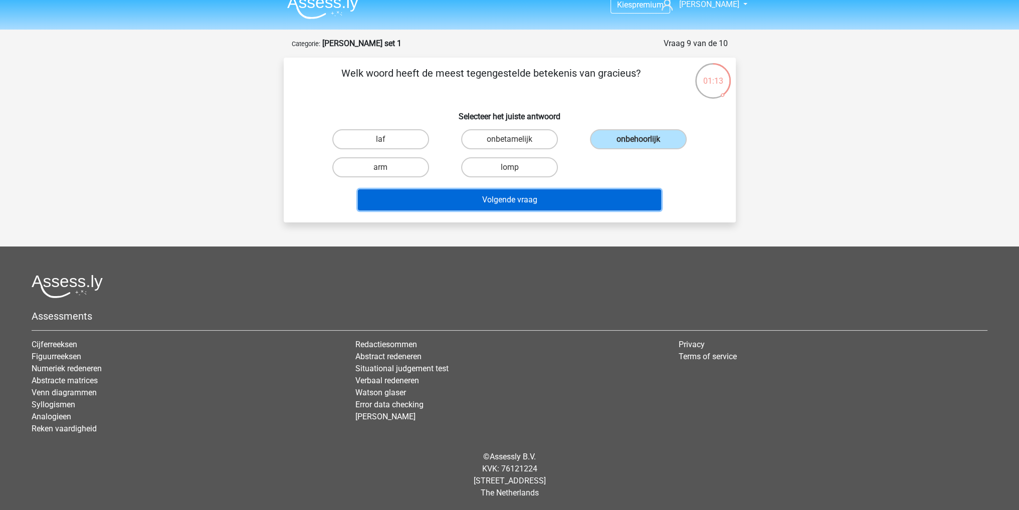
click at [541, 195] on button "Volgende vraag" at bounding box center [509, 199] width 303 height 21
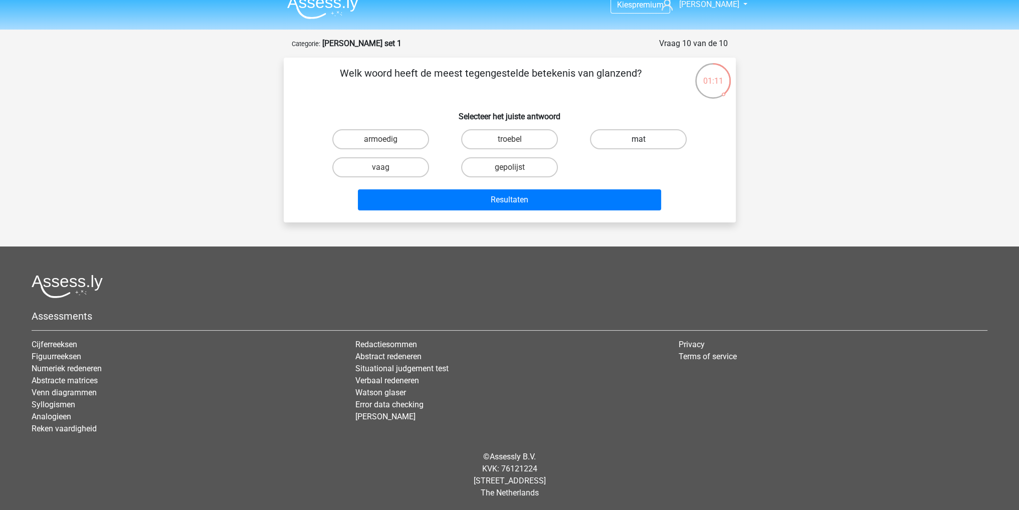
click at [624, 137] on label "mat" at bounding box center [638, 139] width 97 height 20
click at [639, 139] on input "mat" at bounding box center [642, 142] width 7 height 7
radio input "true"
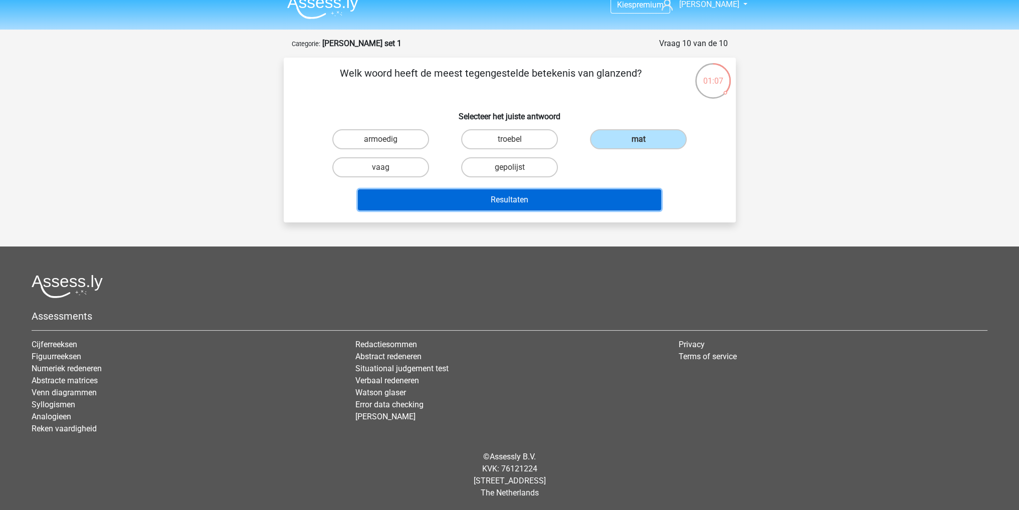
click at [569, 196] on button "Resultaten" at bounding box center [509, 199] width 303 height 21
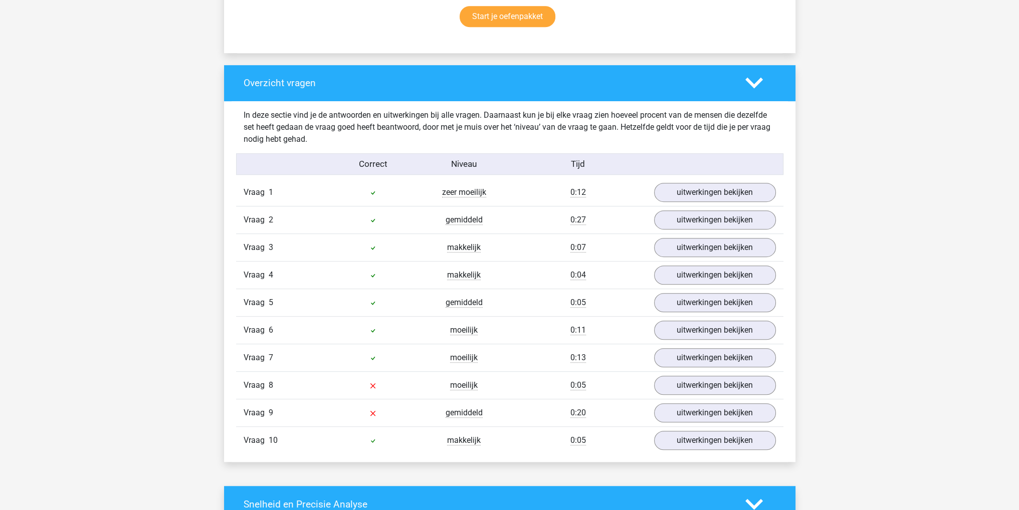
scroll to position [752, 0]
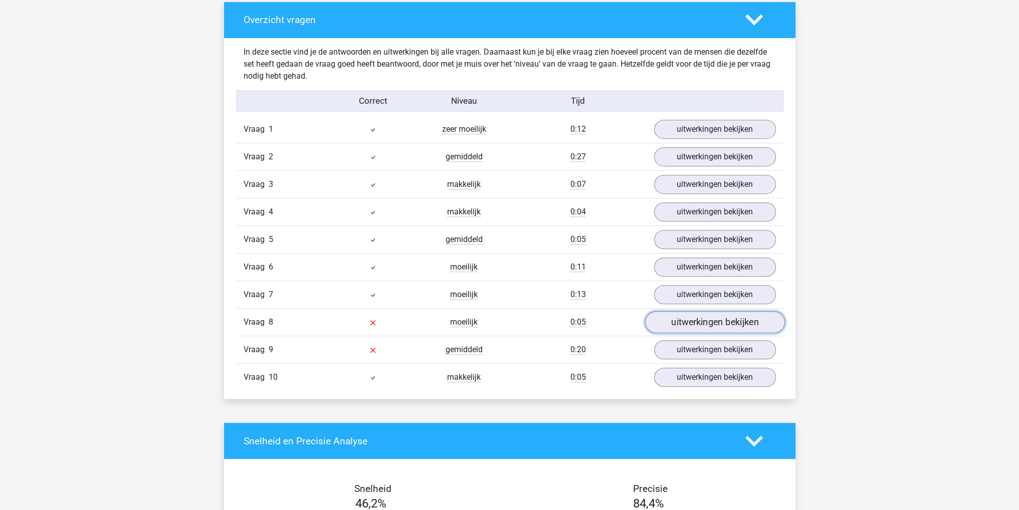
click at [678, 312] on link "uitwerkingen bekijken" at bounding box center [715, 323] width 140 height 22
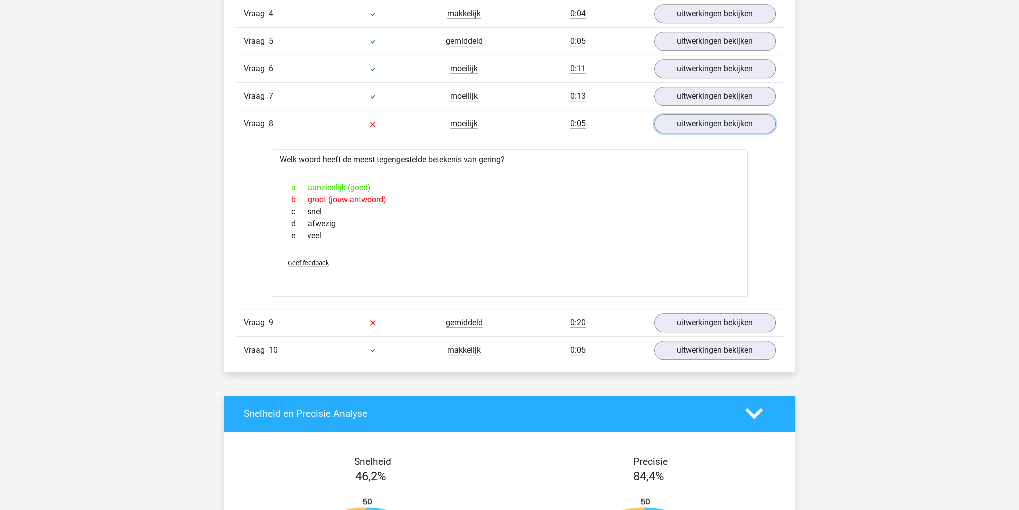
scroll to position [952, 0]
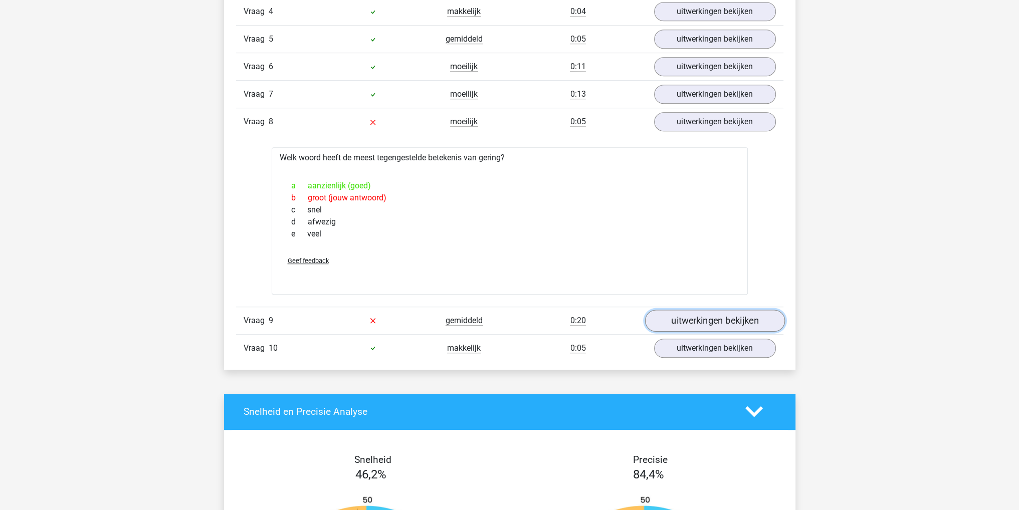
click at [688, 314] on link "uitwerkingen bekijken" at bounding box center [715, 321] width 140 height 22
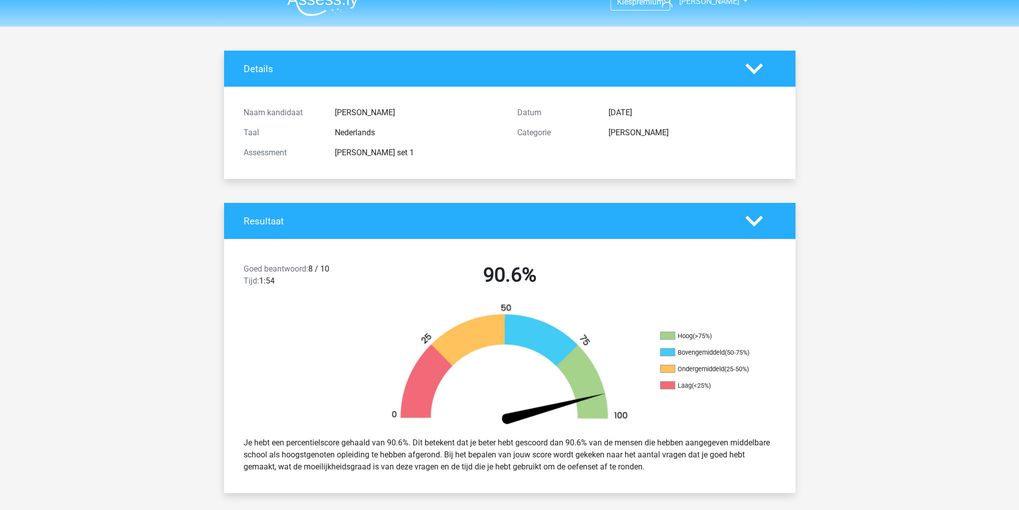
scroll to position [0, 0]
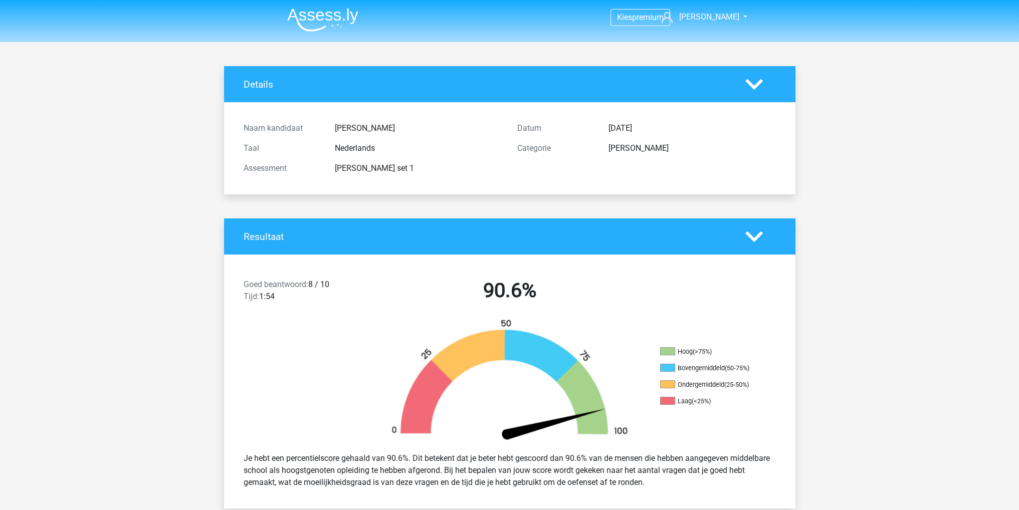
click at [302, 10] on img at bounding box center [322, 20] width 71 height 24
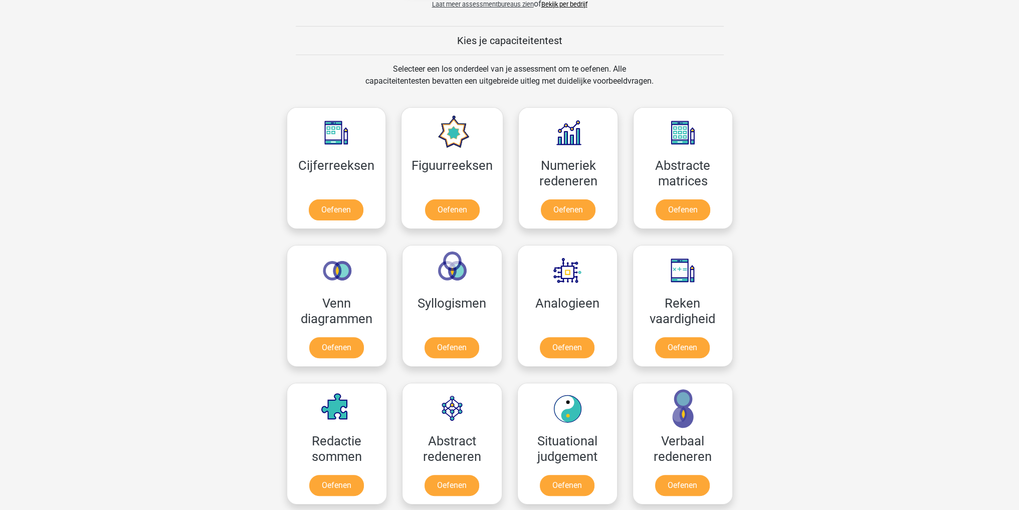
scroll to position [501, 0]
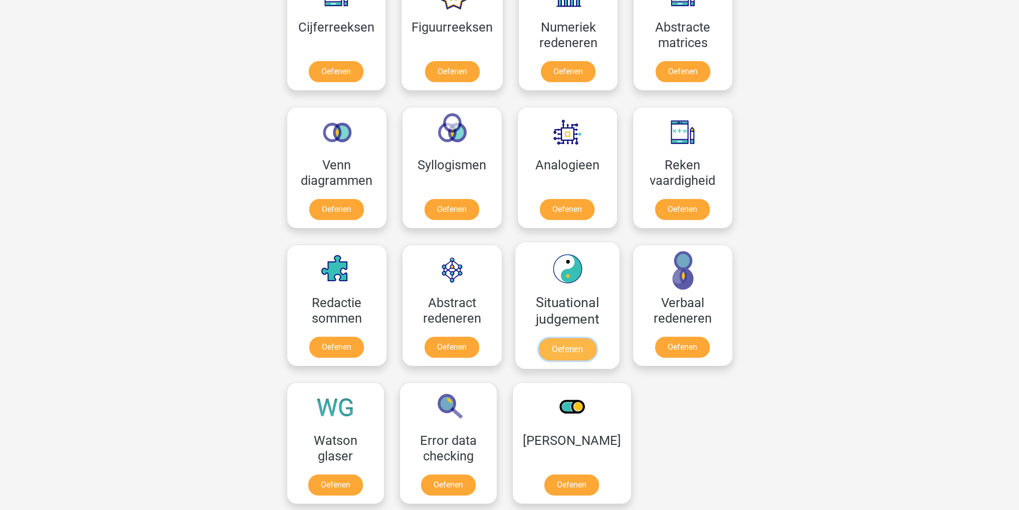
click at [560, 349] on link "Oefenen" at bounding box center [566, 349] width 57 height 22
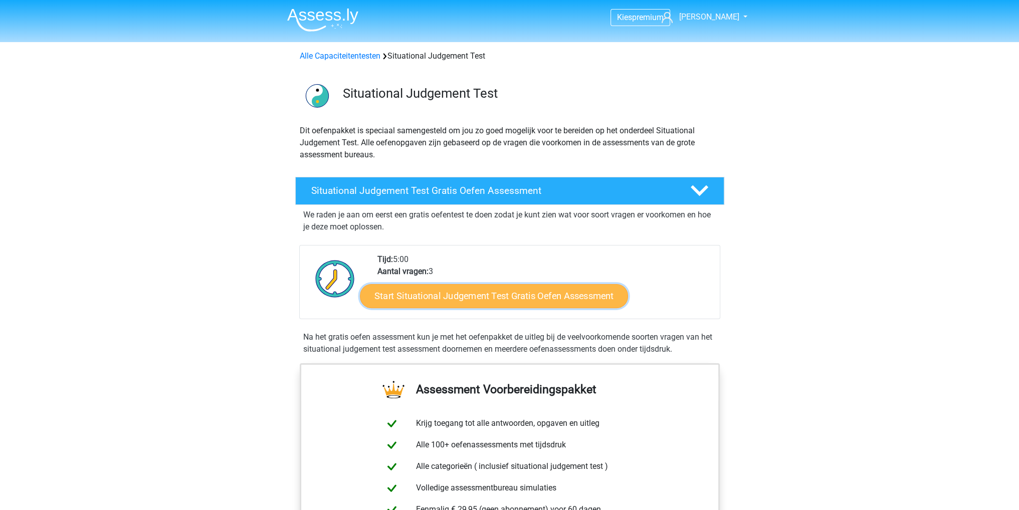
click at [564, 303] on link "Start Situational Judgement Test Gratis Oefen Assessment" at bounding box center [494, 296] width 268 height 24
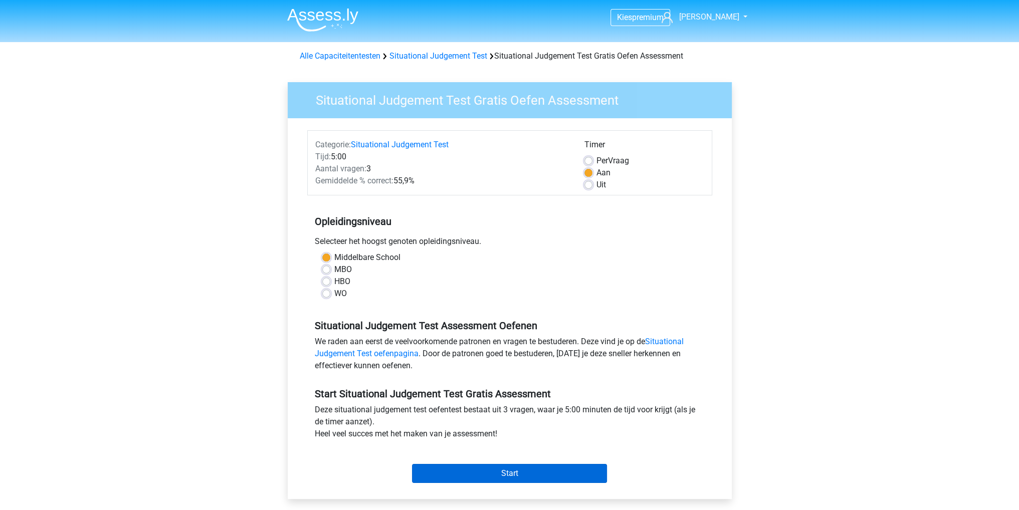
drag, startPoint x: 534, startPoint y: 457, endPoint x: 531, endPoint y: 466, distance: 9.4
click at [533, 459] on div "Start" at bounding box center [509, 465] width 405 height 35
click at [531, 466] on input "Start" at bounding box center [509, 473] width 195 height 19
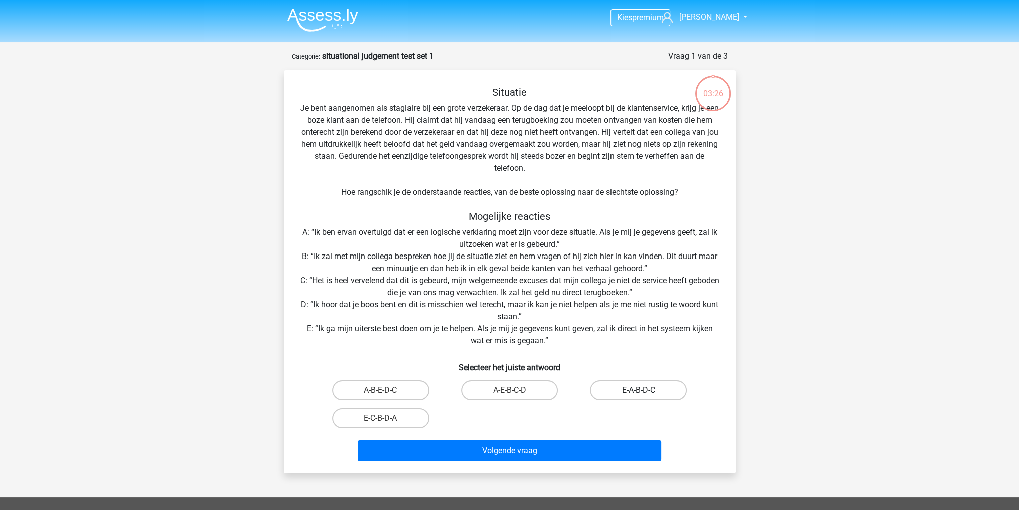
click at [632, 386] on label "E-A-B-D-C" at bounding box center [638, 390] width 97 height 20
click at [639, 390] on input "E-A-B-D-C" at bounding box center [642, 393] width 7 height 7
radio input "true"
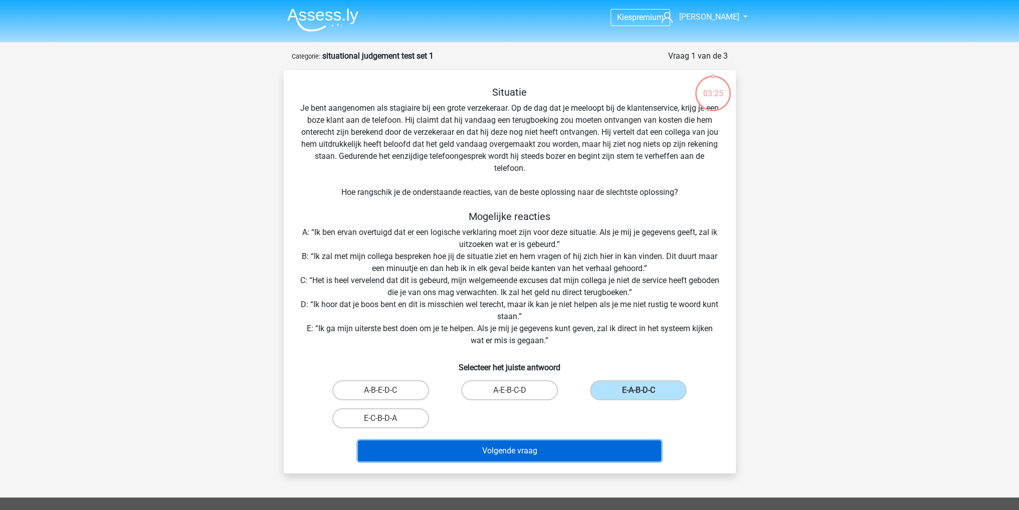
click at [567, 458] on button "Volgende vraag" at bounding box center [509, 451] width 303 height 21
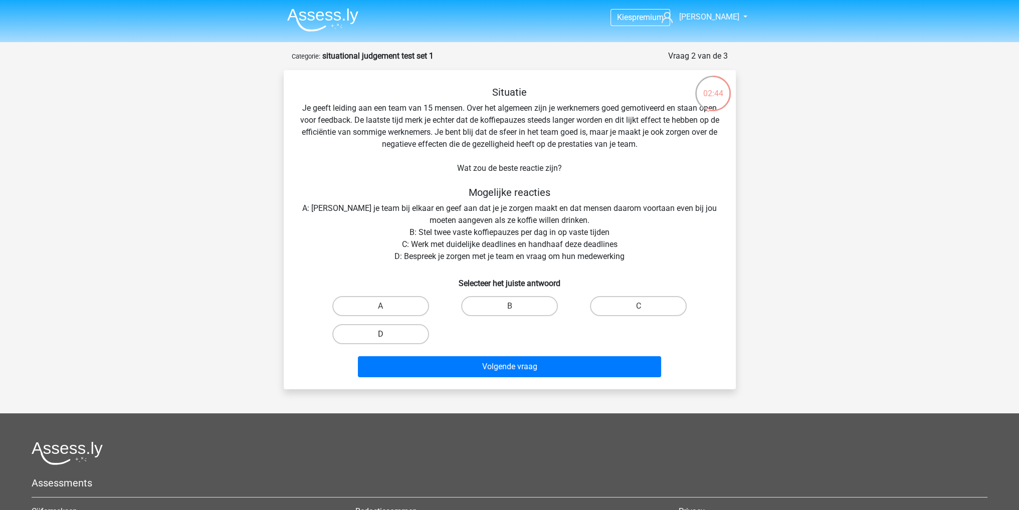
click at [387, 335] on label "D" at bounding box center [380, 334] width 97 height 20
click at [387, 335] on input "D" at bounding box center [383, 337] width 7 height 7
radio input "true"
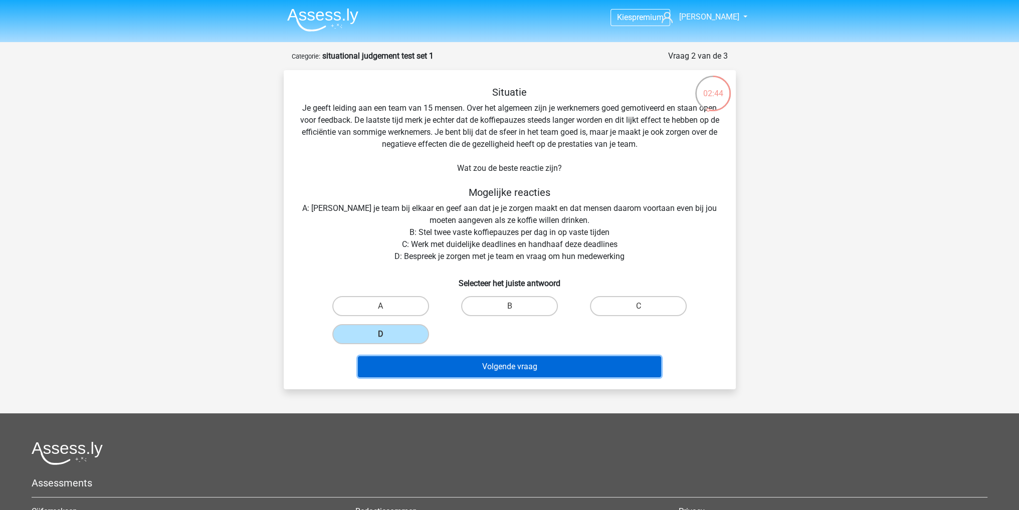
click at [444, 362] on button "Volgende vraag" at bounding box center [509, 366] width 303 height 21
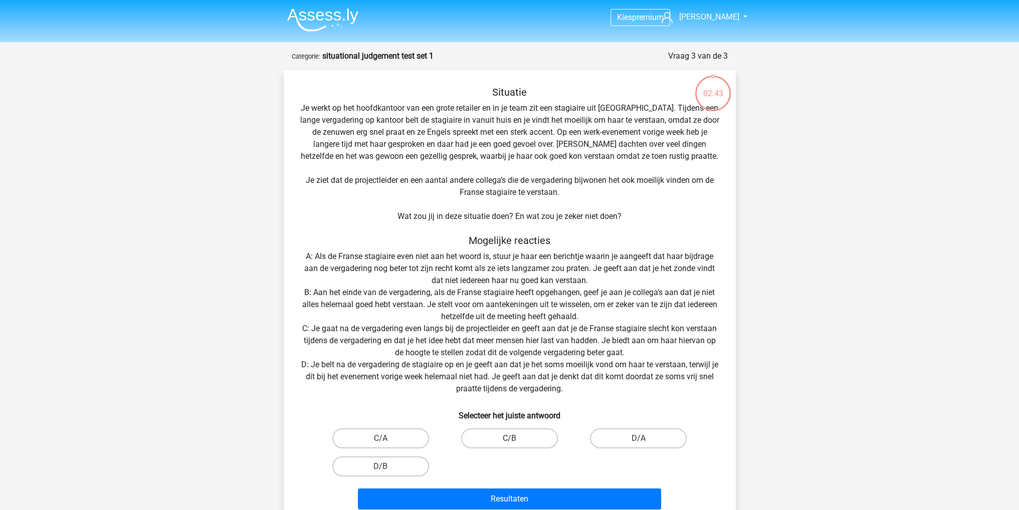
scroll to position [50, 0]
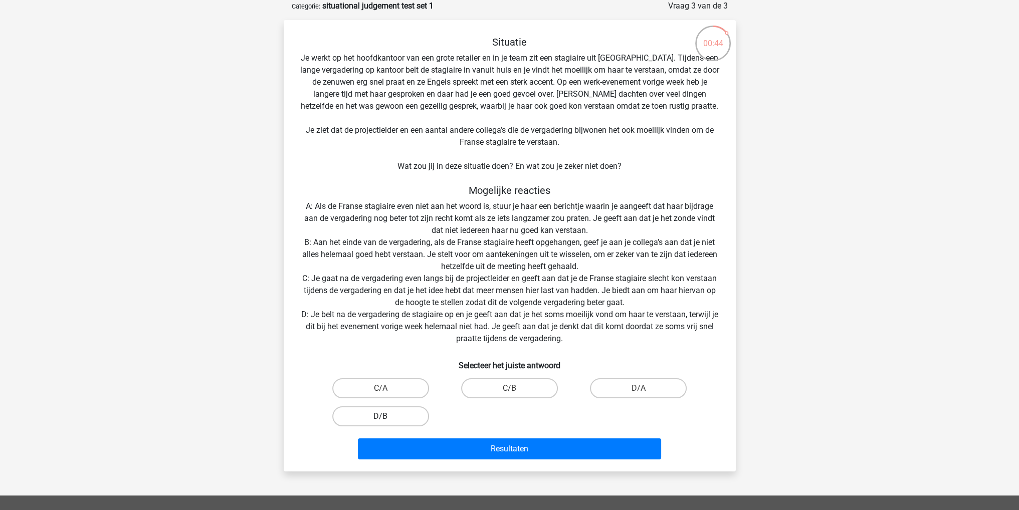
click at [409, 409] on label "D/B" at bounding box center [380, 416] width 97 height 20
click at [387, 416] on input "D/B" at bounding box center [383, 419] width 7 height 7
radio input "true"
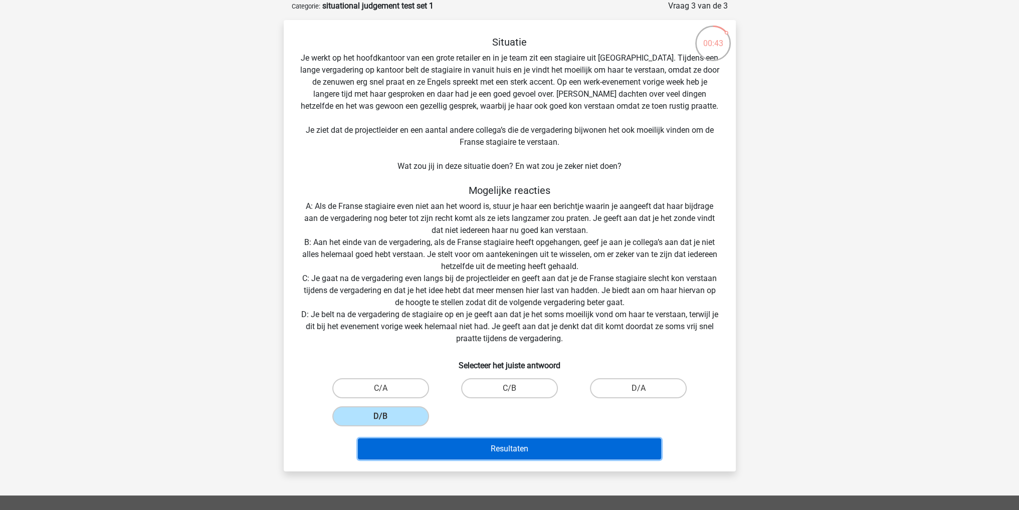
click at [483, 452] on button "Resultaten" at bounding box center [509, 449] width 303 height 21
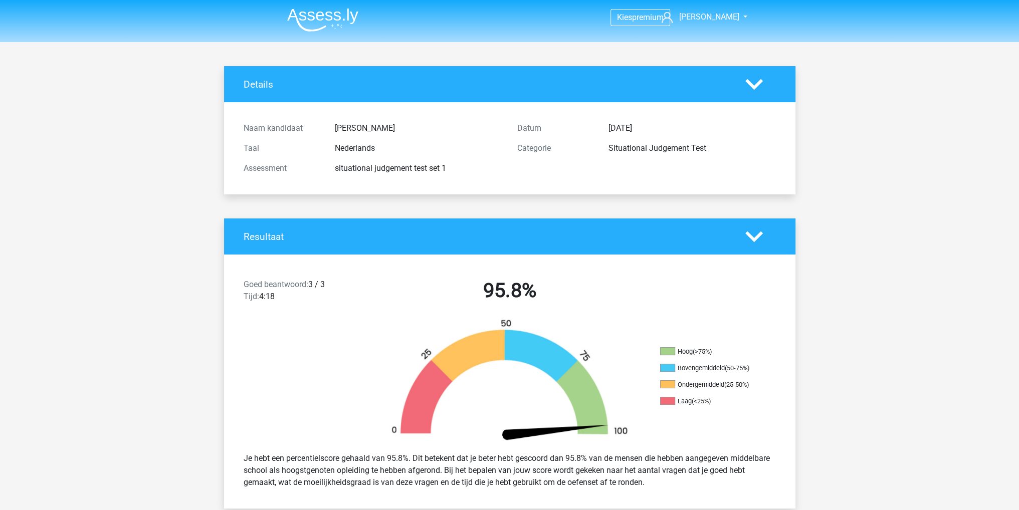
click at [329, 13] on img at bounding box center [322, 20] width 71 height 24
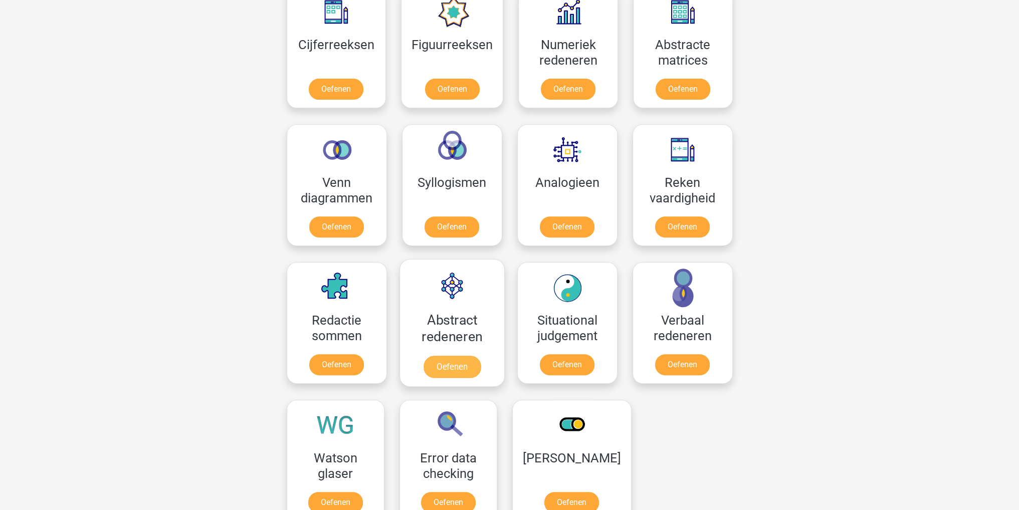
scroll to position [551, 0]
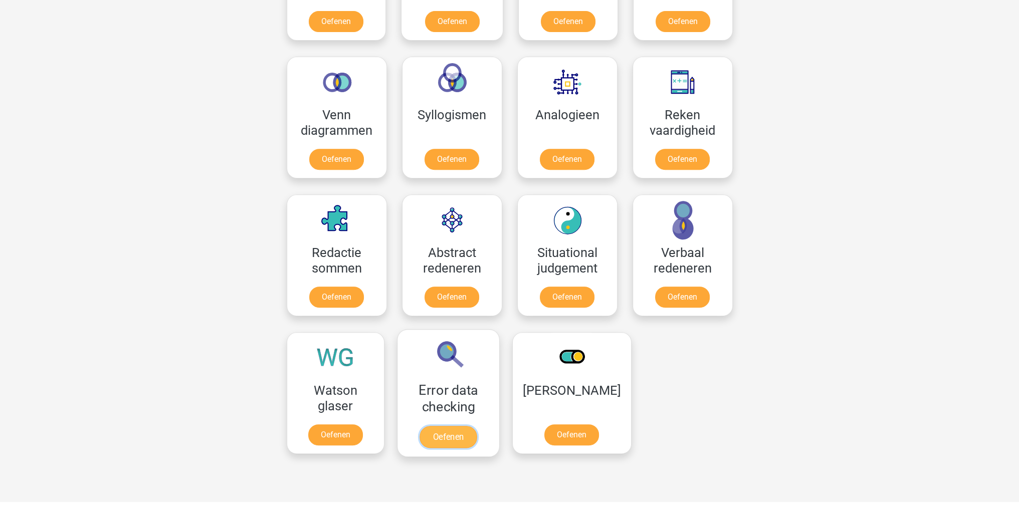
click at [452, 426] on link "Oefenen" at bounding box center [448, 437] width 57 height 22
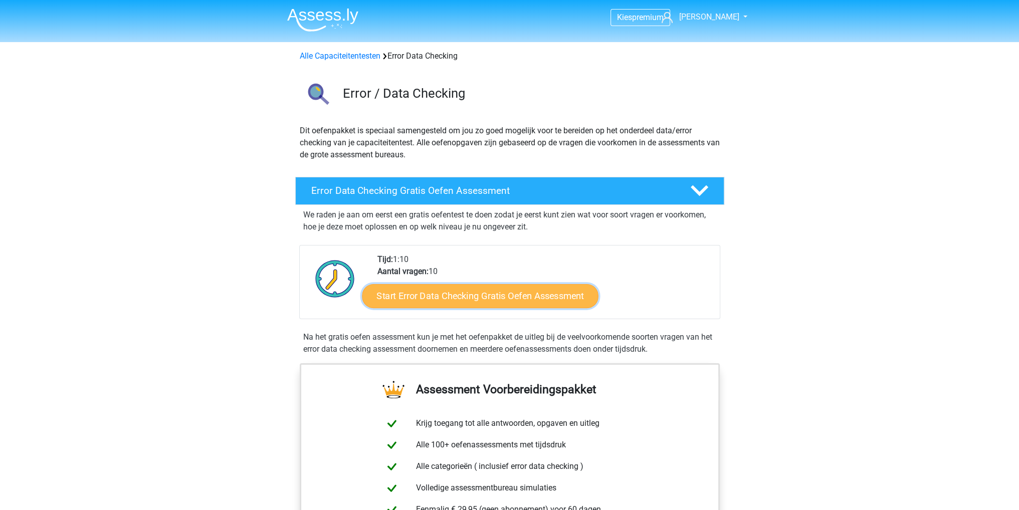
click at [485, 300] on link "Start Error Data Checking Gratis Oefen Assessment" at bounding box center [480, 296] width 237 height 24
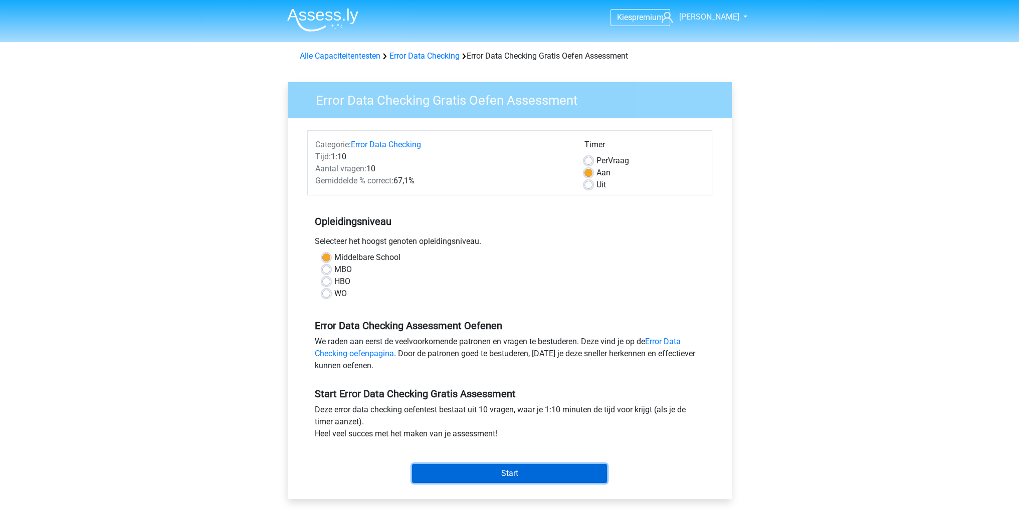
click at [479, 476] on input "Start" at bounding box center [509, 473] width 195 height 19
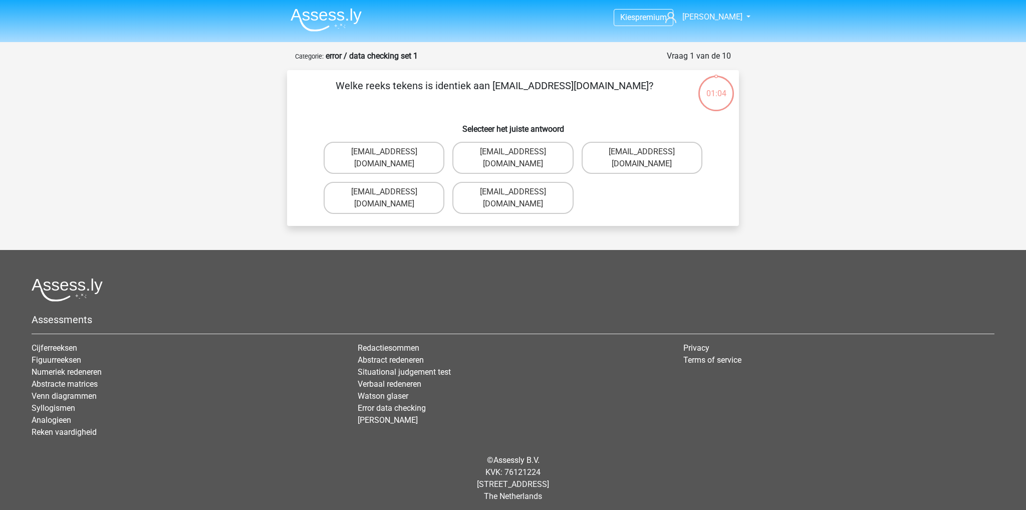
click at [353, 22] on img at bounding box center [326, 20] width 71 height 24
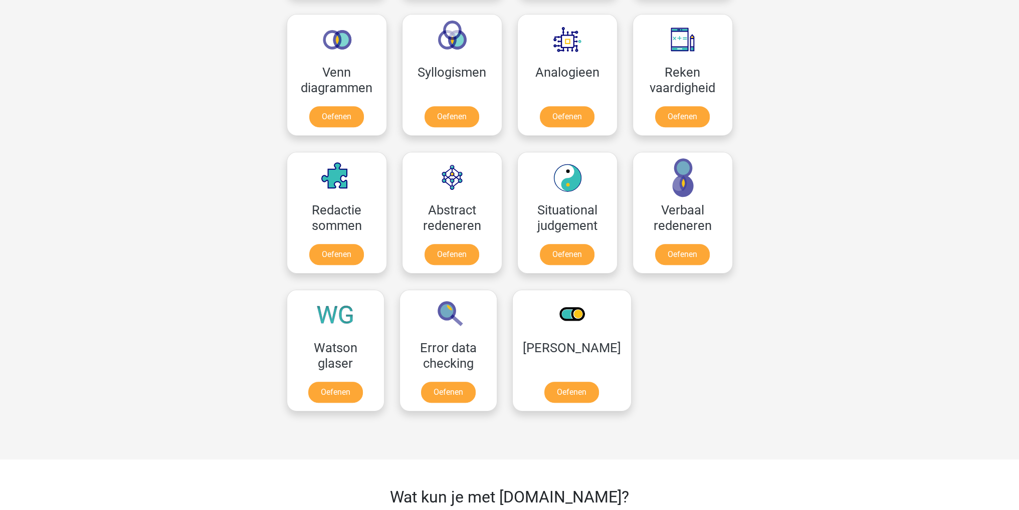
scroll to position [652, 0]
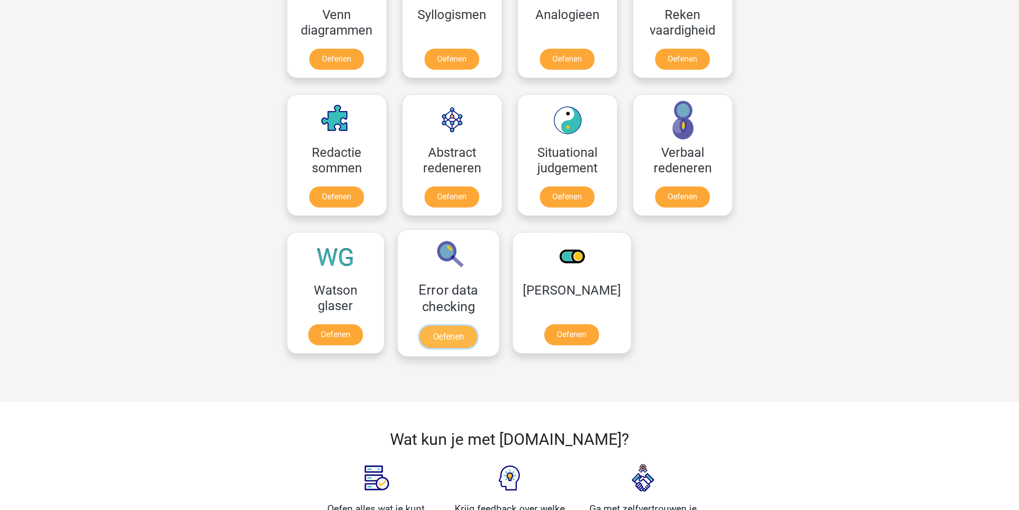
click at [473, 326] on link "Oefenen" at bounding box center [448, 337] width 57 height 22
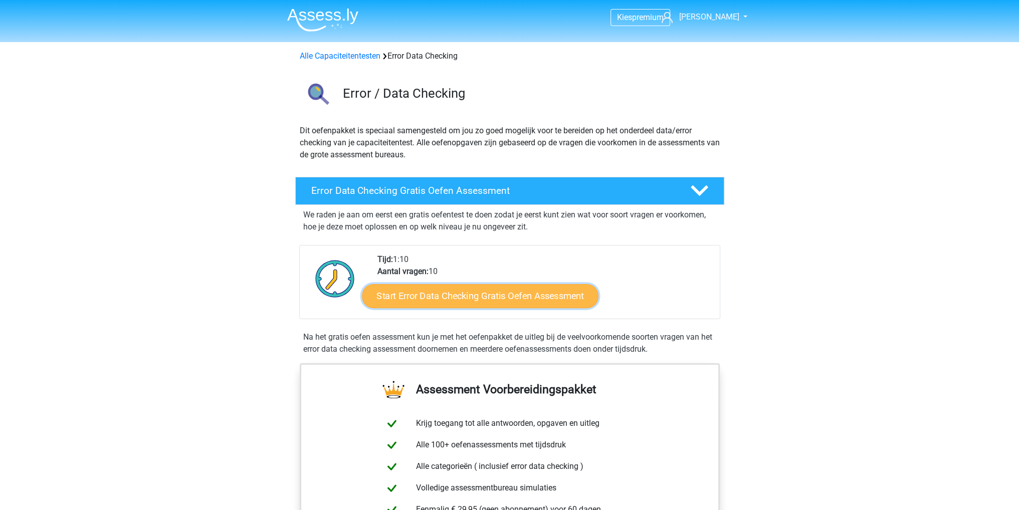
click at [443, 289] on link "Start Error Data Checking Gratis Oefen Assessment" at bounding box center [480, 296] width 237 height 24
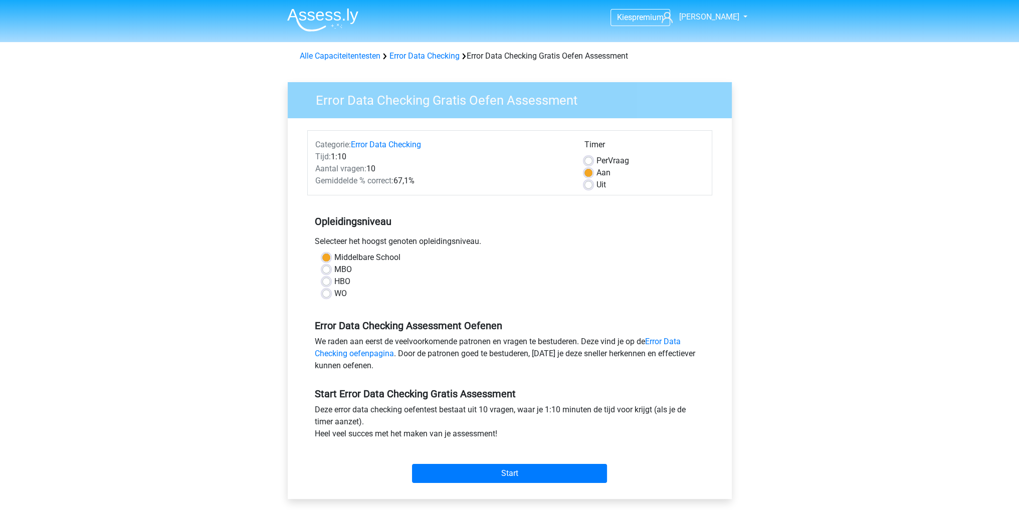
click at [516, 463] on div "Start" at bounding box center [509, 465] width 405 height 35
click at [516, 468] on input "Start" at bounding box center [509, 473] width 195 height 19
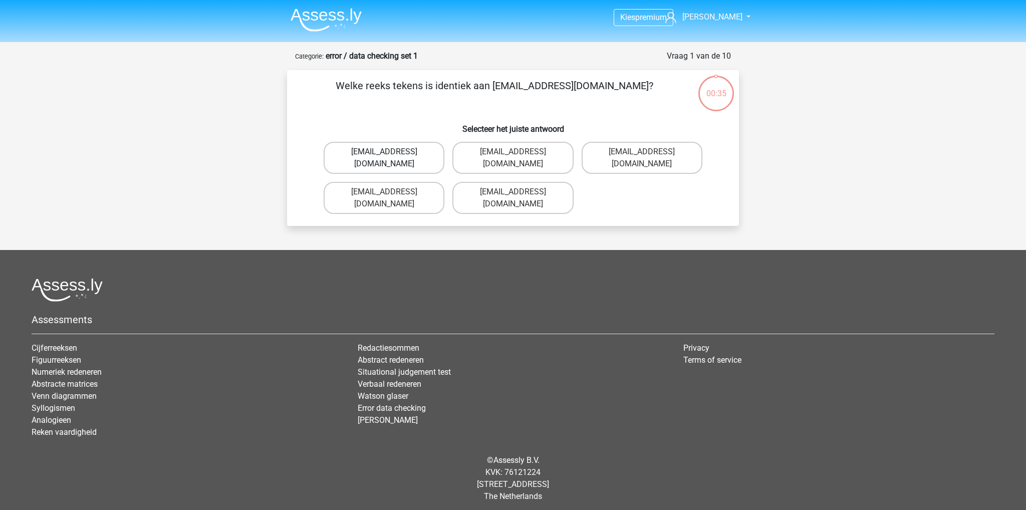
click at [411, 152] on label "[EMAIL_ADDRESS][DOMAIN_NAME]" at bounding box center [384, 158] width 121 height 32
click at [391, 152] on input "[EMAIL_ADDRESS][DOMAIN_NAME]" at bounding box center [387, 155] width 7 height 7
radio input "true"
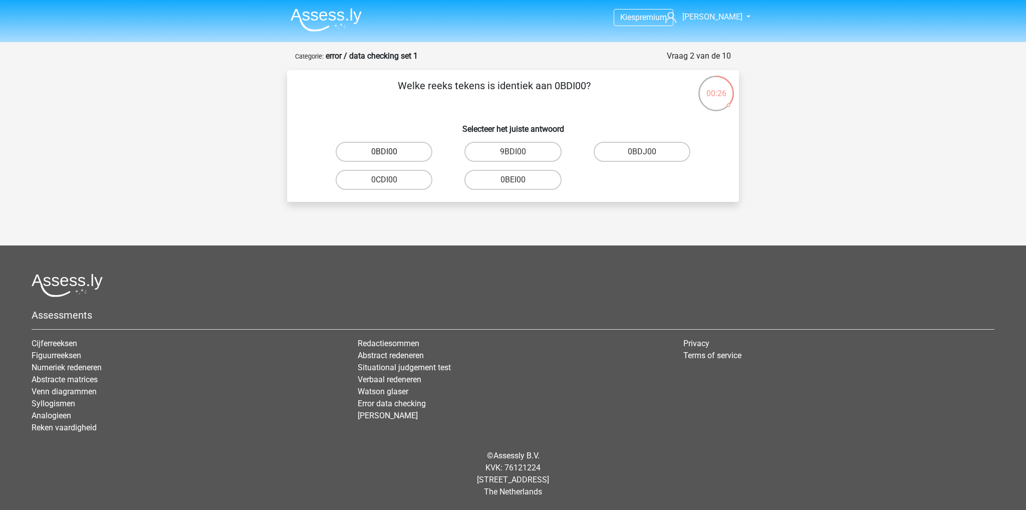
click at [405, 151] on label "0BDI00" at bounding box center [384, 152] width 97 height 20
click at [391, 152] on input "0BDI00" at bounding box center [387, 155] width 7 height 7
radio input "true"
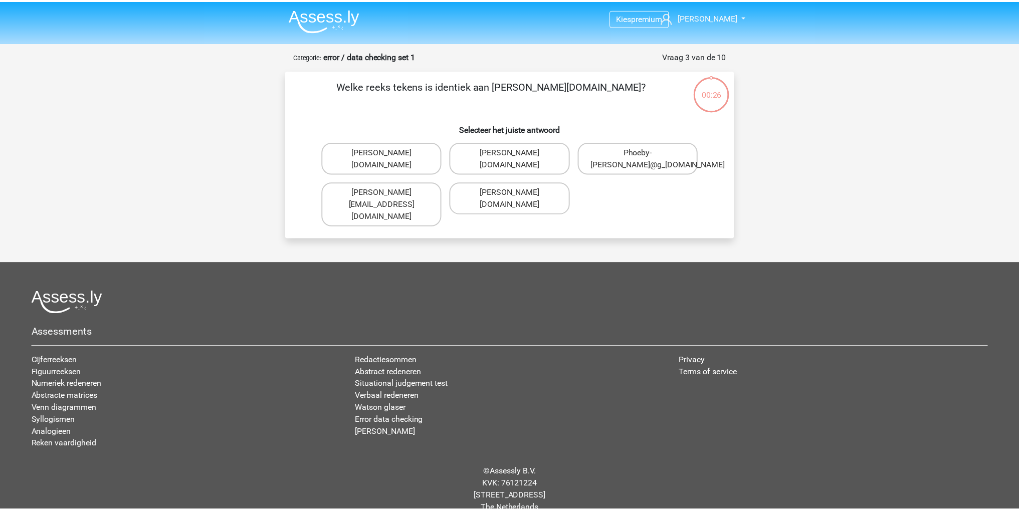
scroll to position [4, 0]
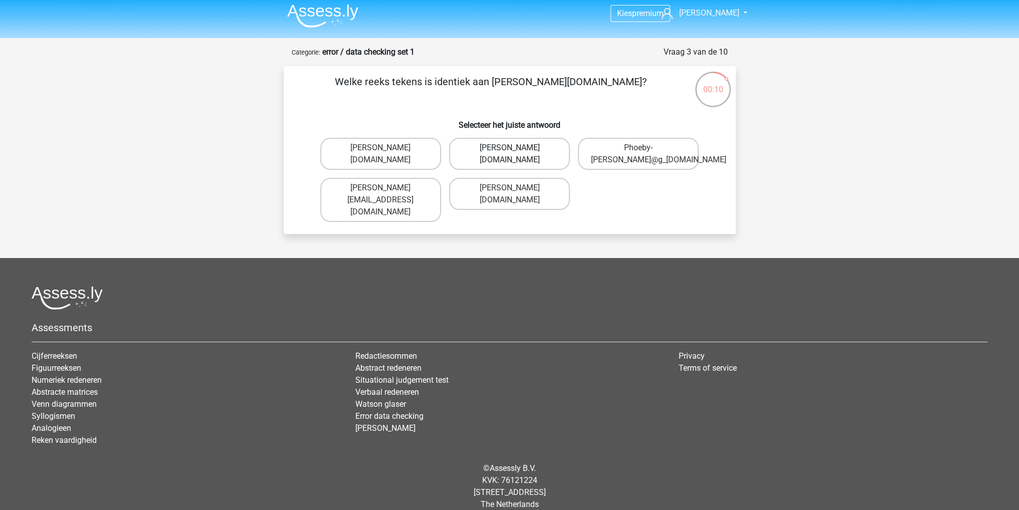
click at [527, 153] on label "Phoebe-Patterson@g_mail.gr" at bounding box center [509, 154] width 121 height 32
click at [516, 153] on input "Phoebe-Patterson@g_mail.gr" at bounding box center [512, 151] width 7 height 7
radio input "true"
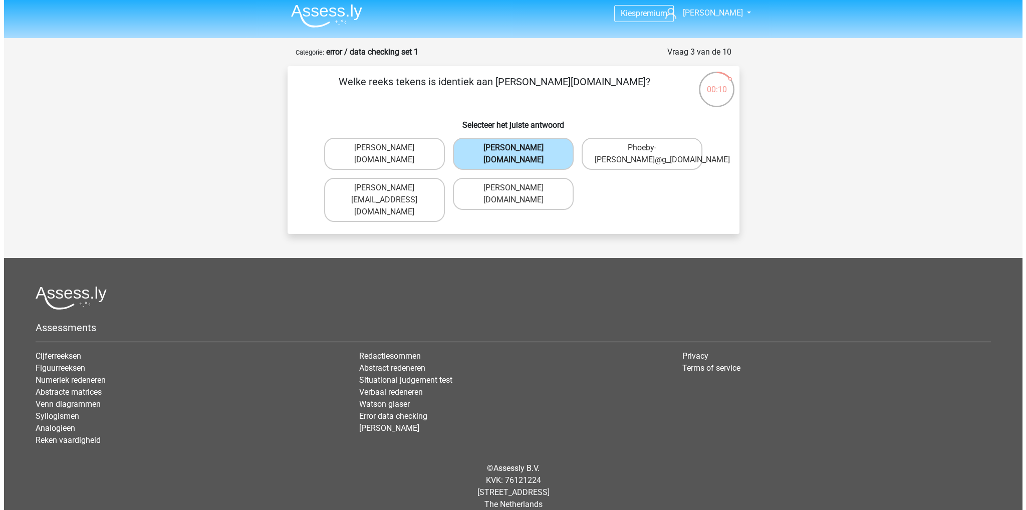
scroll to position [0, 0]
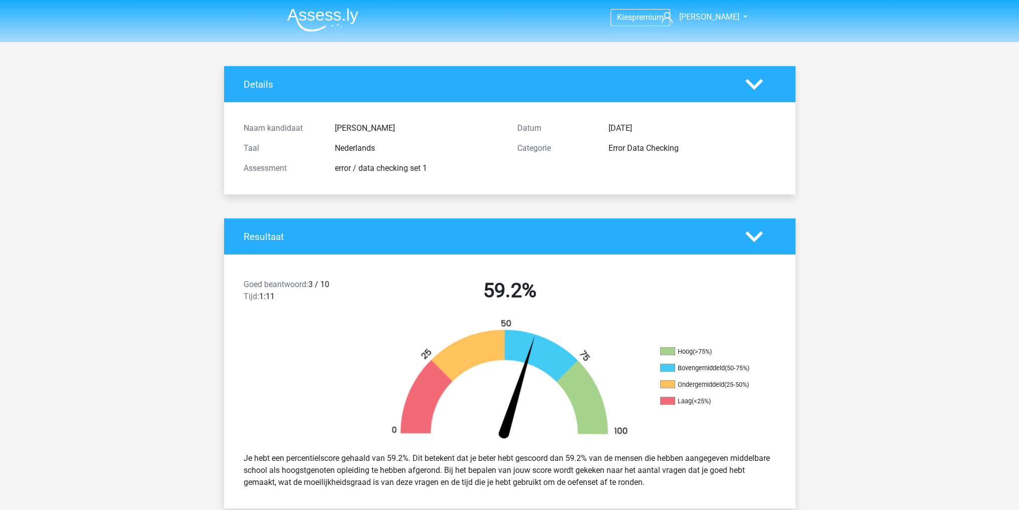
click at [306, 14] on img at bounding box center [322, 20] width 71 height 24
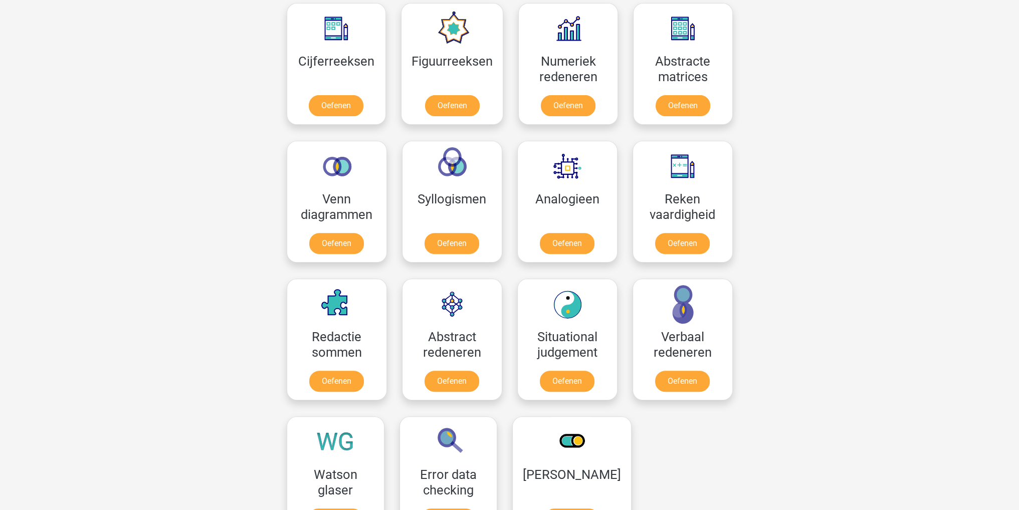
scroll to position [551, 0]
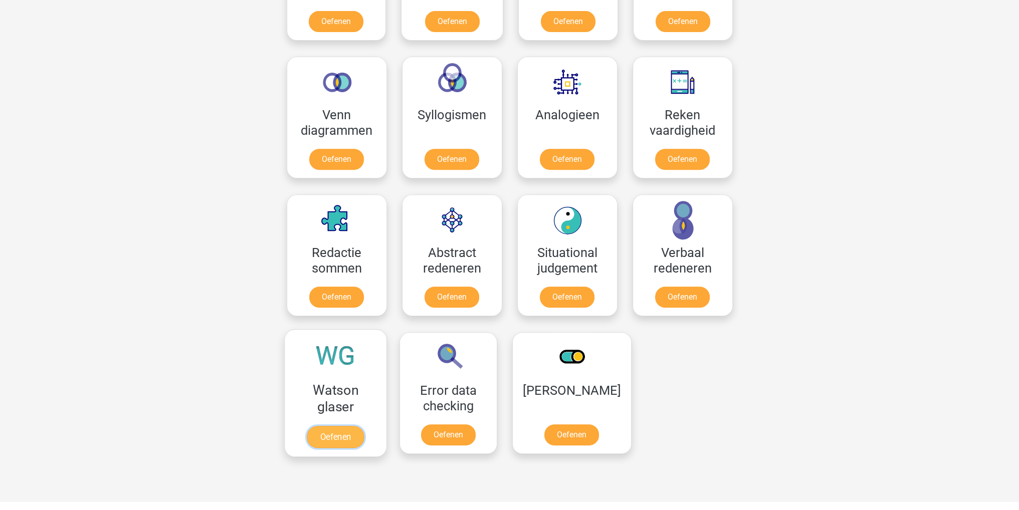
click at [339, 432] on link "Oefenen" at bounding box center [335, 437] width 57 height 22
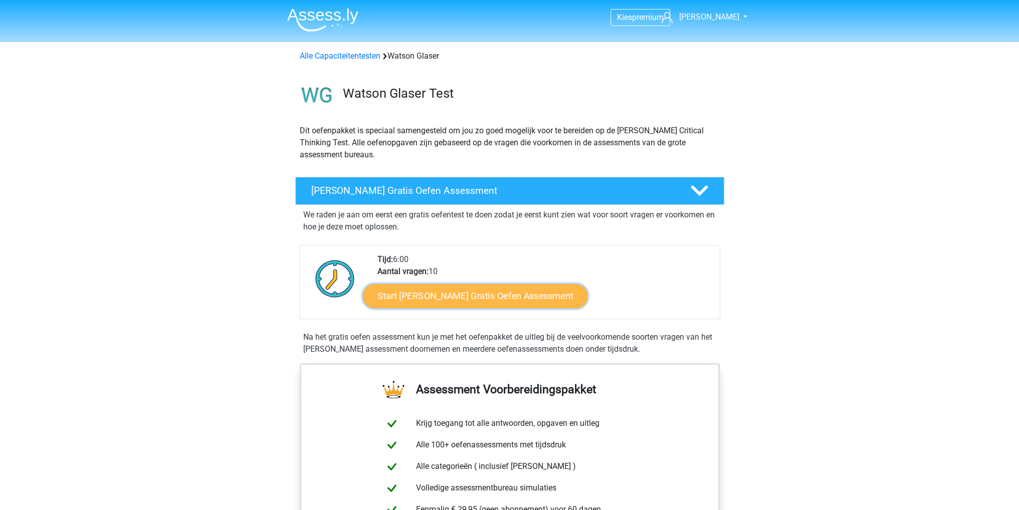
click at [427, 293] on link "Start [PERSON_NAME] Gratis Oefen Assessment" at bounding box center [475, 296] width 225 height 24
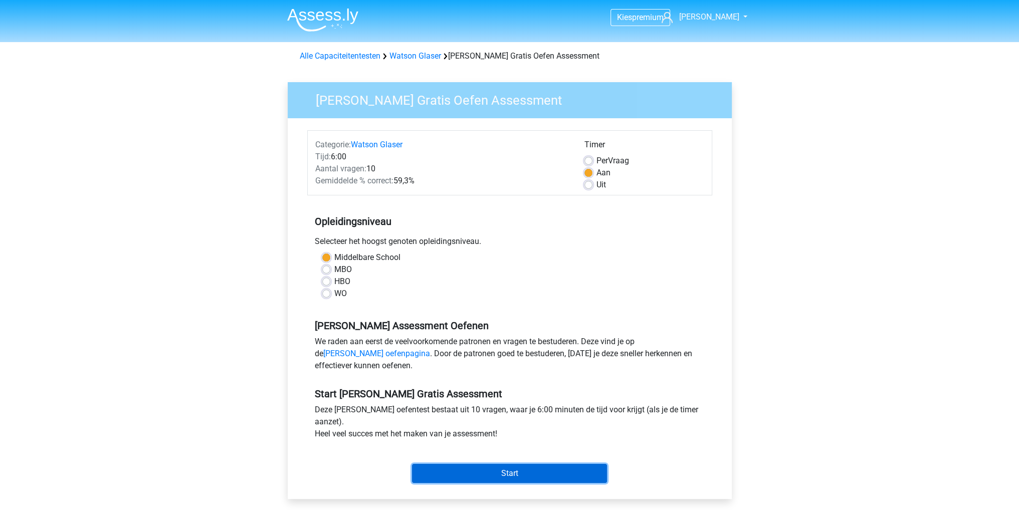
click at [443, 468] on input "Start" at bounding box center [509, 473] width 195 height 19
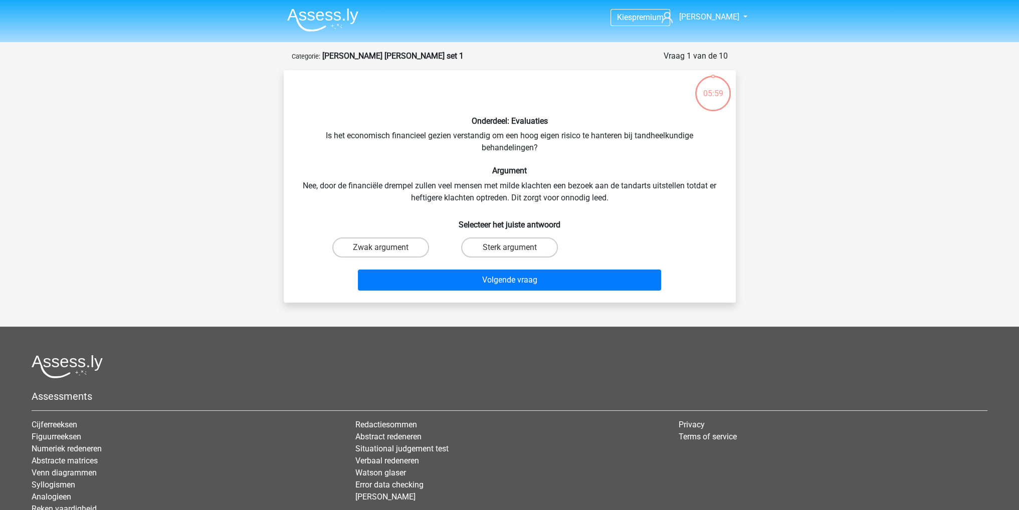
click at [299, 5] on li at bounding box center [318, 18] width 79 height 28
click at [298, 14] on img at bounding box center [322, 20] width 71 height 24
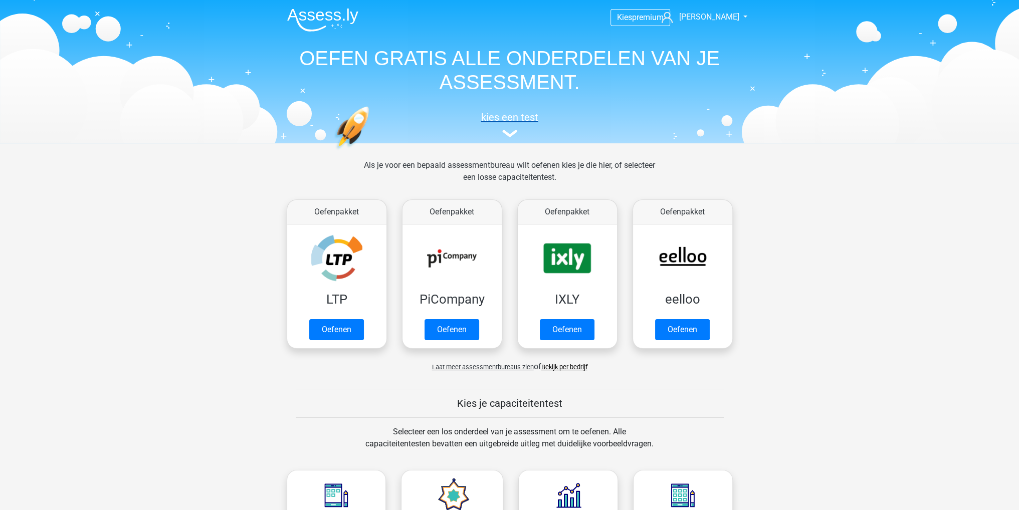
scroll to position [200, 0]
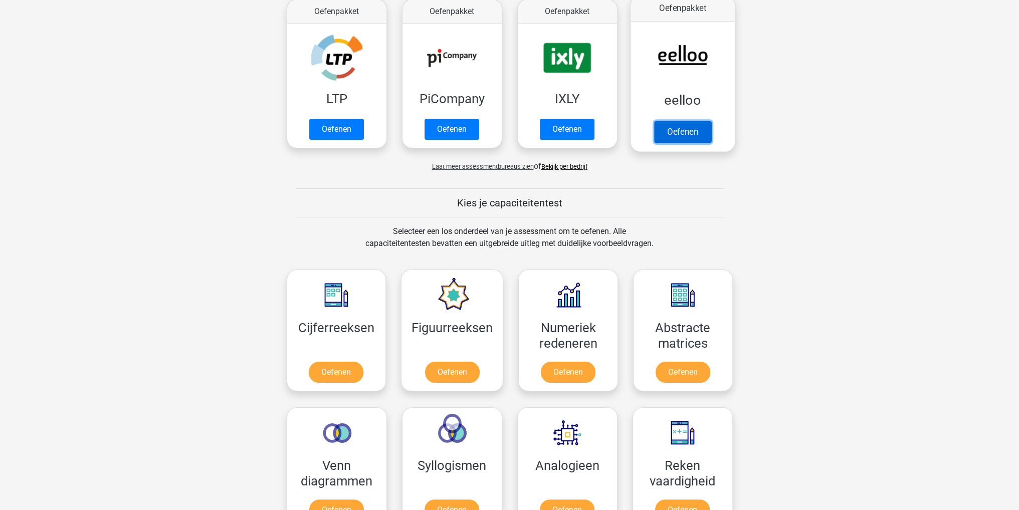
click at [692, 133] on link "Oefenen" at bounding box center [682, 132] width 57 height 22
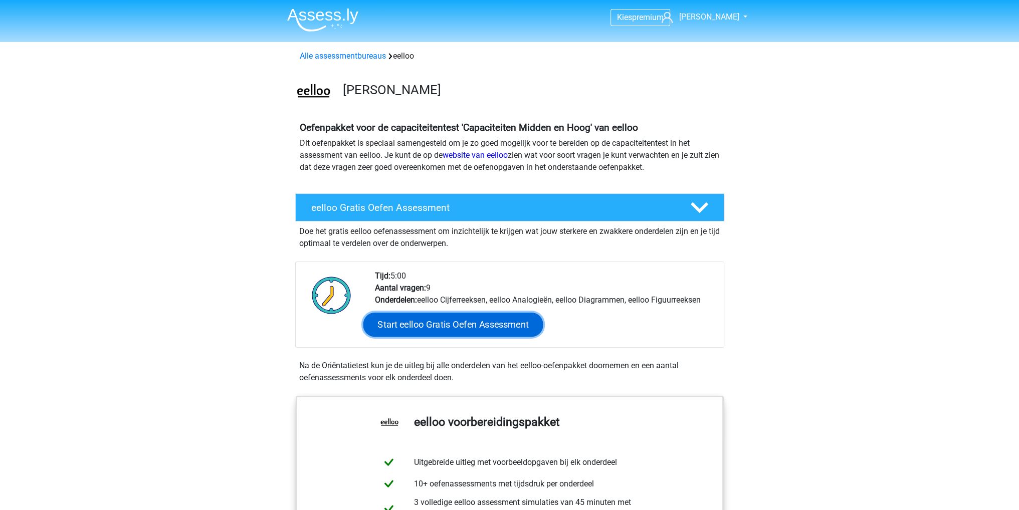
click at [444, 316] on link "Start eelloo Gratis Oefen Assessment" at bounding box center [453, 325] width 180 height 24
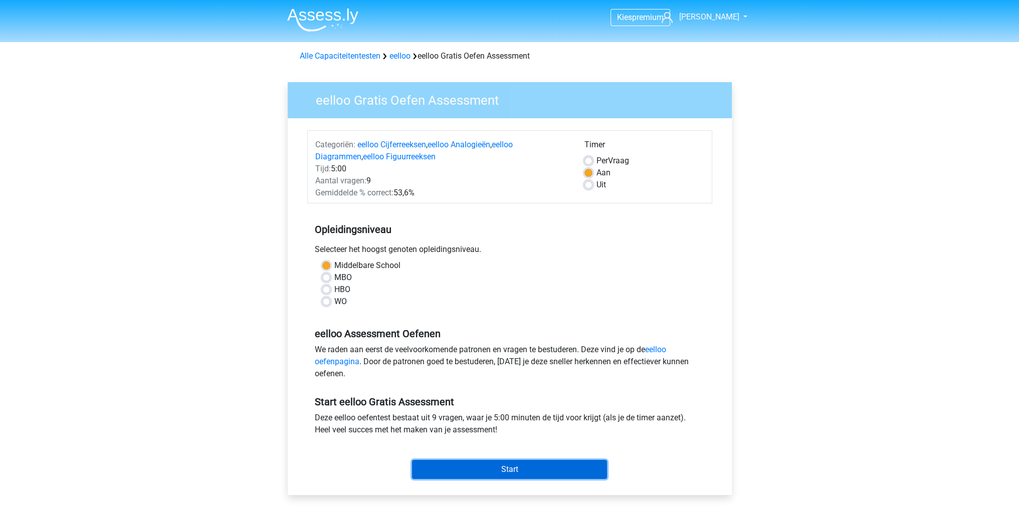
click at [495, 468] on input "Start" at bounding box center [509, 469] width 195 height 19
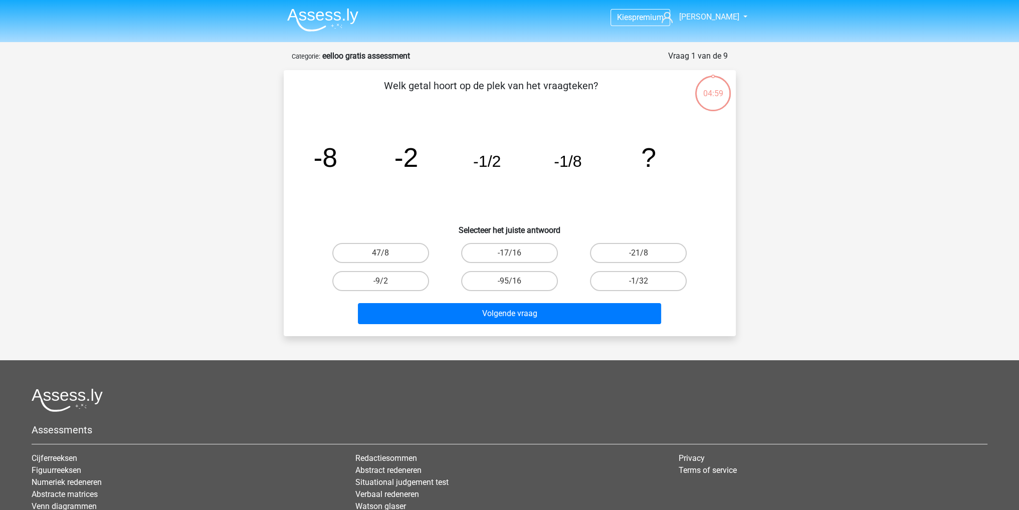
click at [330, 24] on img at bounding box center [322, 20] width 71 height 24
